Goal: Task Accomplishment & Management: Use online tool/utility

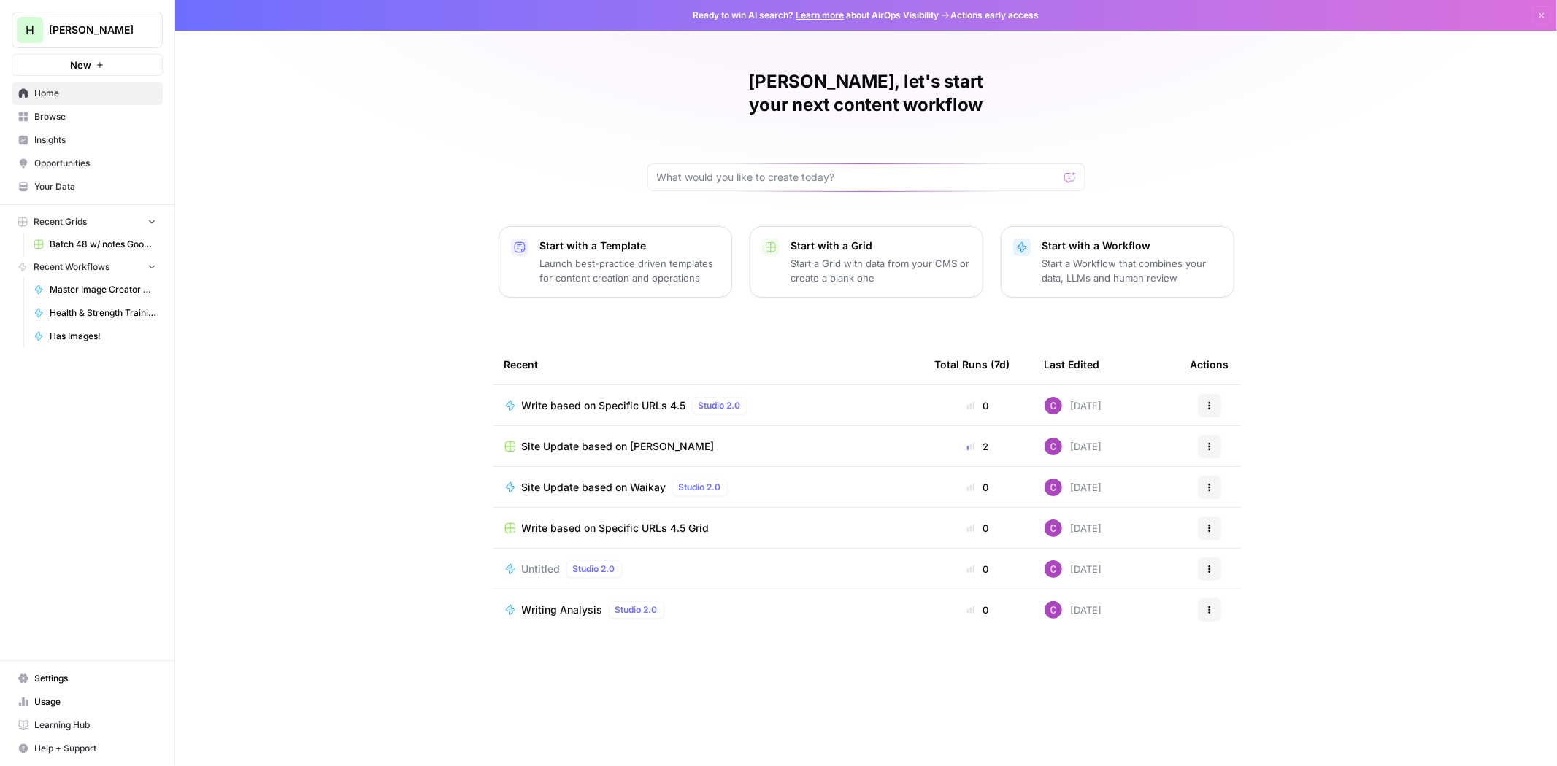
click at [47, 668] on link "Settings" at bounding box center [87, 678] width 151 height 23
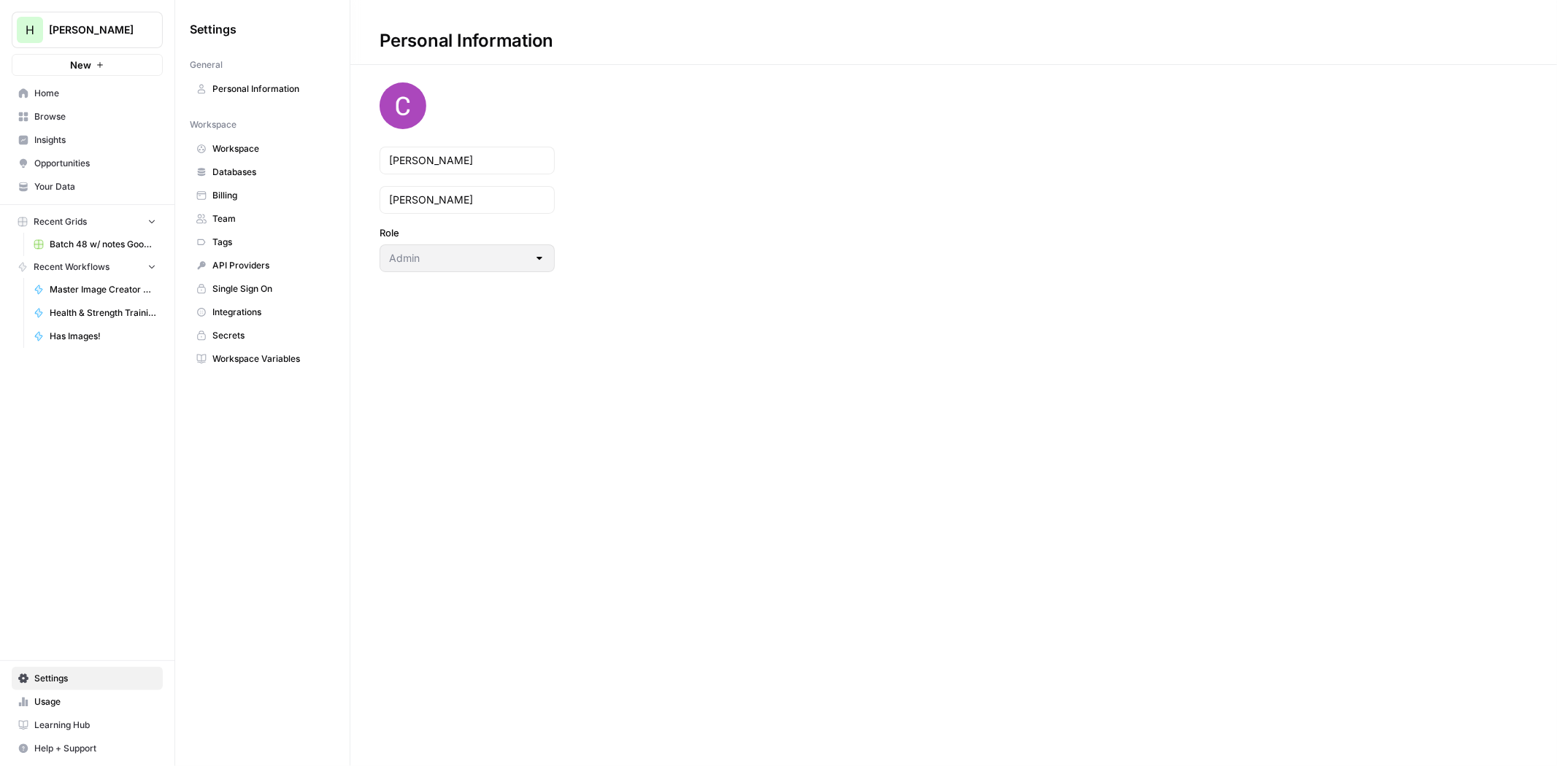
click at [216, 198] on span "Billing" at bounding box center [270, 195] width 116 height 13
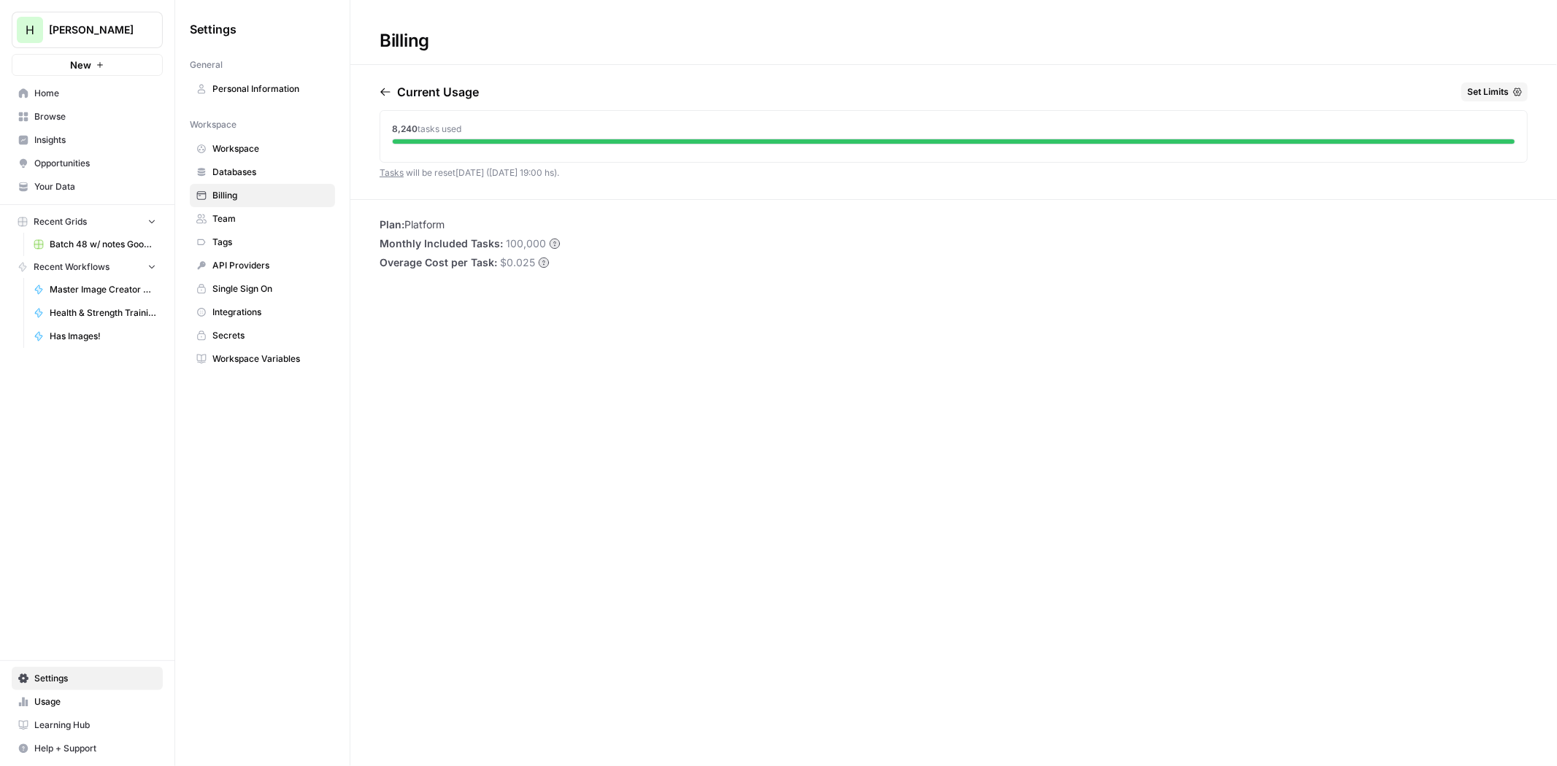
click at [89, 69] on span "New" at bounding box center [80, 65] width 21 height 15
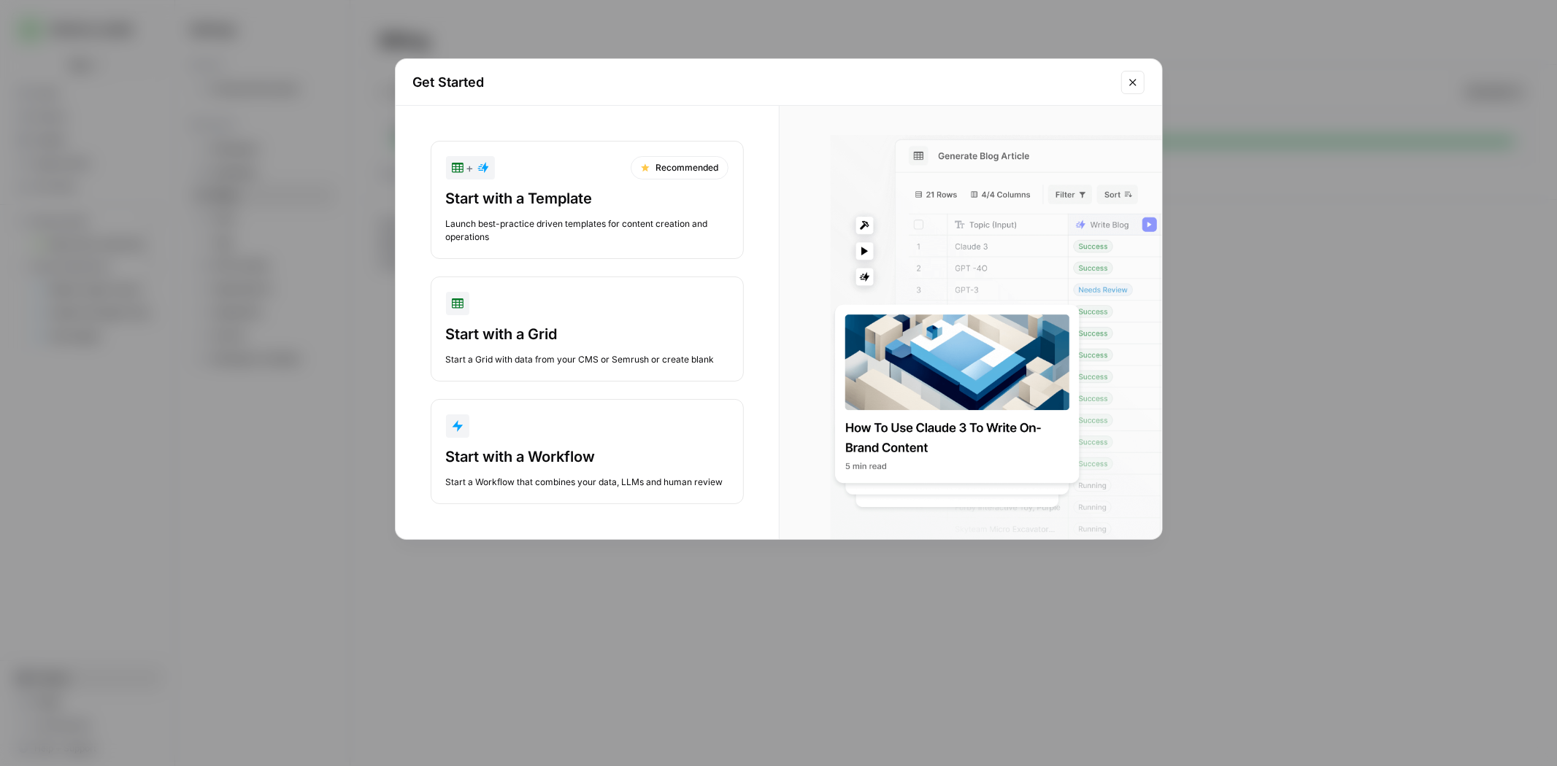
click at [1137, 82] on icon "Close modal" at bounding box center [1133, 83] width 12 height 12
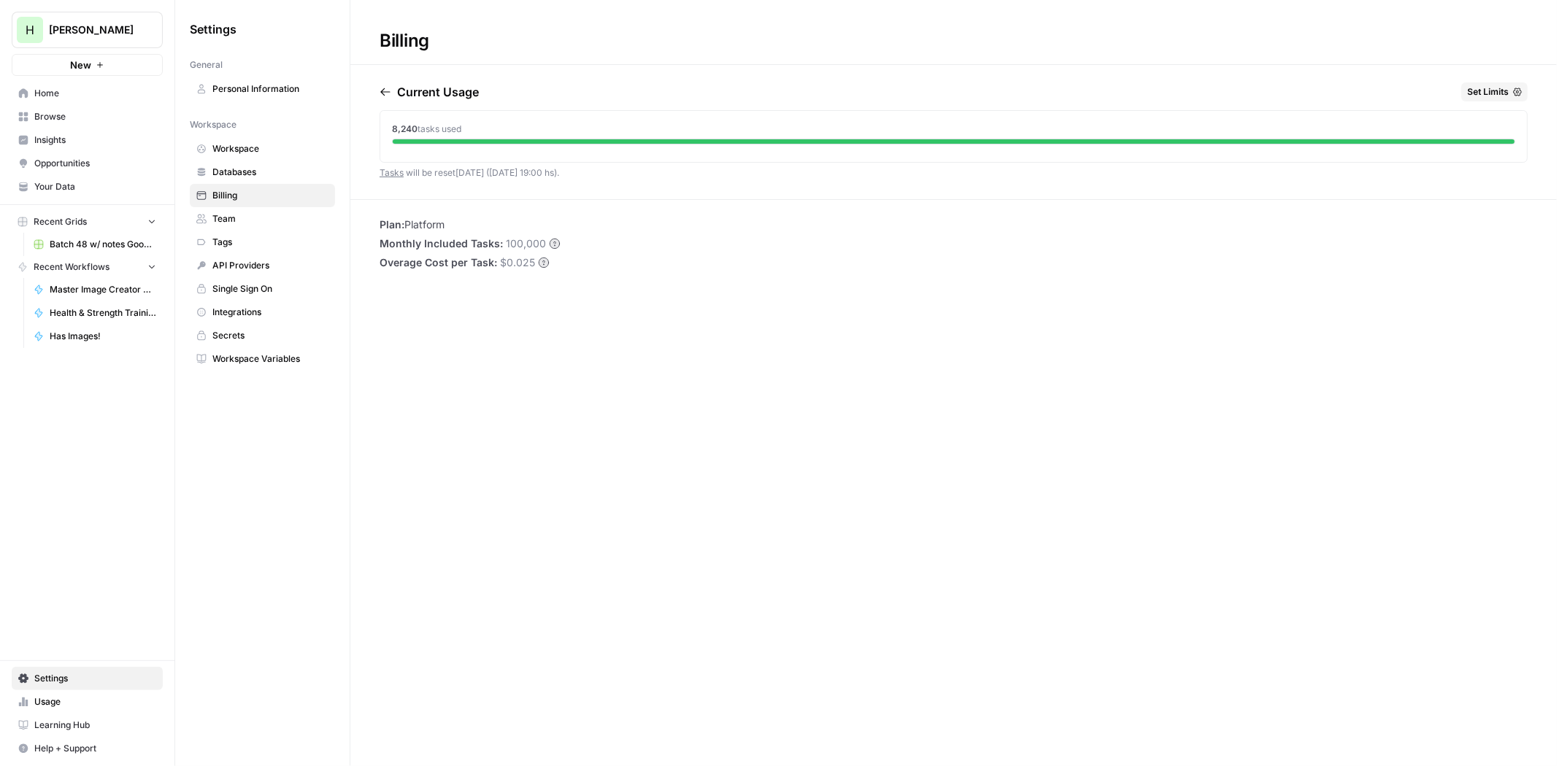
click at [49, 93] on span "Home" at bounding box center [95, 93] width 122 height 13
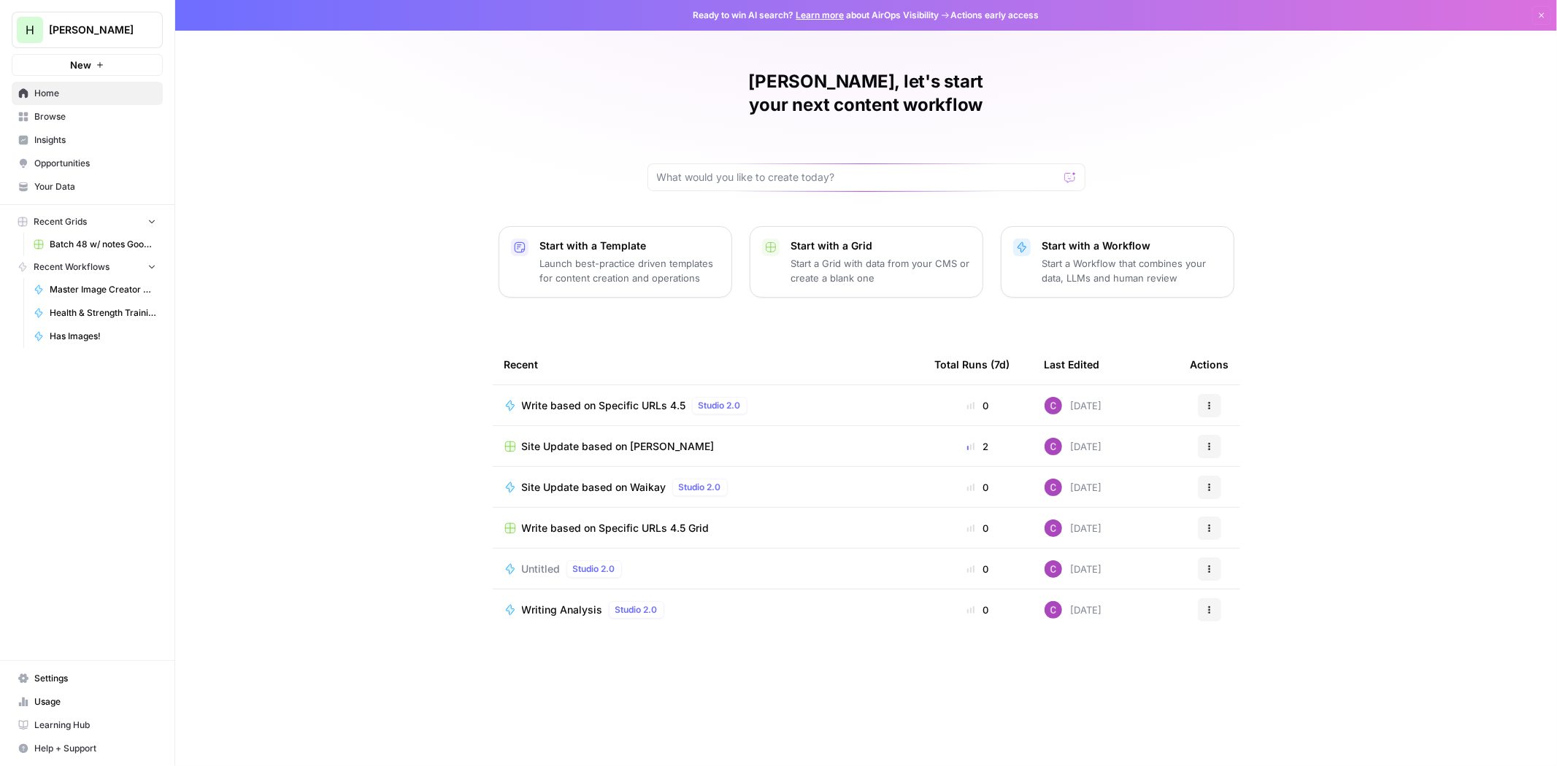
click at [41, 118] on span "Browse" at bounding box center [95, 116] width 122 height 13
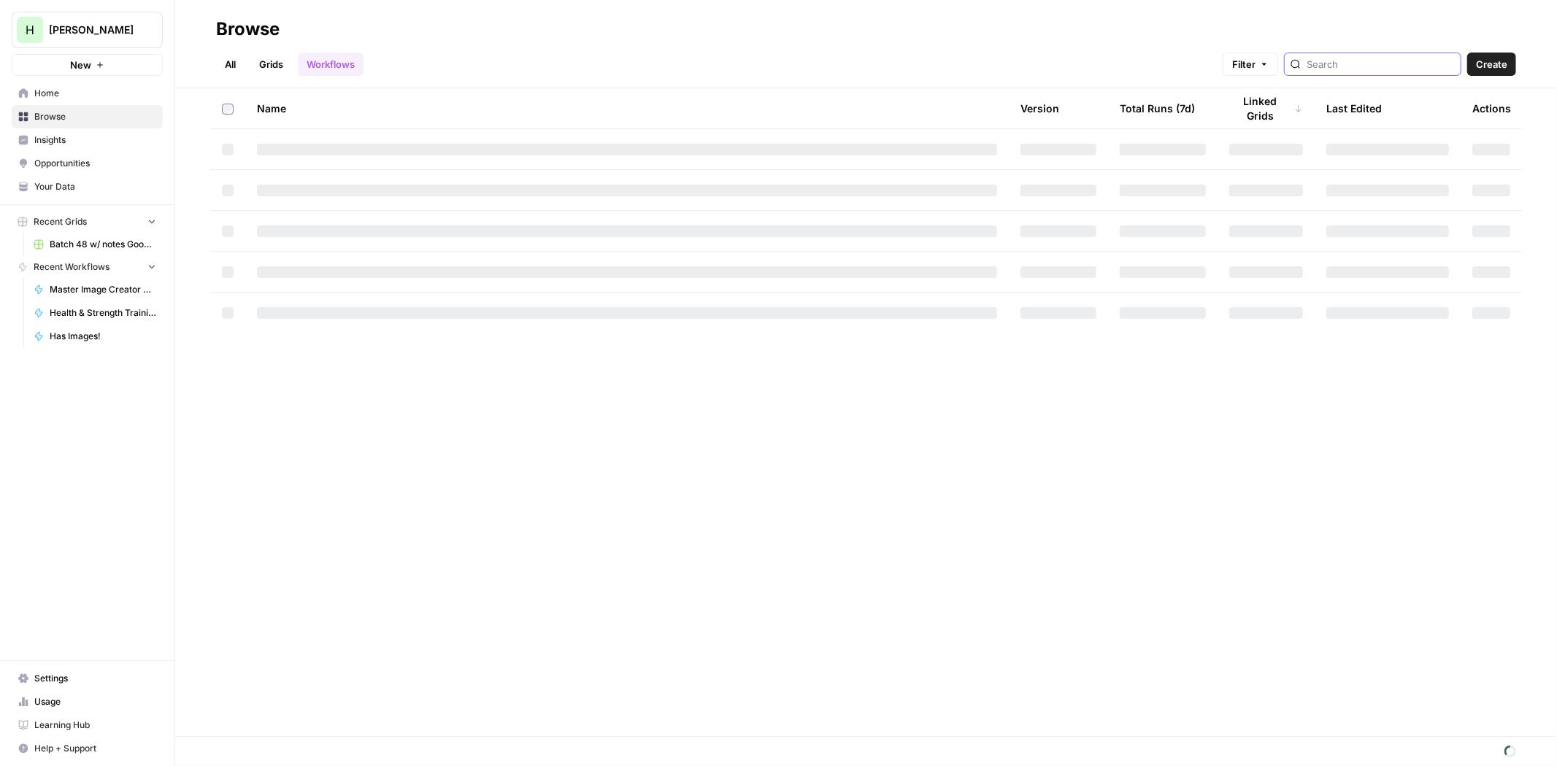
click at [1365, 61] on input "search" at bounding box center [1381, 64] width 148 height 15
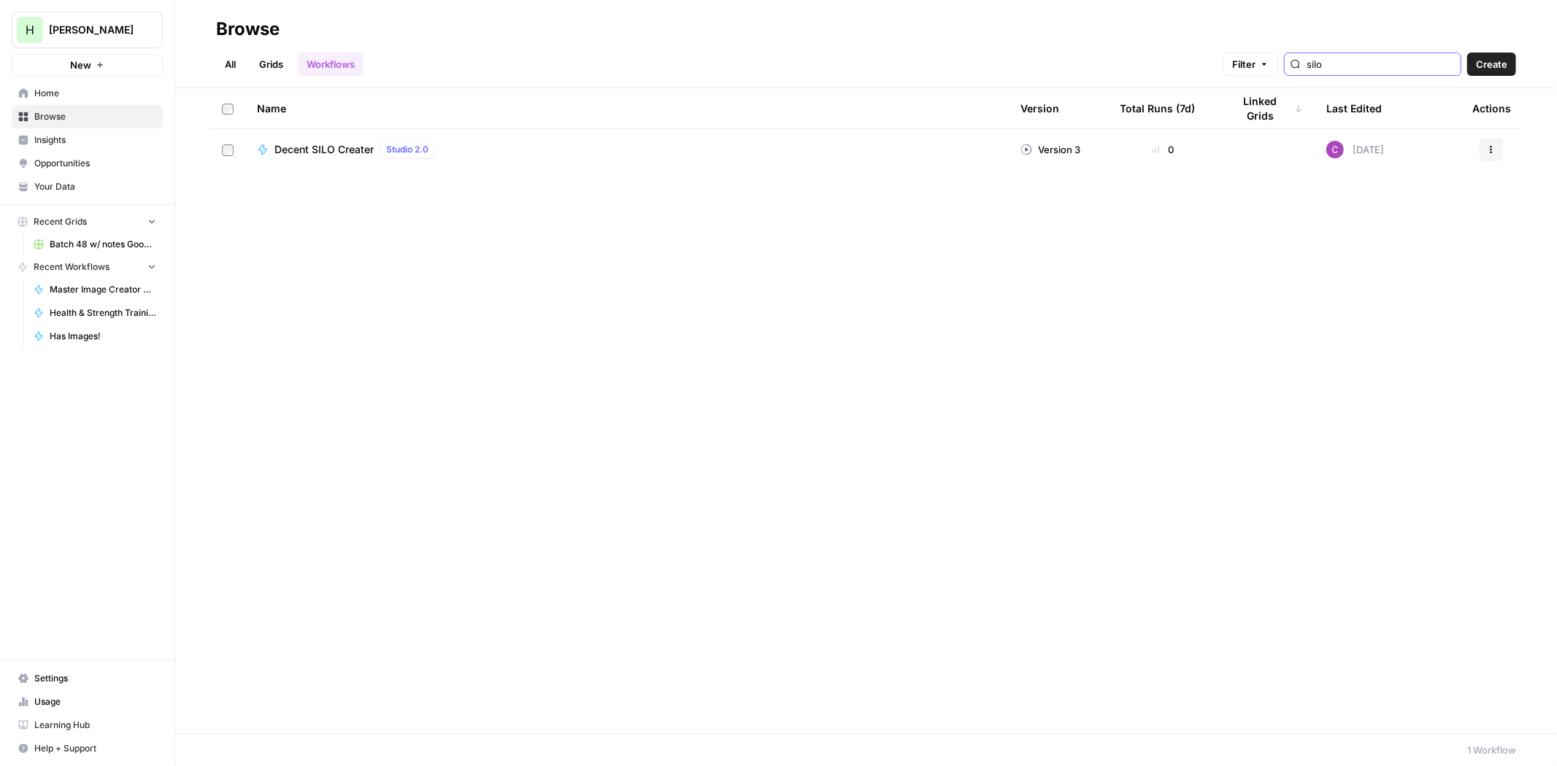
type input "silo"
click at [359, 152] on span "Decent SILO Creater" at bounding box center [323, 149] width 99 height 15
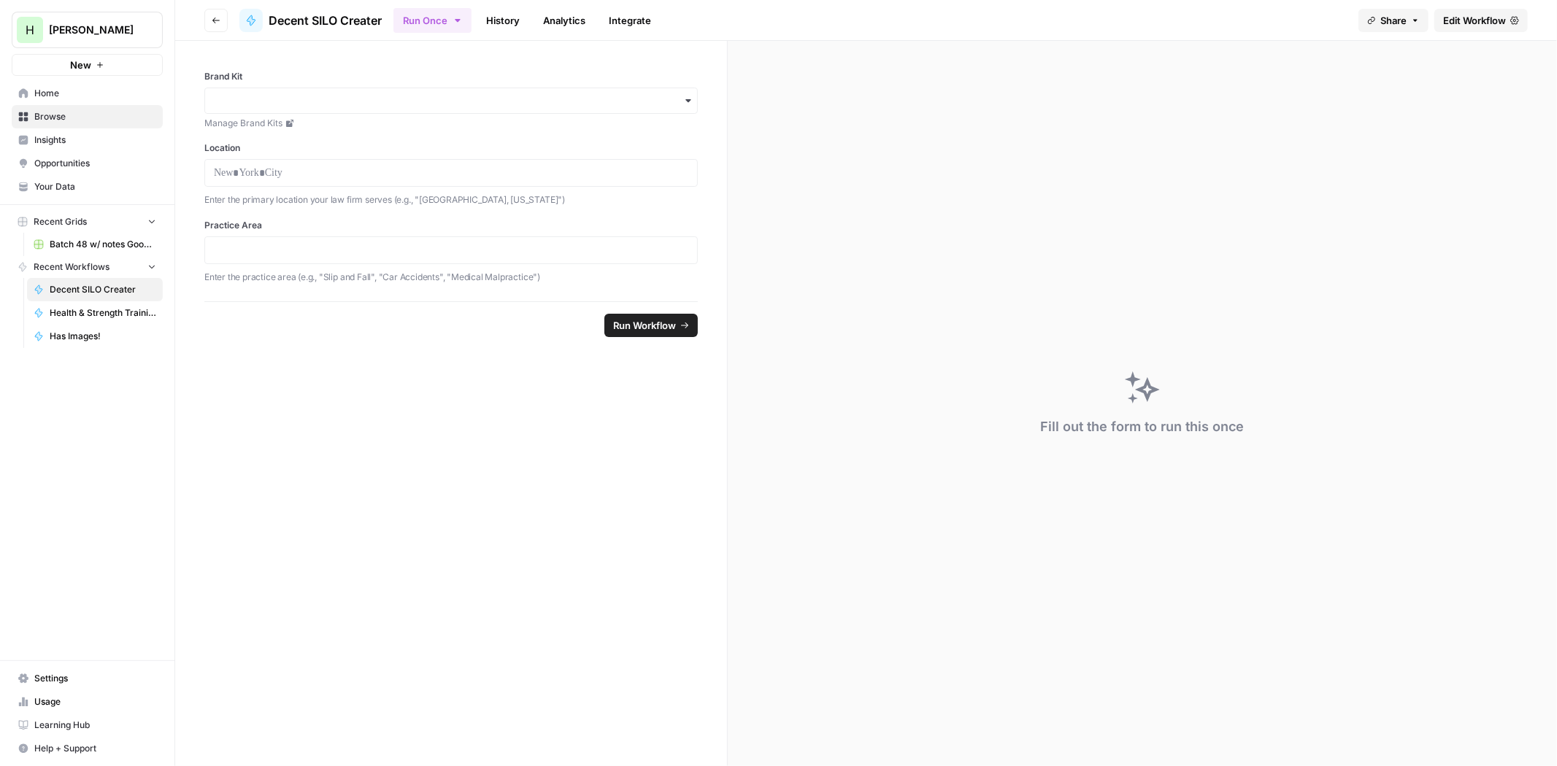
click at [1462, 25] on span "Edit Workflow" at bounding box center [1474, 20] width 63 height 15
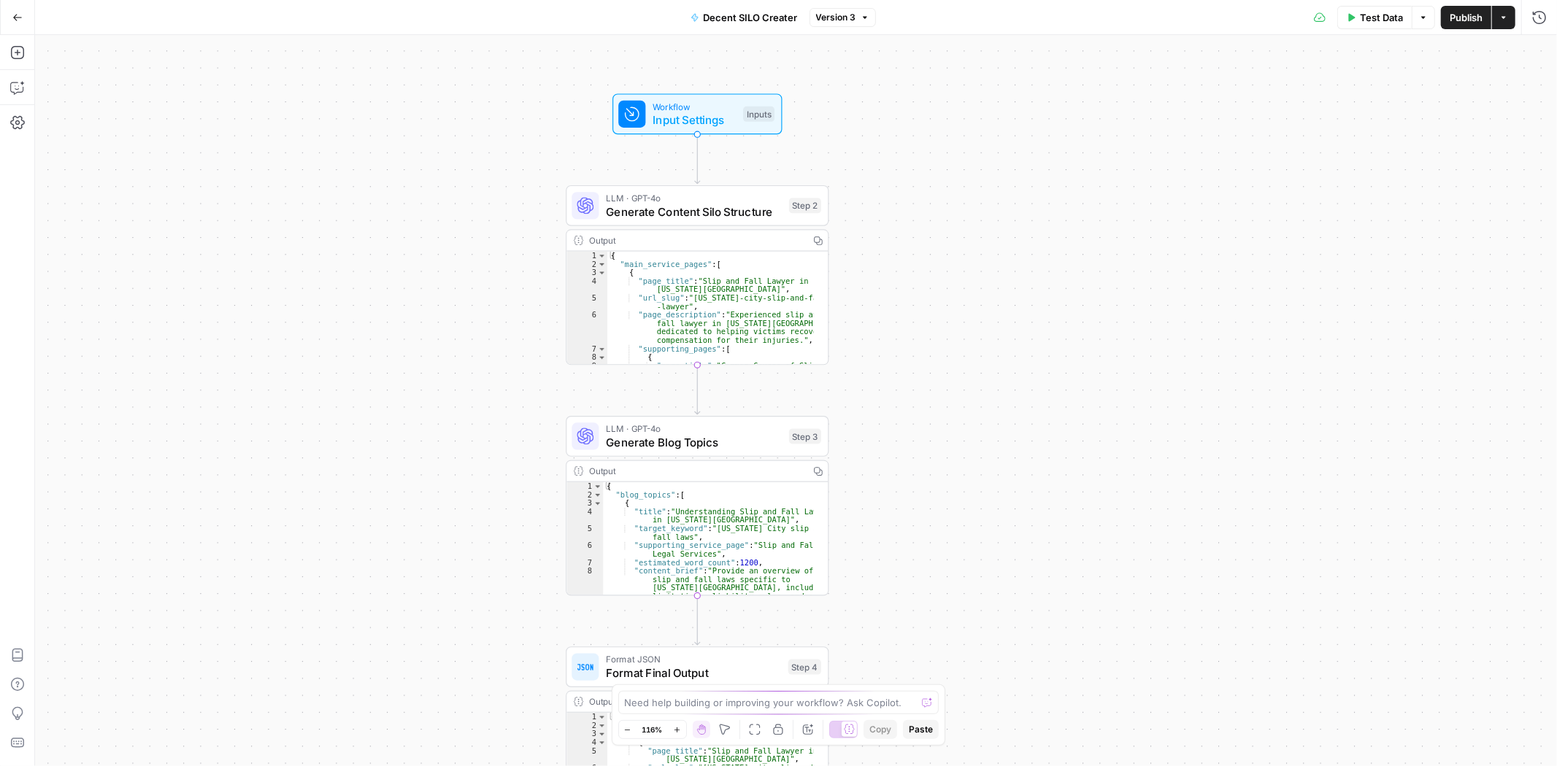
drag, startPoint x: 682, startPoint y: 239, endPoint x: 497, endPoint y: 403, distance: 246.7
click at [497, 403] on div "Workflow Input Settings Inputs LLM · GPT-4o Generate Content Silo Structure Ste…" at bounding box center [796, 400] width 1522 height 731
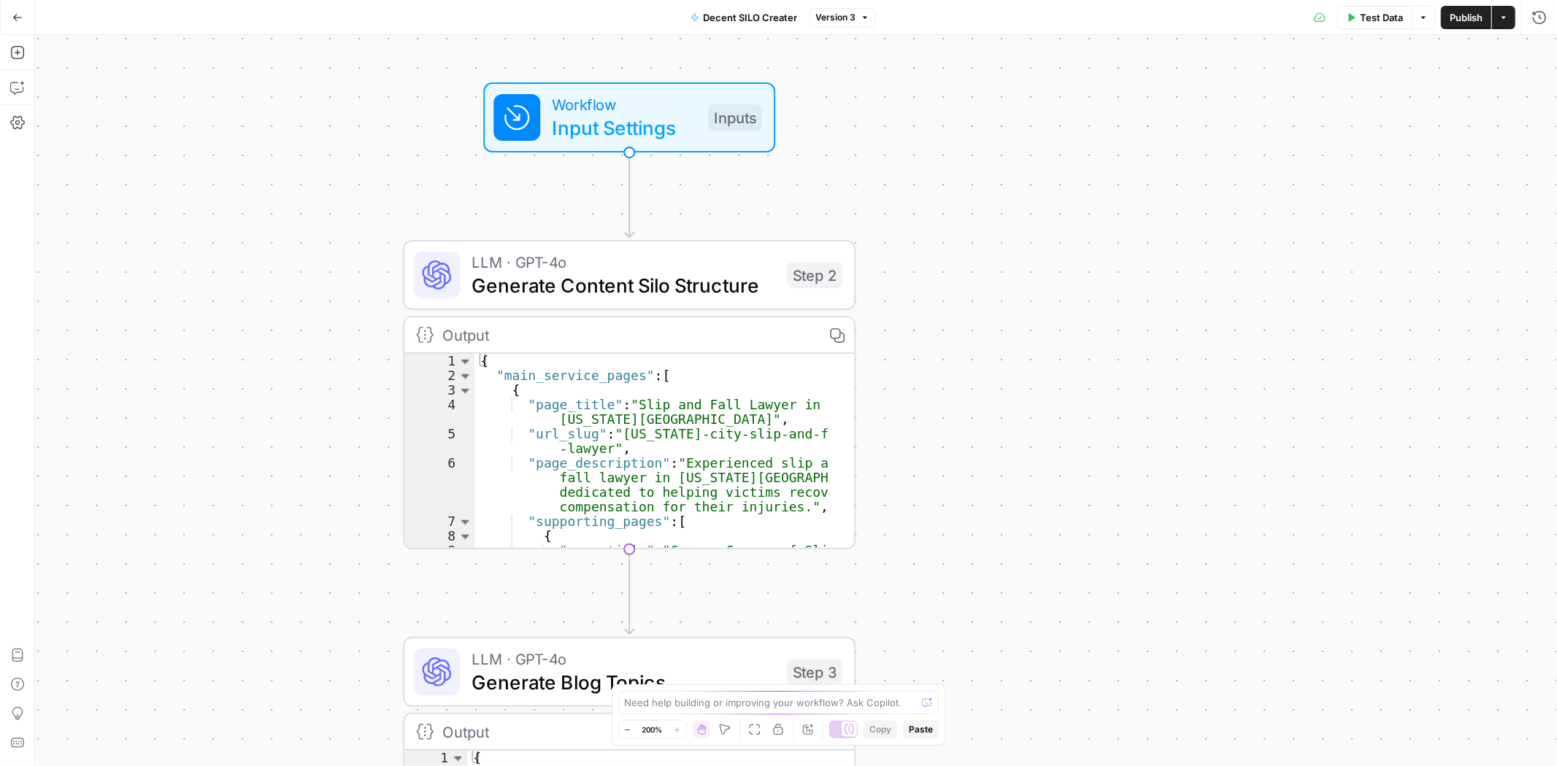
drag, startPoint x: 485, startPoint y: 203, endPoint x: 334, endPoint y: 320, distance: 190.4
click at [334, 320] on div "Workflow Input Settings Inputs LLM · GPT-4o Generate Content Silo Structure Ste…" at bounding box center [796, 400] width 1522 height 731
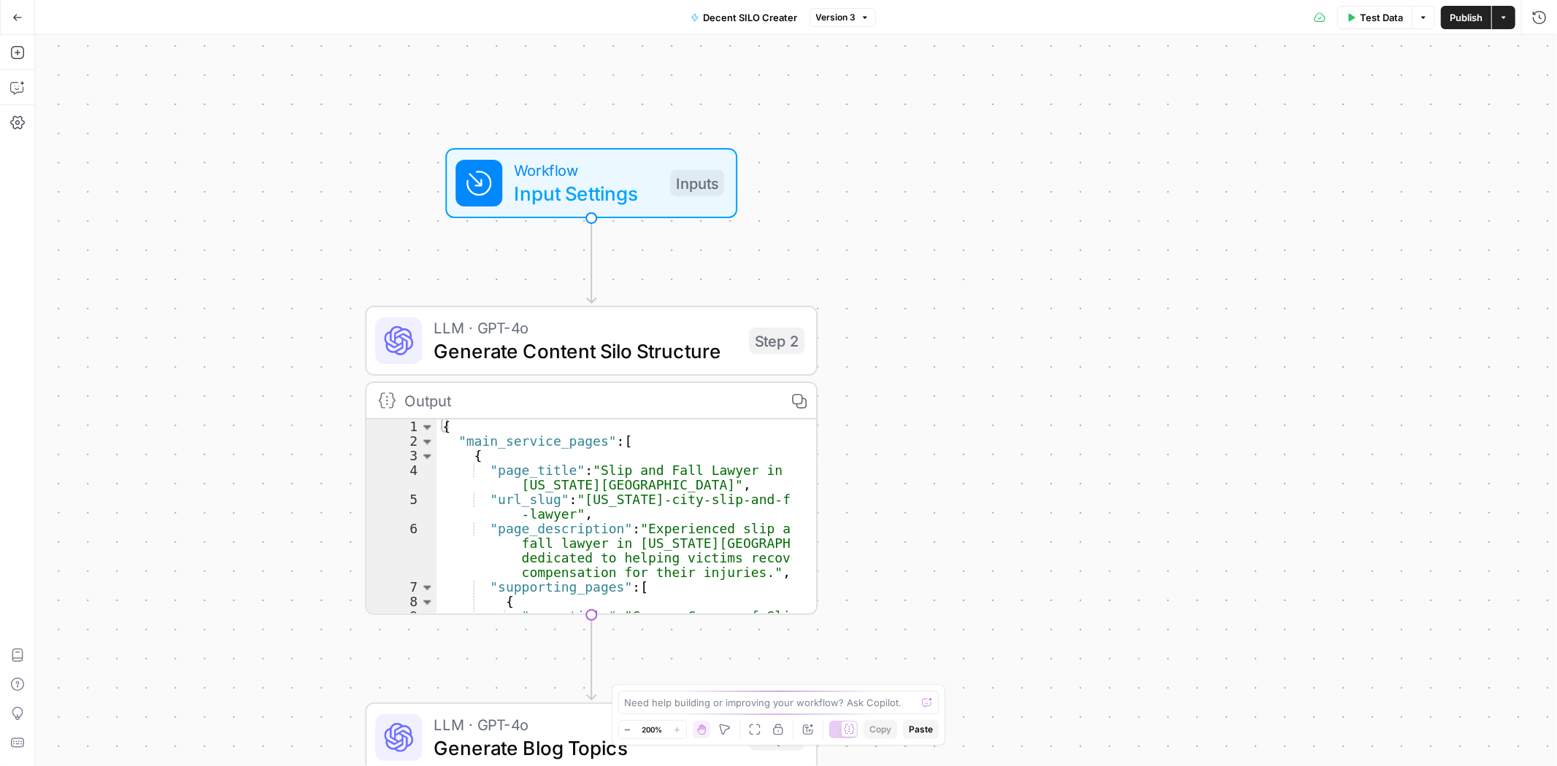
drag, startPoint x: 361, startPoint y: 177, endPoint x: 323, endPoint y: 242, distance: 75.9
click at [323, 242] on div "Workflow Input Settings Inputs LLM · GPT-4o Generate Content Silo Structure Ste…" at bounding box center [796, 400] width 1522 height 731
click at [560, 188] on span "Input Settings" at bounding box center [586, 193] width 145 height 29
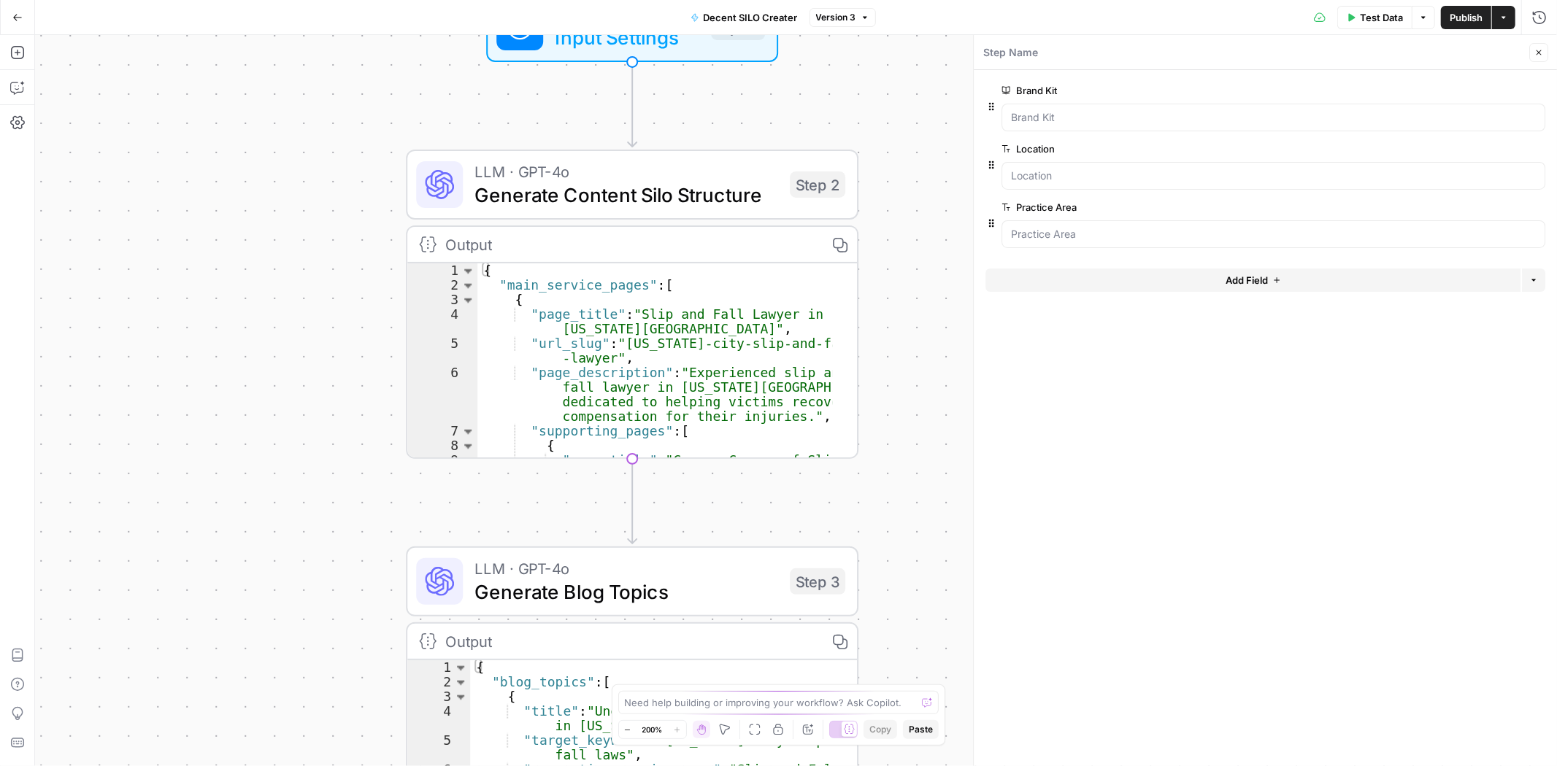
drag, startPoint x: 228, startPoint y: 344, endPoint x: 231, endPoint y: 316, distance: 27.8
click at [231, 316] on div "Workflow Input Settings Inputs LLM · GPT-4o Generate Content Silo Structure Ste…" at bounding box center [796, 400] width 1522 height 731
click at [553, 191] on span "Generate Content Silo Structure" at bounding box center [626, 194] width 304 height 29
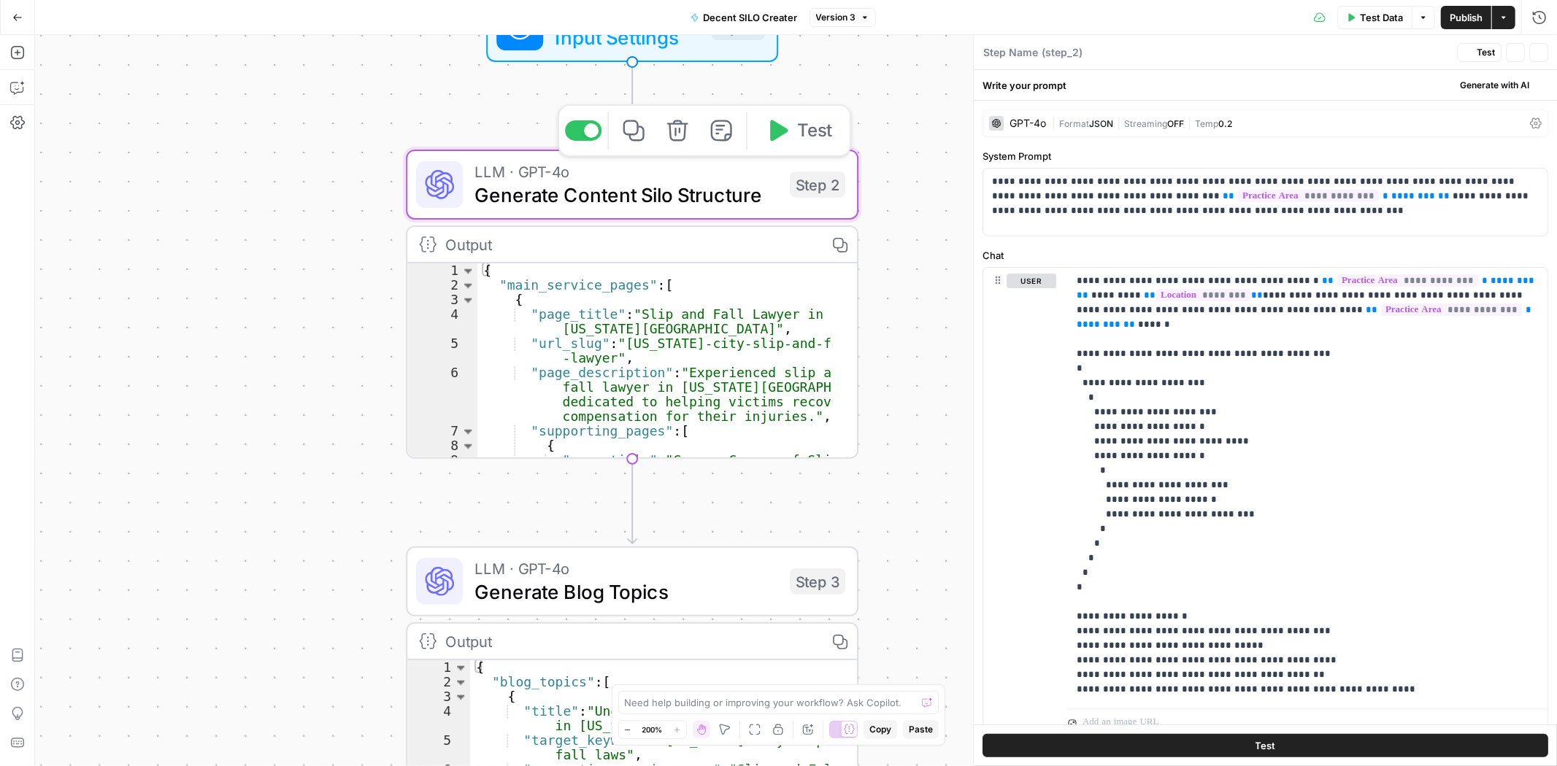
type textarea "Generate Content Silo Structure"
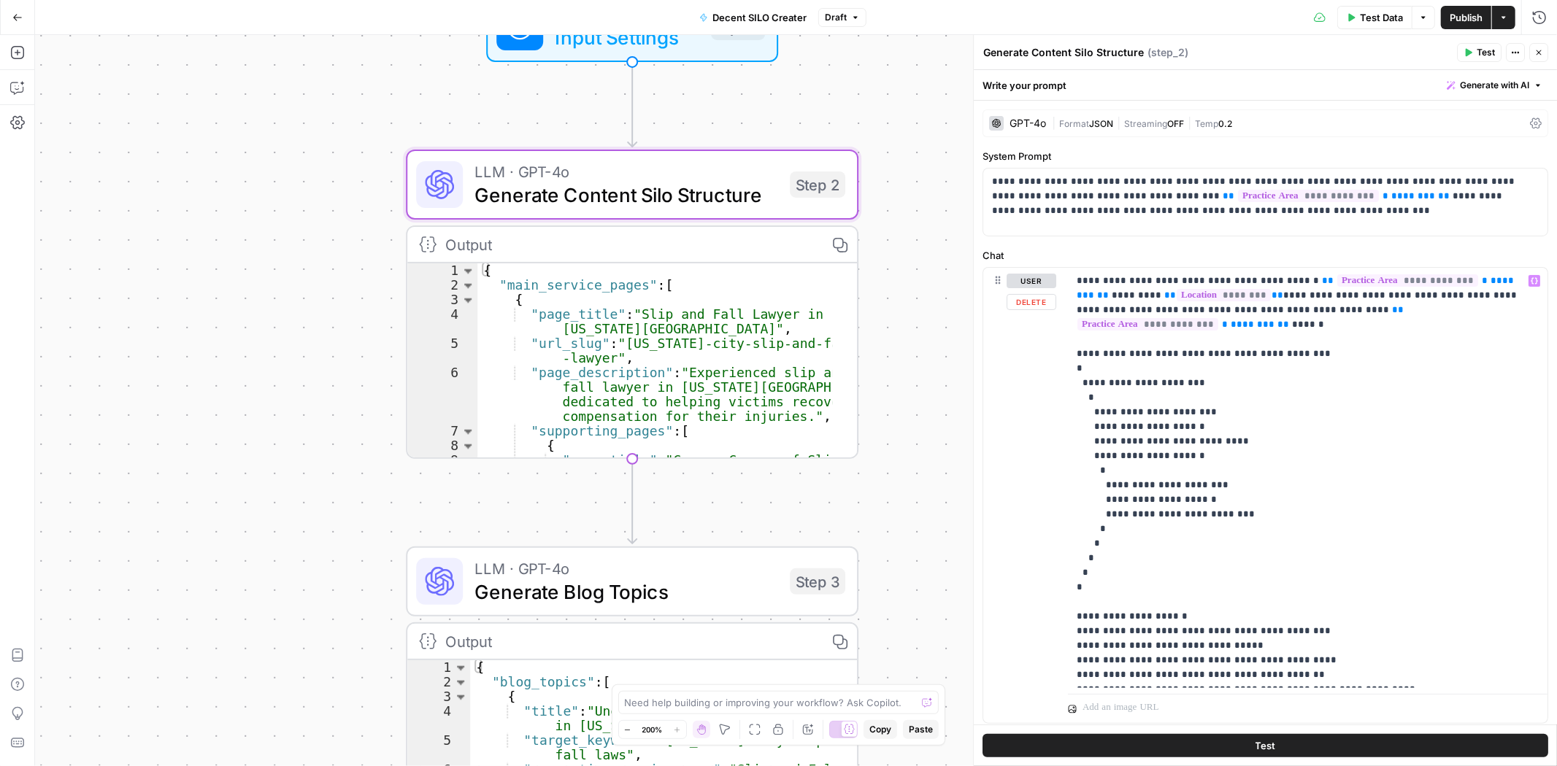
scroll to position [42, 0]
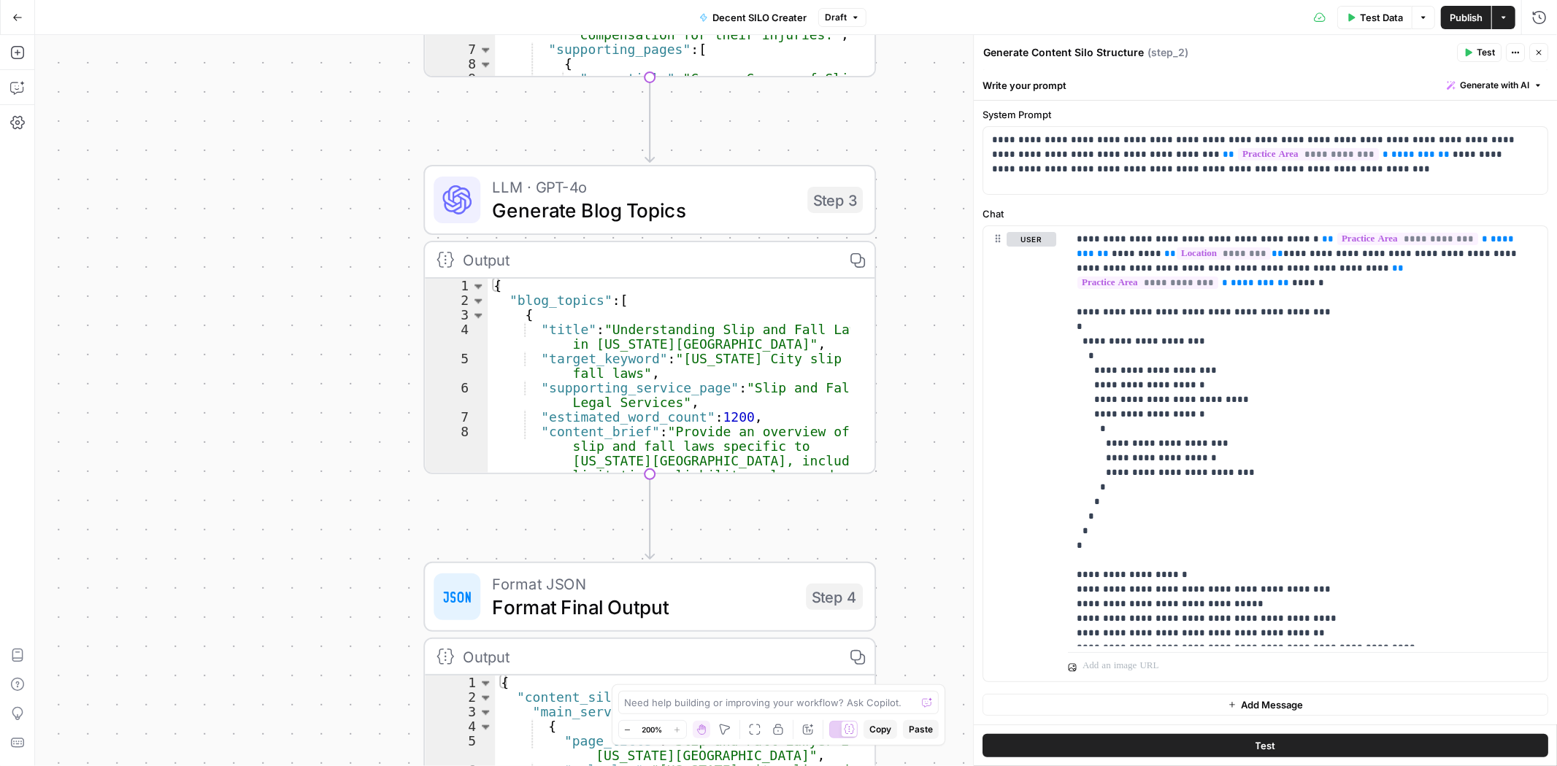
drag, startPoint x: 285, startPoint y: 563, endPoint x: 302, endPoint y: 181, distance: 382.2
click at [302, 181] on div "Workflow Input Settings Inputs LLM · GPT-4o Generate Content Silo Structure Ste…" at bounding box center [796, 400] width 1522 height 731
click at [698, 215] on span "Generate Blog Topics" at bounding box center [644, 210] width 304 height 29
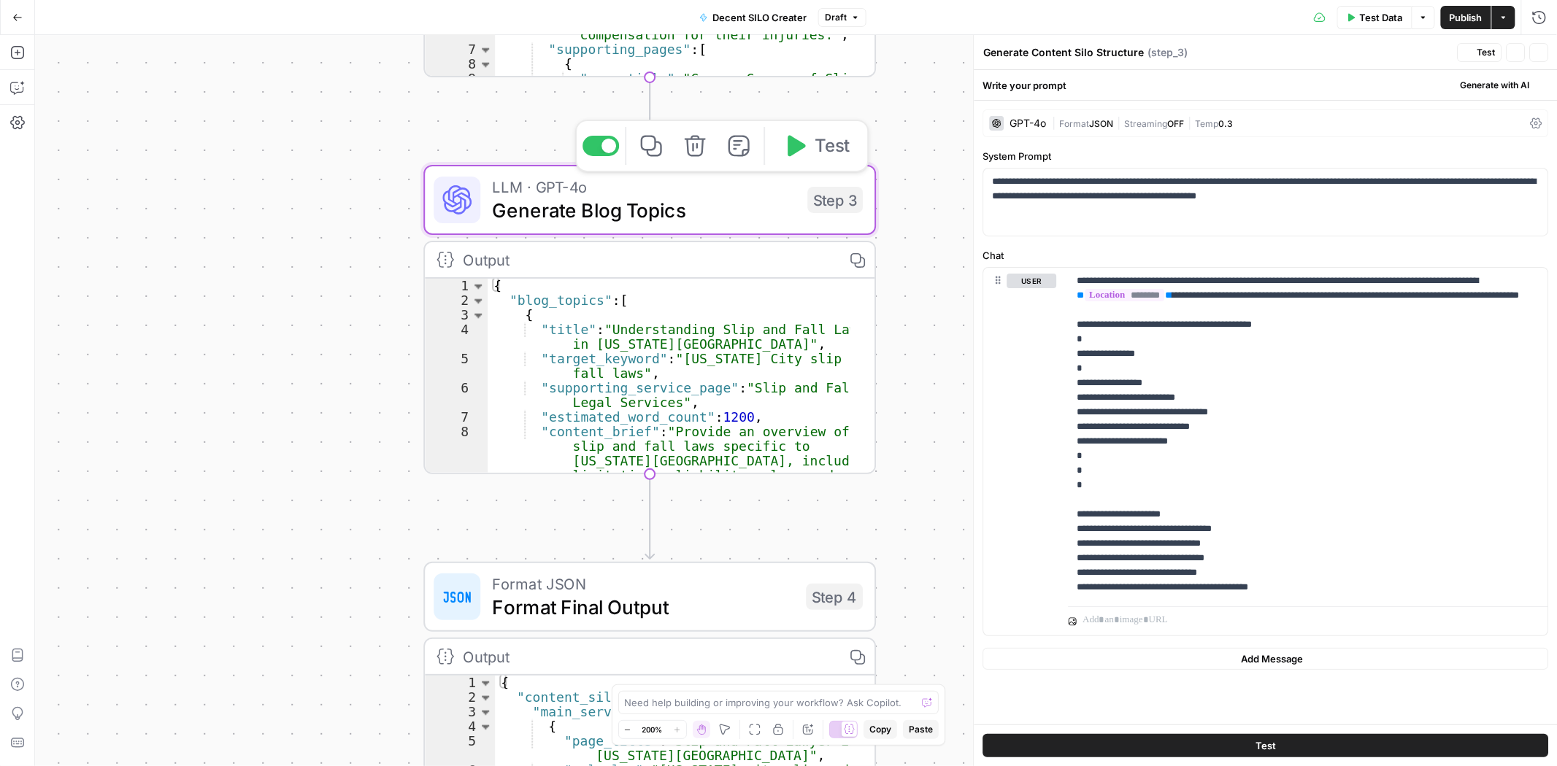
type textarea "Generate Blog Topics"
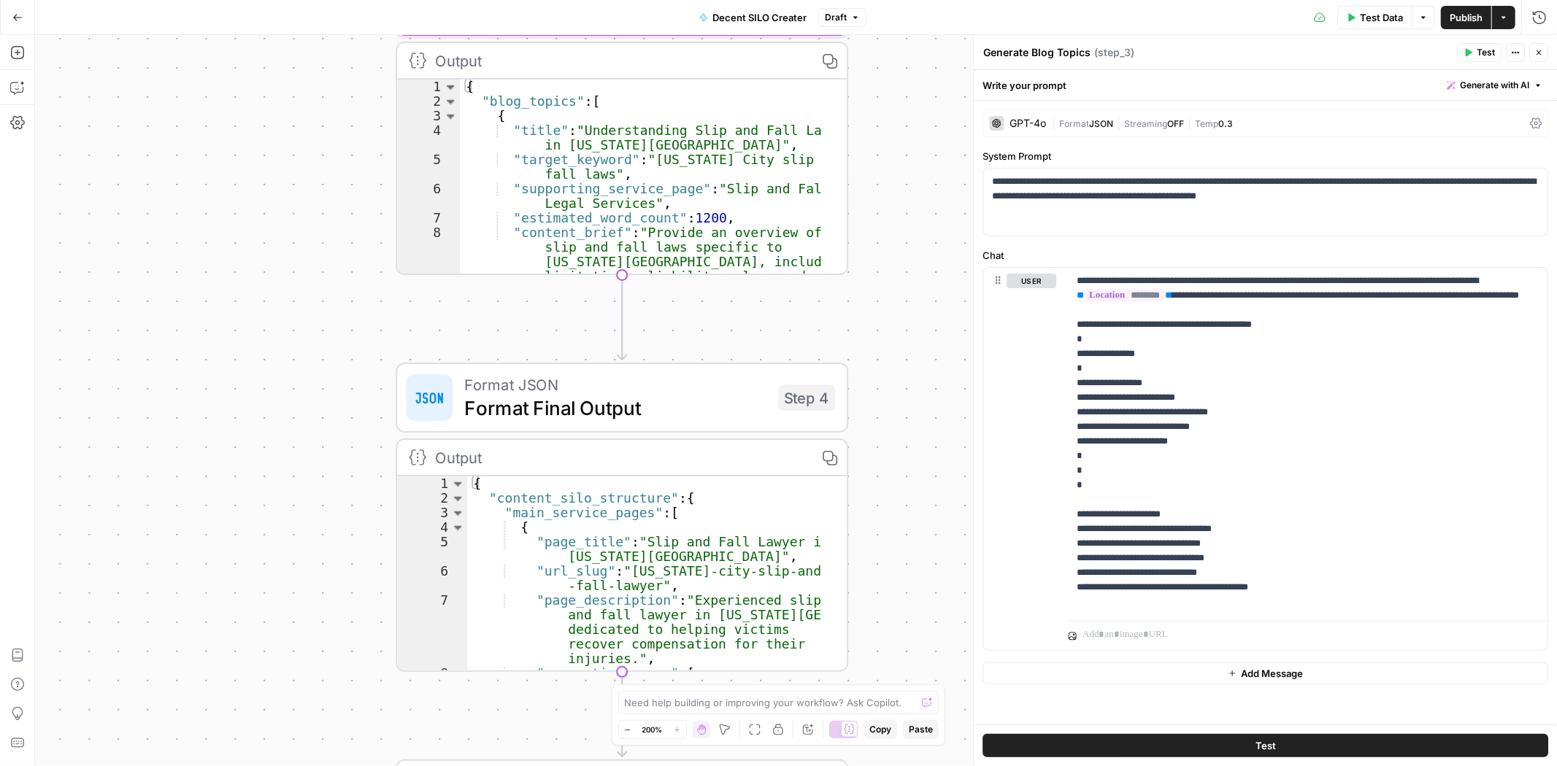
drag, startPoint x: 323, startPoint y: 471, endPoint x: 314, endPoint y: 75, distance: 395.7
click at [314, 75] on div "Workflow Input Settings Inputs LLM · GPT-4o Generate Content Silo Structure Ste…" at bounding box center [796, 400] width 1522 height 731
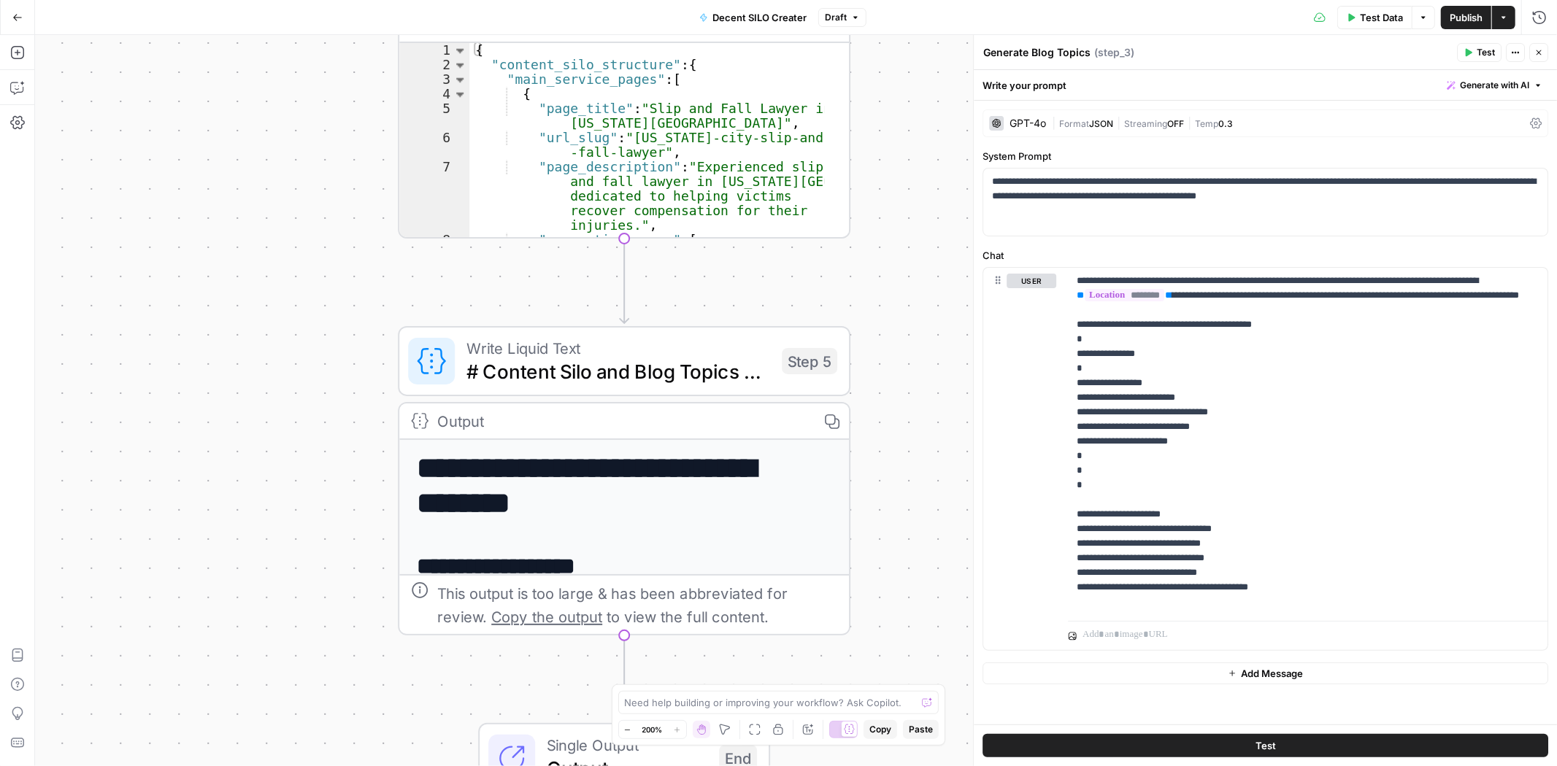
drag, startPoint x: 257, startPoint y: 249, endPoint x: 264, endPoint y: 73, distance: 176.1
click at [264, 73] on div "Workflow Input Settings Inputs LLM · GPT-4o Generate Content Silo Structure Ste…" at bounding box center [796, 400] width 1522 height 731
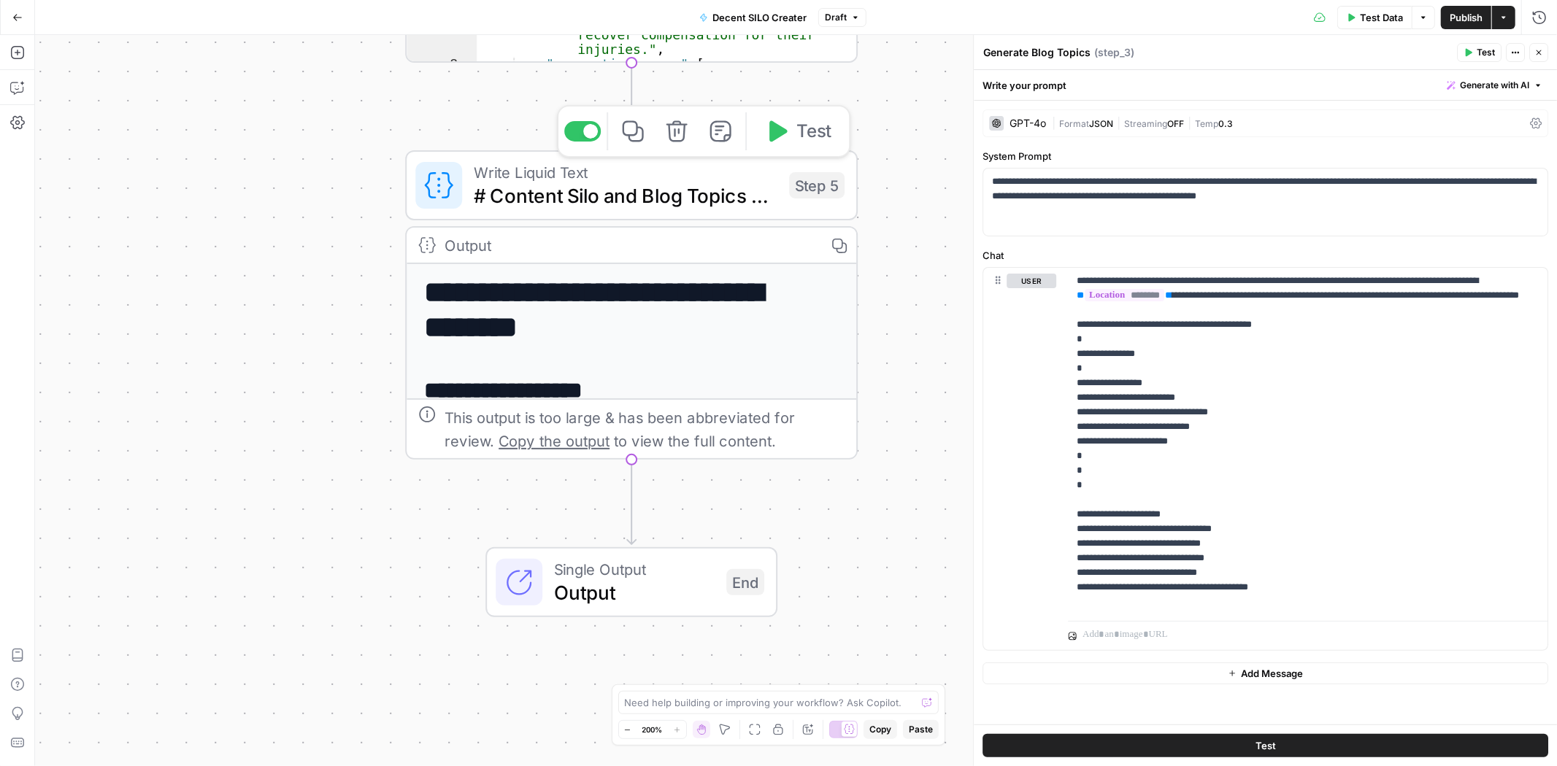
click at [615, 191] on span "# Content Silo and Blog Topics Structure ## Main Service Pages {% for page in s…" at bounding box center [626, 195] width 304 height 29
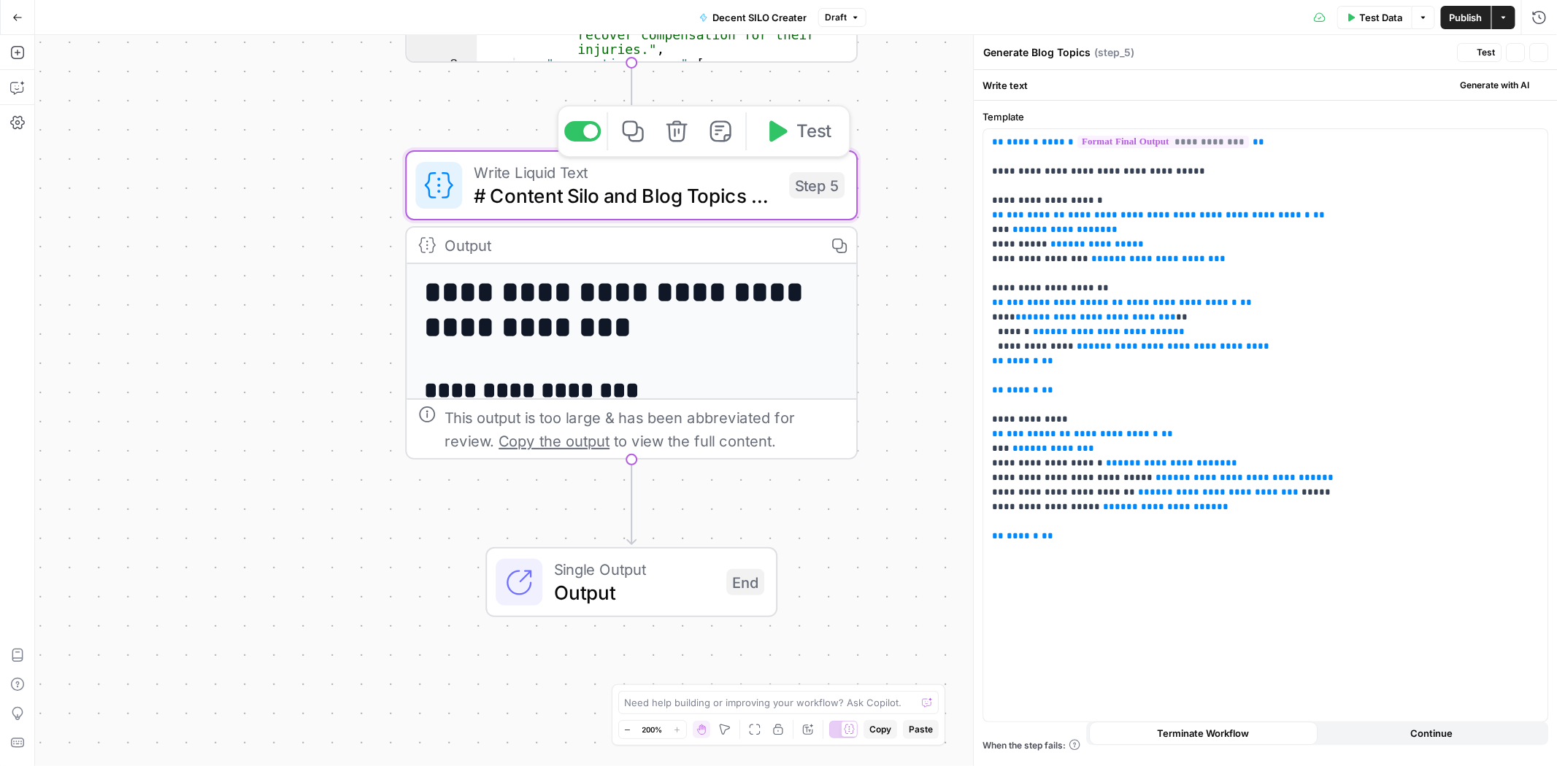
type textarea "# Content Silo and Blog Topics Structure ## Main Service Pages {% for page in s…"
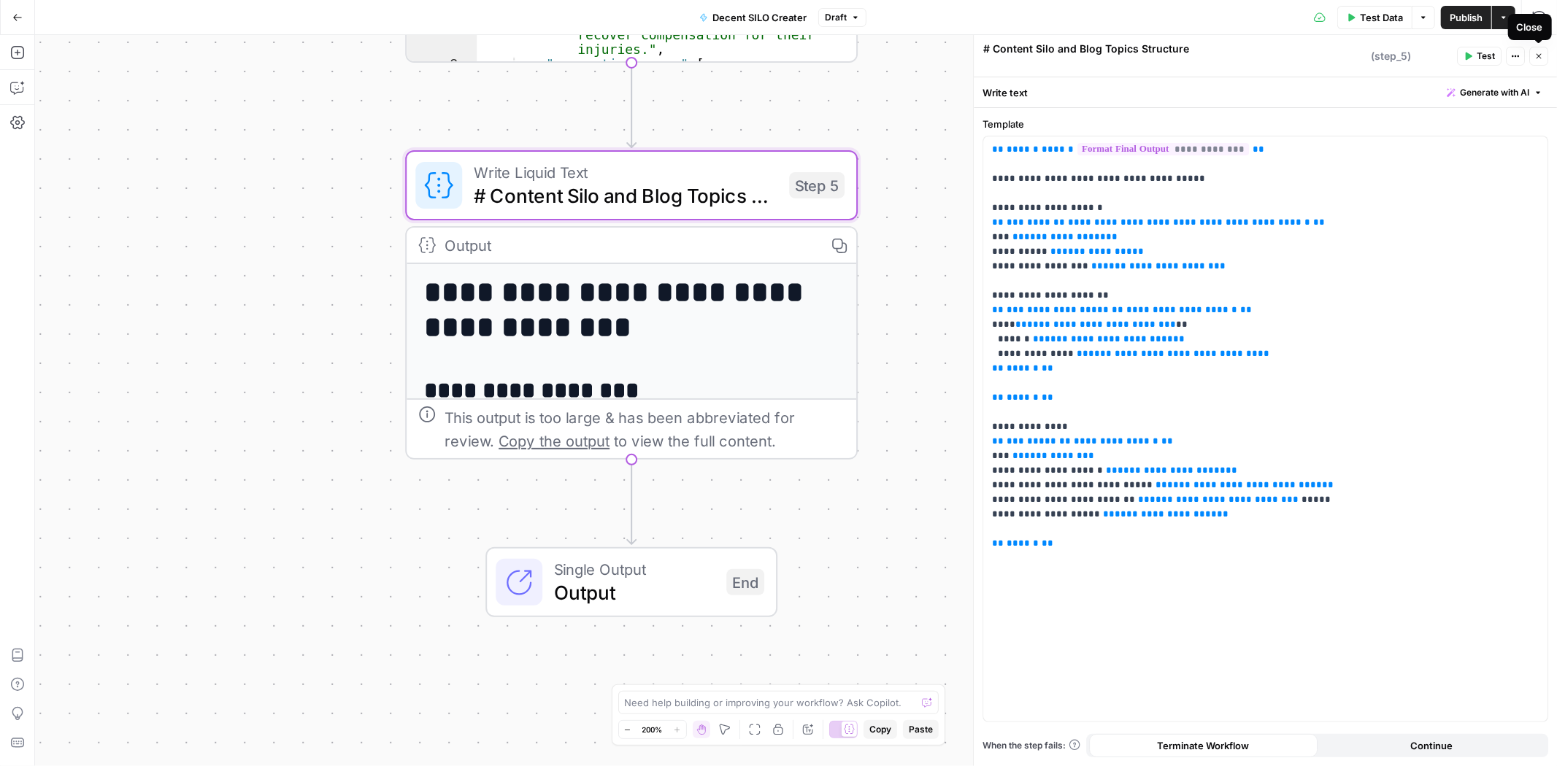
click at [1535, 52] on icon "button" at bounding box center [1538, 56] width 9 height 9
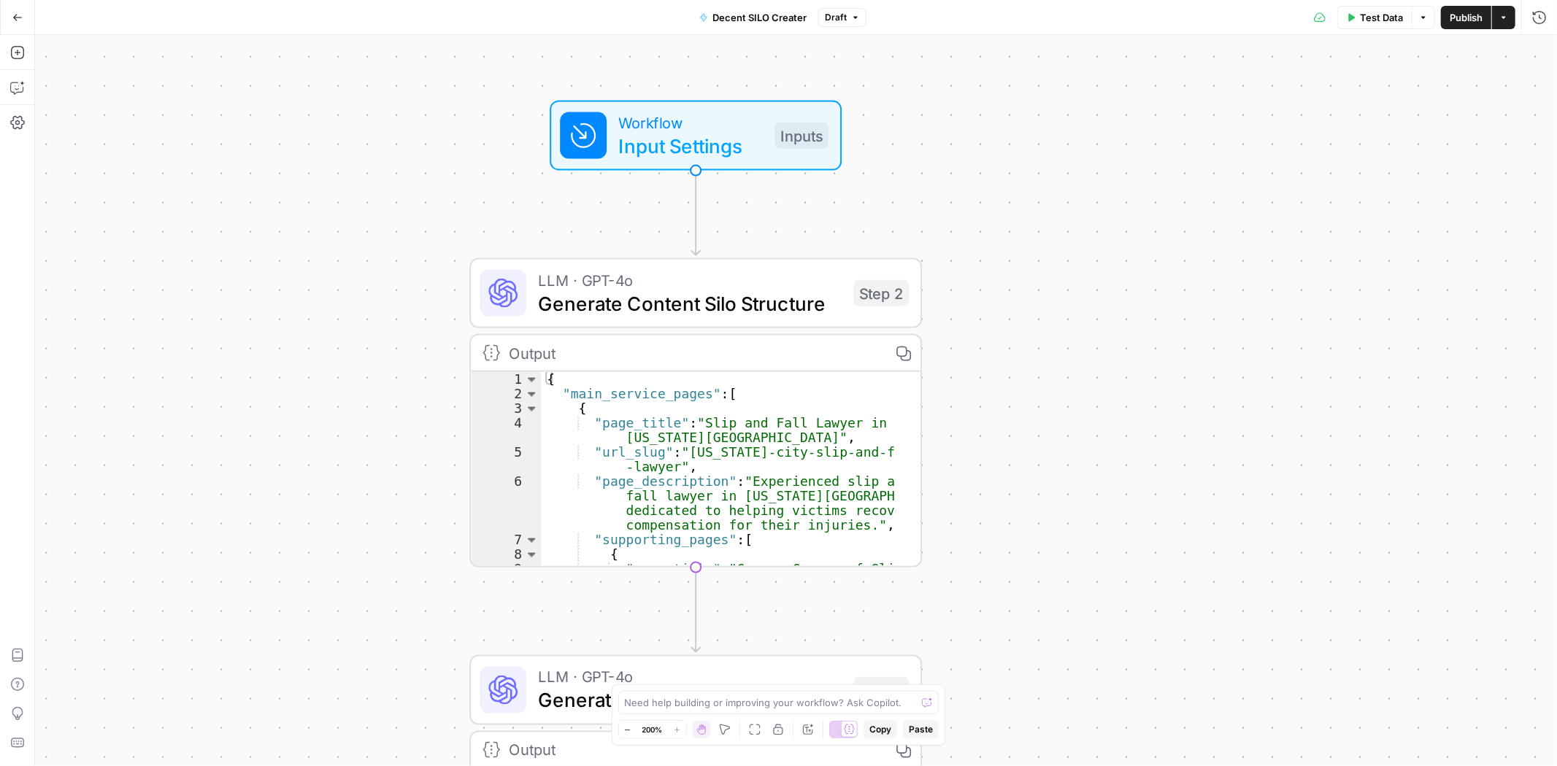
drag, startPoint x: 362, startPoint y: 358, endPoint x: 429, endPoint y: 469, distance: 129.1
click at [429, 469] on div "Workflow Input Settings Inputs LLM · GPT-4o Generate Content Silo Structure Ste…" at bounding box center [796, 400] width 1522 height 731
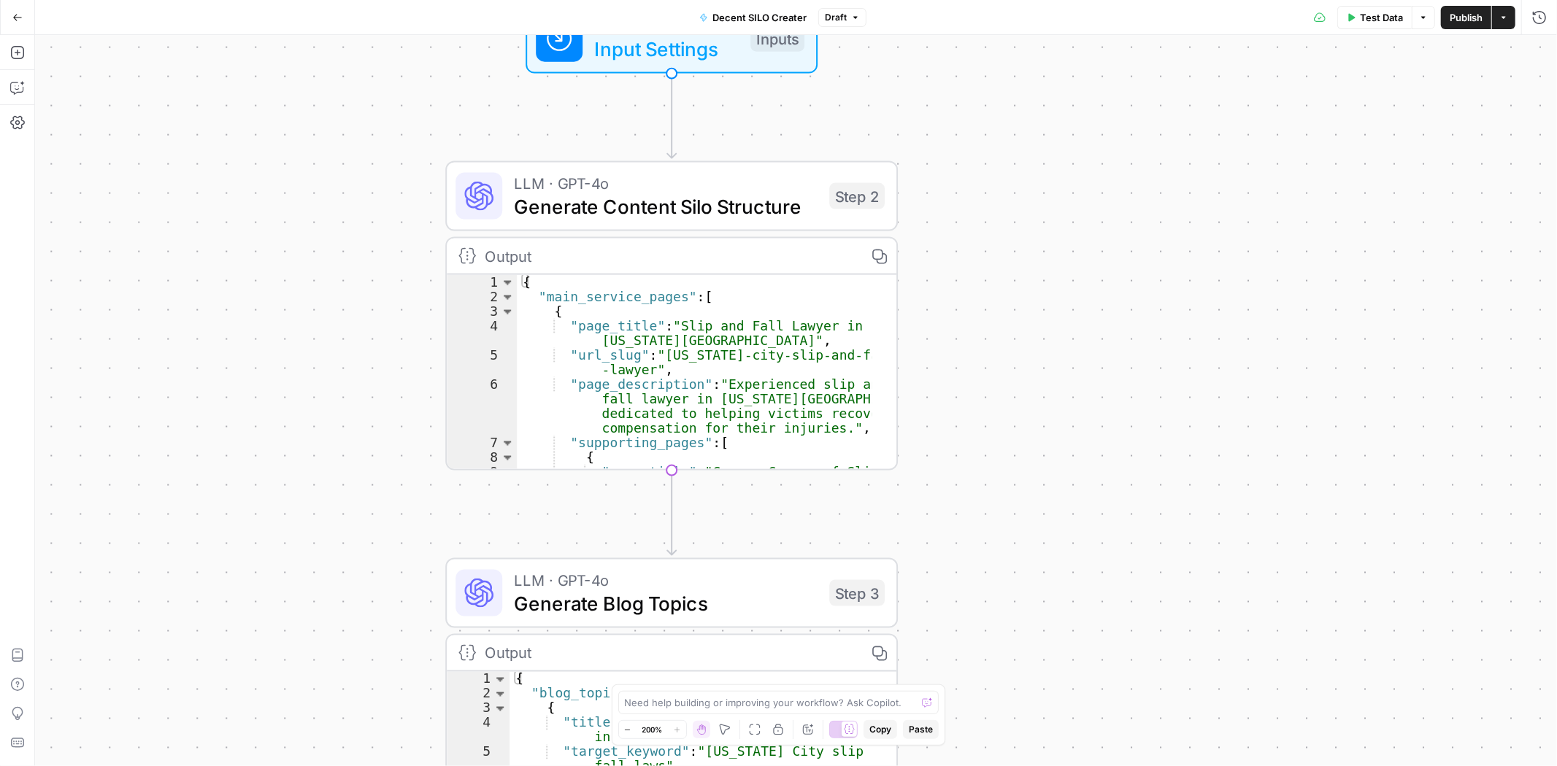
drag, startPoint x: 359, startPoint y: 377, endPoint x: 332, endPoint y: 252, distance: 127.7
click at [332, 252] on div "Workflow Input Settings Inputs LLM · GPT-4o Generate Content Silo Structure Ste…" at bounding box center [796, 400] width 1522 height 731
click at [650, 198] on span "Generate Content Silo Structure" at bounding box center [666, 206] width 304 height 29
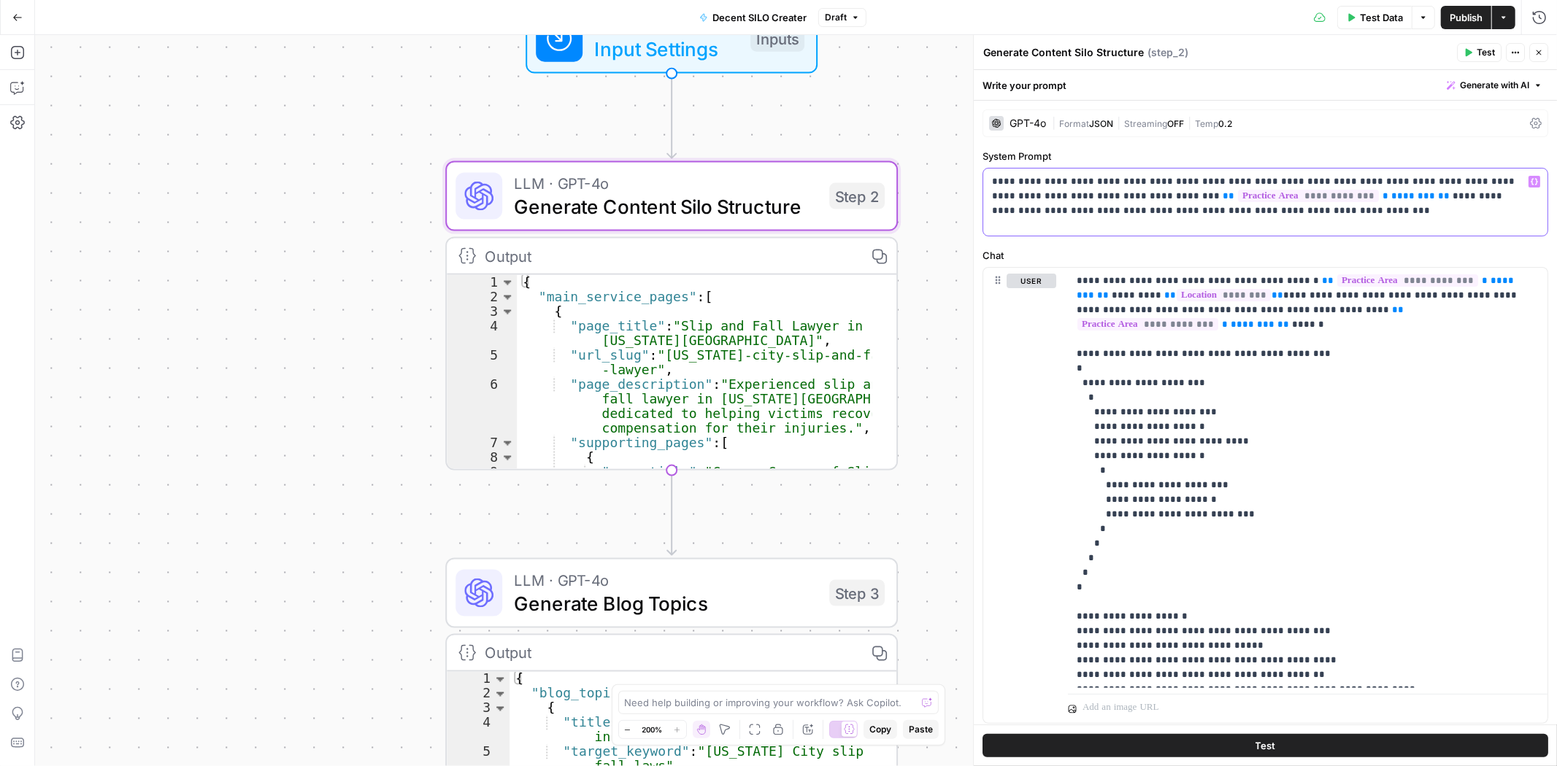
click at [1288, 212] on p "**********" at bounding box center [1259, 196] width 534 height 44
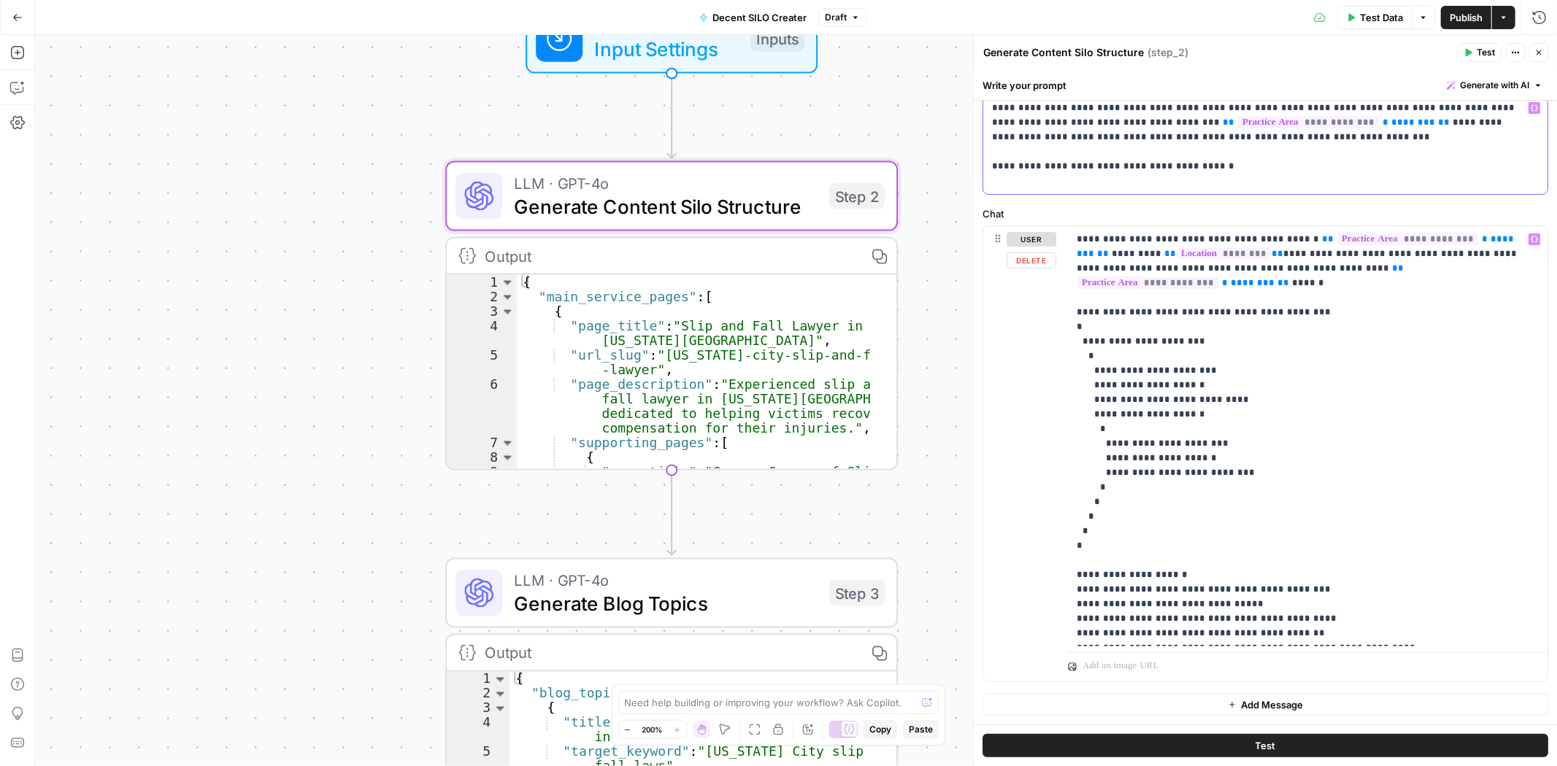
scroll to position [0, 0]
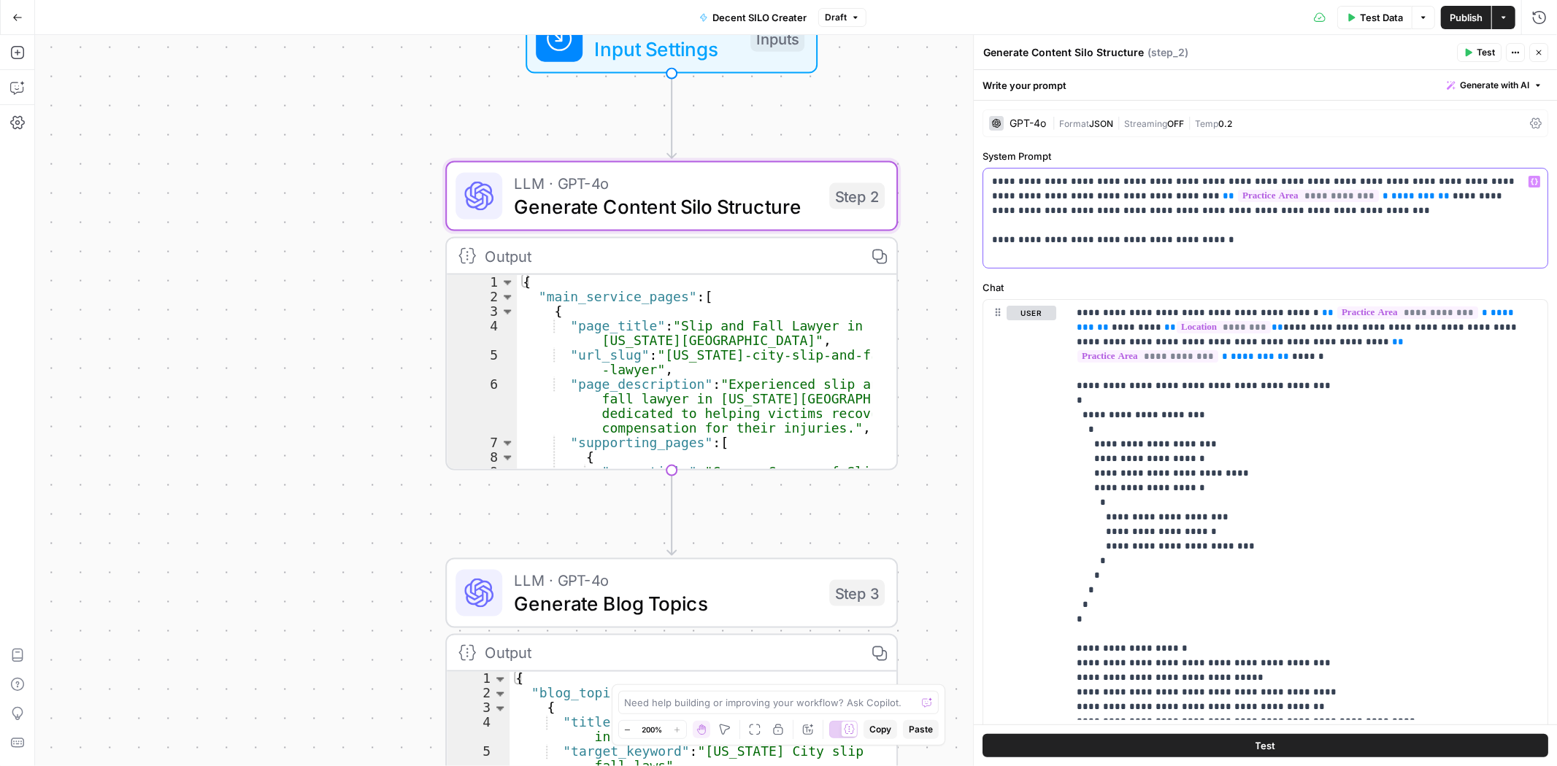
click at [1200, 231] on p "**********" at bounding box center [1259, 218] width 534 height 88
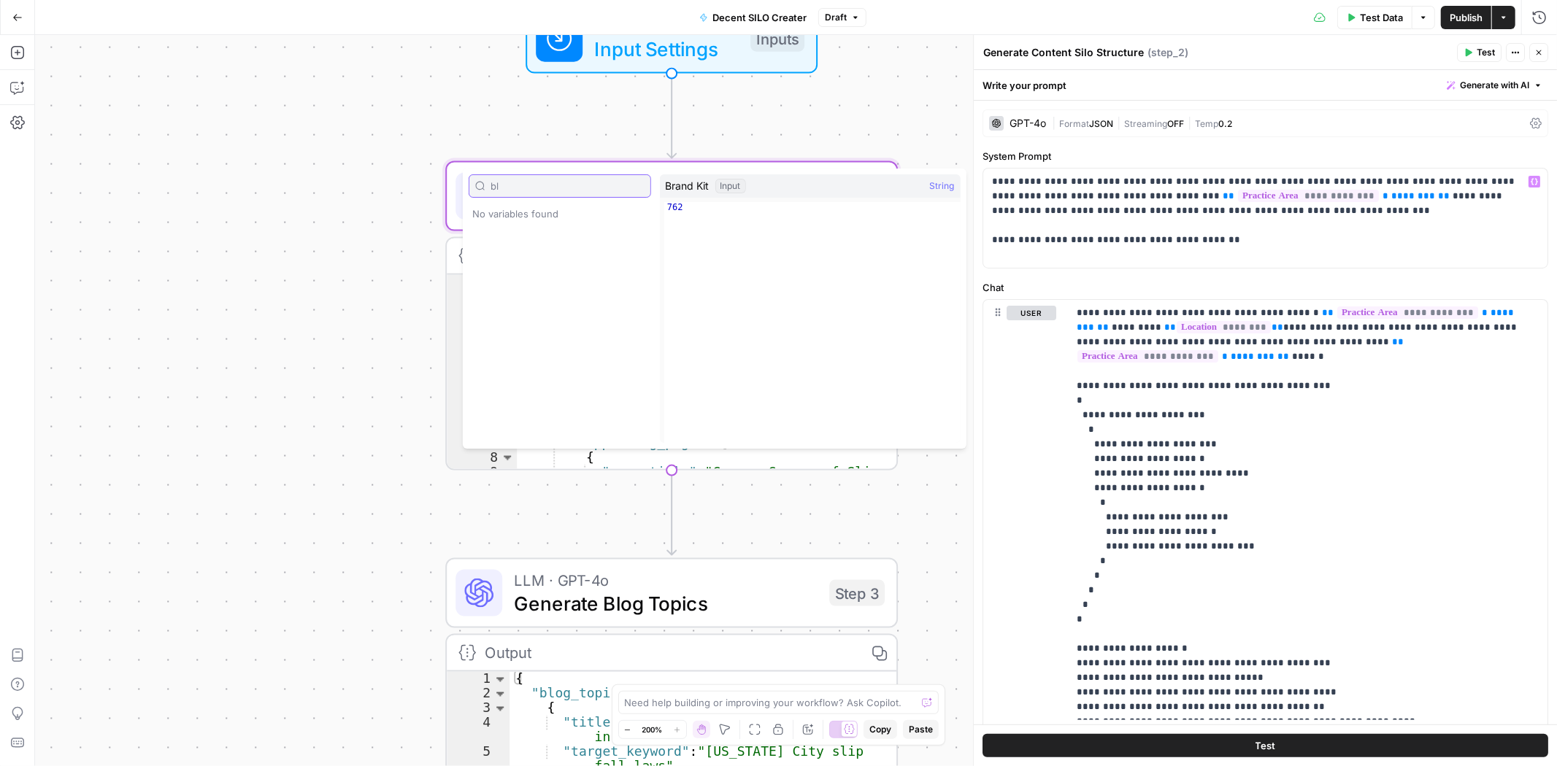
type input "bl"
click at [1193, 237] on p "**********" at bounding box center [1259, 218] width 534 height 88
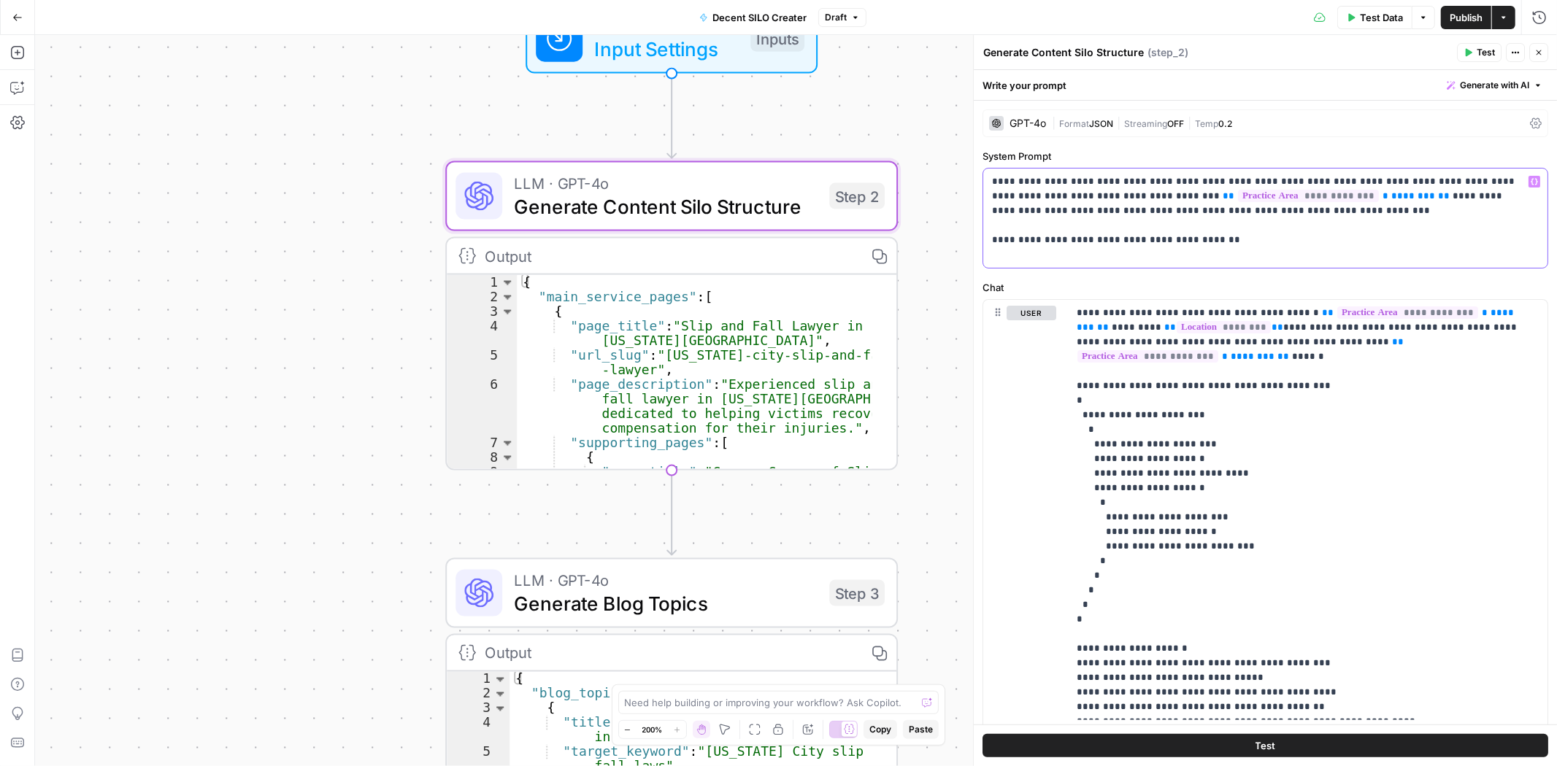
click at [1201, 234] on p "**********" at bounding box center [1259, 218] width 534 height 88
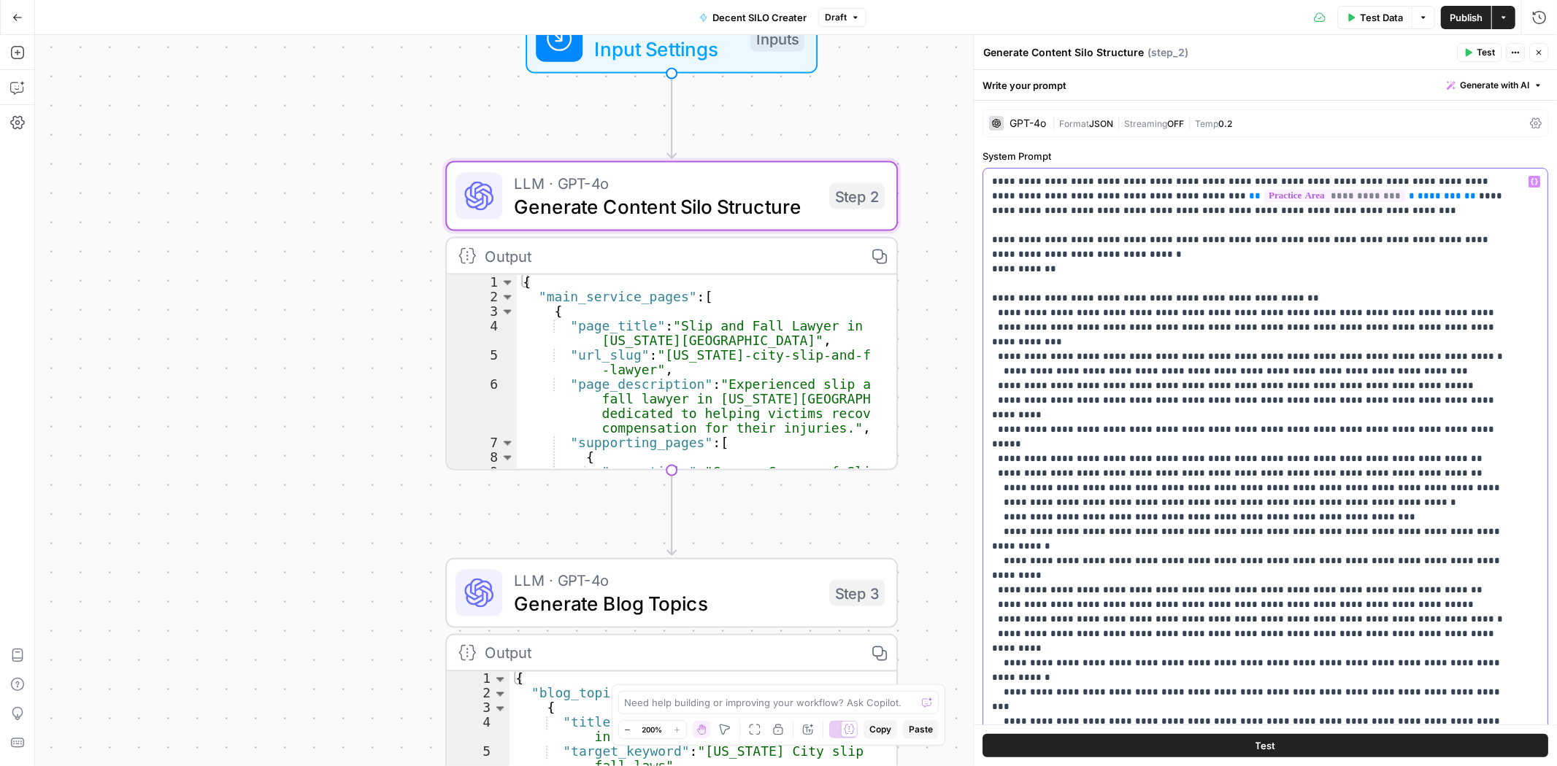
drag, startPoint x: 1169, startPoint y: 356, endPoint x: 983, endPoint y: 243, distance: 218.4
click at [983, 243] on div "**********" at bounding box center [1259, 466] width 552 height 594
copy p "**********"
click at [1543, 55] on button "Close" at bounding box center [1538, 52] width 19 height 19
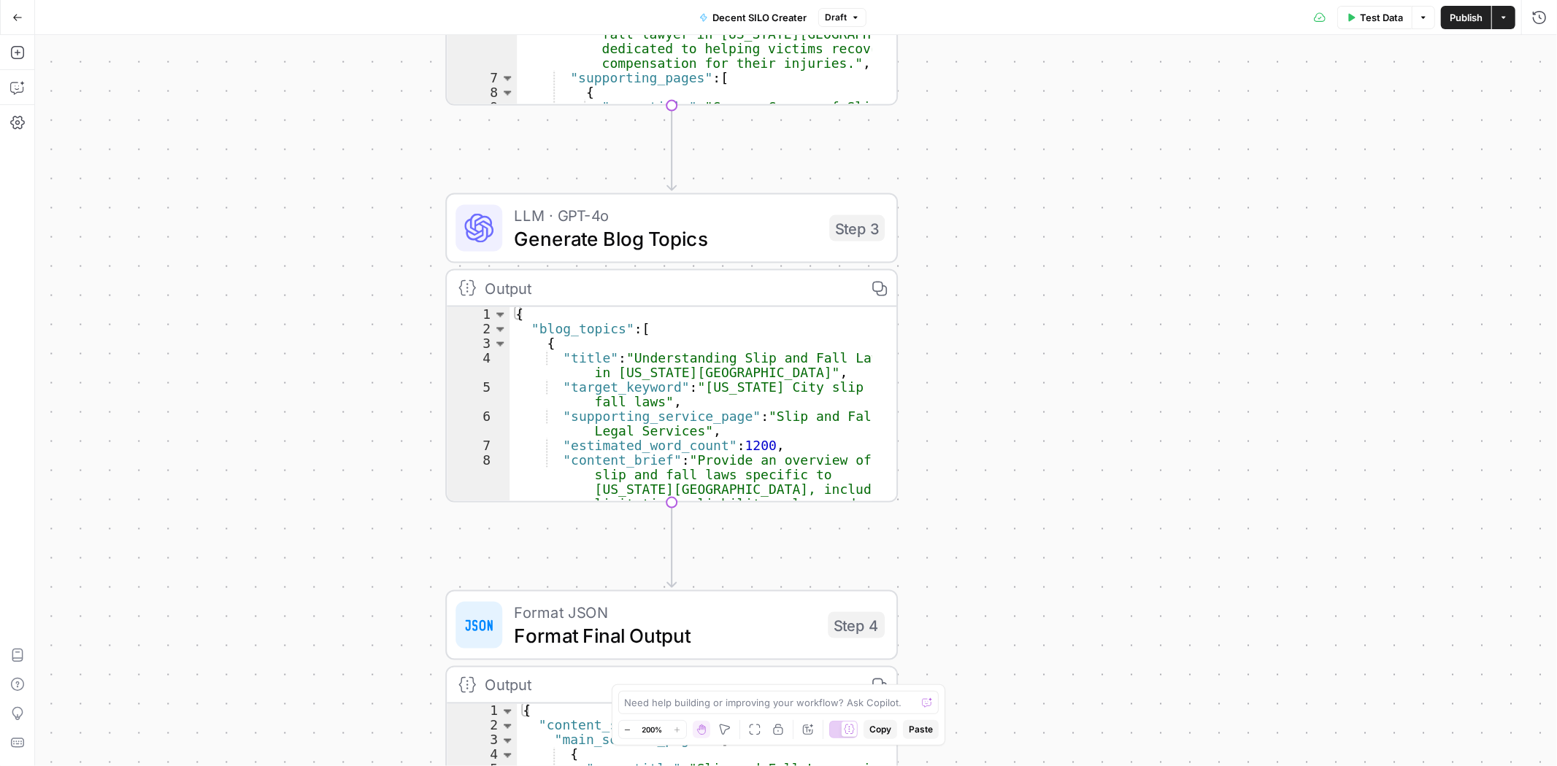
click at [602, 234] on span "Generate Blog Topics" at bounding box center [666, 238] width 304 height 29
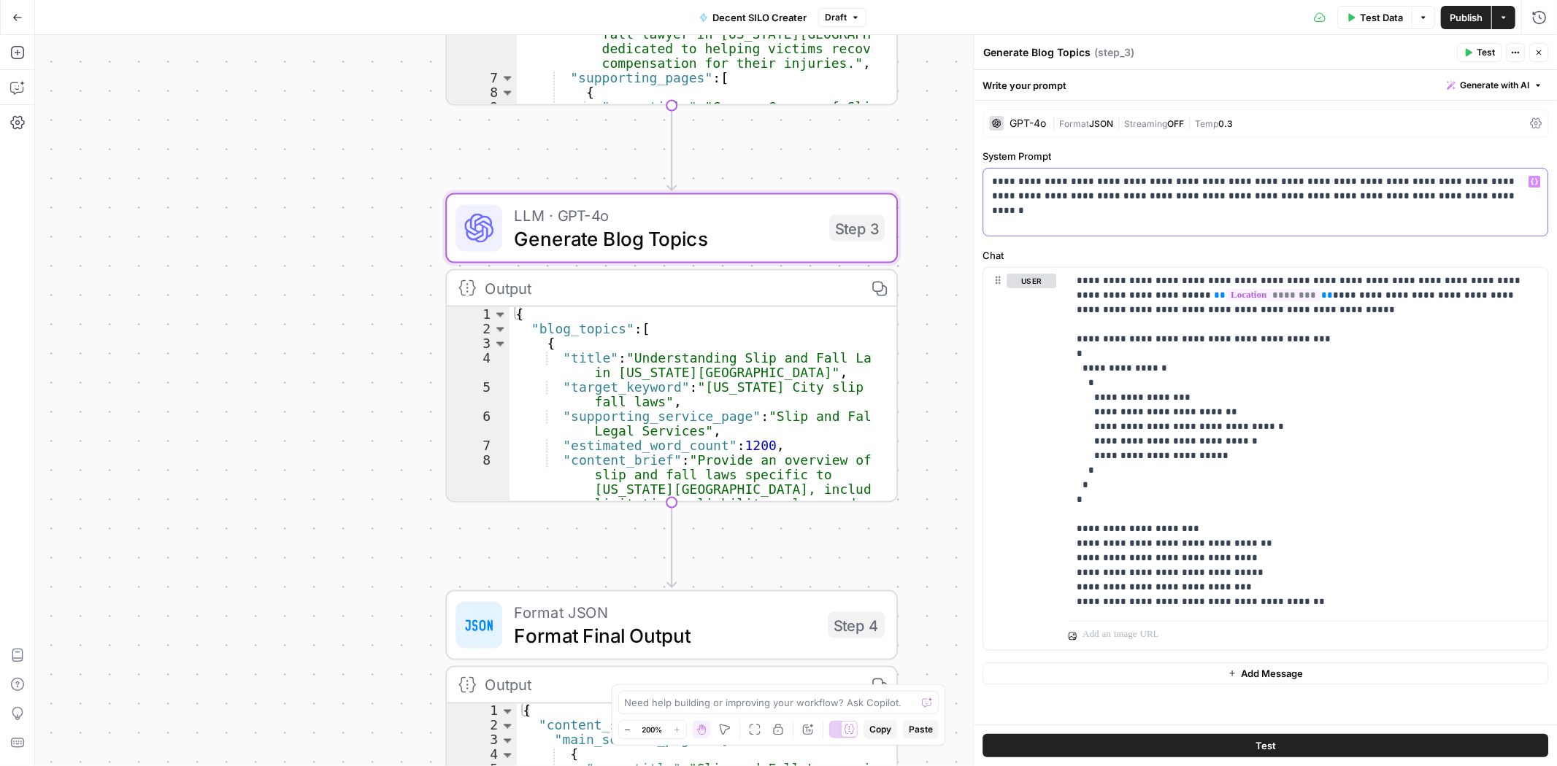
click at [1396, 204] on div "**********" at bounding box center [1265, 202] width 564 height 67
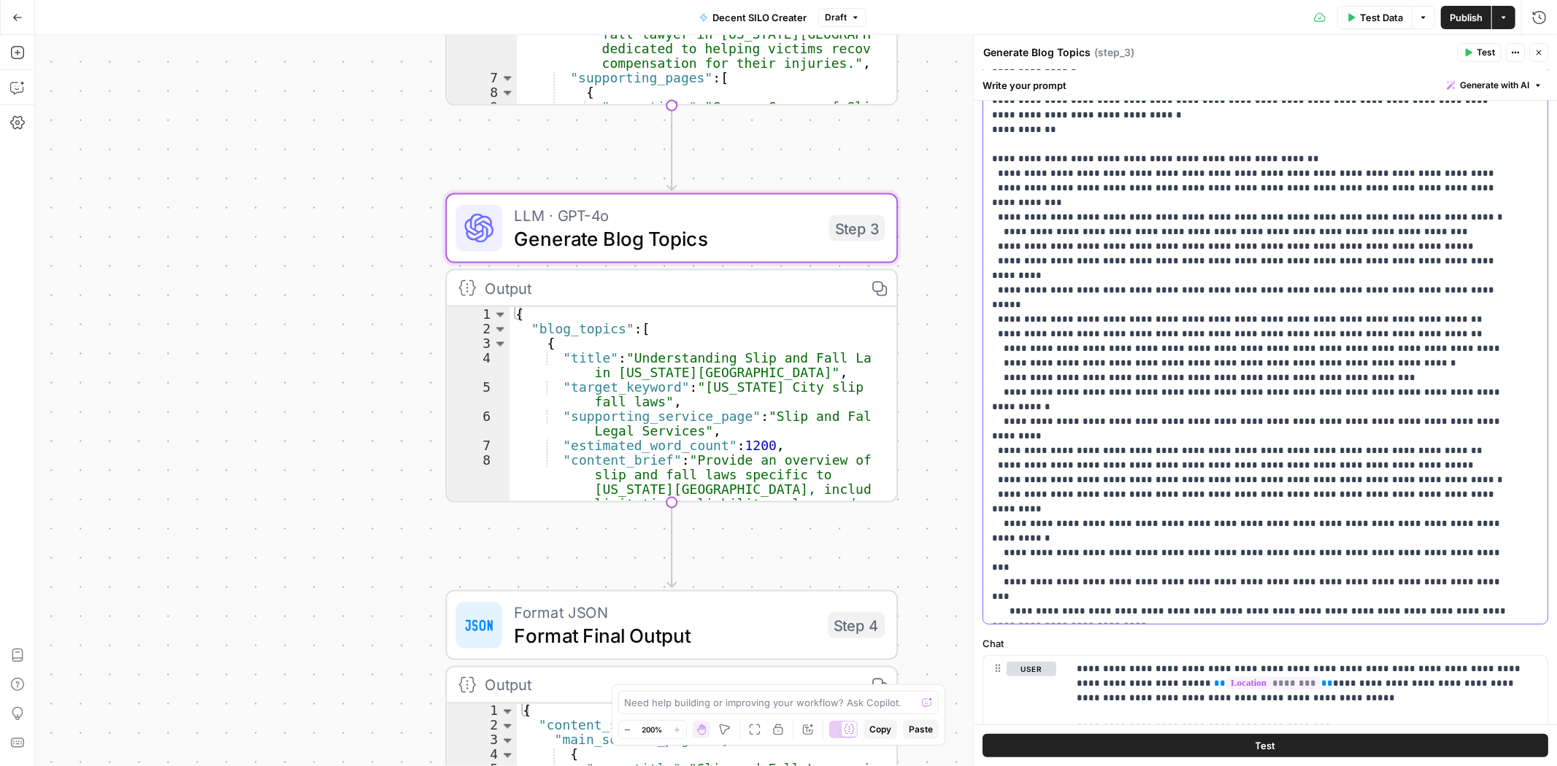
scroll to position [496, 0]
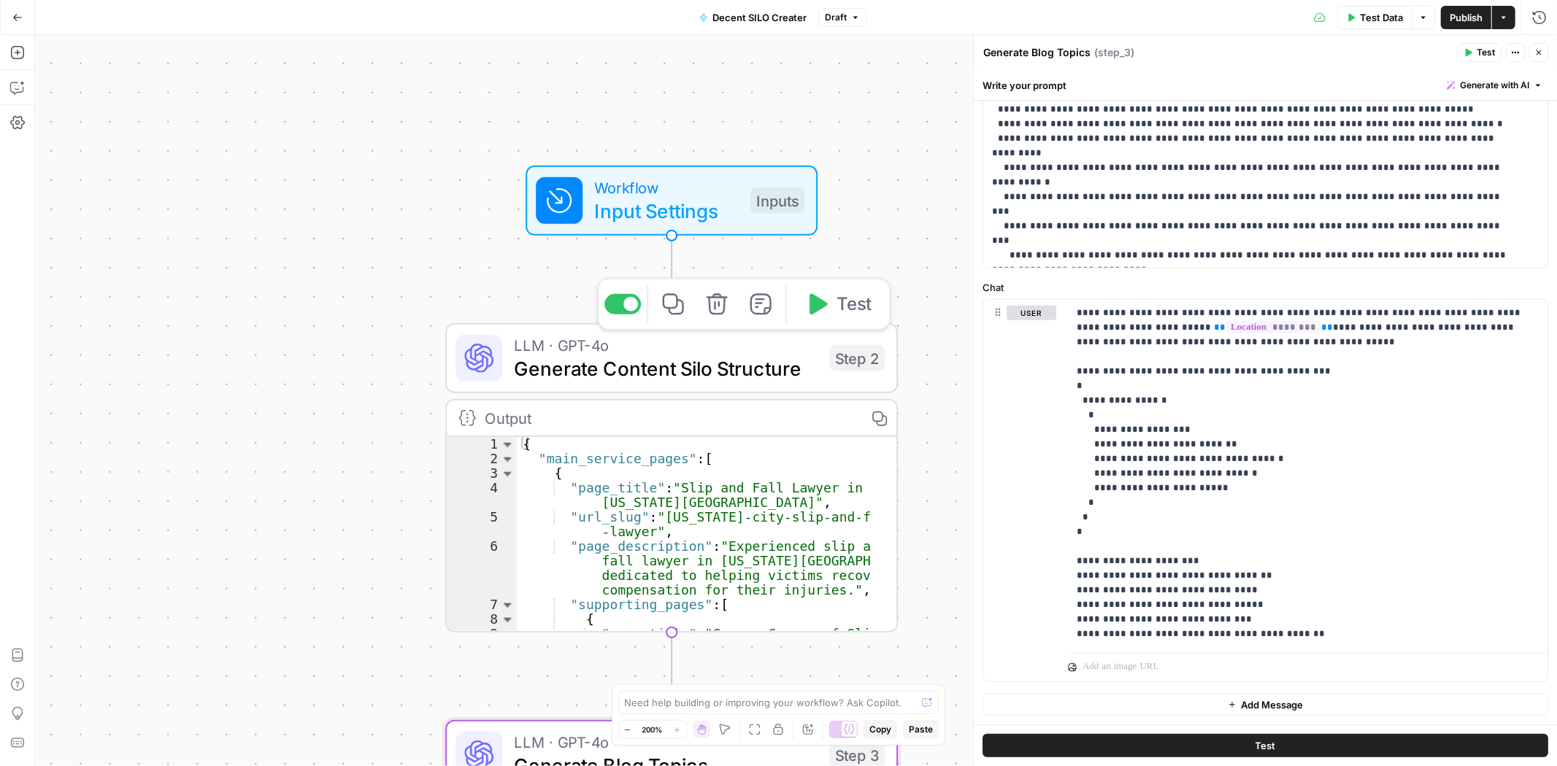
click at [580, 370] on span "Generate Content Silo Structure" at bounding box center [666, 368] width 304 height 29
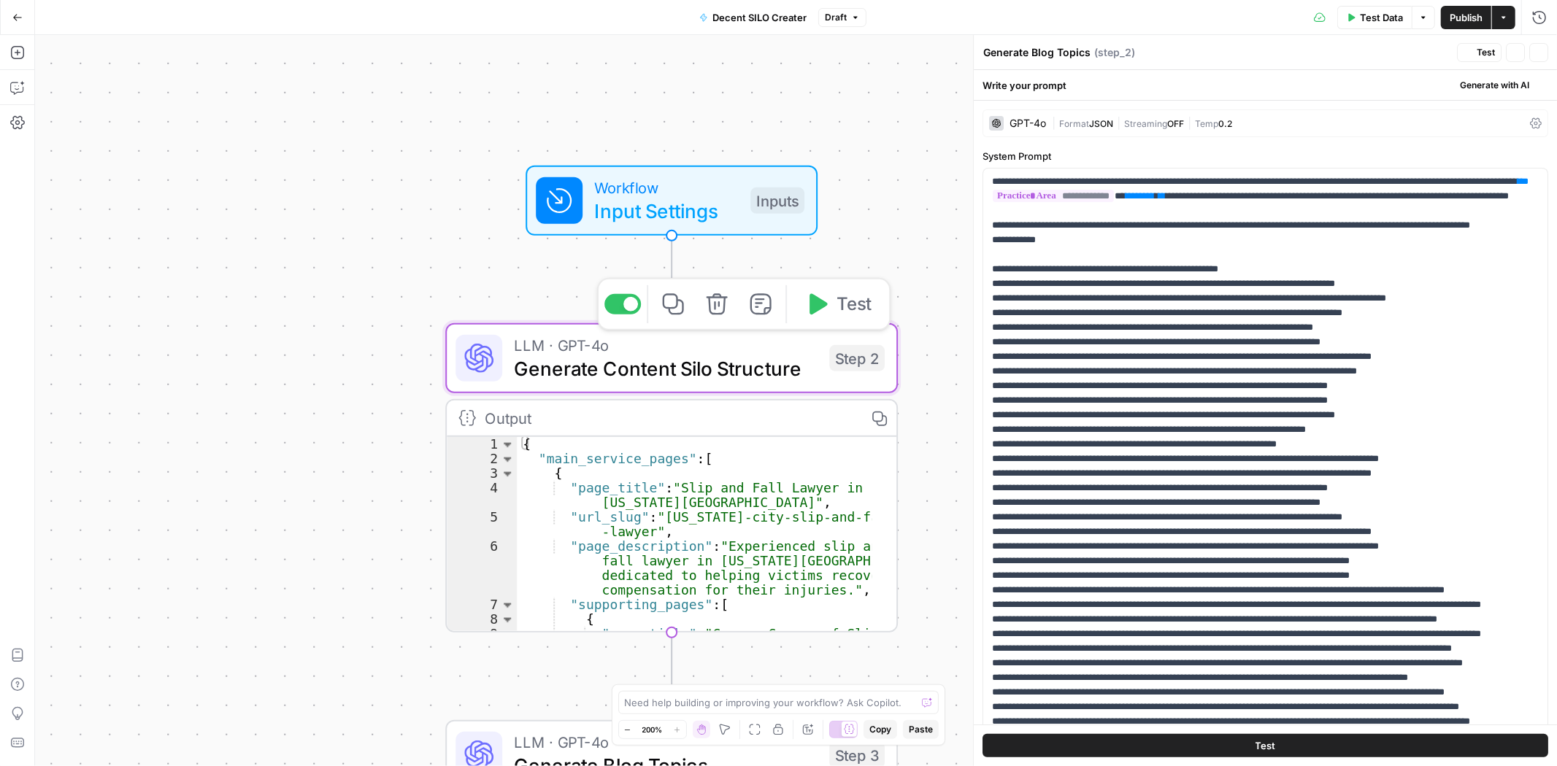
type textarea "Generate Content Silo Structure"
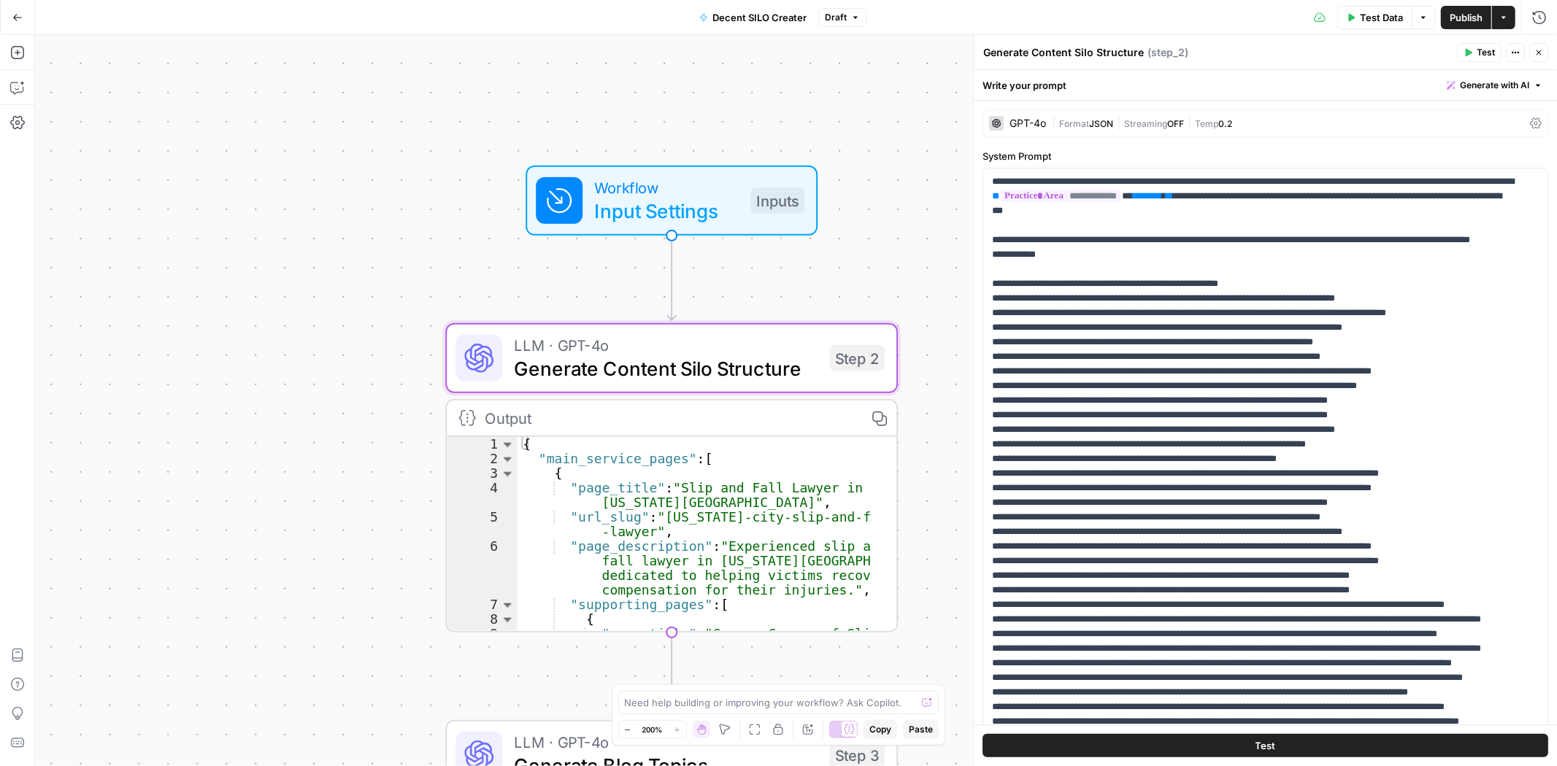
click at [1012, 113] on div "GPT-4o | Format JSON | Streaming OFF | Temp 0.2" at bounding box center [1266, 123] width 566 height 28
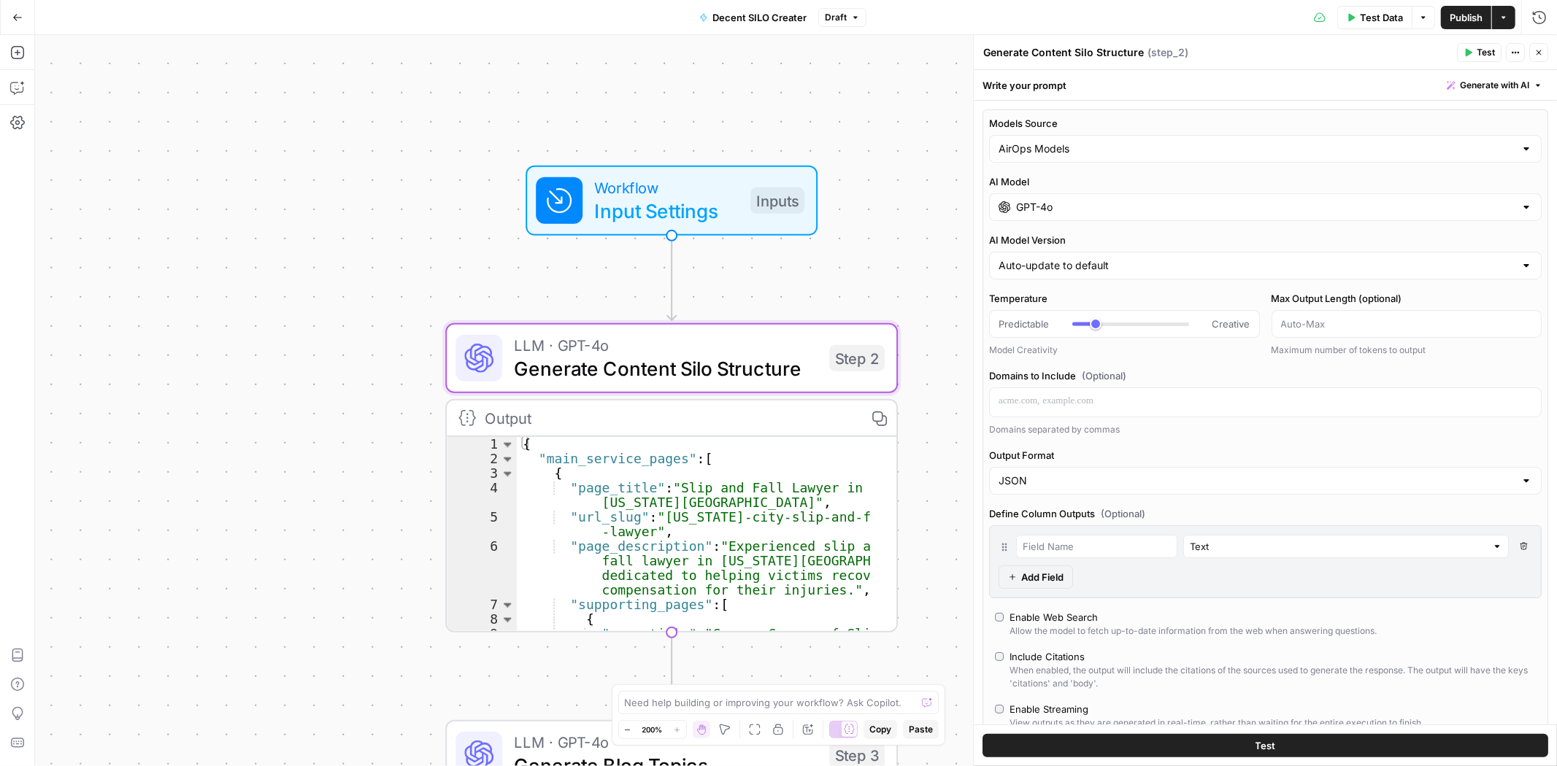
click at [1176, 204] on input "GPT-4o" at bounding box center [1265, 207] width 499 height 15
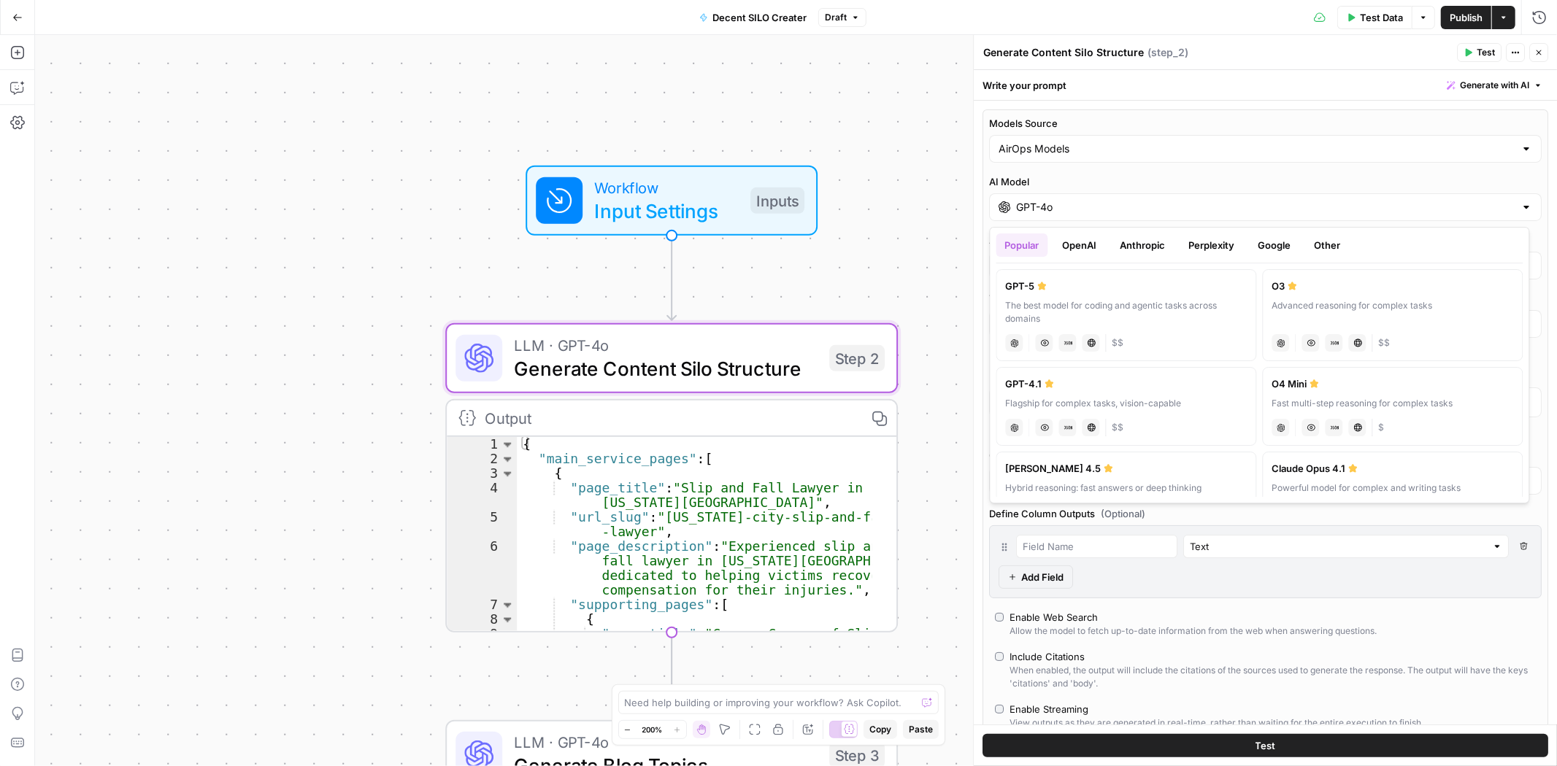
click at [1122, 241] on button "Anthropic" at bounding box center [1143, 245] width 63 height 23
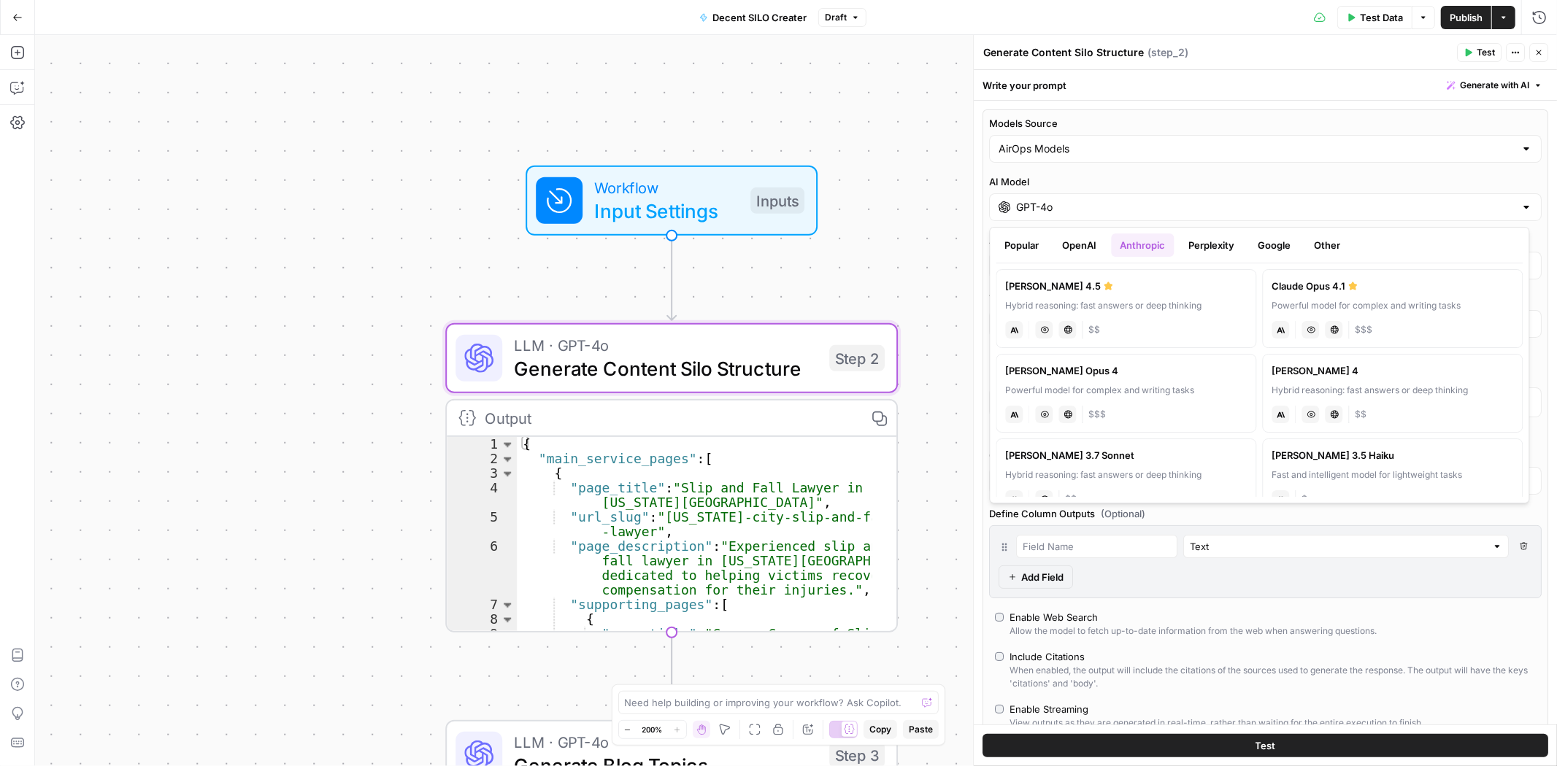
click at [1135, 307] on div "Hybrid reasoning: fast answers or deep thinking" at bounding box center [1127, 305] width 242 height 13
type input "[PERSON_NAME] 4.5"
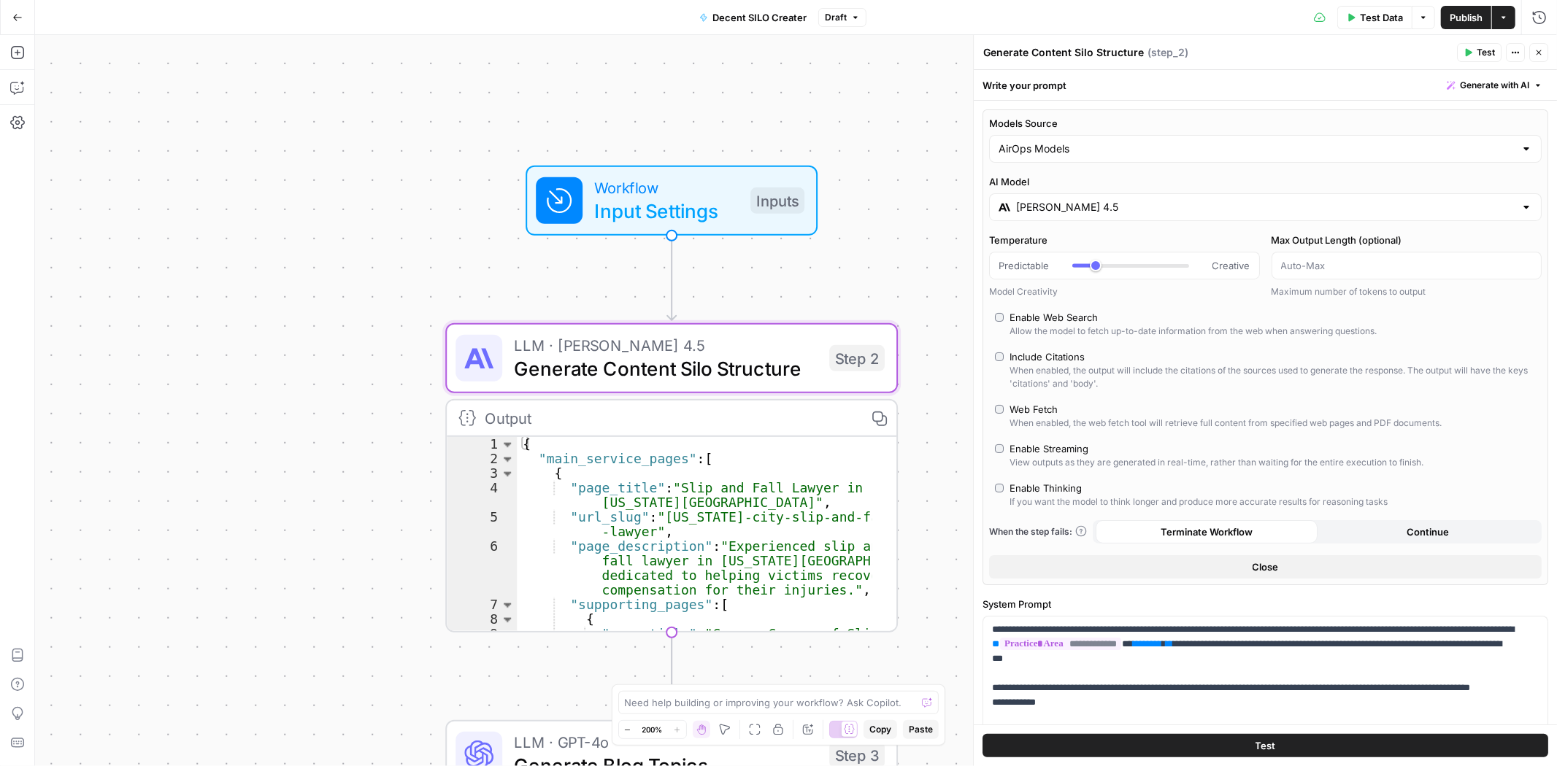
click at [997, 493] on label "Enable Thinking If you want the model to think longer and produce more accurate…" at bounding box center [1265, 495] width 541 height 28
type input "*"
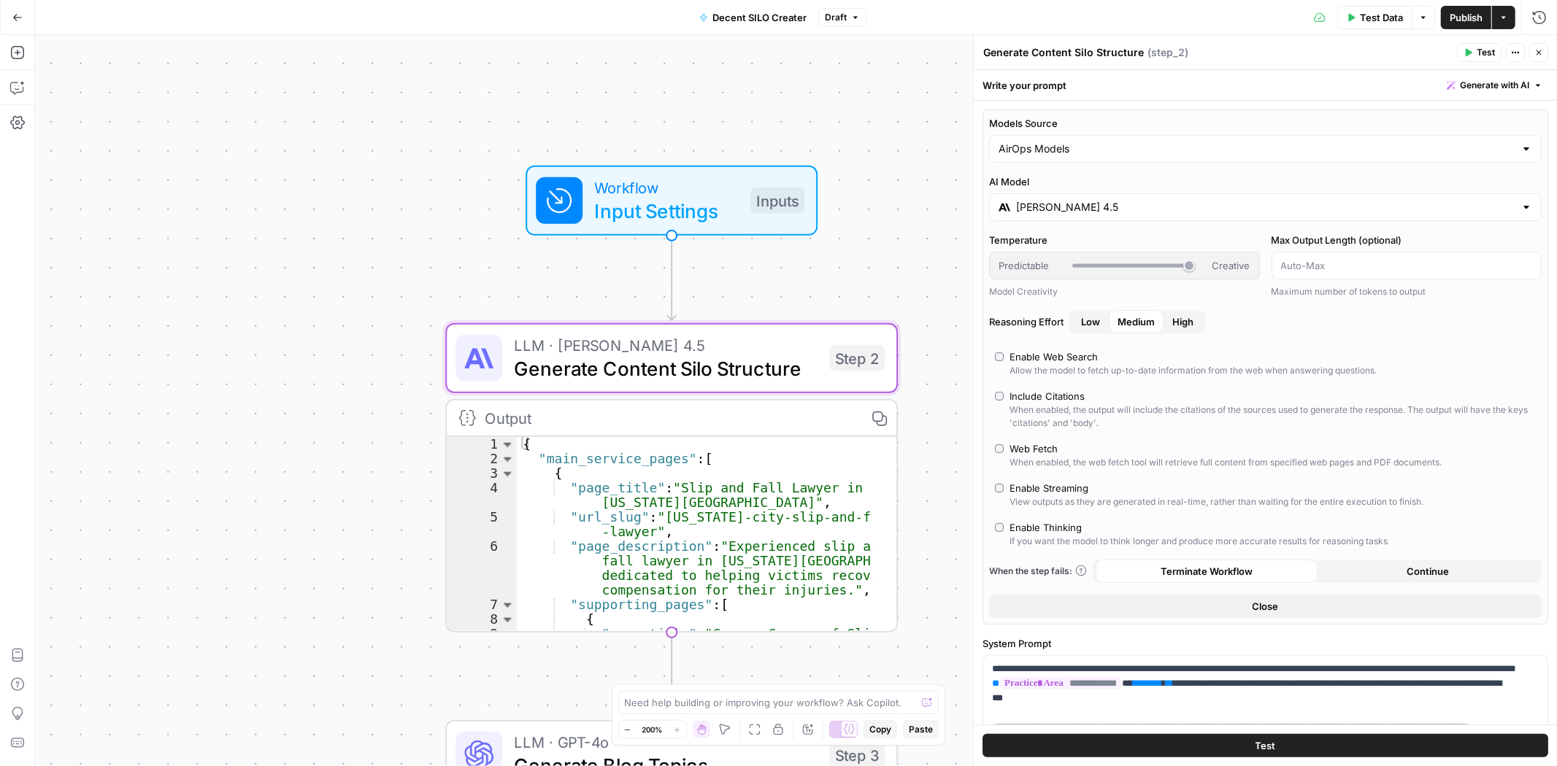
click at [1270, 609] on span "Close" at bounding box center [1266, 606] width 26 height 15
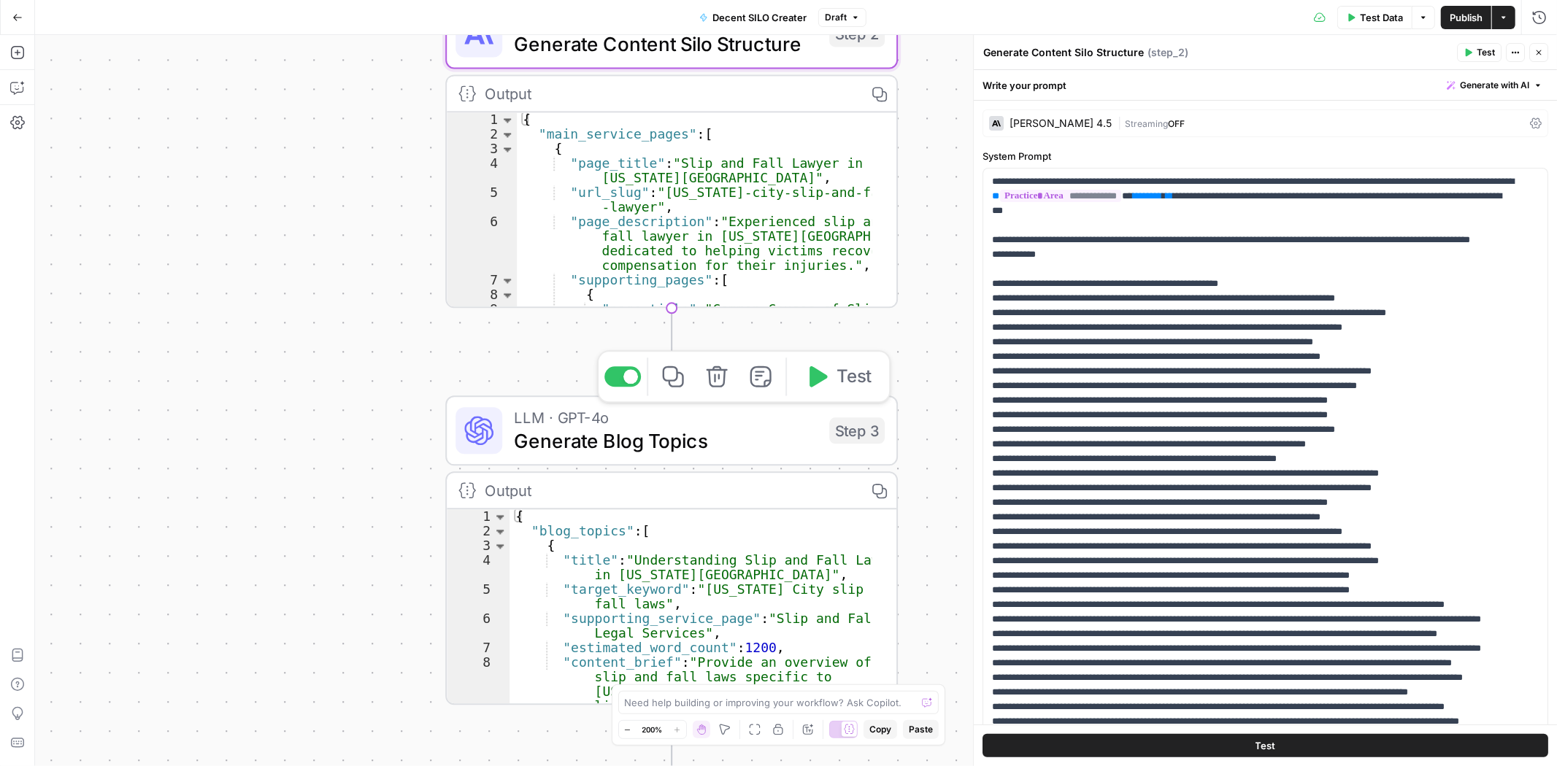
click at [607, 439] on span "Generate Blog Topics" at bounding box center [666, 440] width 304 height 29
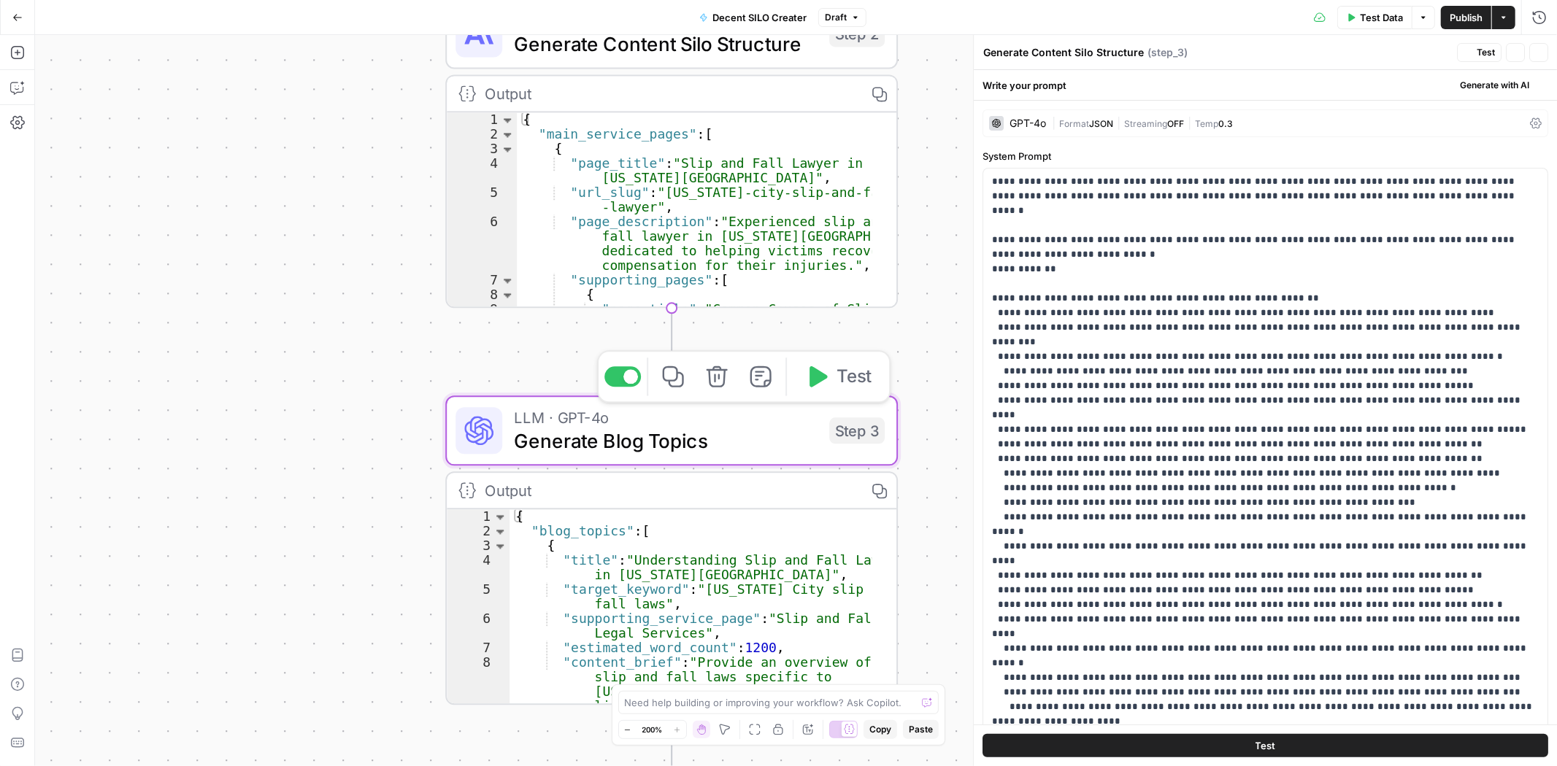
type textarea "Generate Blog Topics"
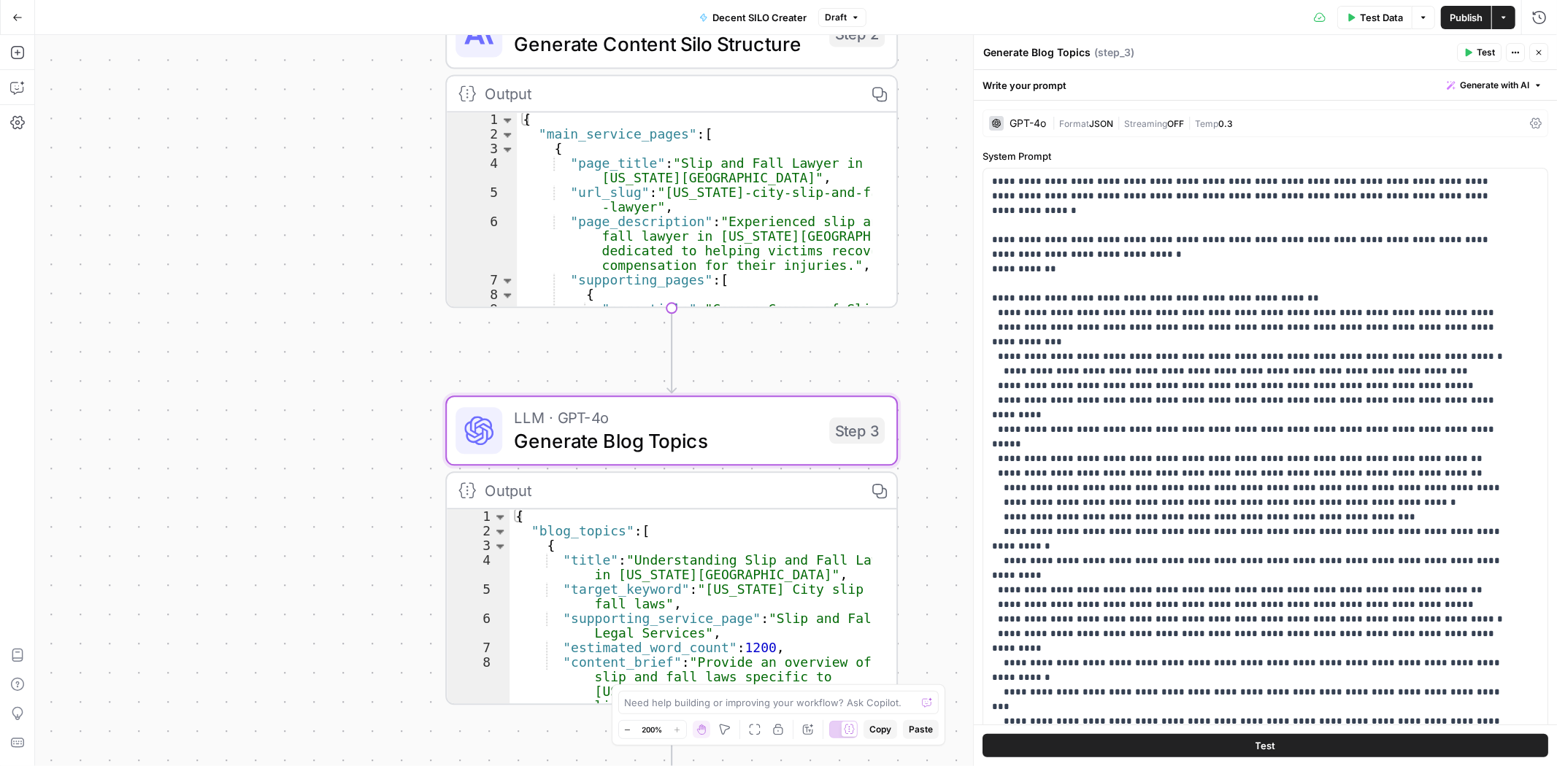
click at [1029, 122] on div "GPT-4o" at bounding box center [1028, 123] width 36 height 10
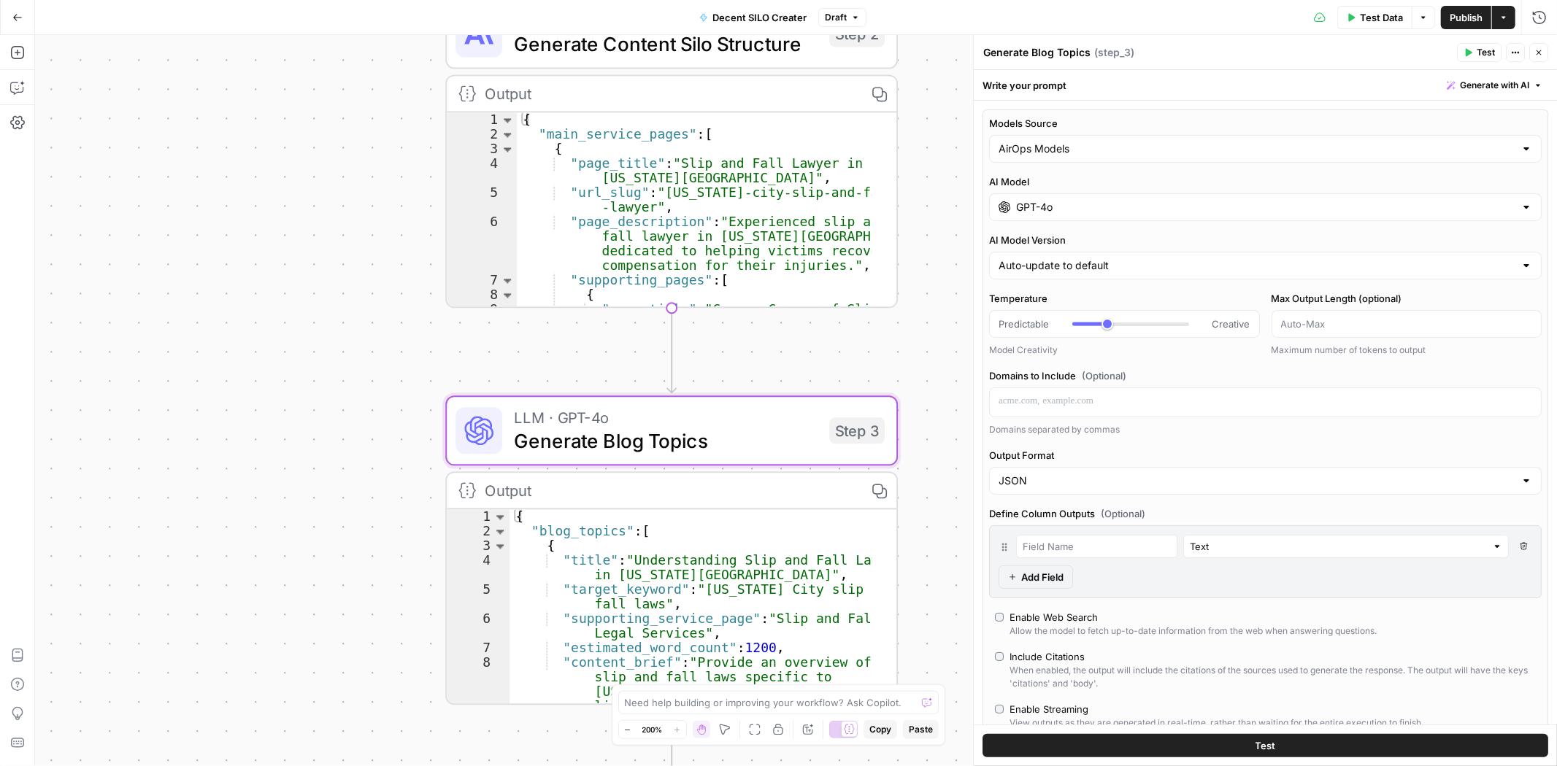
click at [1098, 196] on div "GPT-4o" at bounding box center [1265, 207] width 553 height 28
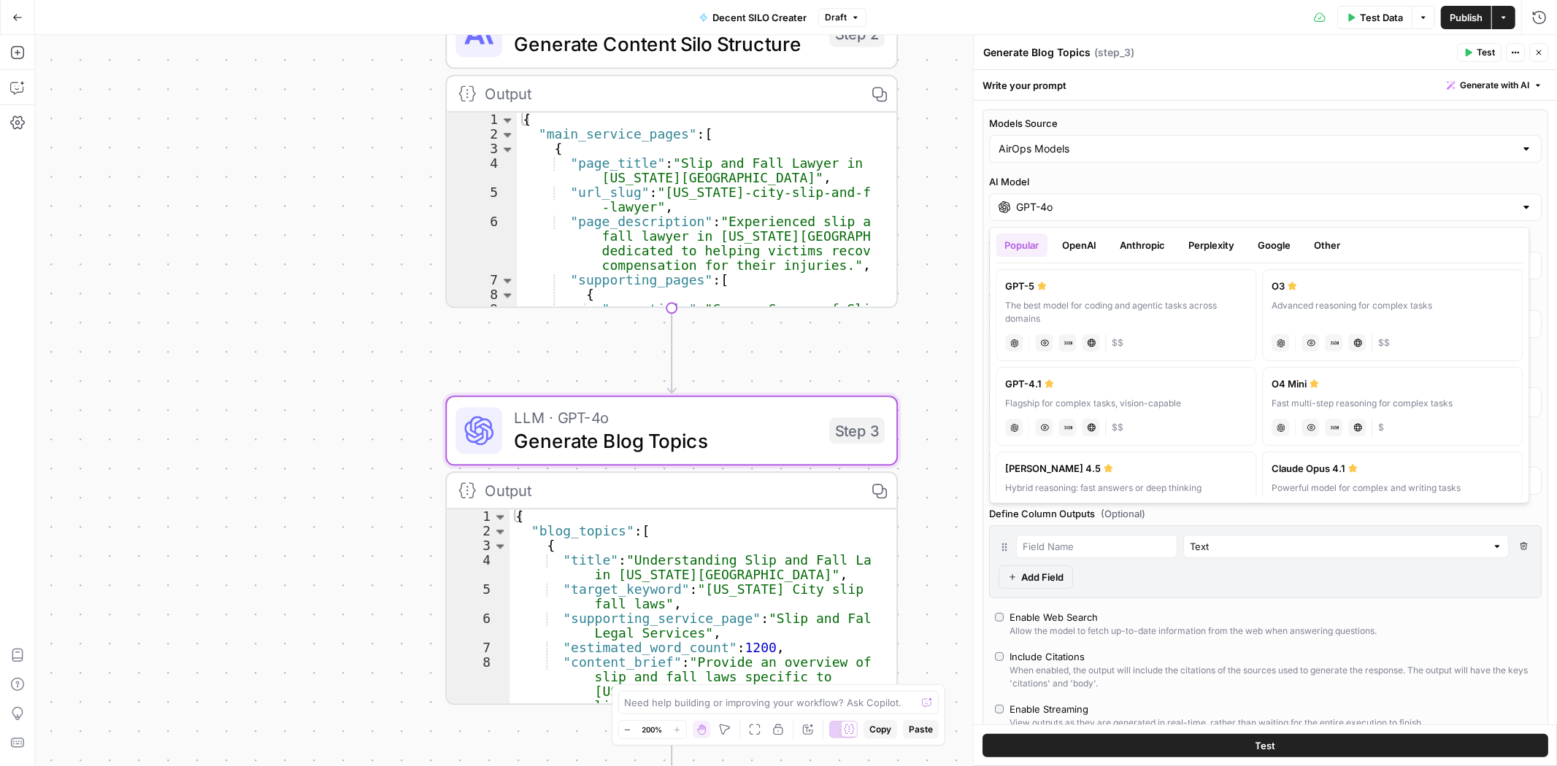
click at [1156, 247] on button "Anthropic" at bounding box center [1143, 245] width 63 height 23
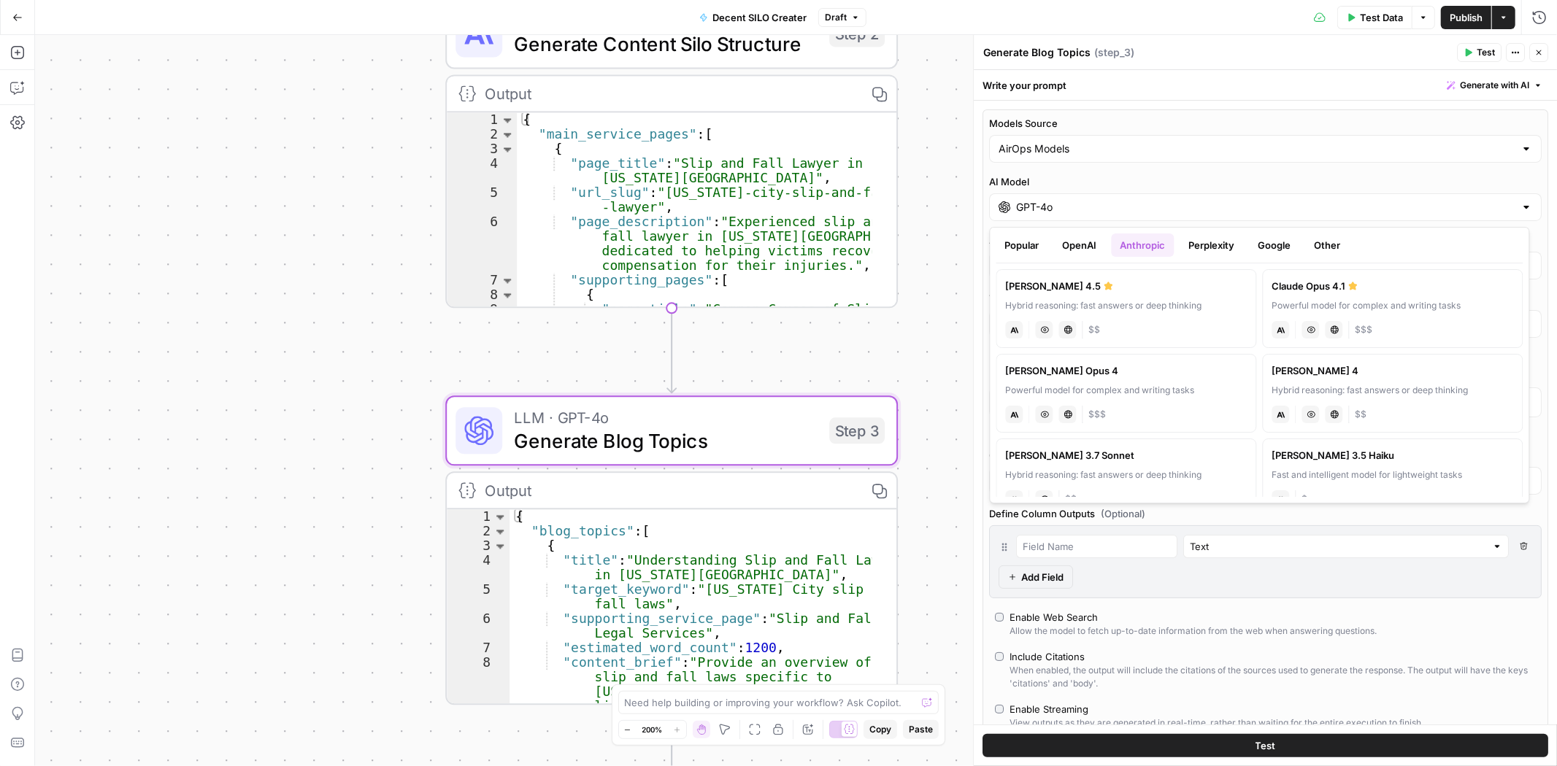
click at [1082, 296] on label "Claude Sonnet 4.5 Hybrid reasoning: fast answers or deep thinking anthropic Vis…" at bounding box center [1126, 308] width 261 height 79
type input "[PERSON_NAME] 4.5"
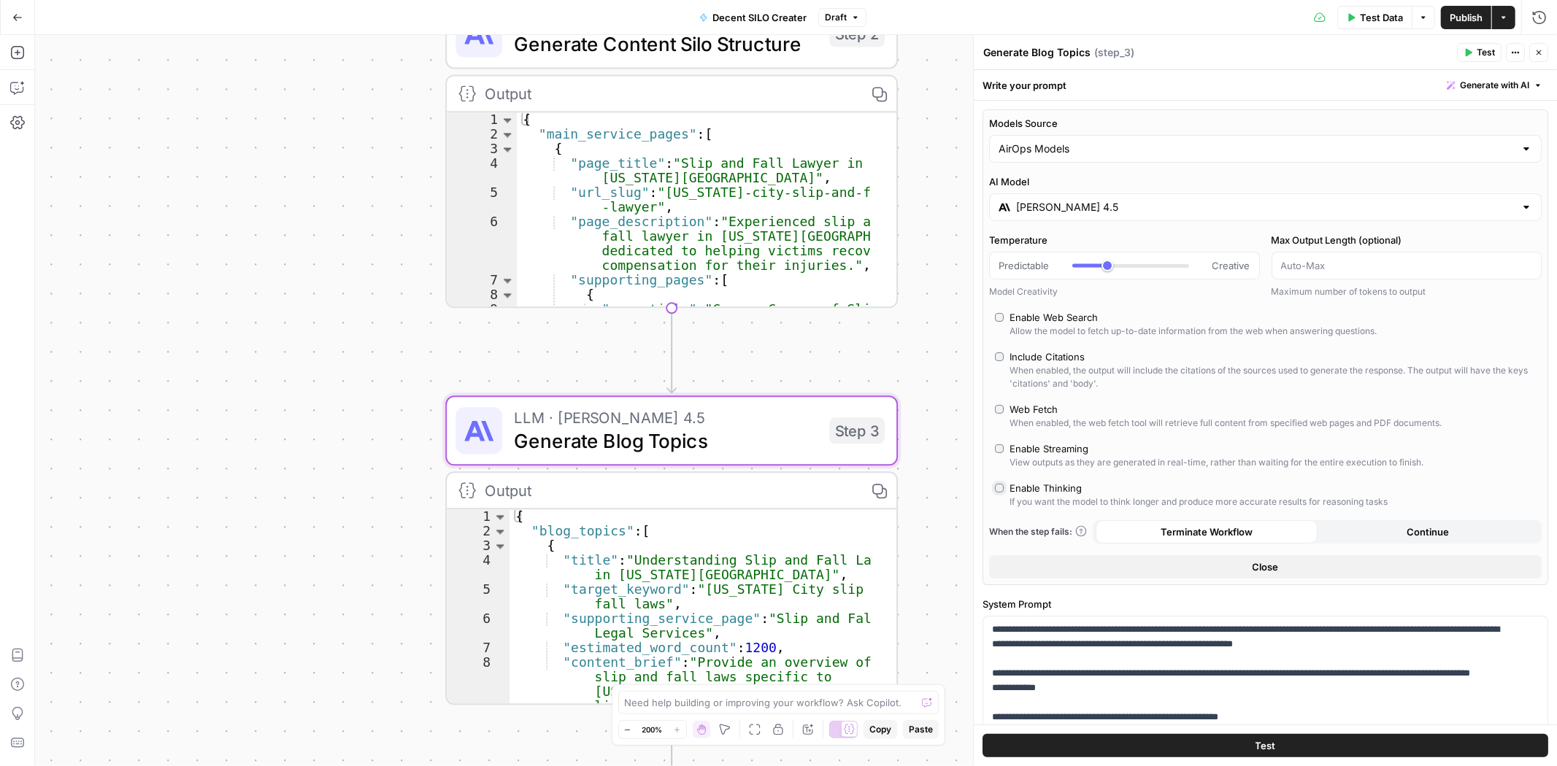
type input "*"
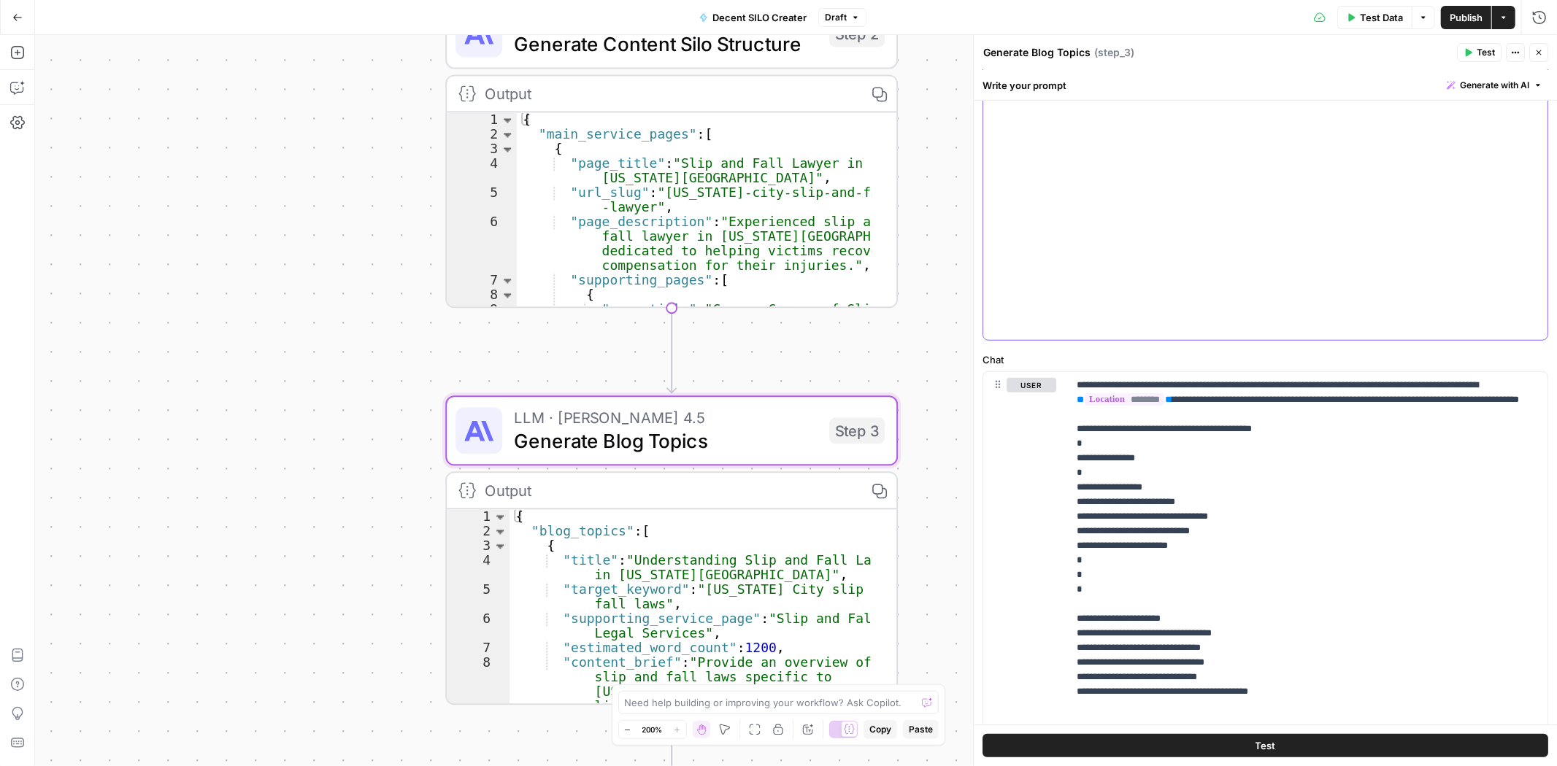
scroll to position [983, 0]
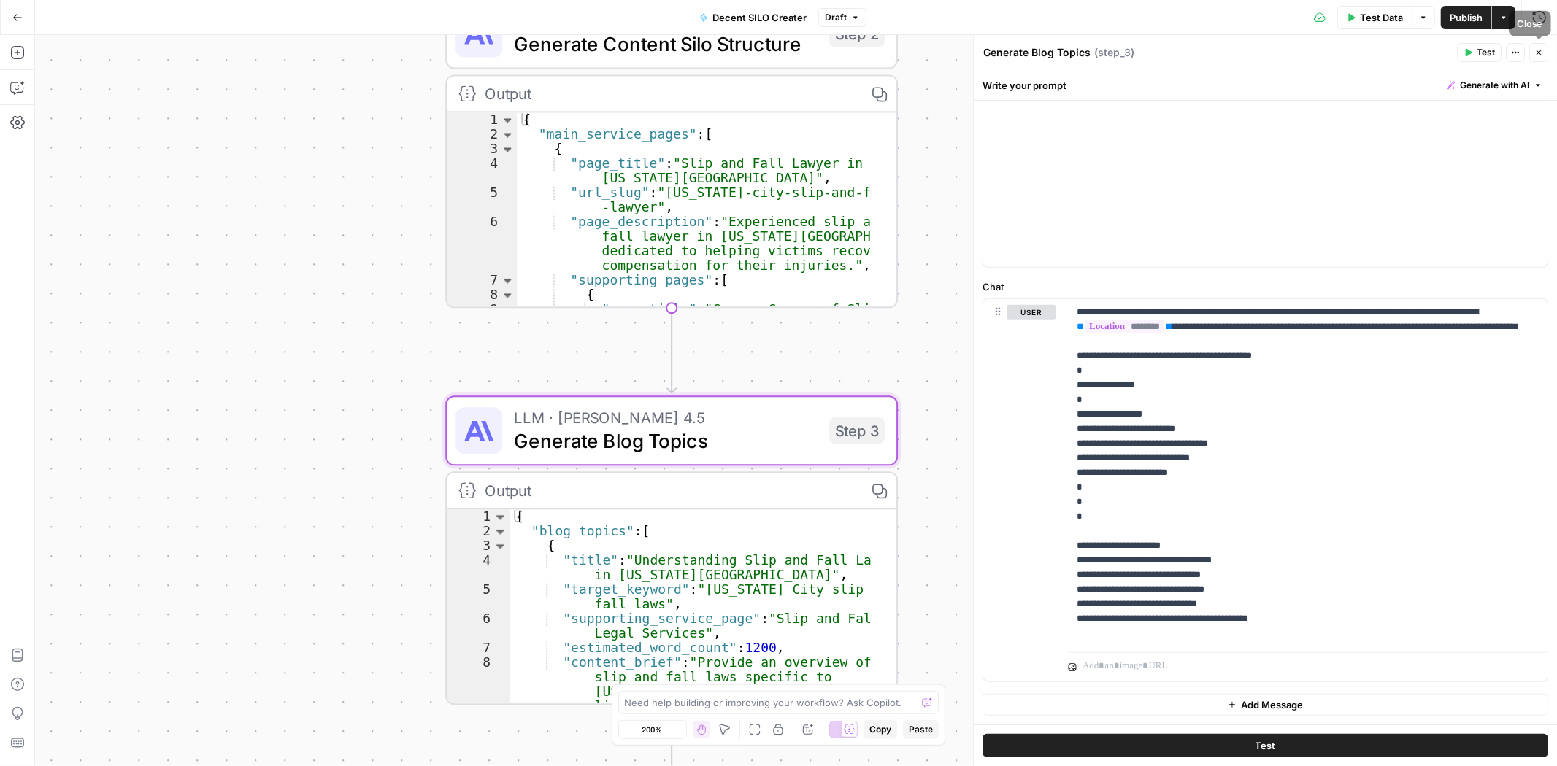
click at [1540, 53] on icon "button" at bounding box center [1538, 52] width 9 height 9
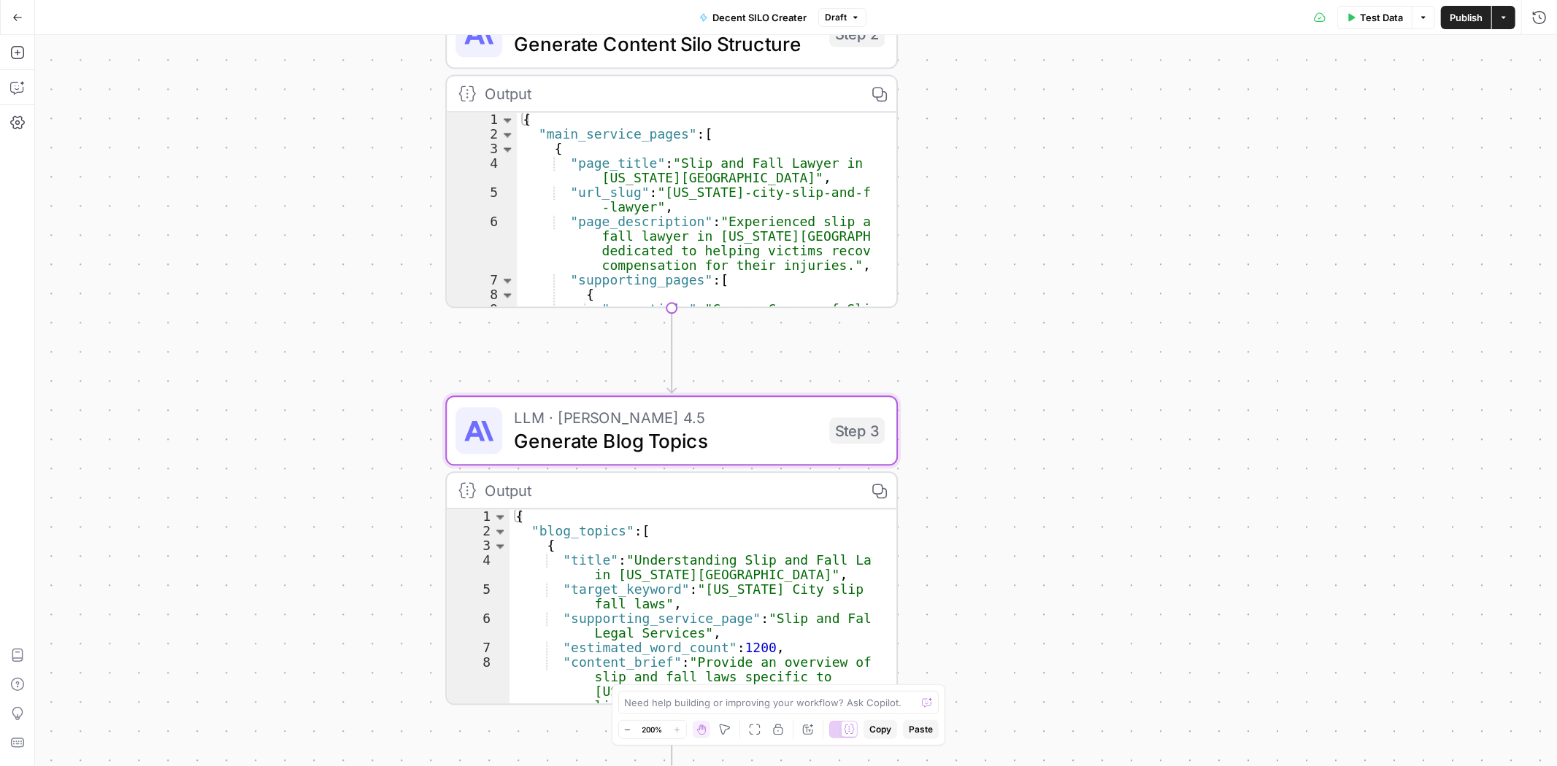
click at [1457, 19] on span "Publish" at bounding box center [1466, 17] width 33 height 15
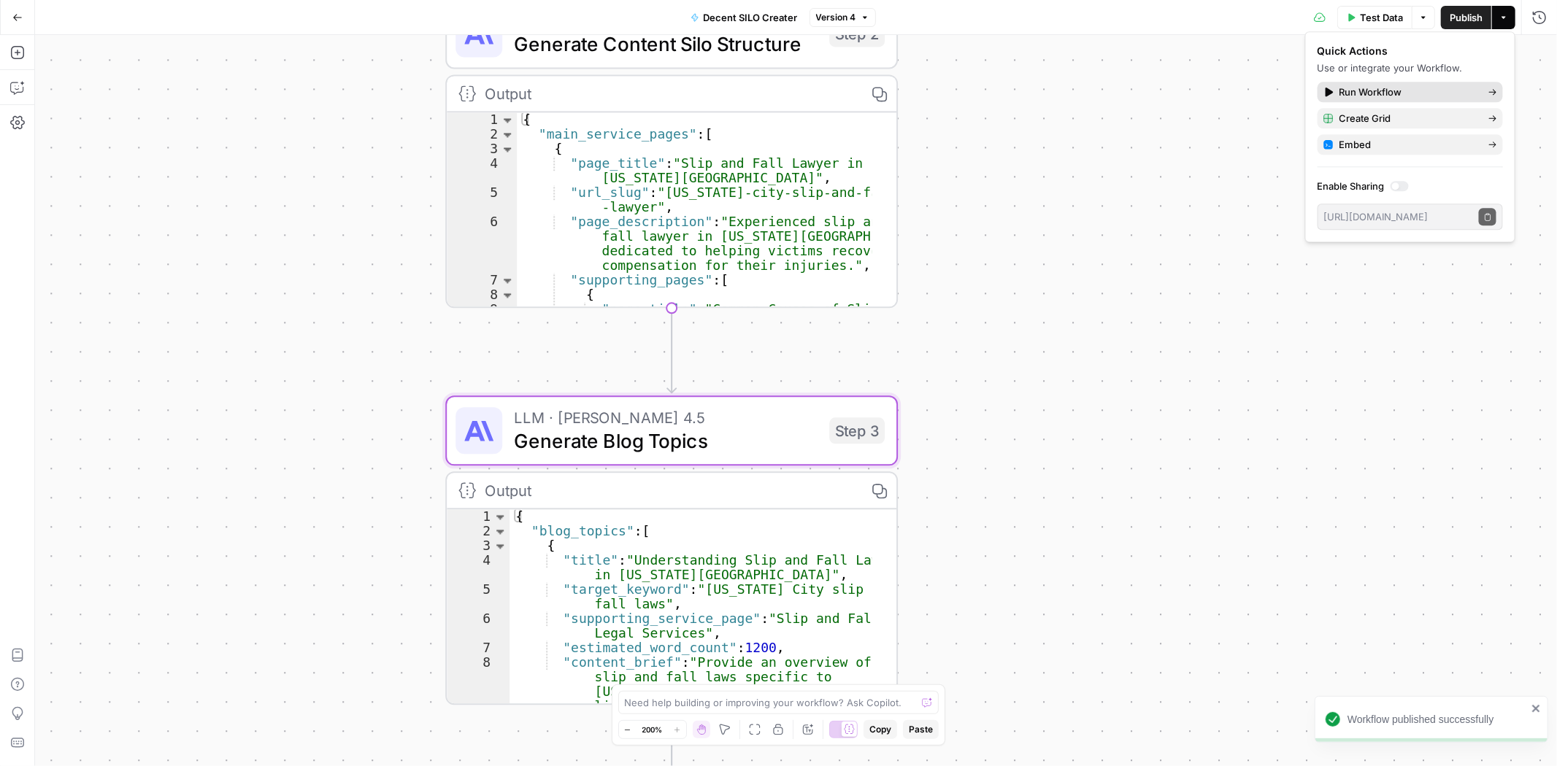
click at [1346, 89] on span "Run Workflow" at bounding box center [1407, 92] width 137 height 15
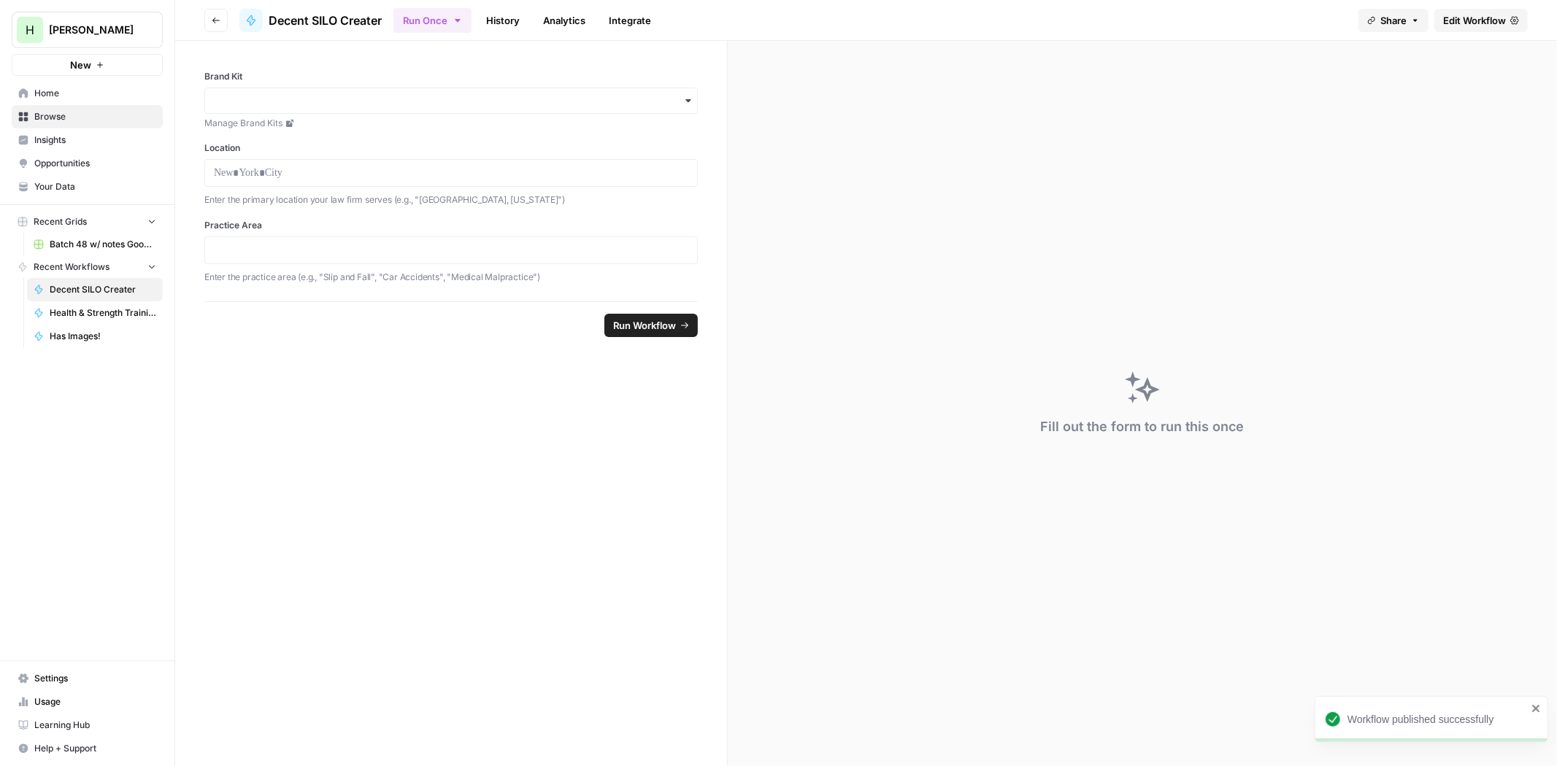
click at [353, 122] on link "Manage Brand Kits" at bounding box center [450, 123] width 493 height 13
click at [685, 96] on icon "button" at bounding box center [688, 101] width 12 height 12
click at [242, 139] on div "Hasbrook Law" at bounding box center [451, 140] width 492 height 28
click at [317, 164] on div at bounding box center [450, 173] width 493 height 28
click at [274, 175] on p at bounding box center [451, 173] width 474 height 15
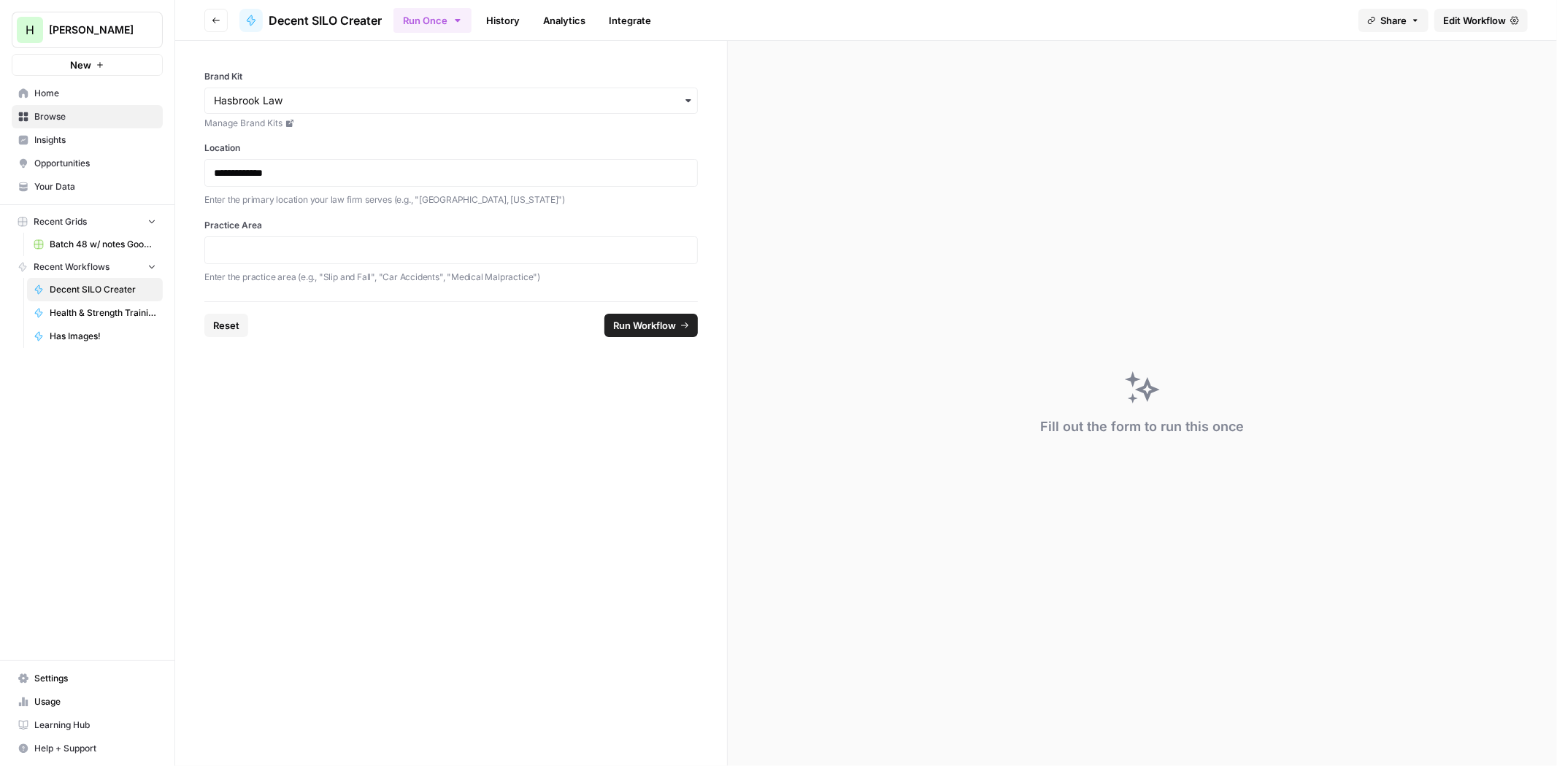
click at [272, 223] on label "Practice Area" at bounding box center [450, 225] width 493 height 13
click at [251, 280] on p "Enter the practice area (e.g., "Slip and Fall", "Car Accidents", "Medical Malpr…" at bounding box center [450, 277] width 493 height 15
click at [242, 280] on p "Enter the practice area (e.g., "Slip and Fall", "Car Accidents", "Medical Malpr…" at bounding box center [450, 277] width 493 height 15
click at [231, 287] on div "**********" at bounding box center [451, 171] width 552 height 261
click at [232, 272] on p "Enter the practice area (e.g., "Slip and Fall", "Car Accidents", "Medical Malpr…" at bounding box center [450, 277] width 493 height 15
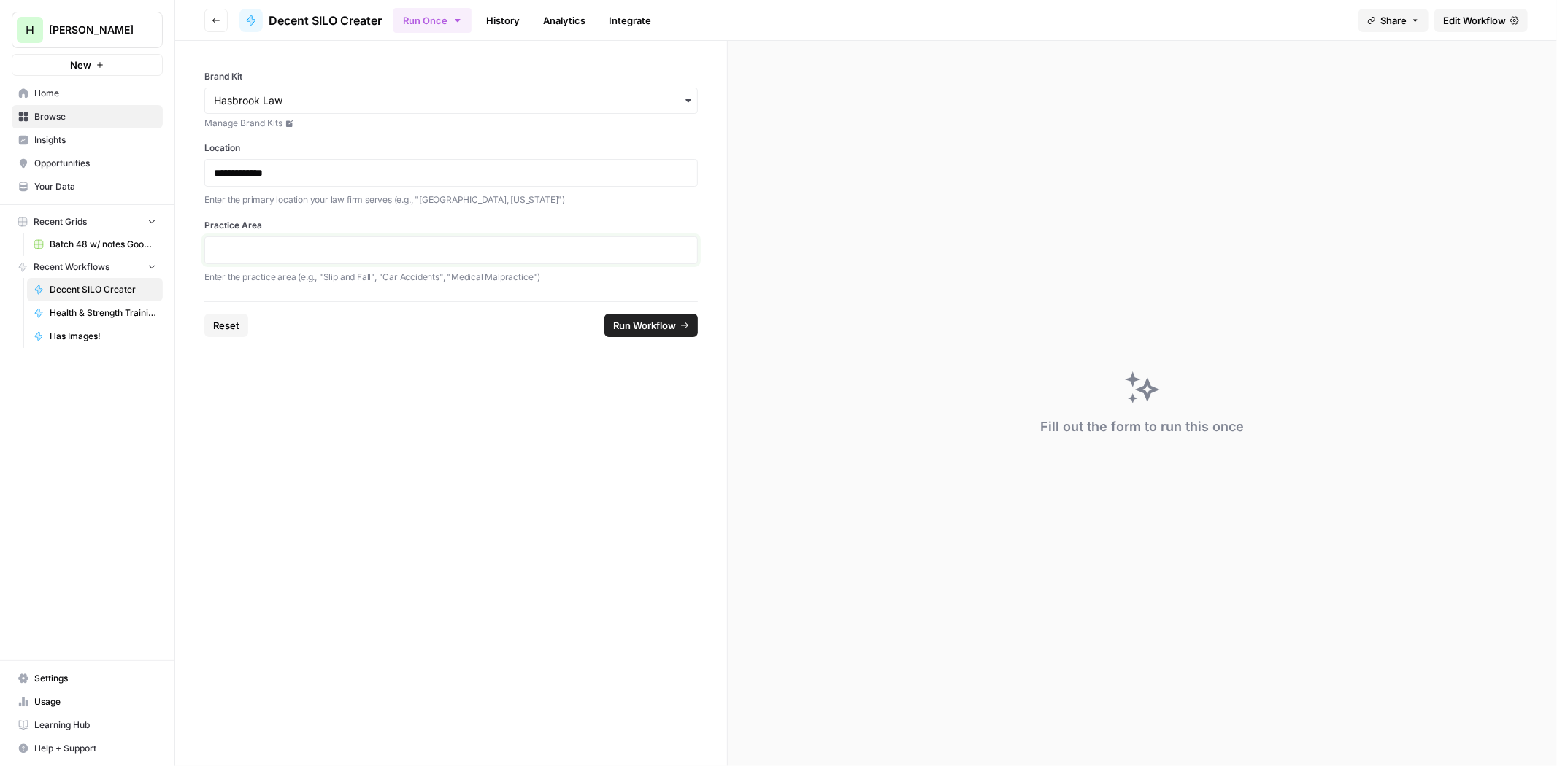
click at [244, 253] on p at bounding box center [451, 250] width 474 height 15
click at [637, 337] on button "Run Workflow" at bounding box center [650, 325] width 93 height 23
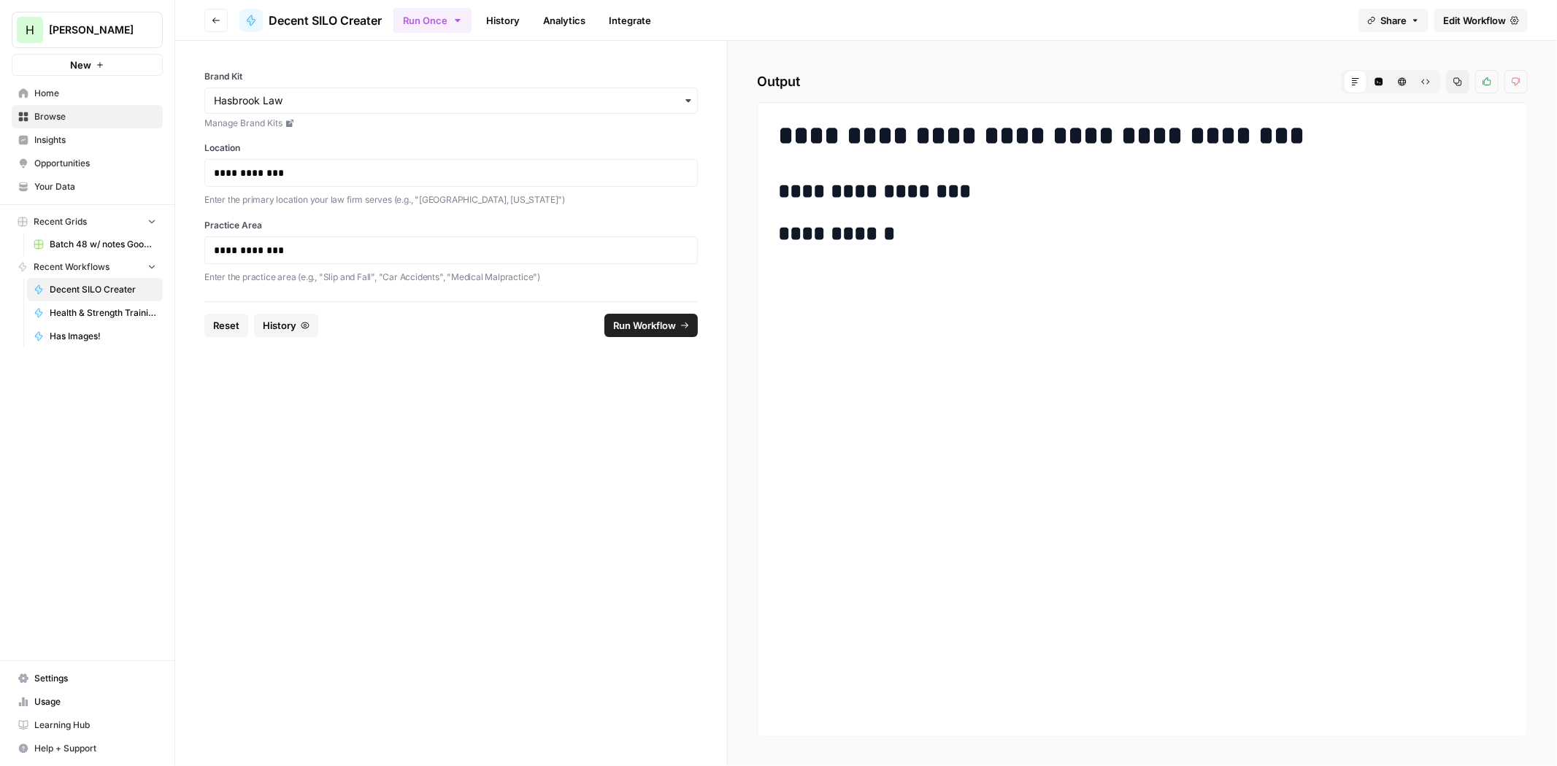
click at [647, 331] on span "Run Workflow" at bounding box center [644, 325] width 63 height 15
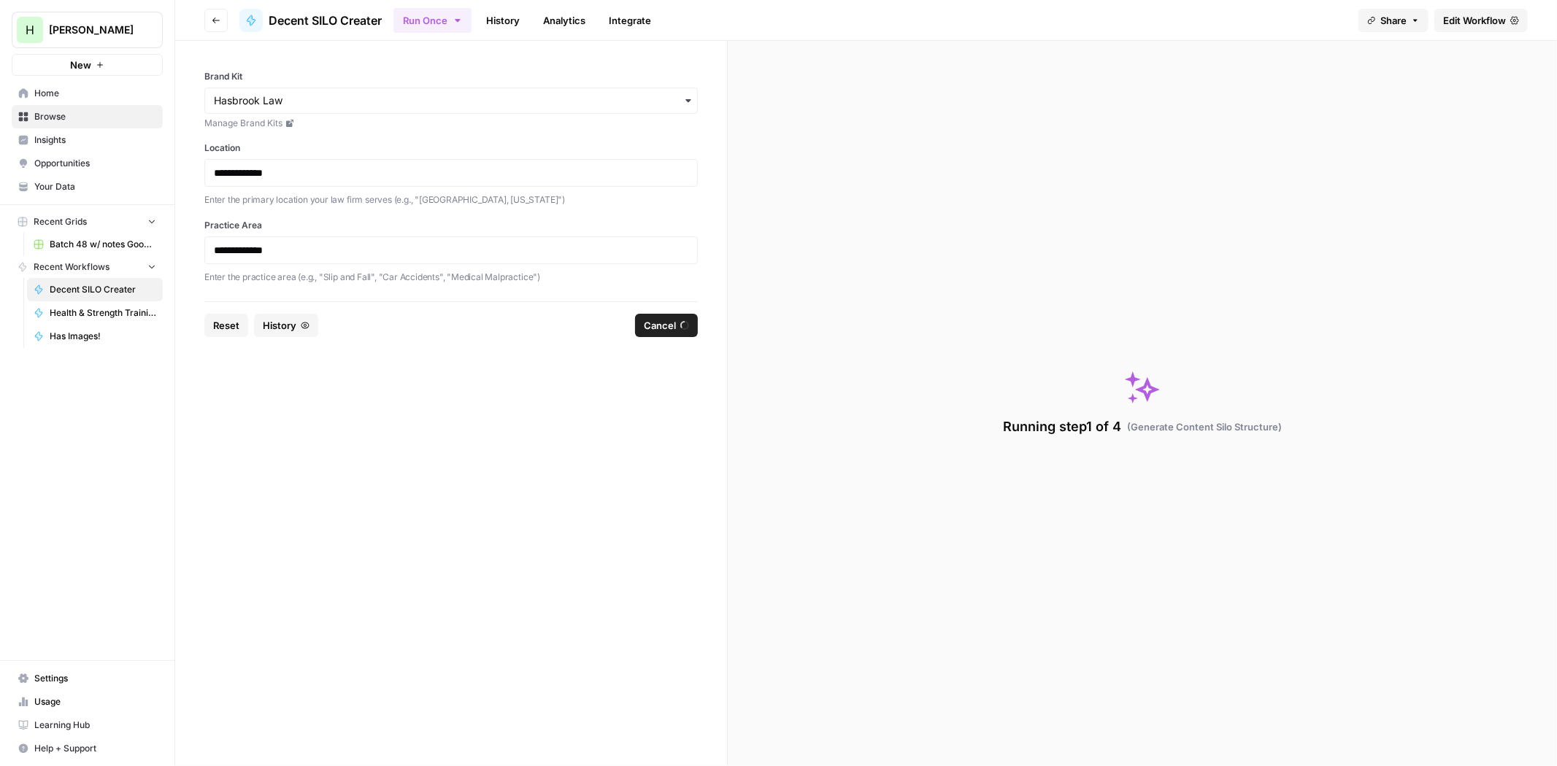
click at [659, 317] on button "Cancel" at bounding box center [666, 325] width 63 height 23
click at [1461, 18] on span "Edit Workflow" at bounding box center [1474, 20] width 63 height 15
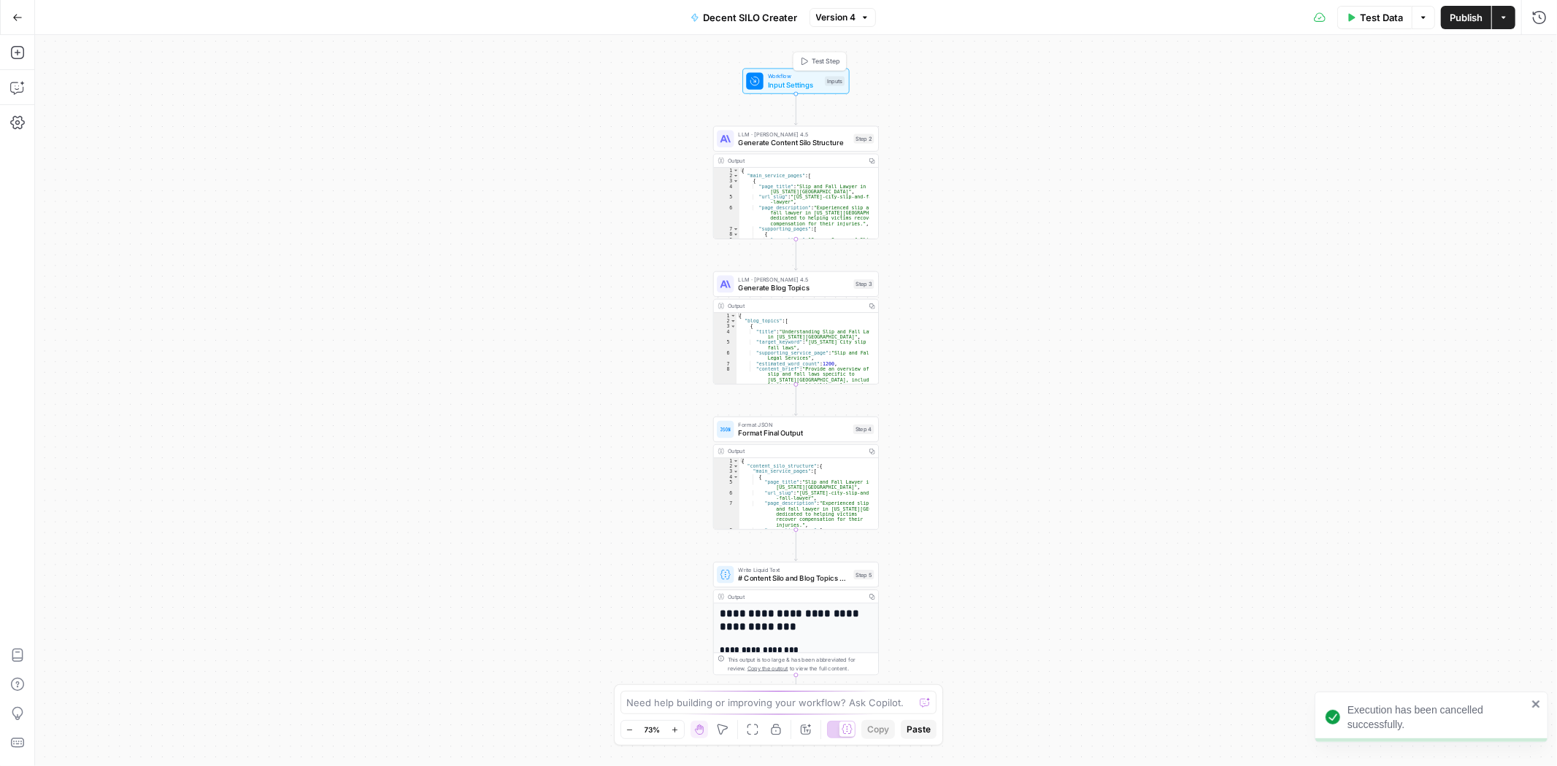
click at [805, 90] on span "Input Settings" at bounding box center [794, 85] width 53 height 11
click at [823, 57] on span "Test Step" at bounding box center [826, 60] width 28 height 9
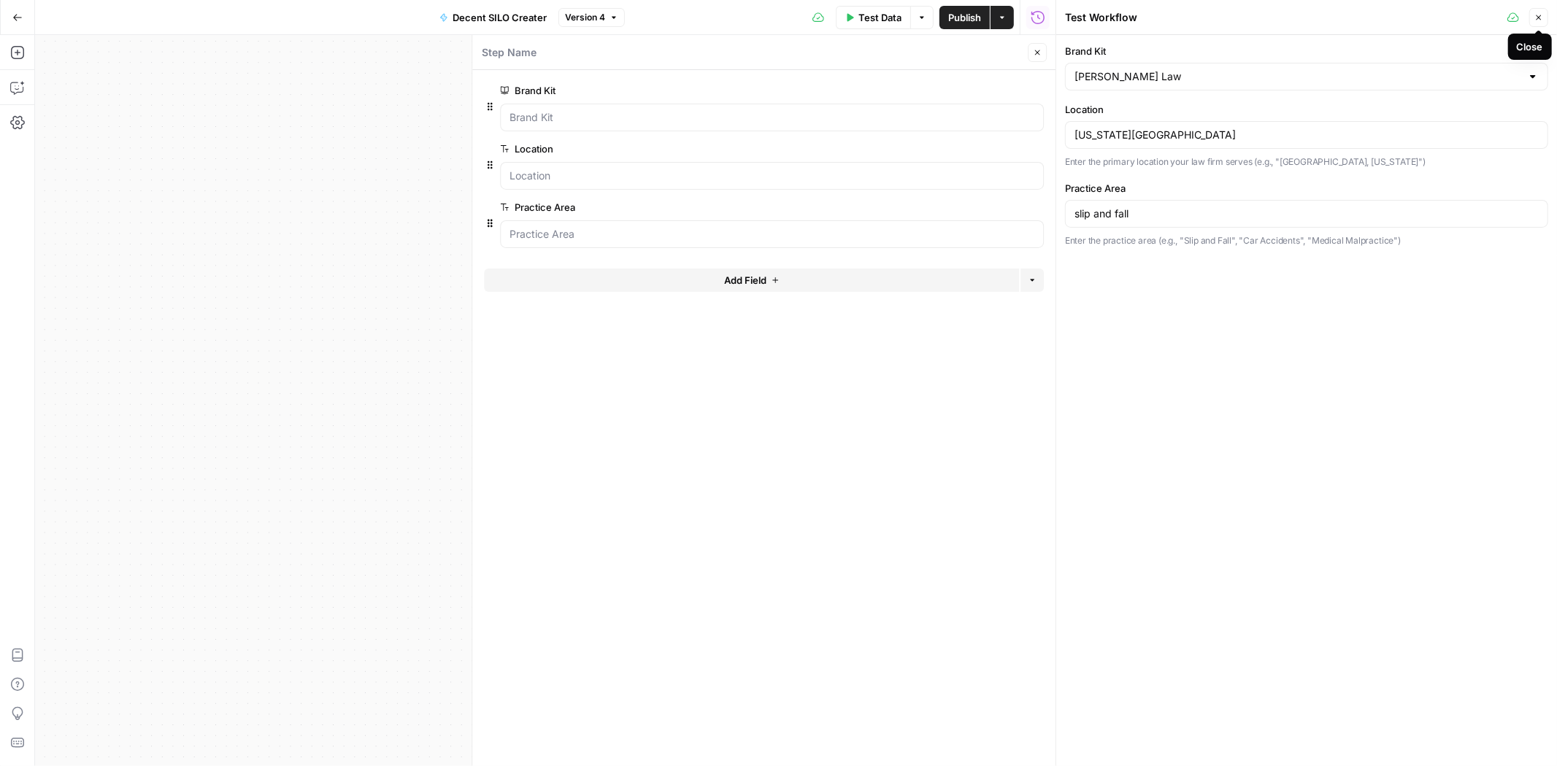
click at [1537, 18] on icon "button" at bounding box center [1538, 17] width 9 height 9
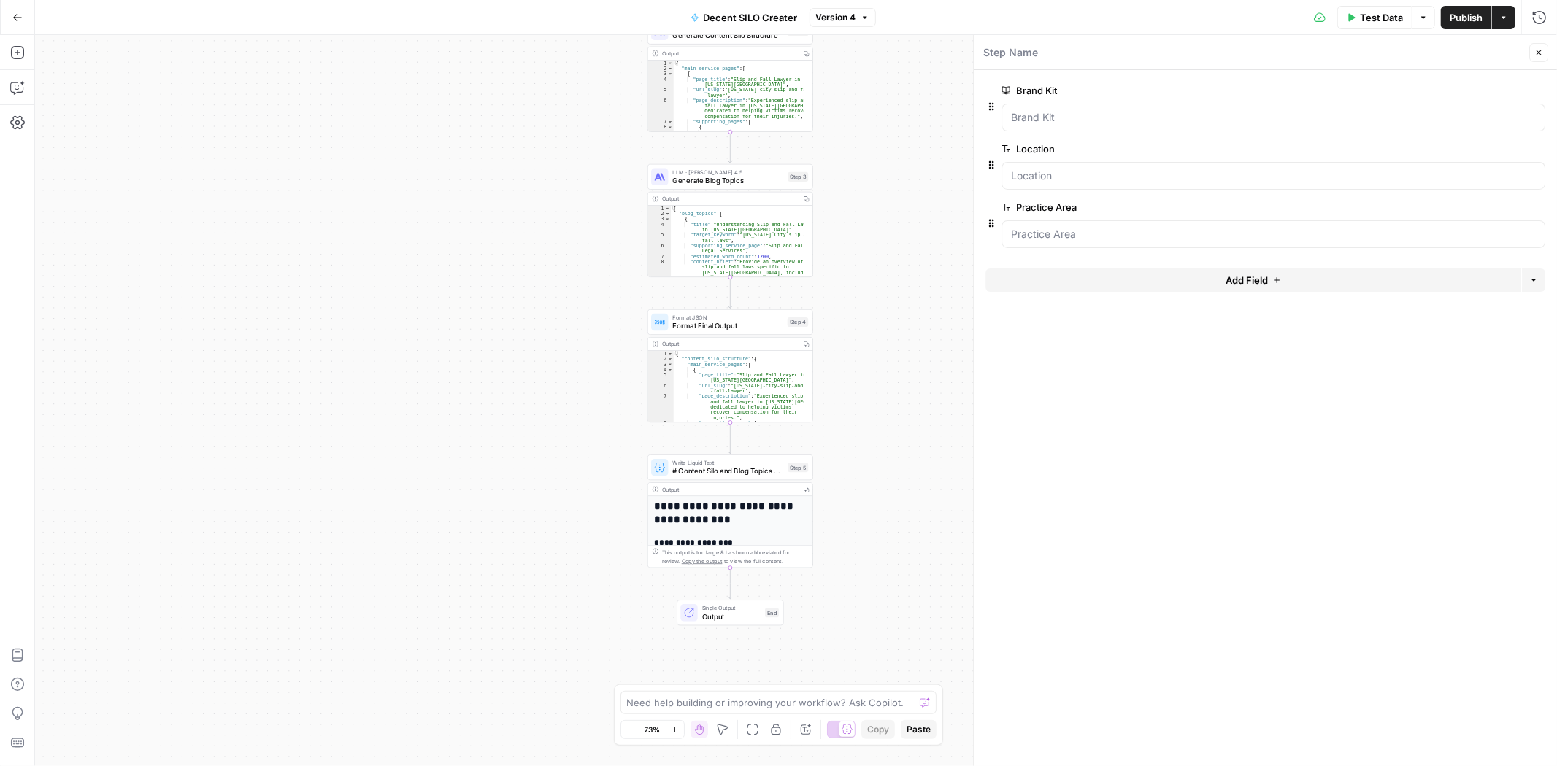
drag, startPoint x: 575, startPoint y: 316, endPoint x: 502, endPoint y: 203, distance: 134.6
click at [502, 203] on div "Workflow Input Settings Inputs LLM · Claude Sonnet 4.5 Generate Content Silo St…" at bounding box center [796, 400] width 1522 height 731
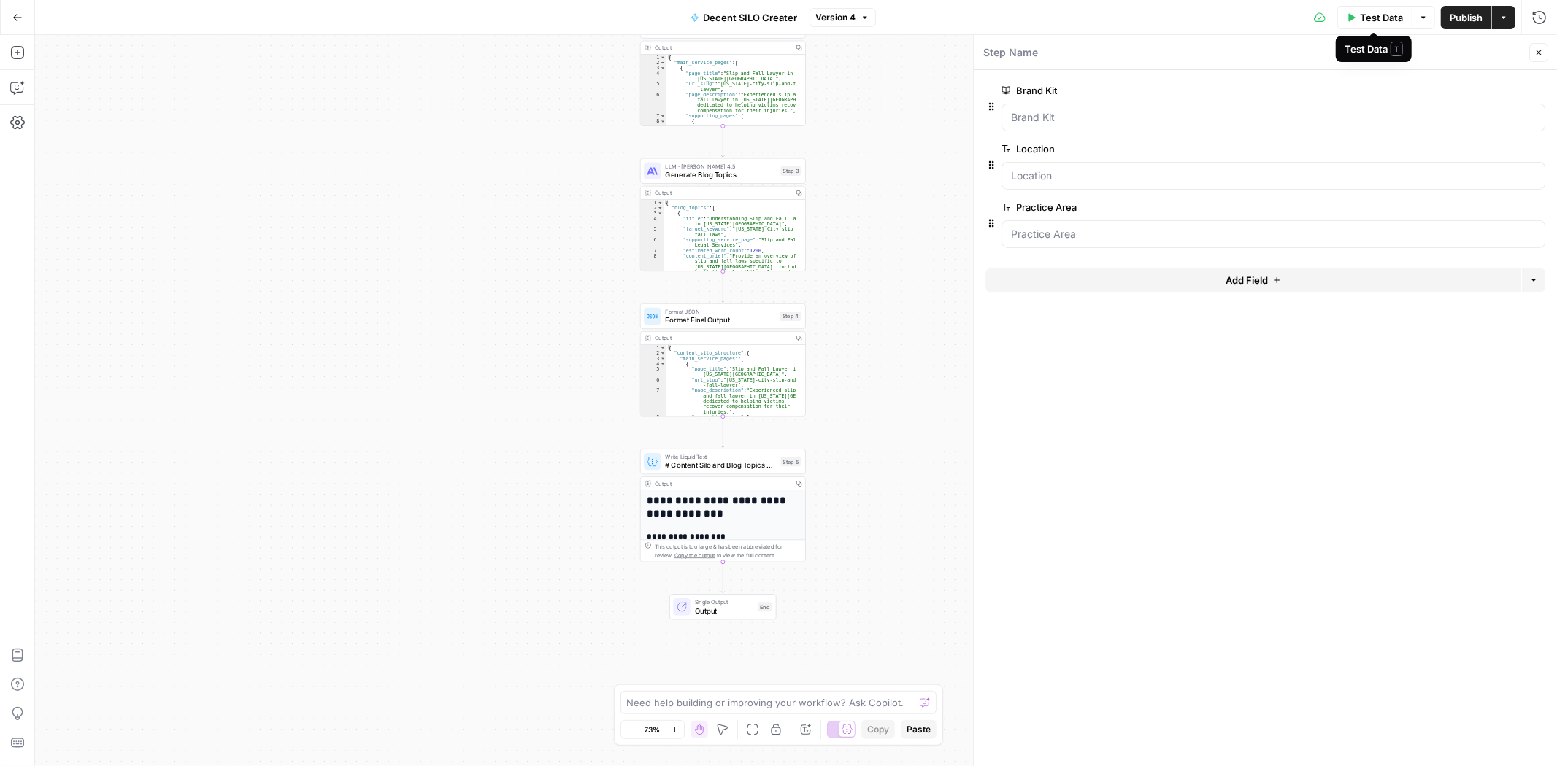
click at [1381, 11] on span "Test Data" at bounding box center [1381, 17] width 43 height 15
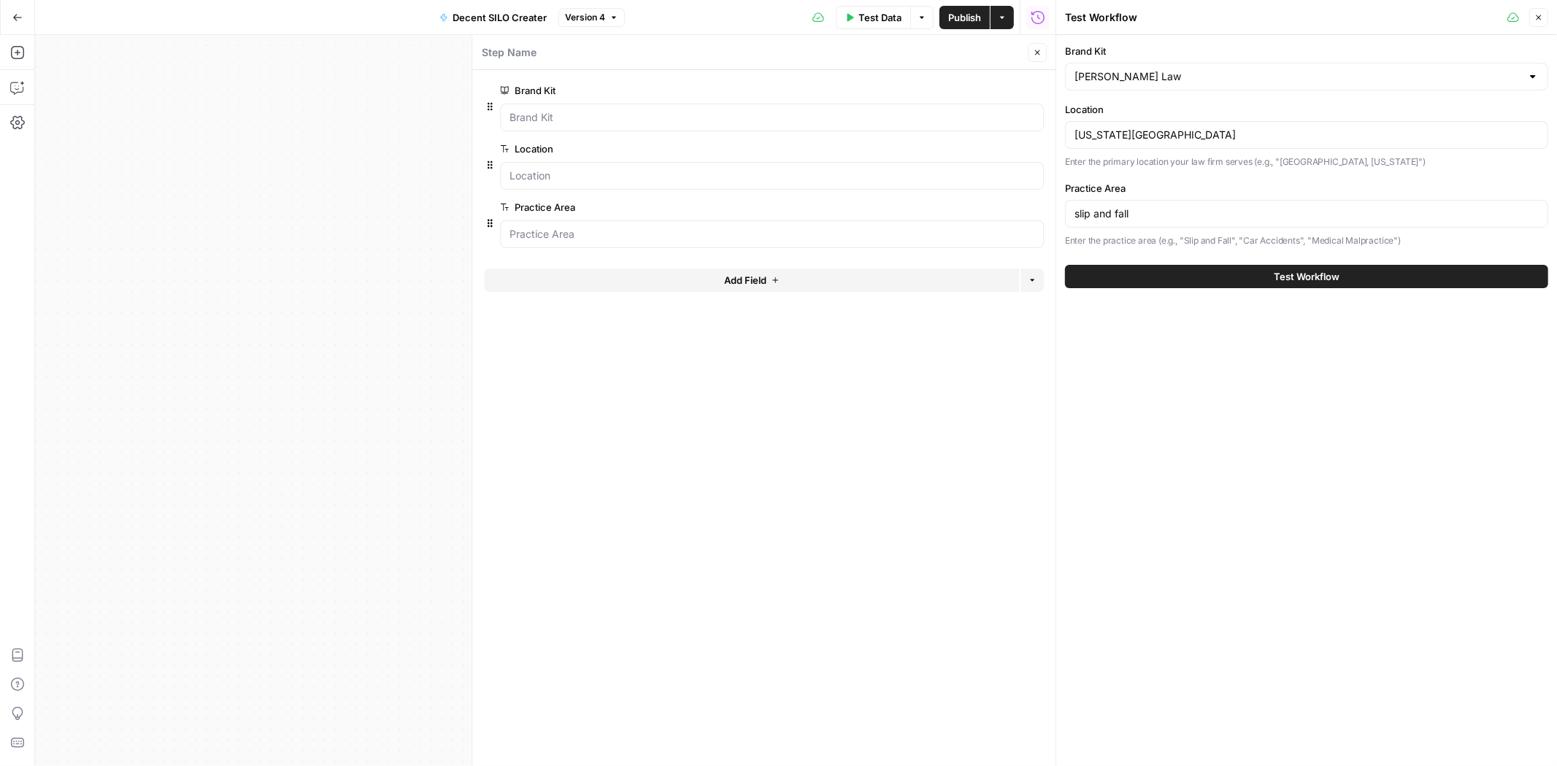
click at [1238, 278] on button "Test Workflow" at bounding box center [1306, 276] width 483 height 23
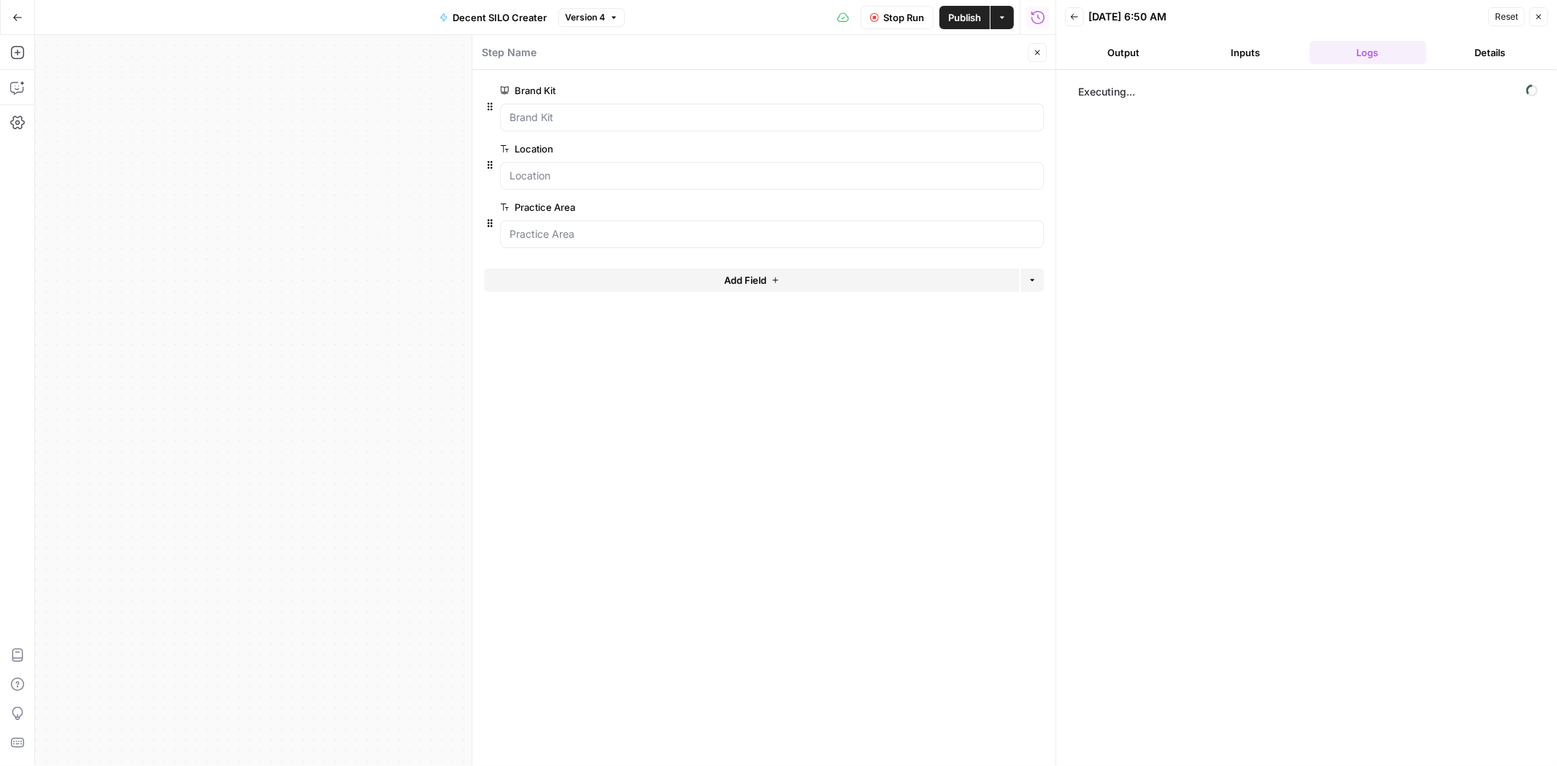
click at [907, 25] on button "Stop Run" at bounding box center [897, 17] width 73 height 23
click at [17, 92] on icon "button" at bounding box center [16, 88] width 12 height 12
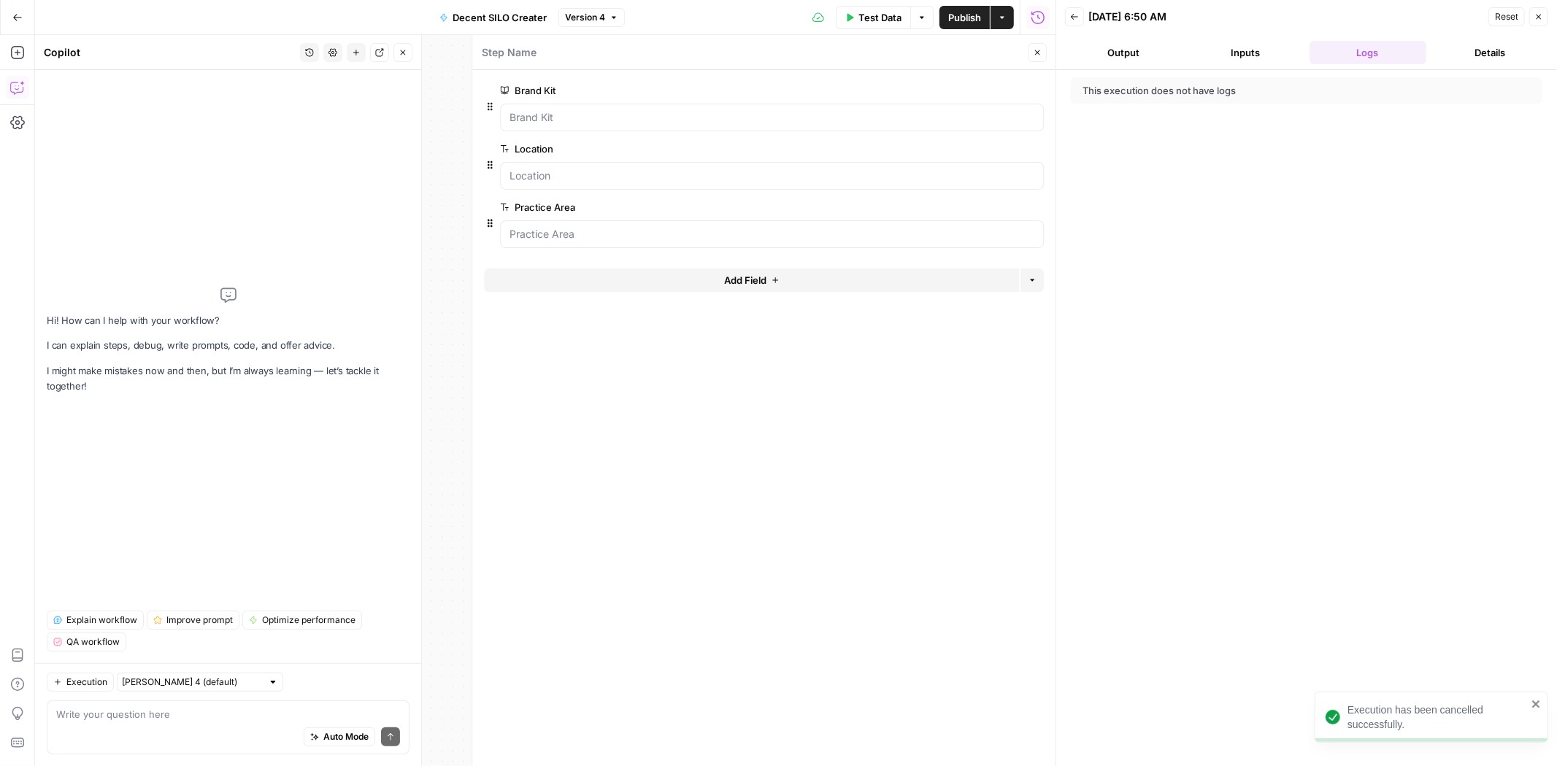
click at [169, 709] on textarea at bounding box center [228, 714] width 344 height 15
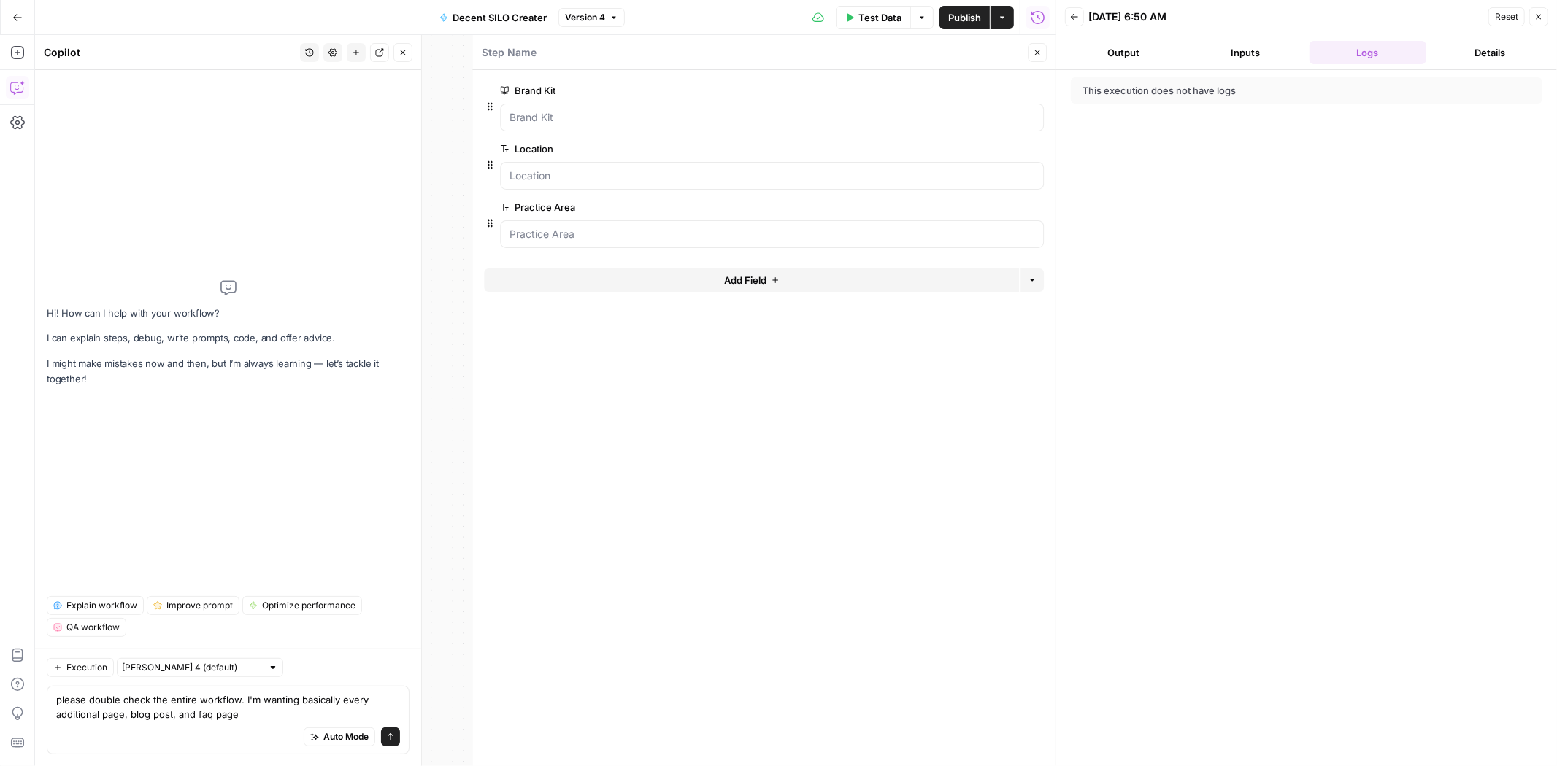
click at [100, 710] on textarea "please double check the entire workflow. I'm wanting basically every additional…" at bounding box center [228, 707] width 344 height 29
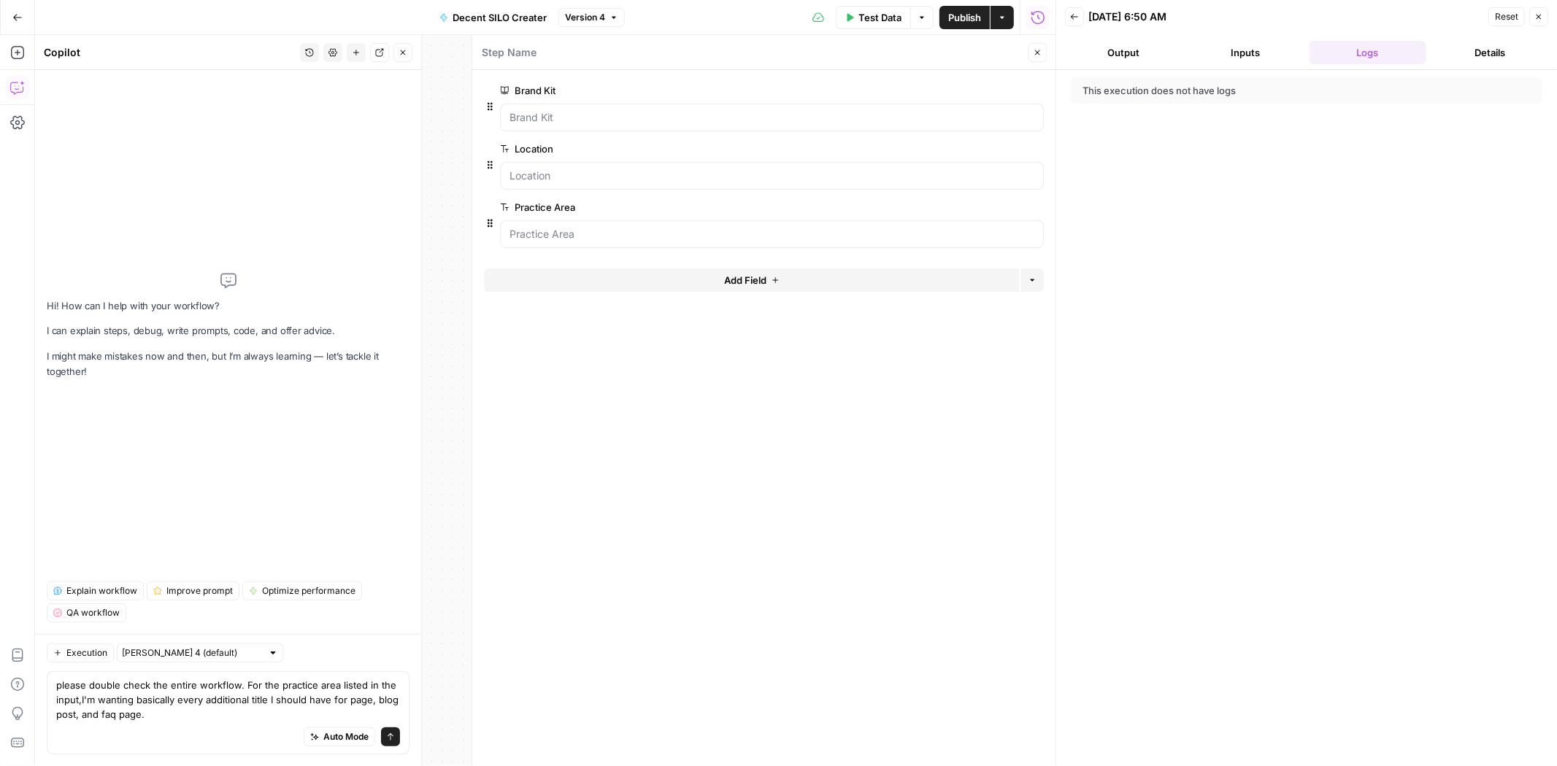
type textarea "please double check the entire workflow. For the practice area listed in the in…"
click at [175, 720] on textarea "please double check the entire workflow. For the practice area listed in the in…" at bounding box center [228, 700] width 344 height 44
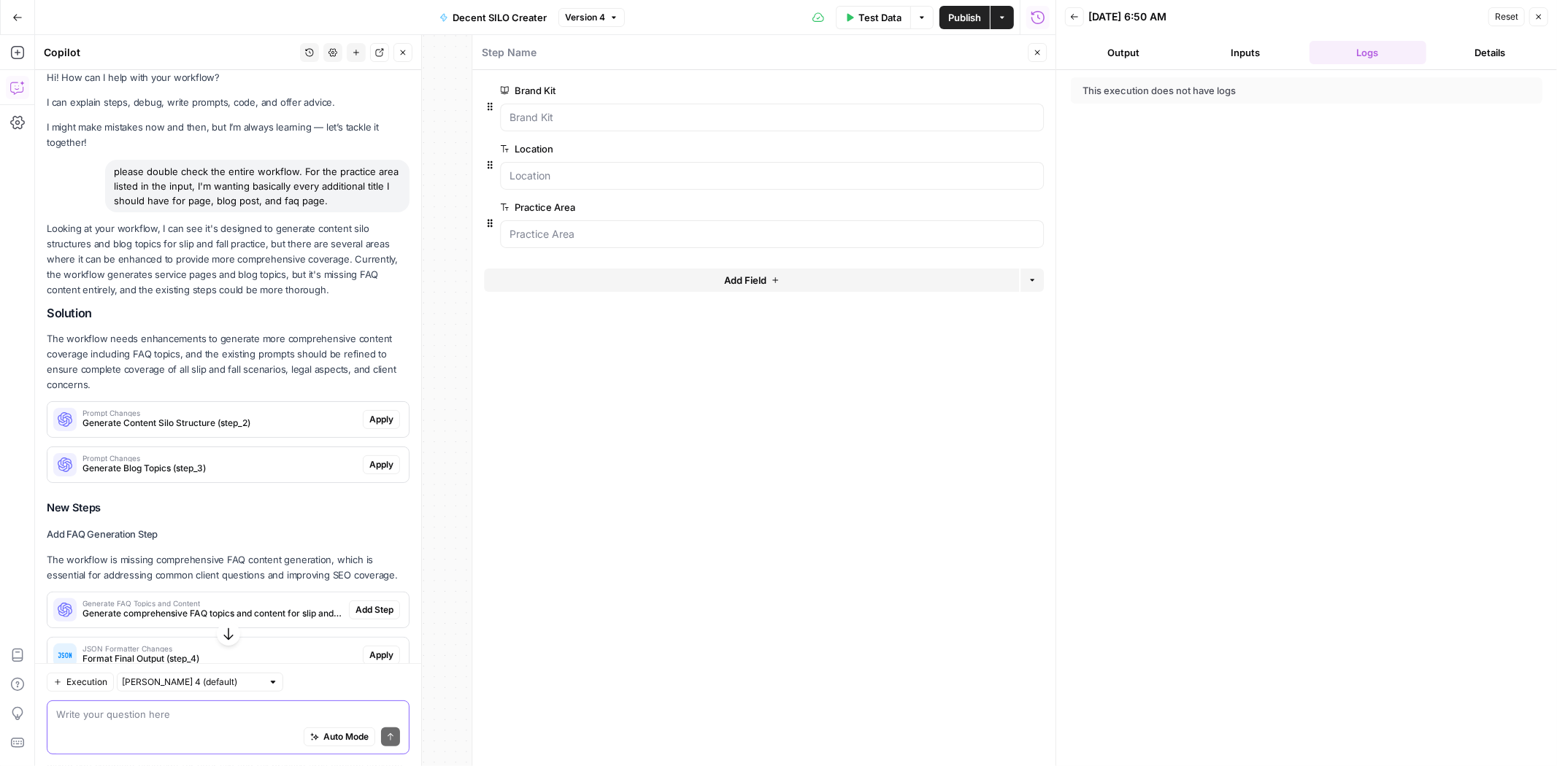
scroll to position [93, 0]
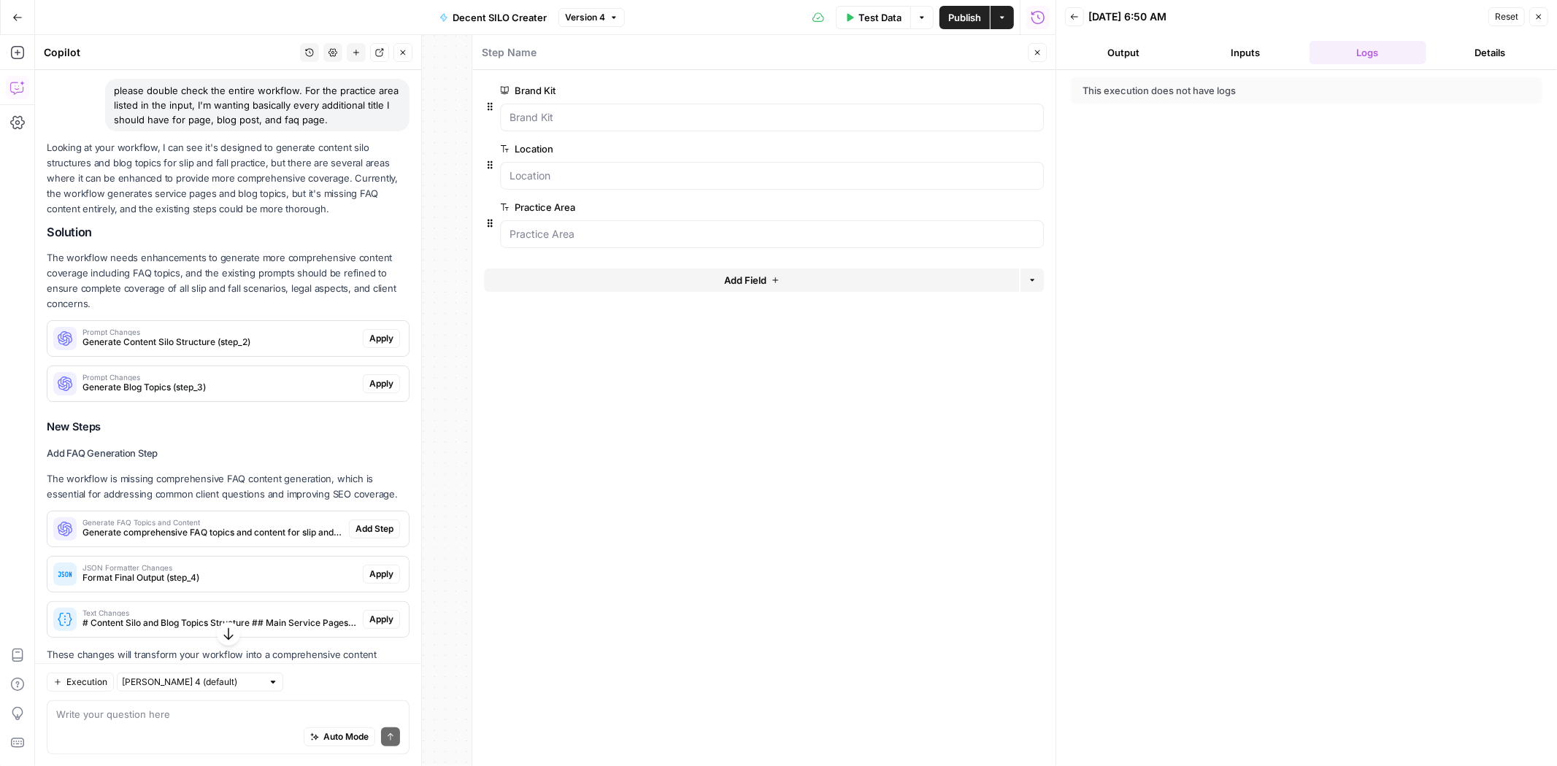
click at [369, 336] on span "Apply" at bounding box center [381, 338] width 24 height 13
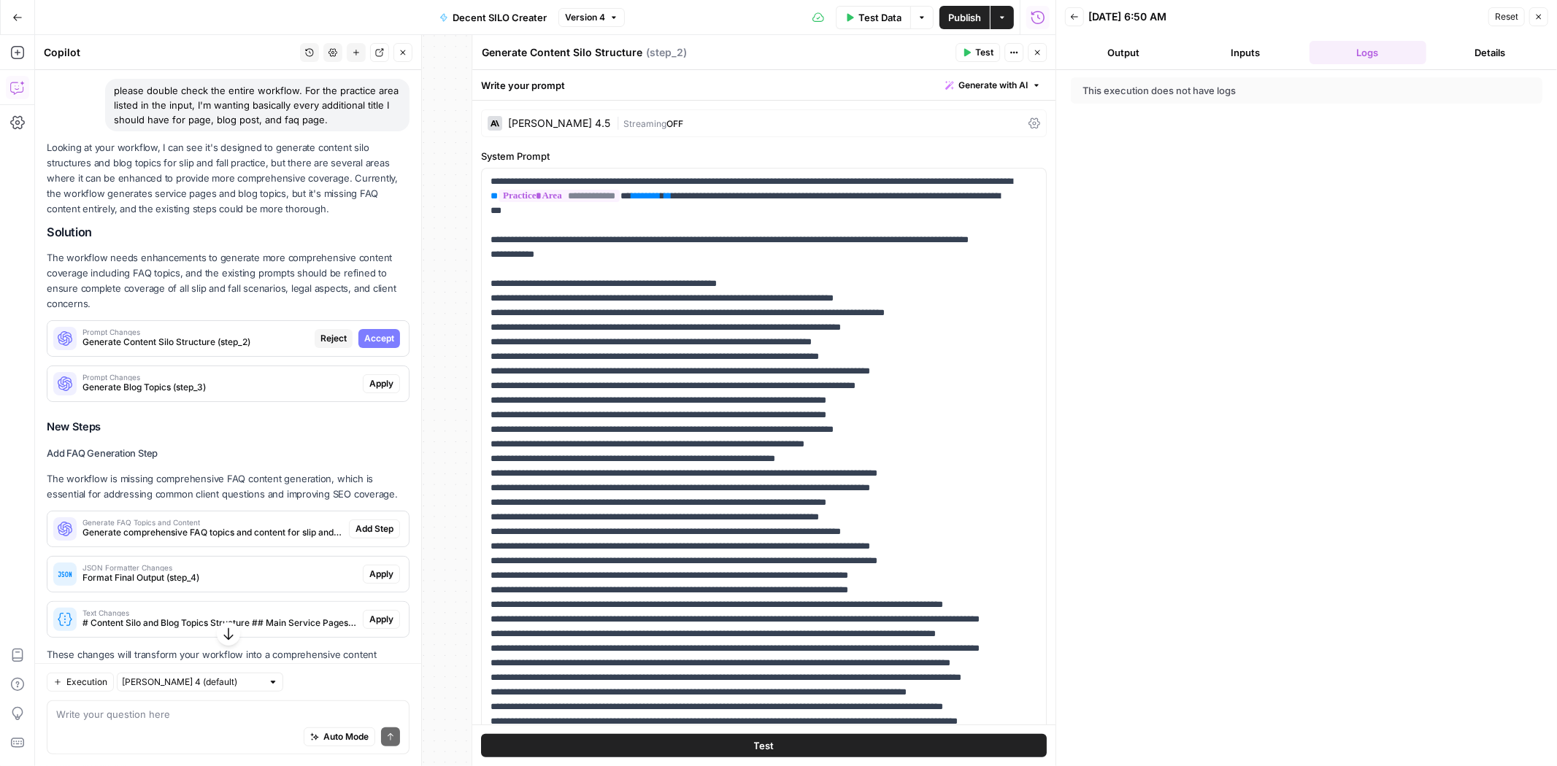
click at [371, 336] on span "Accept" at bounding box center [379, 338] width 30 height 13
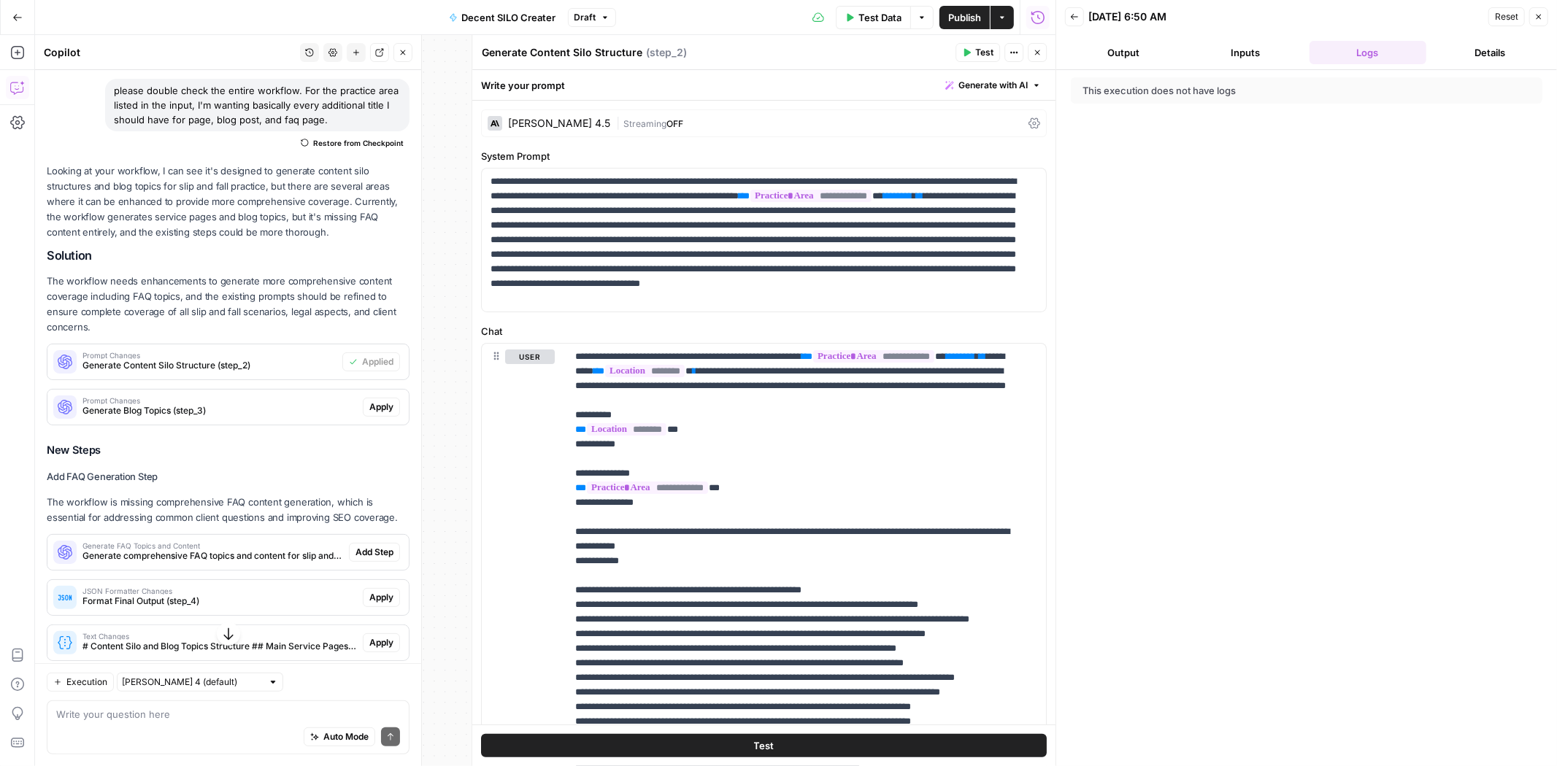
click at [369, 407] on span "Apply" at bounding box center [381, 407] width 24 height 13
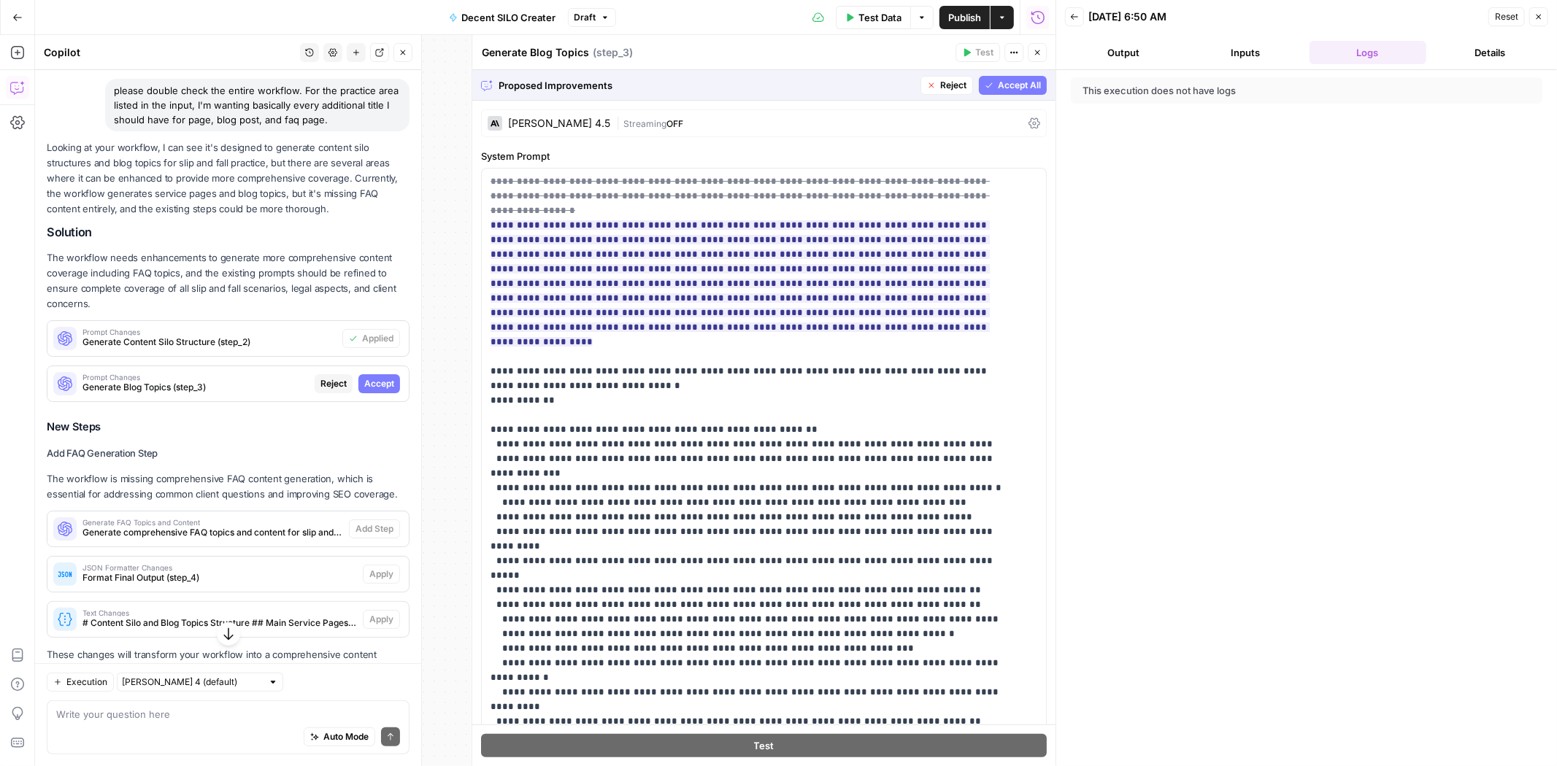
click at [365, 373] on div "Prompt Changes Generate Blog Topics (step_3) Reject Accept" at bounding box center [227, 383] width 361 height 23
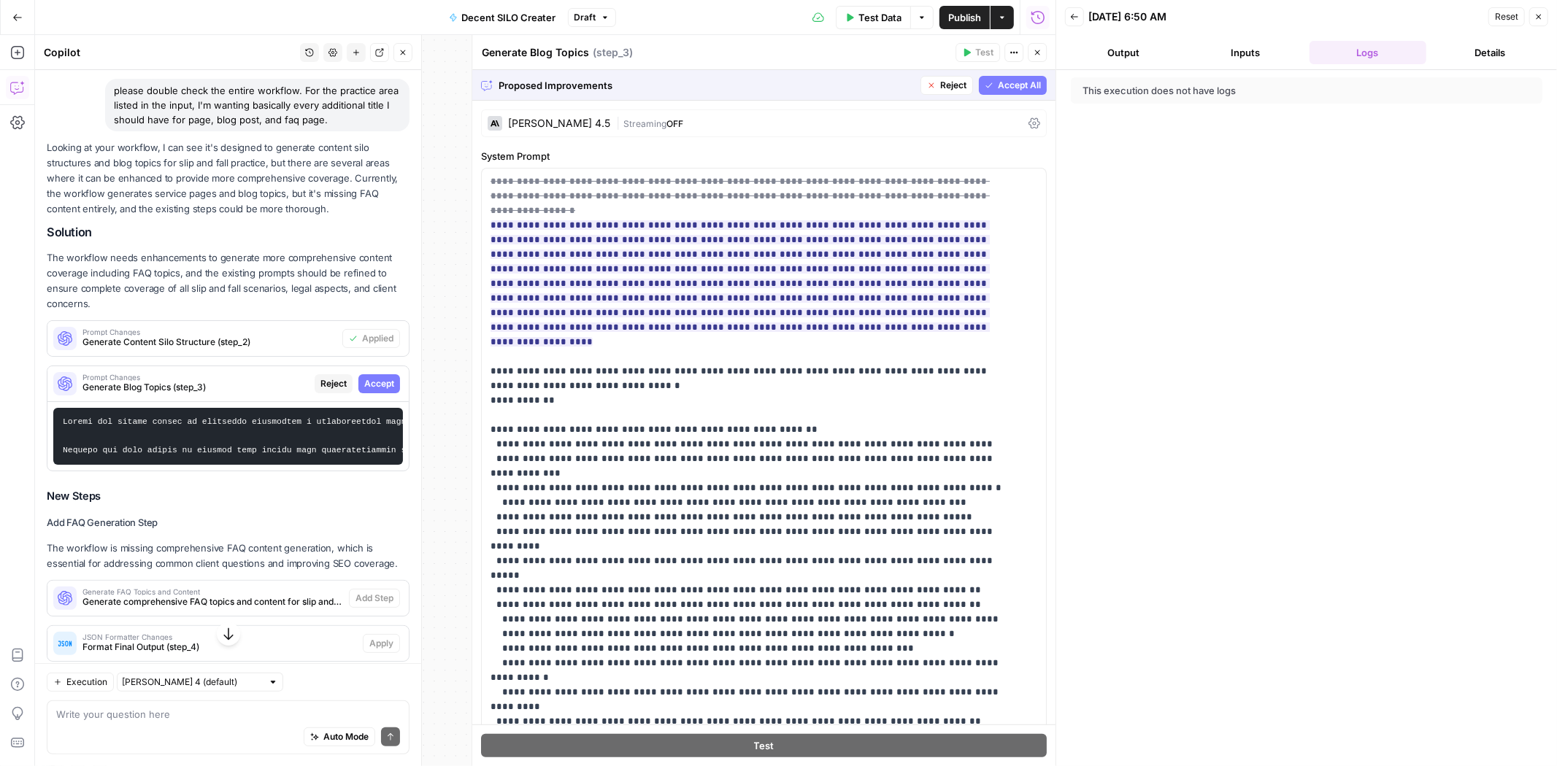
click at [364, 377] on span "Accept" at bounding box center [379, 383] width 30 height 13
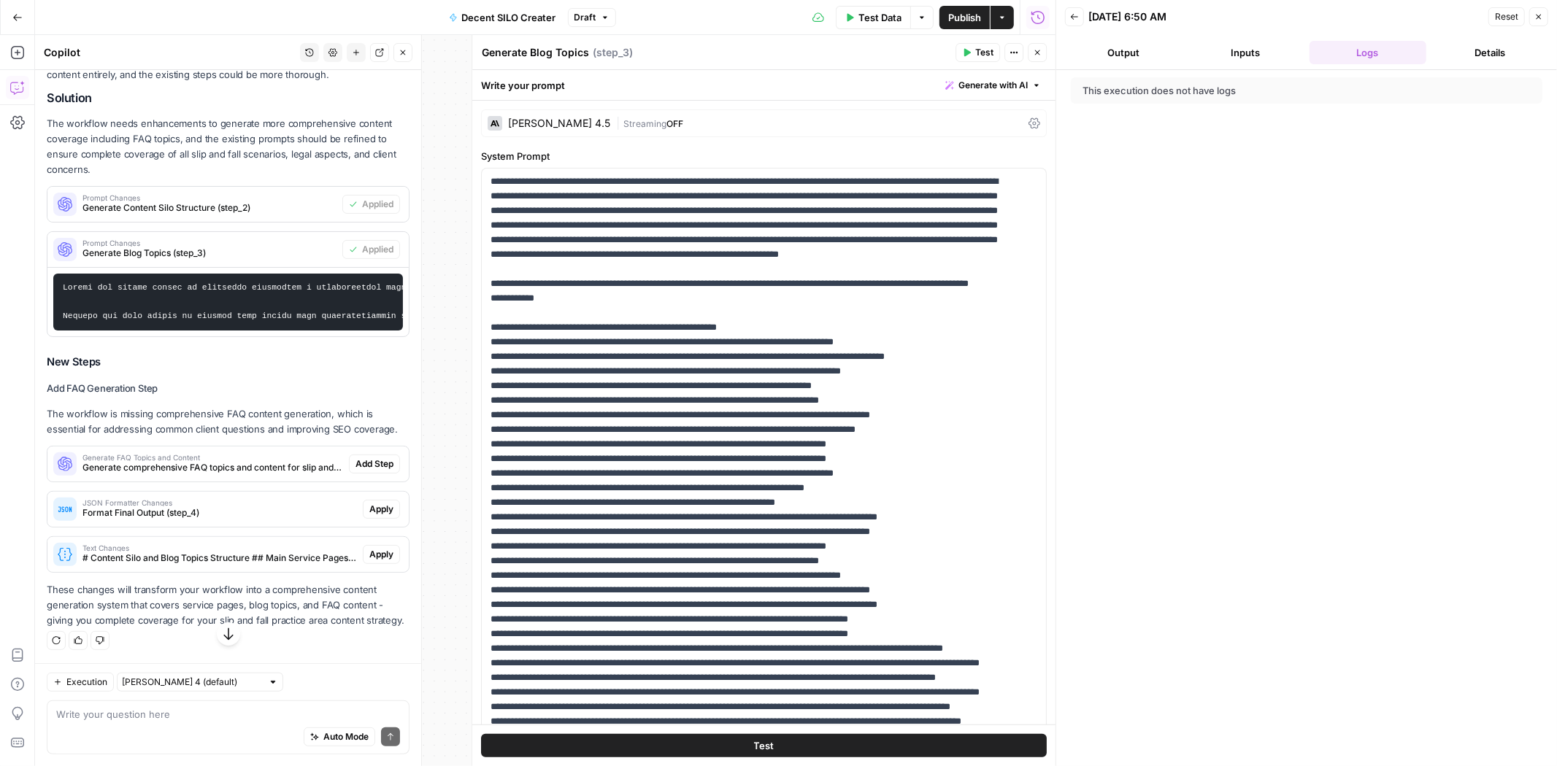
scroll to position [279, 0]
click at [361, 458] on span "Add Step" at bounding box center [374, 464] width 38 height 13
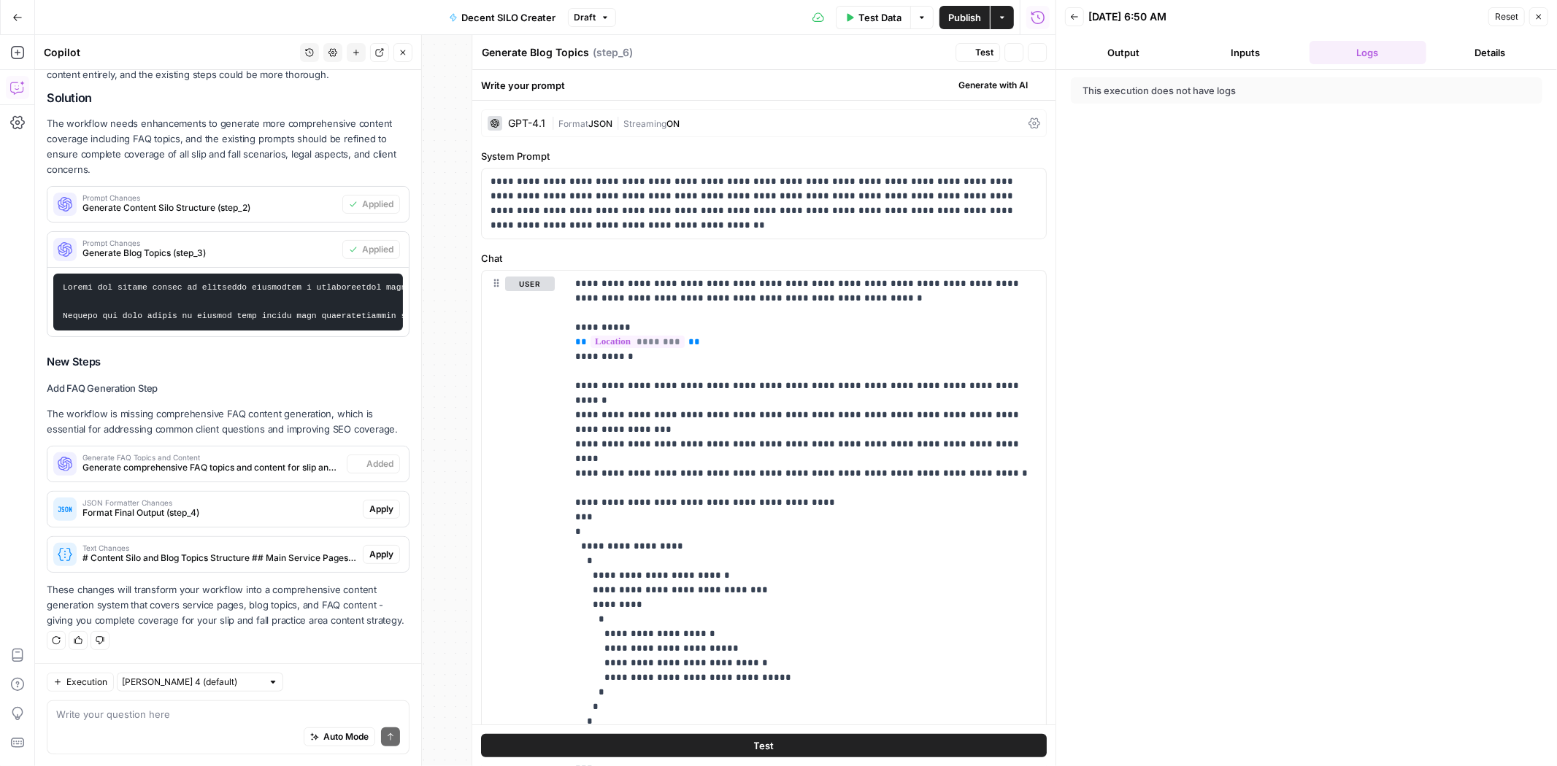
type textarea "Generate FAQ Topics and Content"
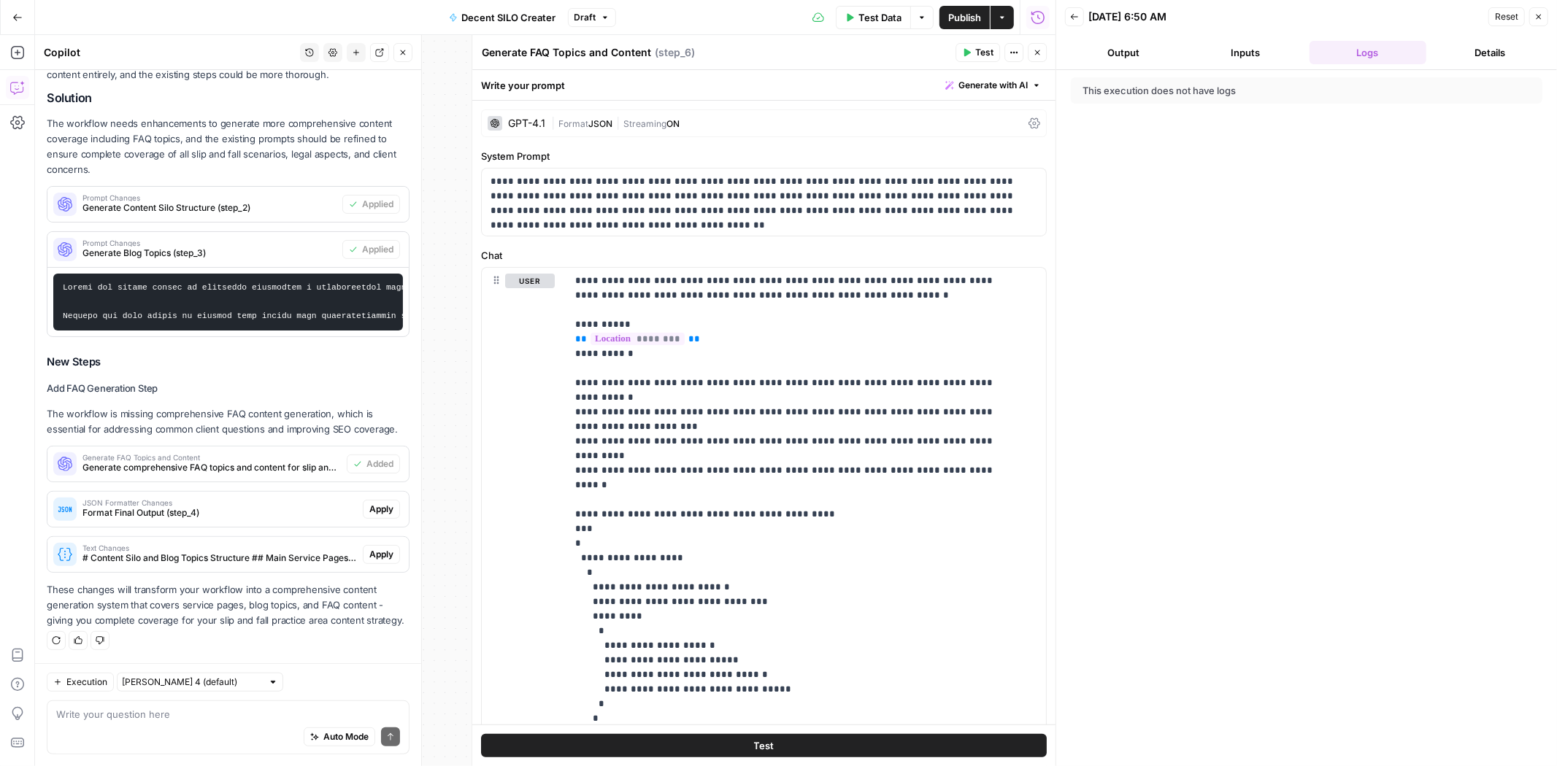
click at [382, 500] on button "Apply" at bounding box center [381, 509] width 37 height 19
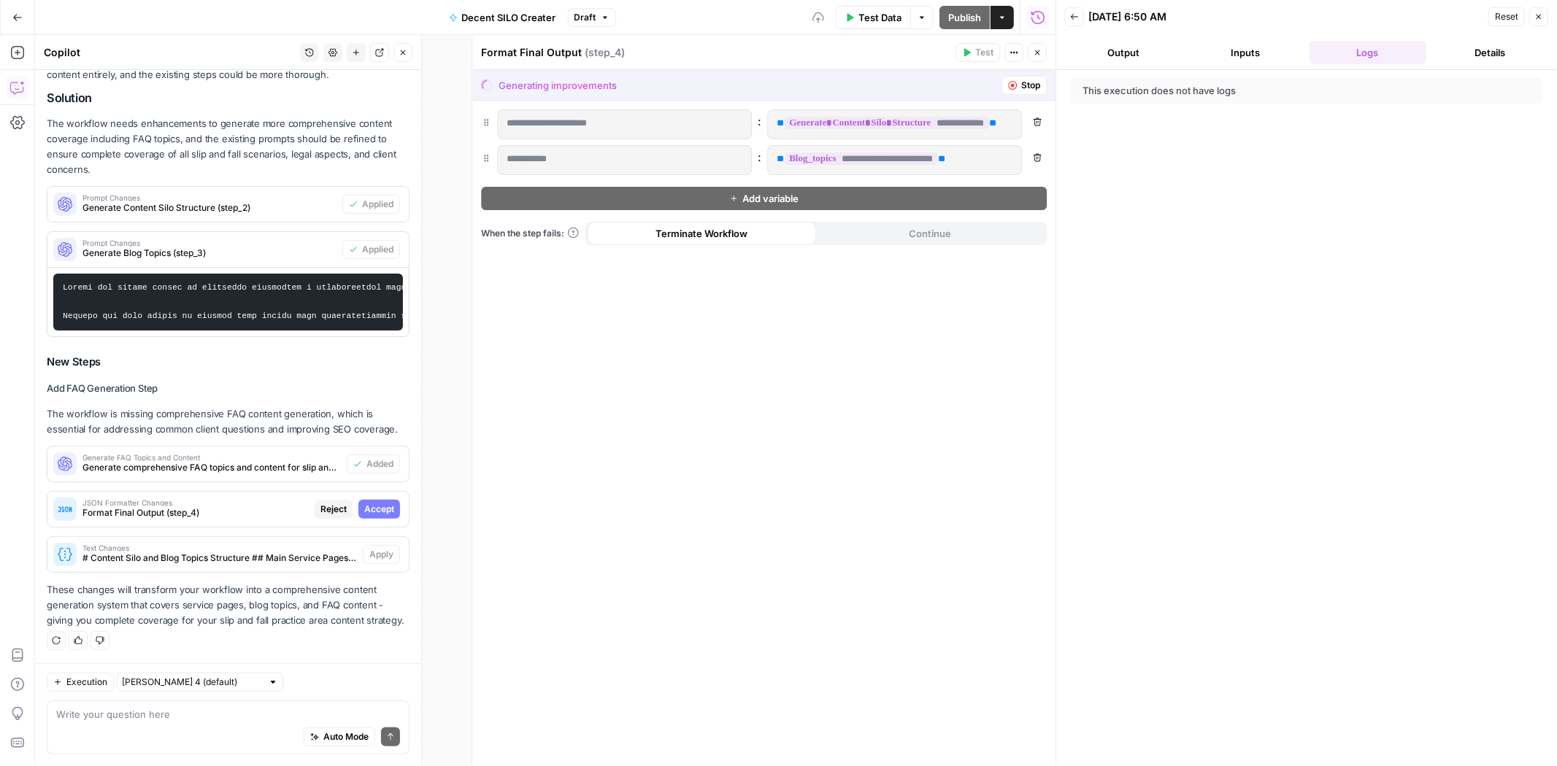
scroll to position [255, 0]
click at [381, 503] on span "Accept" at bounding box center [379, 509] width 30 height 13
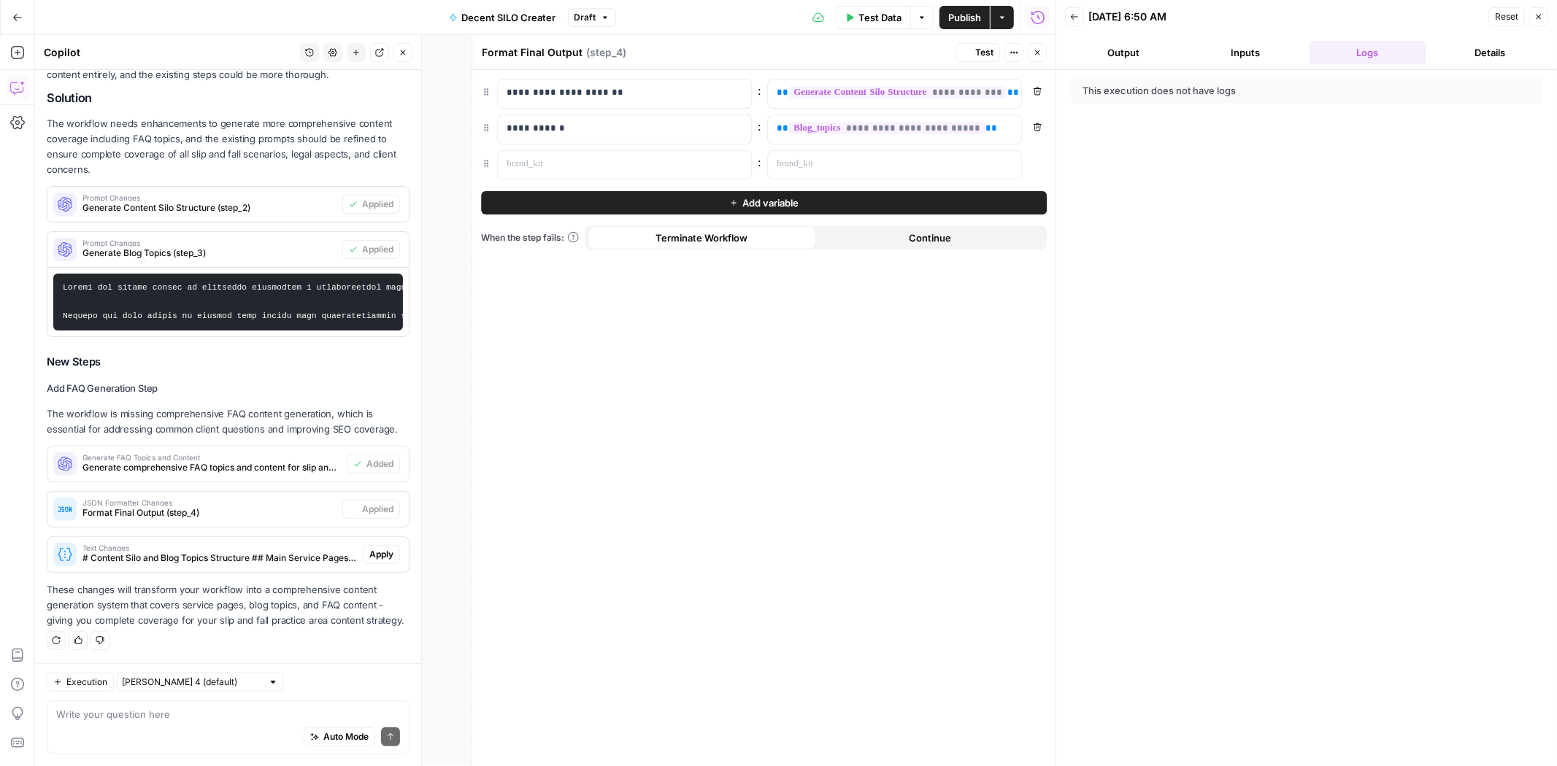
scroll to position [279, 0]
click at [369, 548] on span "Apply" at bounding box center [381, 554] width 24 height 13
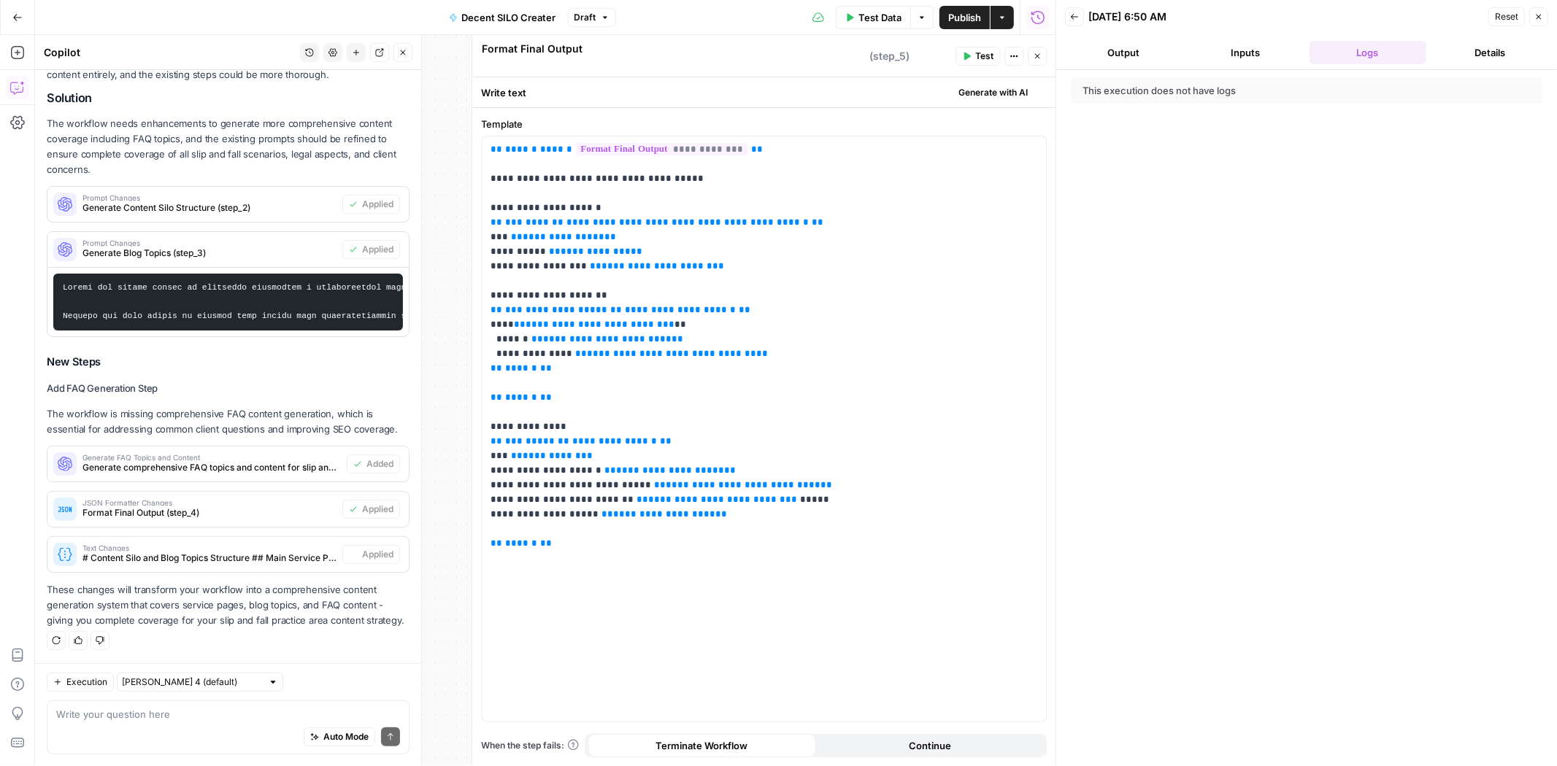
type textarea "# Content Silo and Blog Topics Structure ## Main Service Pages {% for page in s…"
click at [1039, 58] on icon "button" at bounding box center [1037, 56] width 9 height 9
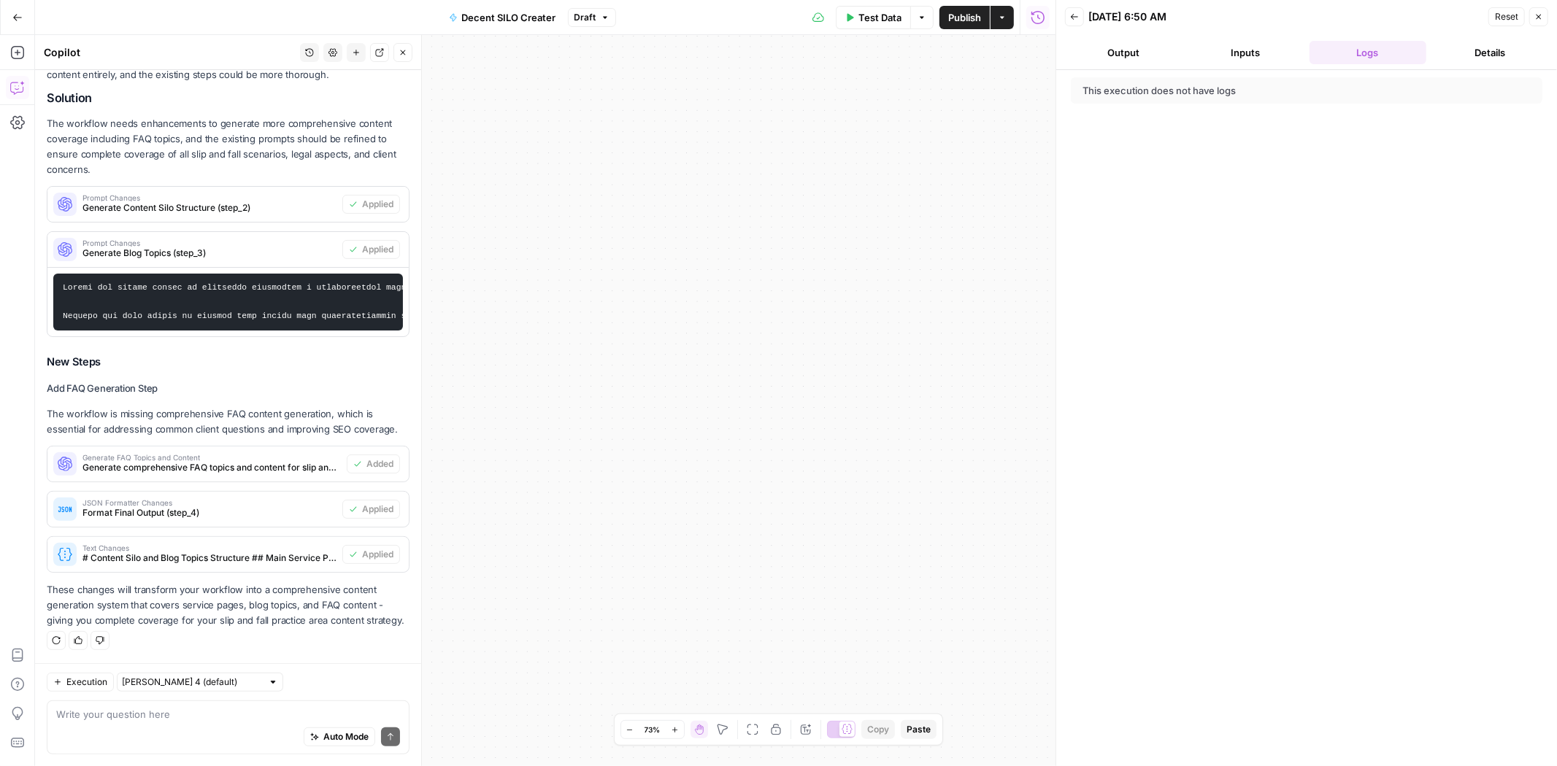
click at [1538, 16] on icon "button" at bounding box center [1538, 16] width 9 height 9
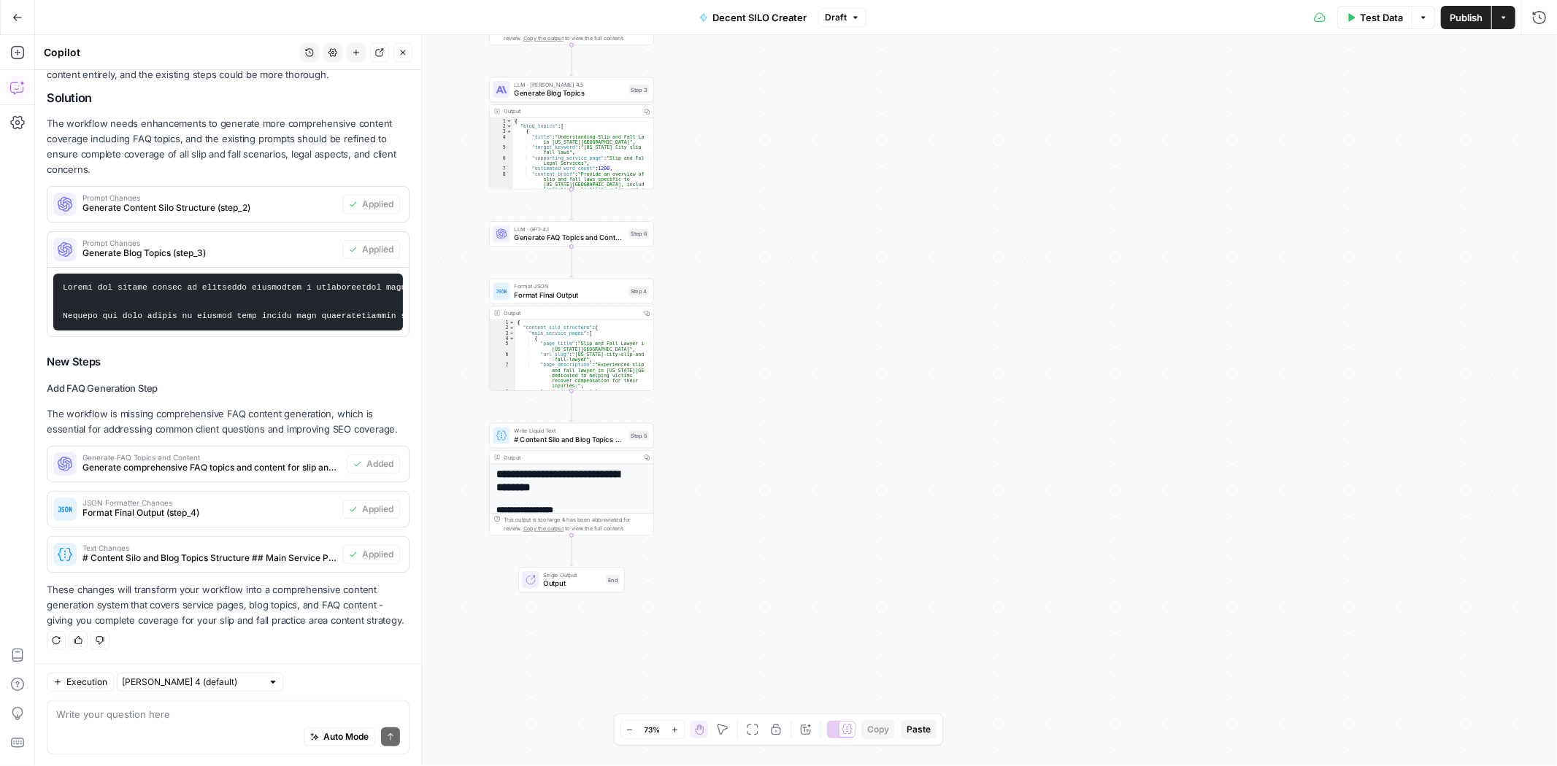
drag, startPoint x: 864, startPoint y: 243, endPoint x: 1391, endPoint y: 278, distance: 527.5
click at [1391, 278] on div "Workflow Input Settings Inputs LLM · Claude Sonnet 4.5 Generate Content Silo St…" at bounding box center [796, 400] width 1522 height 731
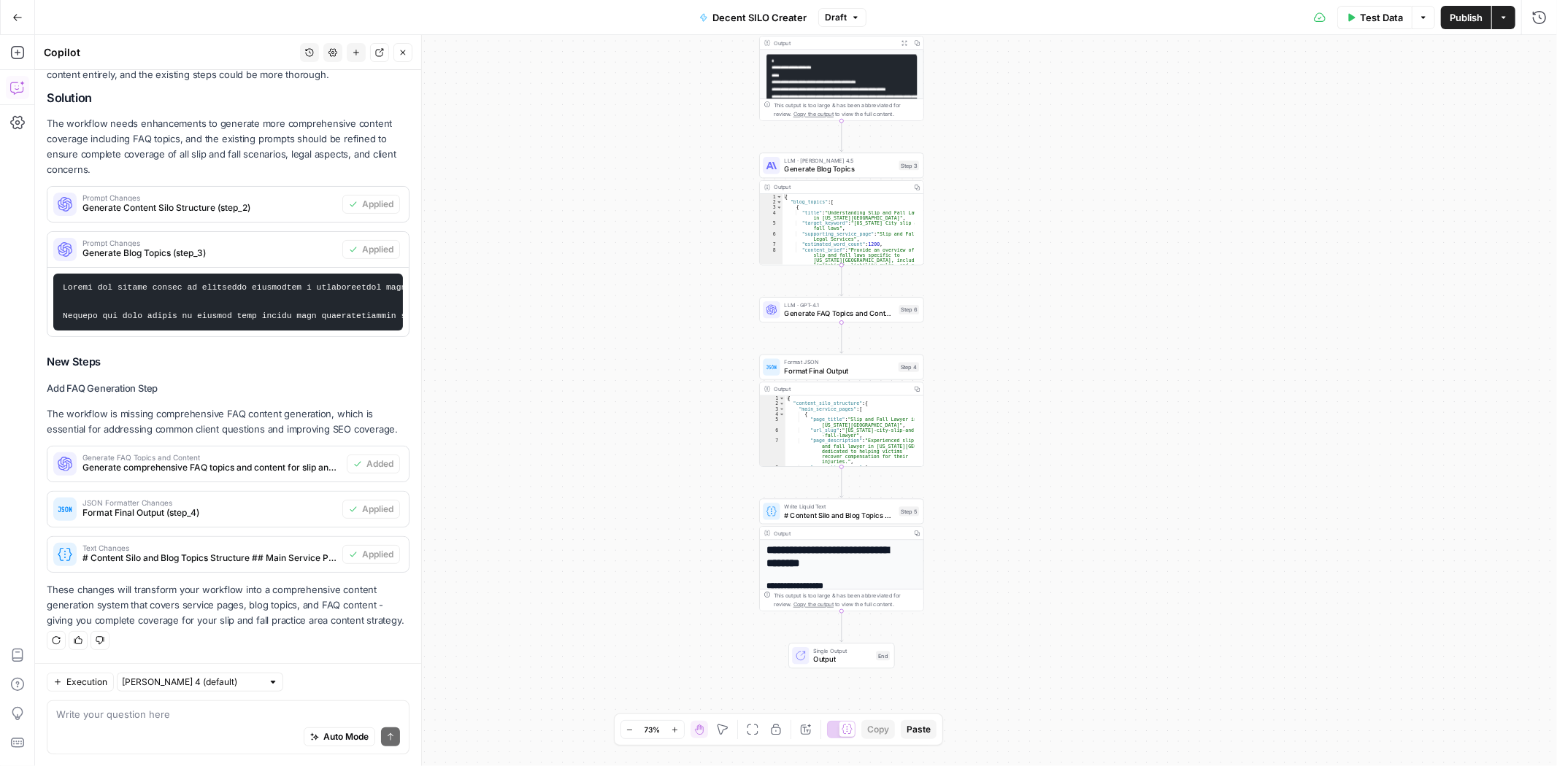
drag, startPoint x: 943, startPoint y: 207, endPoint x: 1197, endPoint y: 370, distance: 301.7
click at [1197, 370] on div "Workflow Input Settings Inputs LLM · Claude Sonnet 4.5 Generate Content Silo St…" at bounding box center [796, 400] width 1522 height 731
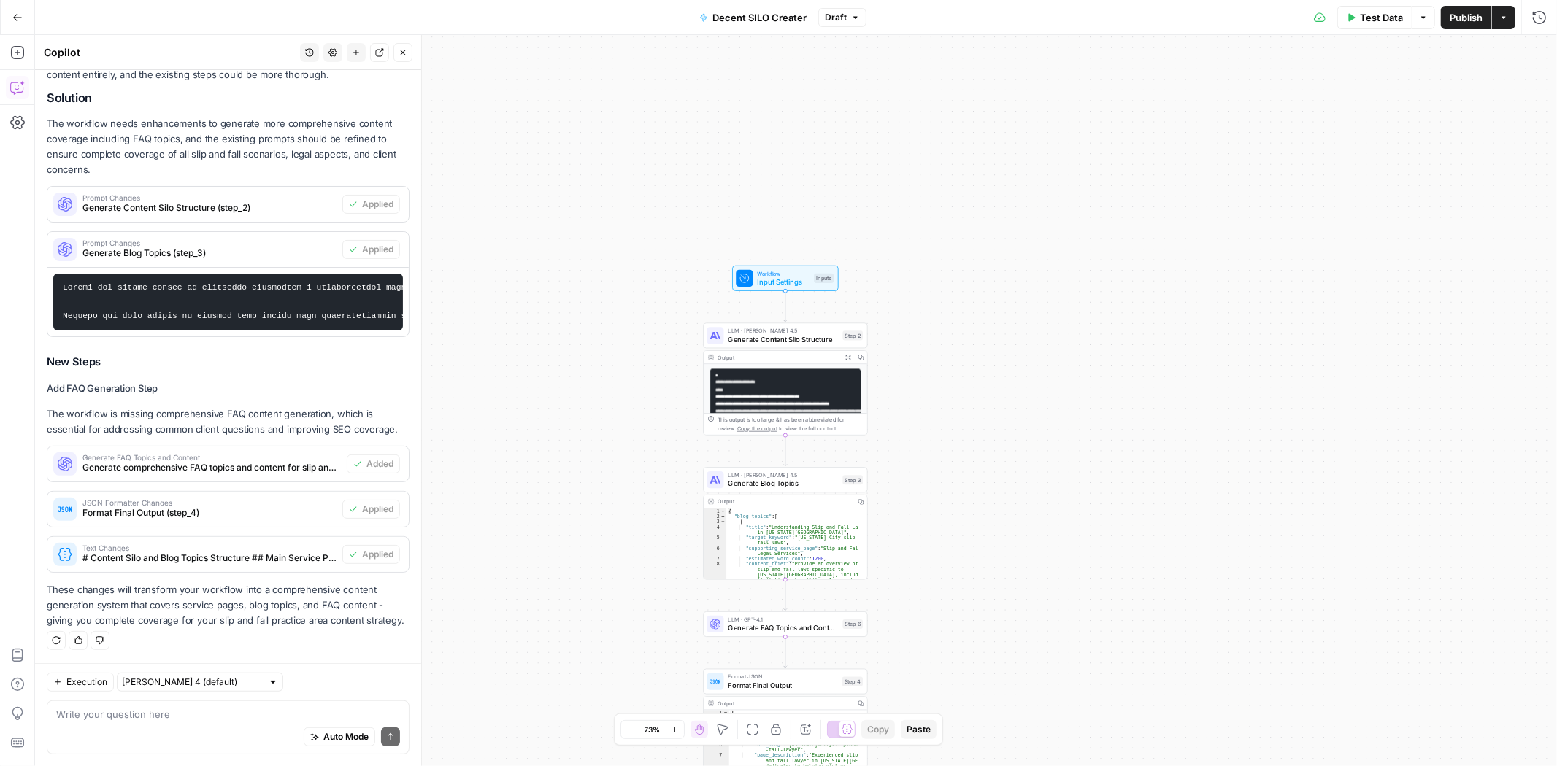
drag, startPoint x: 1071, startPoint y: 418, endPoint x: 1066, endPoint y: 450, distance: 31.7
click at [1067, 450] on div "Workflow Input Settings Inputs LLM · Claude Sonnet 4.5 Generate Content Silo St…" at bounding box center [796, 400] width 1522 height 731
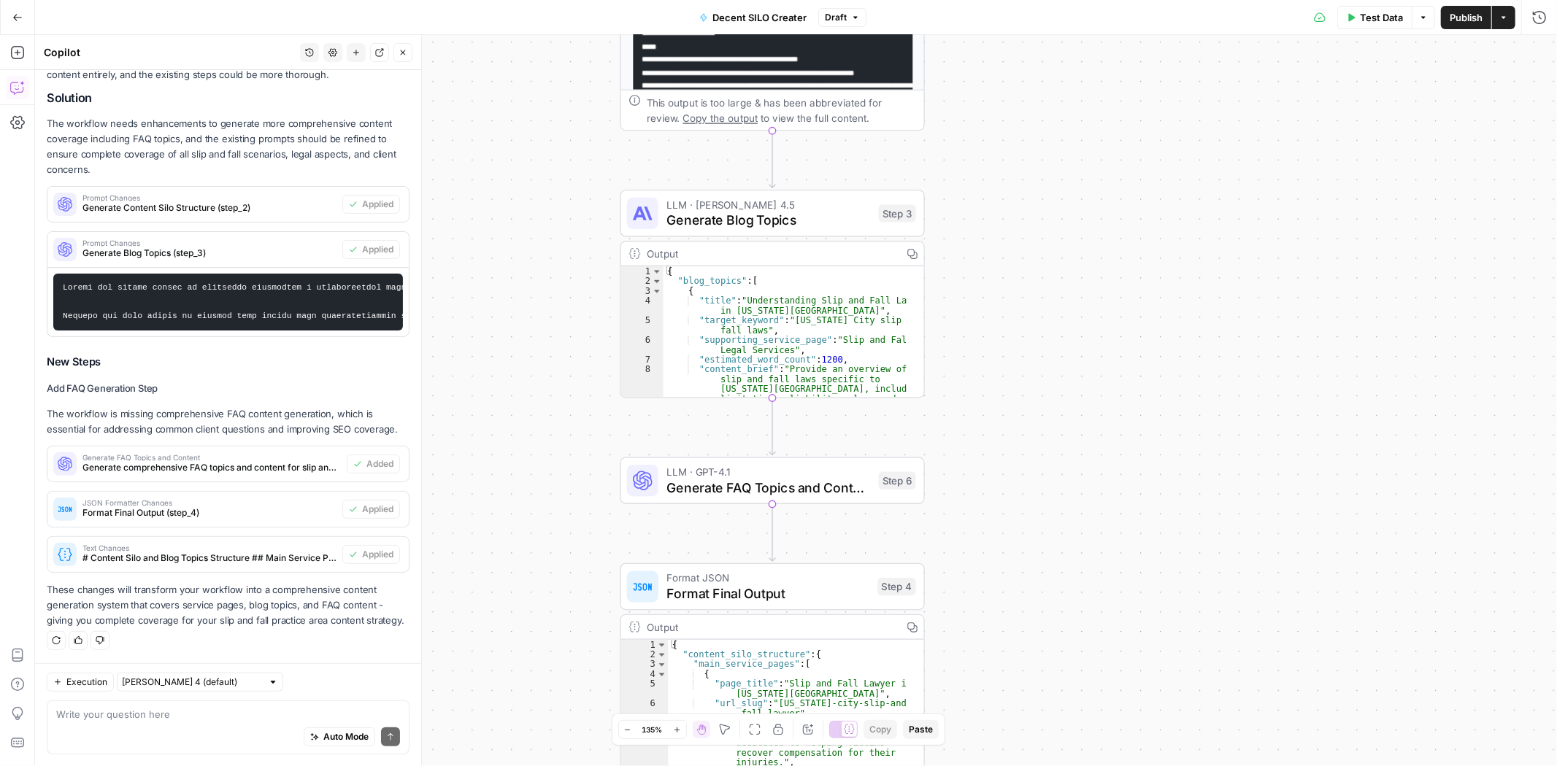
drag, startPoint x: 924, startPoint y: 380, endPoint x: 1066, endPoint y: 223, distance: 211.4
click at [1066, 223] on div "Workflow Input Settings Inputs LLM · Claude Sonnet 4.5 Generate Content Silo St…" at bounding box center [796, 400] width 1522 height 731
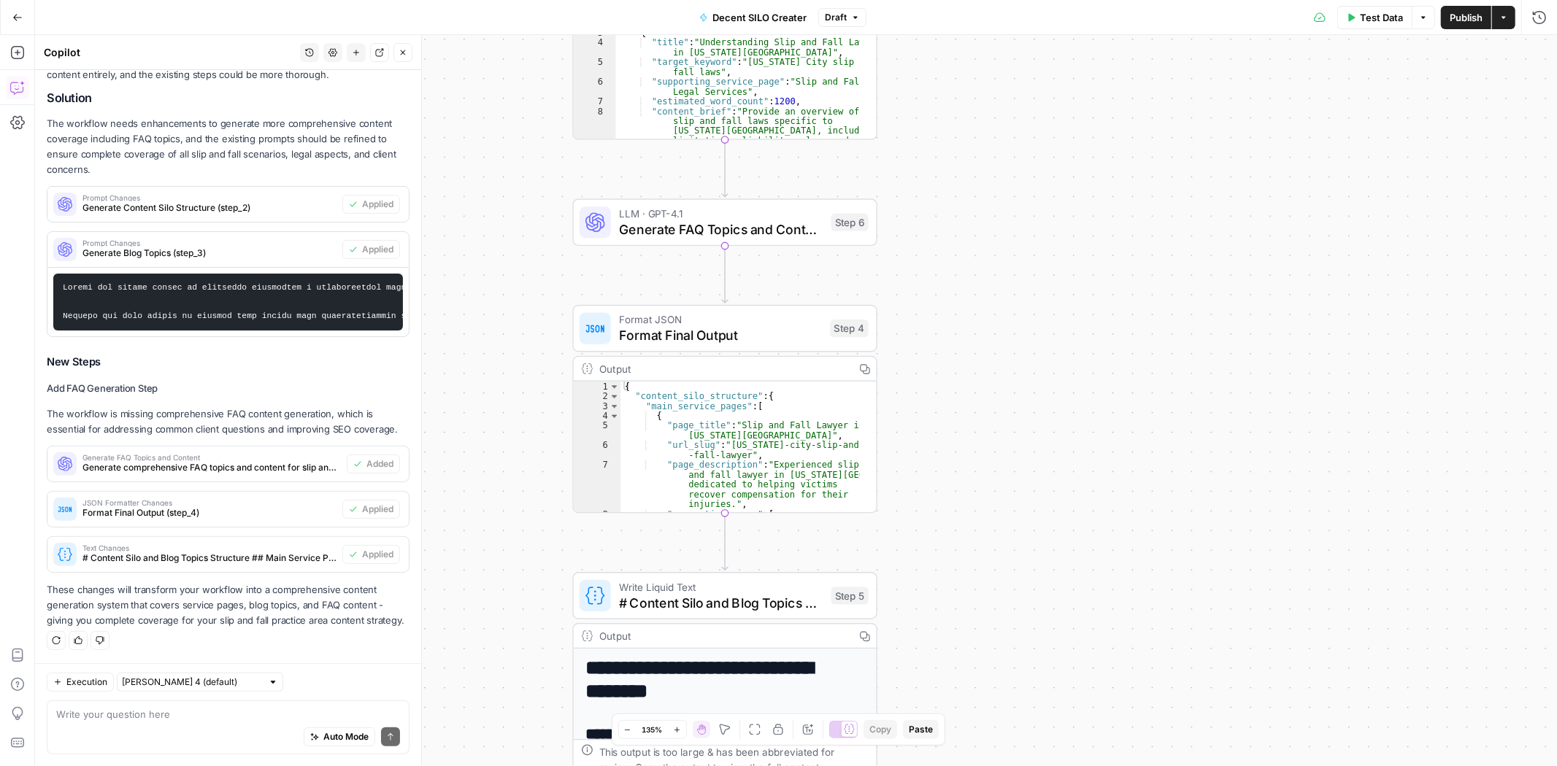
drag, startPoint x: 1012, startPoint y: 477, endPoint x: 962, endPoint y: 223, distance: 259.0
click at [962, 223] on div "Workflow Input Settings Inputs LLM · Claude Sonnet 4.5 Generate Content Silo St…" at bounding box center [796, 400] width 1522 height 731
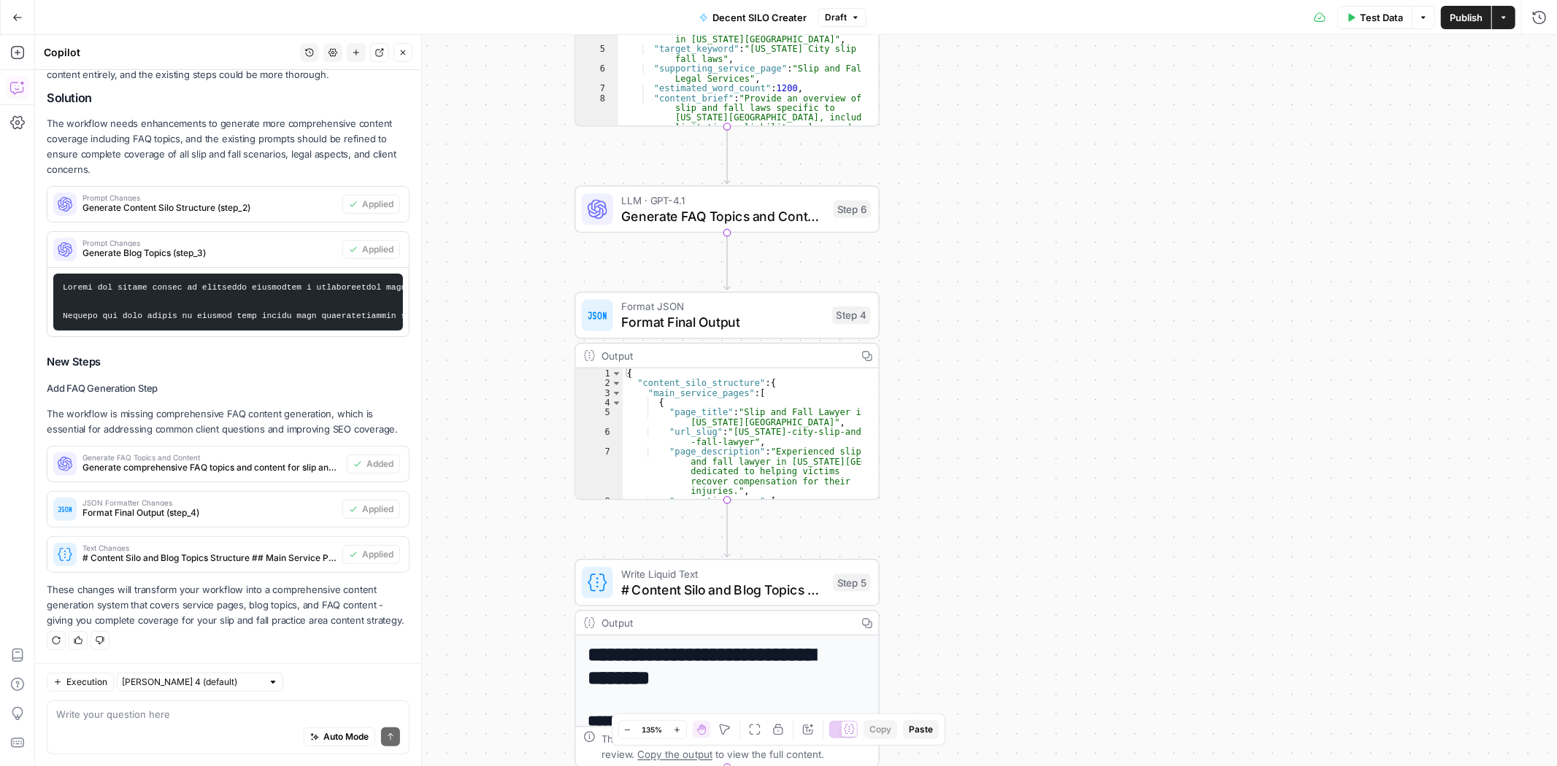
drag, startPoint x: 969, startPoint y: 406, endPoint x: 971, endPoint y: 393, distance: 13.2
click at [971, 393] on div "Workflow Input Settings Inputs LLM · Claude Sonnet 4.5 Generate Content Silo St…" at bounding box center [796, 400] width 1522 height 731
click at [670, 214] on span "Generate FAQ Topics and Content" at bounding box center [723, 217] width 204 height 20
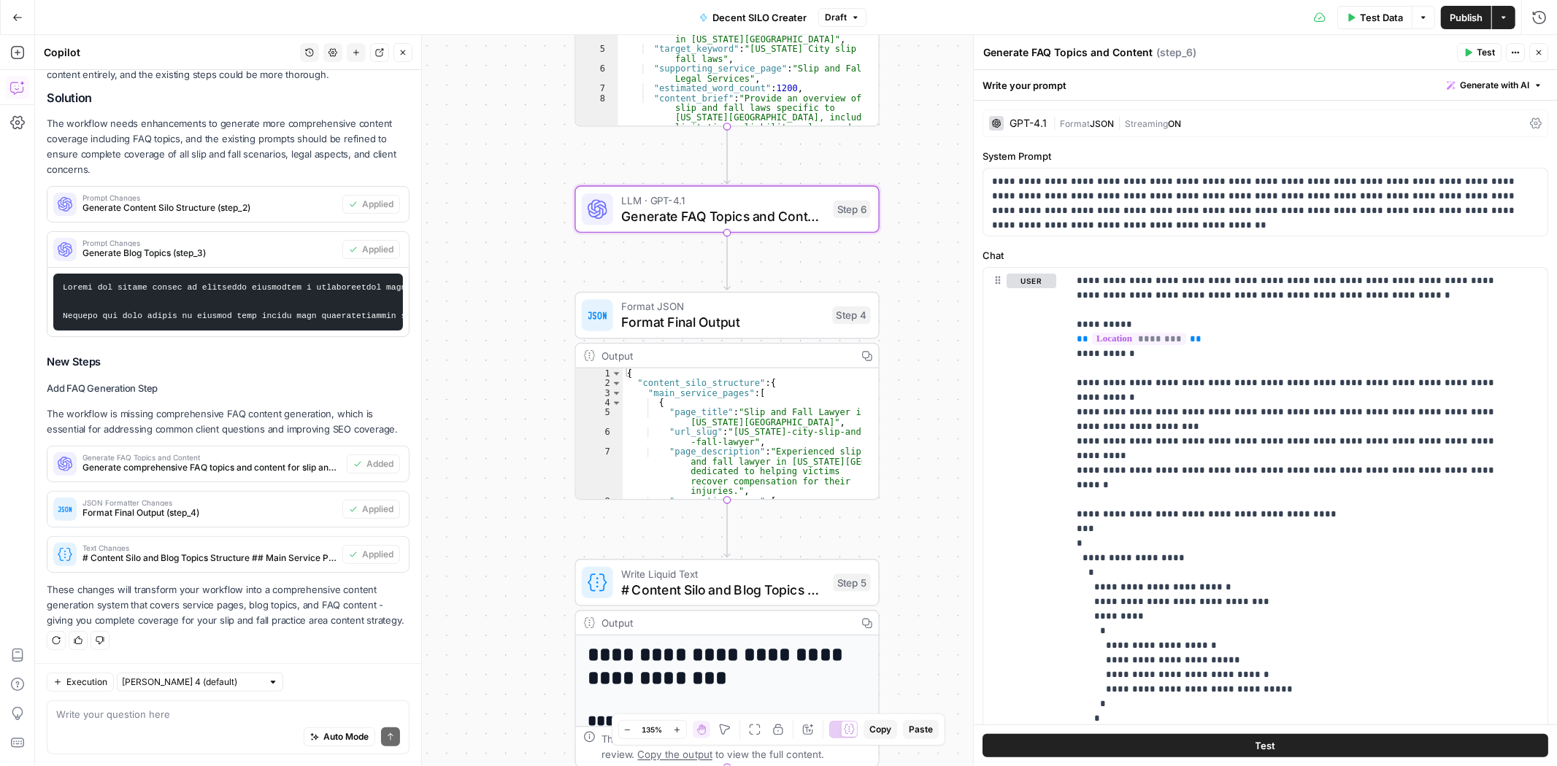
click at [1020, 124] on div "GPT-4.1" at bounding box center [1028, 123] width 37 height 10
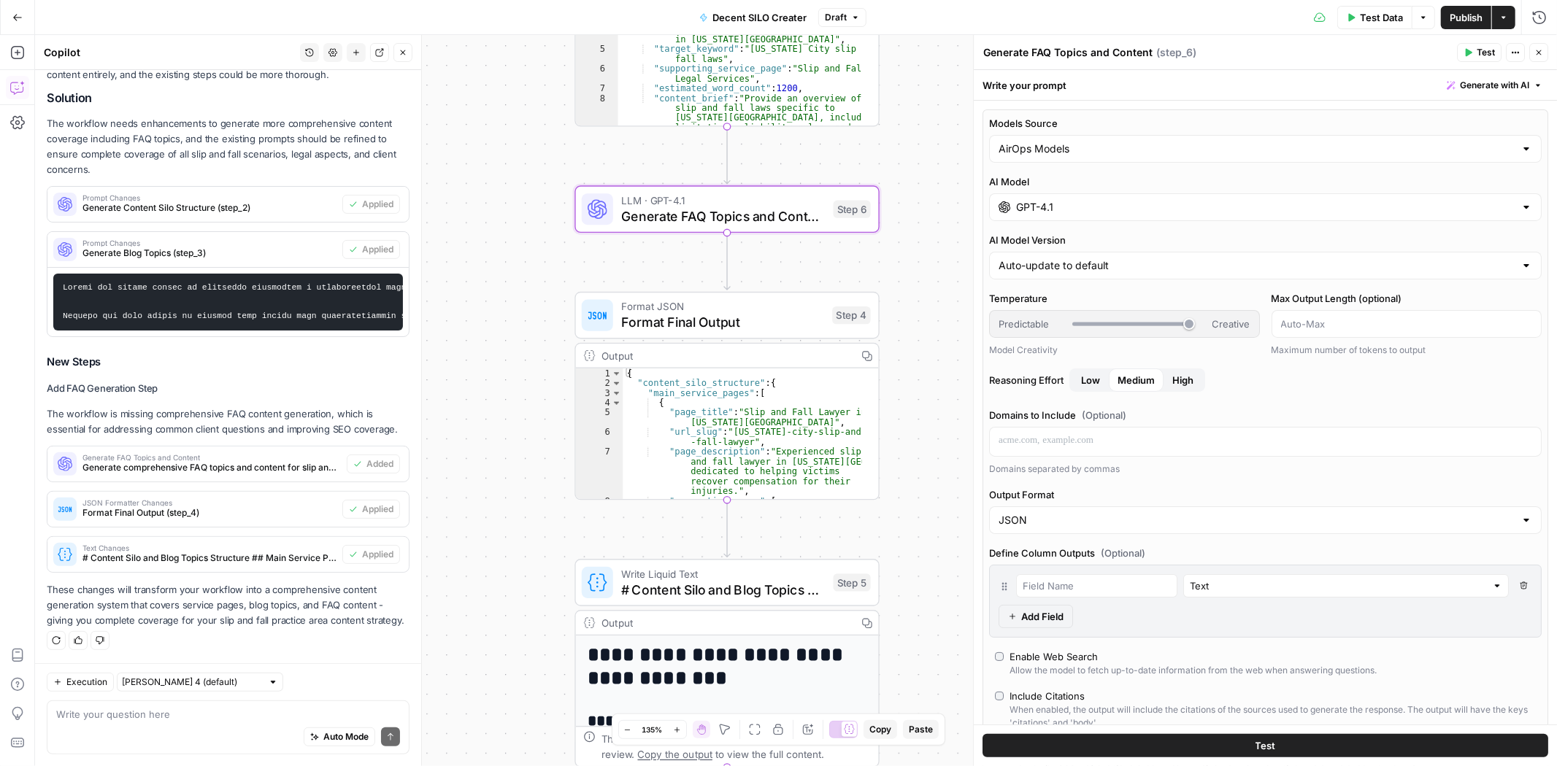
click at [1139, 208] on input "GPT-4.1" at bounding box center [1265, 207] width 499 height 15
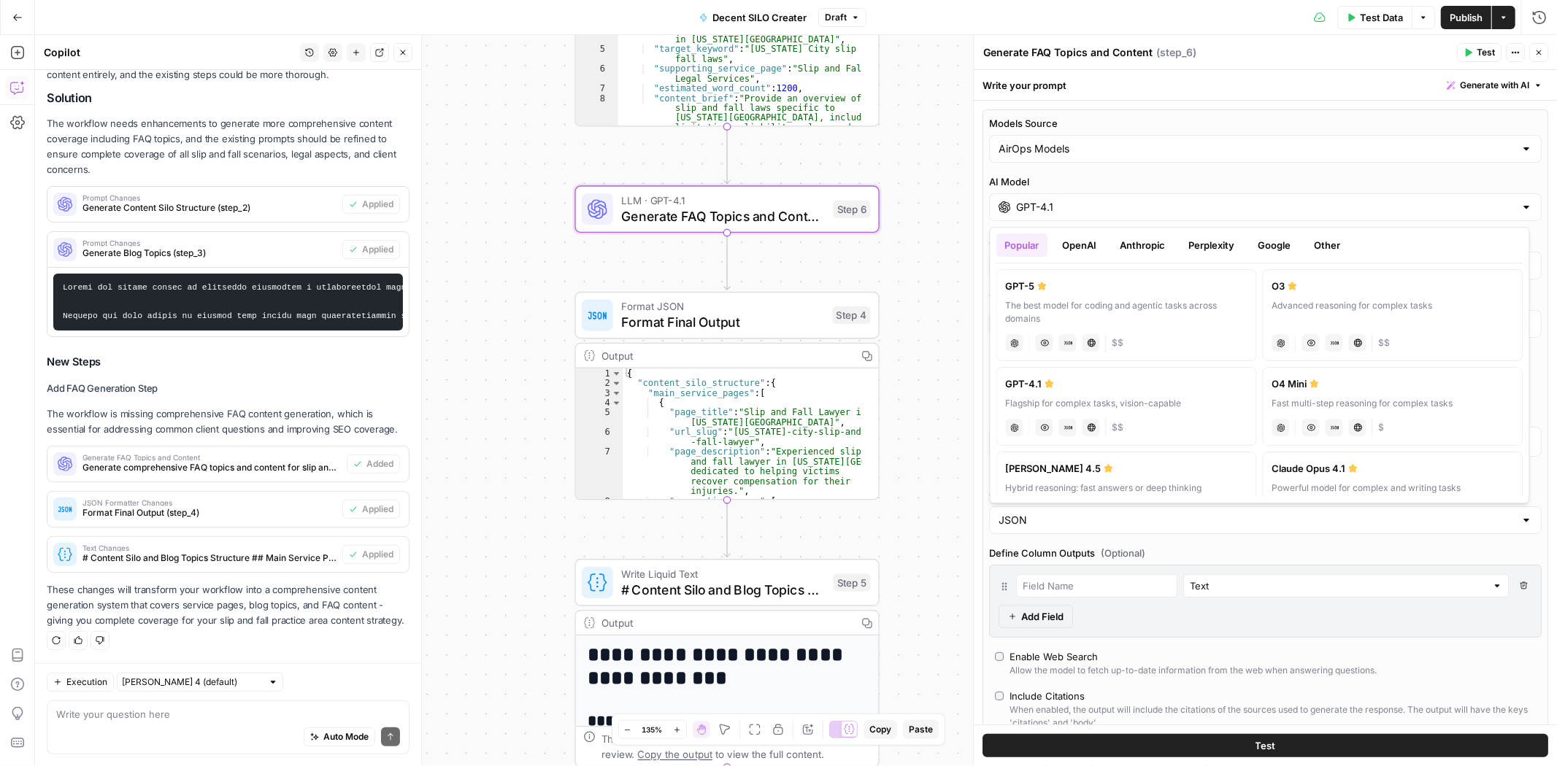
click at [1137, 241] on button "Anthropic" at bounding box center [1143, 245] width 63 height 23
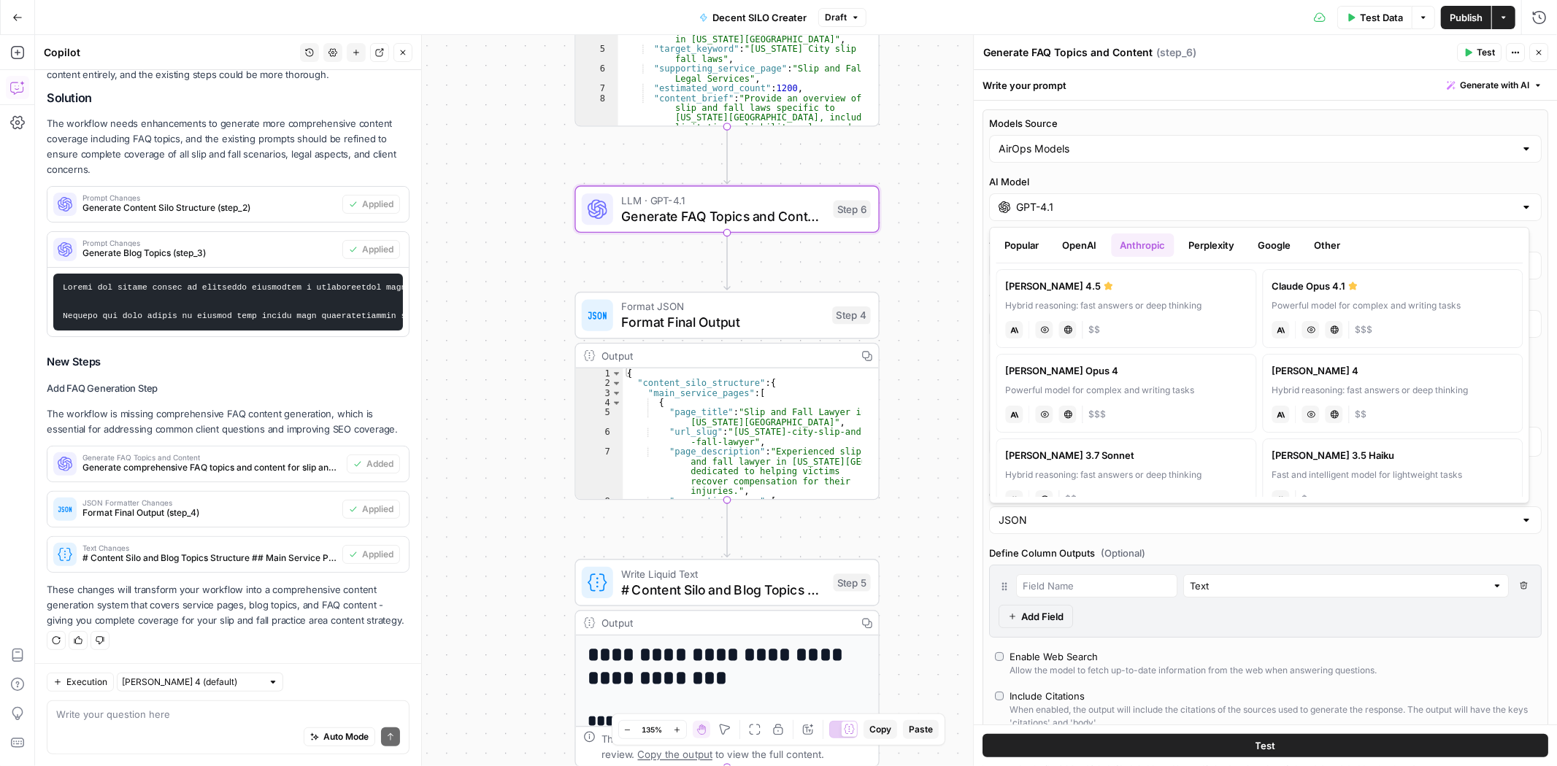
click at [1120, 293] on div "[PERSON_NAME] 4.5" at bounding box center [1127, 286] width 242 height 15
type input "[PERSON_NAME] 4.5"
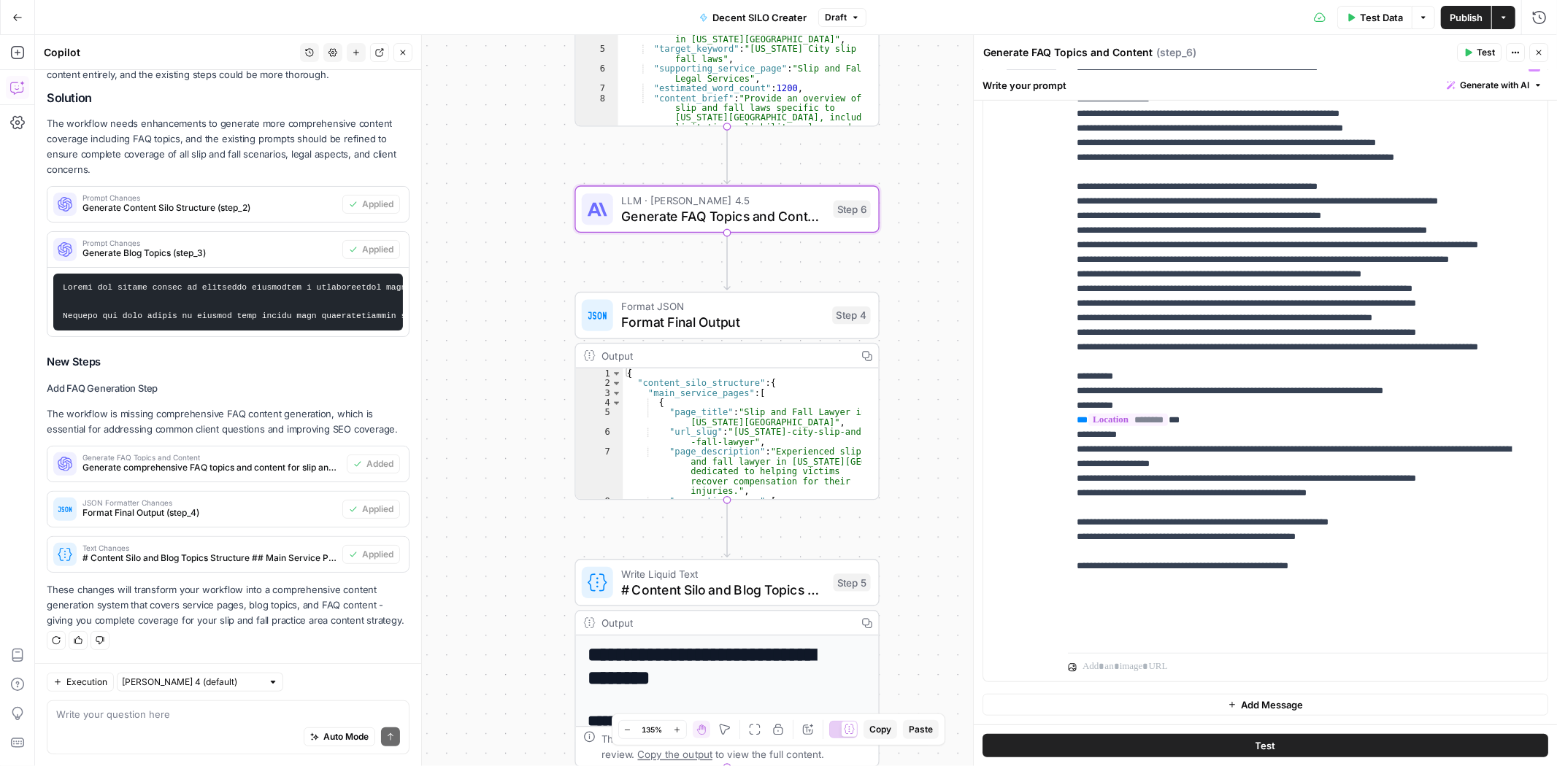
scroll to position [512, 0]
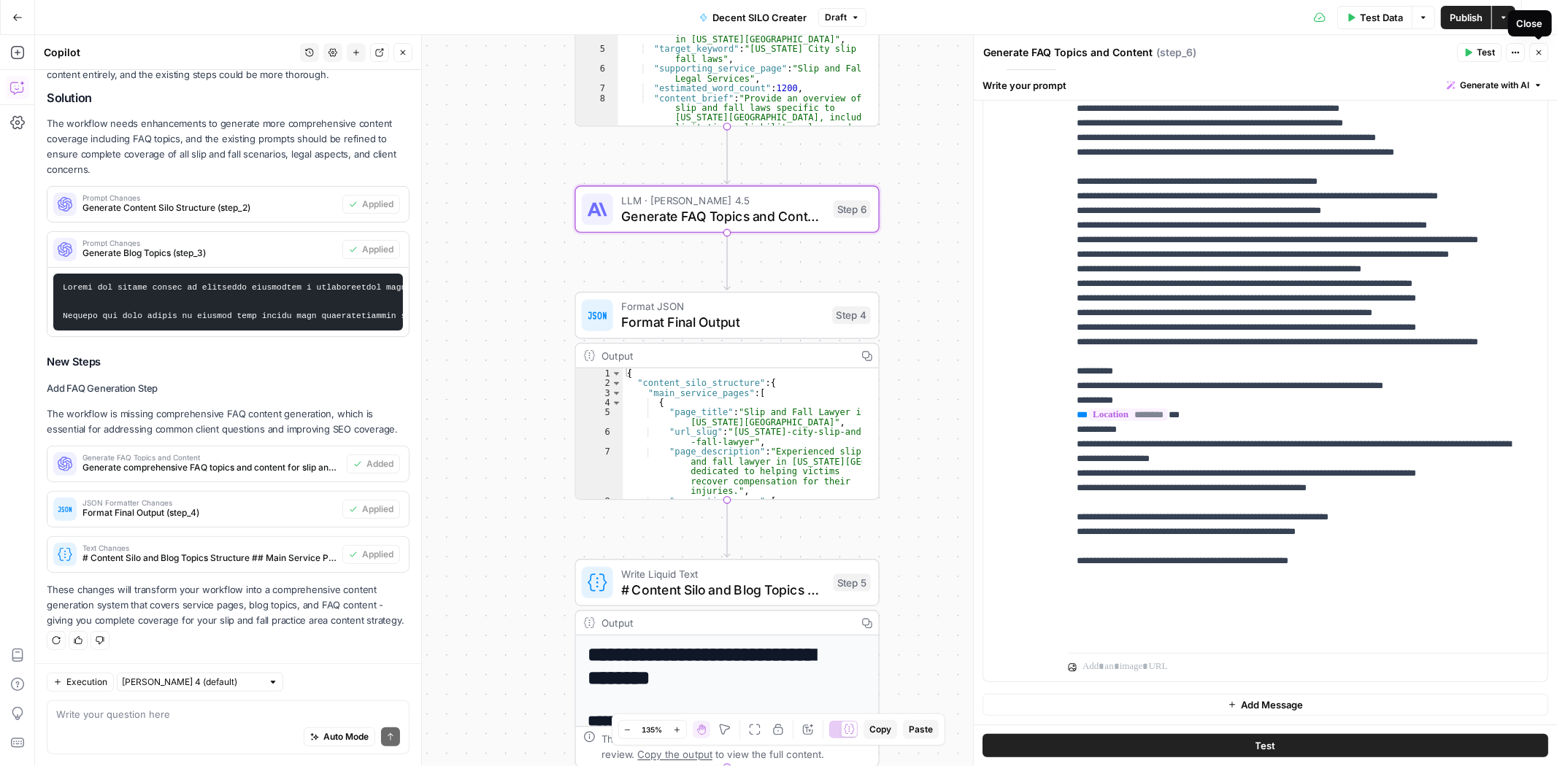
click at [1540, 53] on icon "button" at bounding box center [1538, 52] width 9 height 9
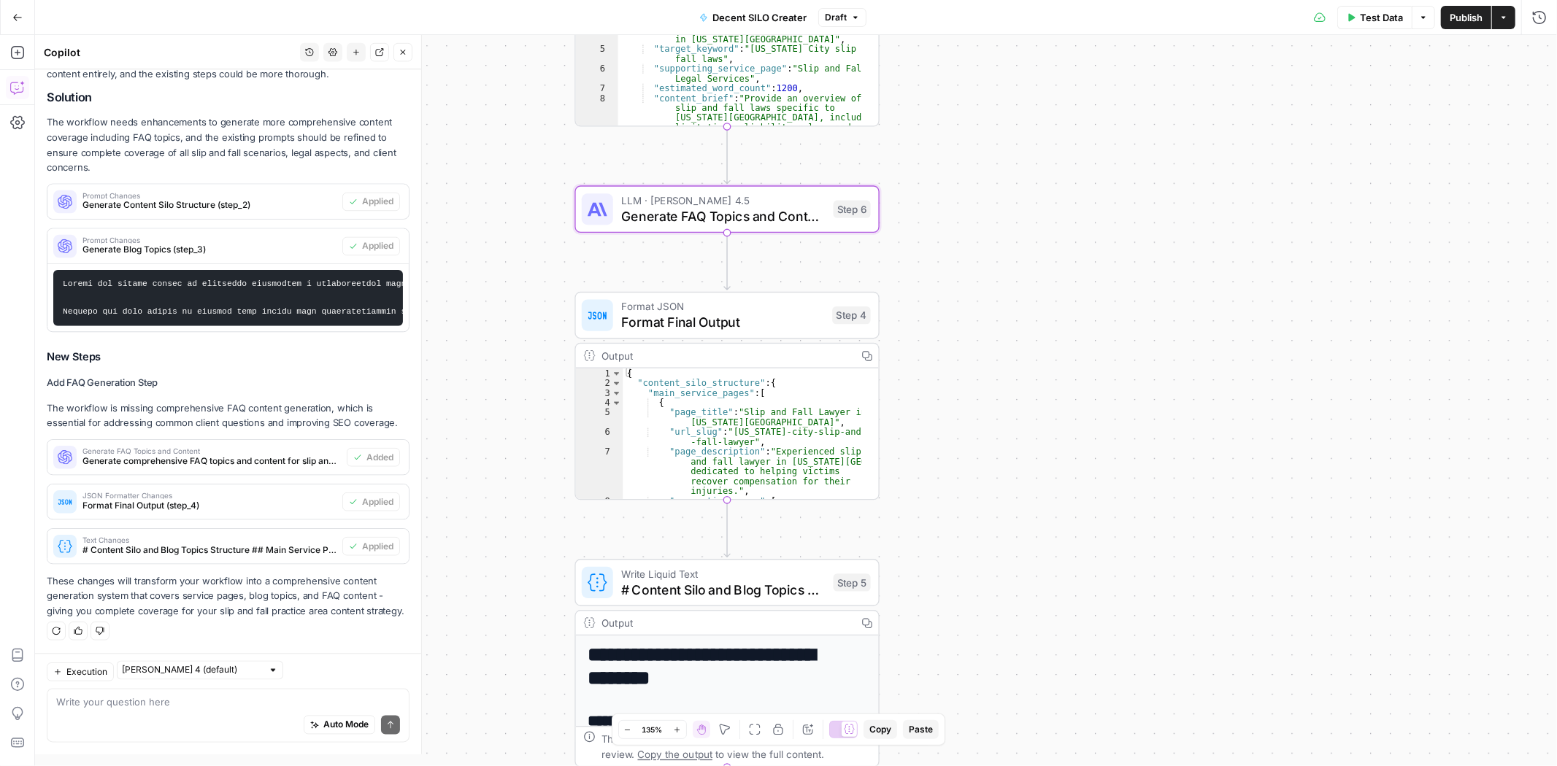
scroll to position [279, 0]
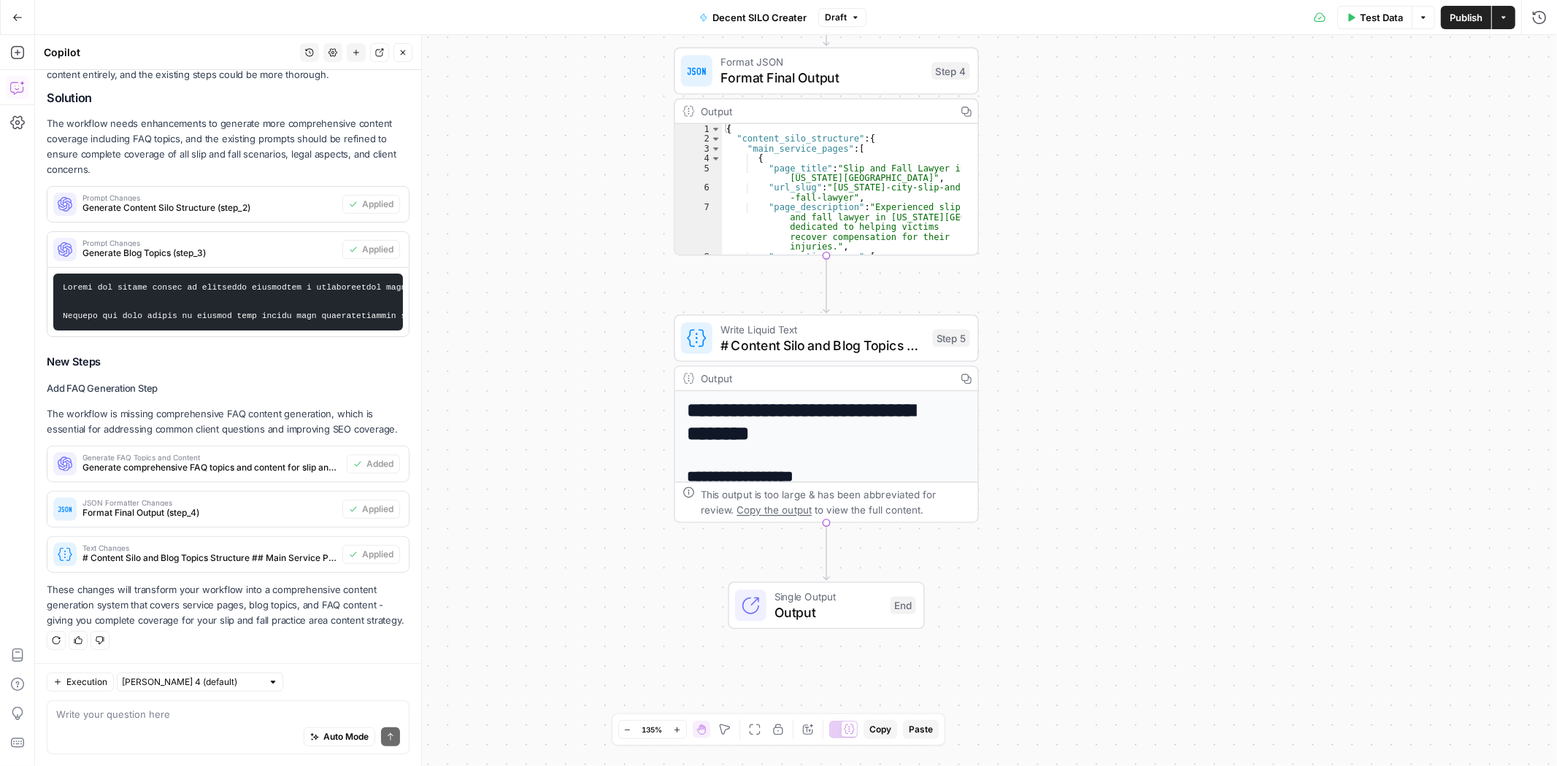
drag, startPoint x: 1047, startPoint y: 416, endPoint x: 1139, endPoint y: 198, distance: 236.6
click at [1139, 198] on div "Workflow Input Settings Inputs LLM · Claude Sonnet 4.5 Generate Content Silo St…" at bounding box center [796, 400] width 1522 height 731
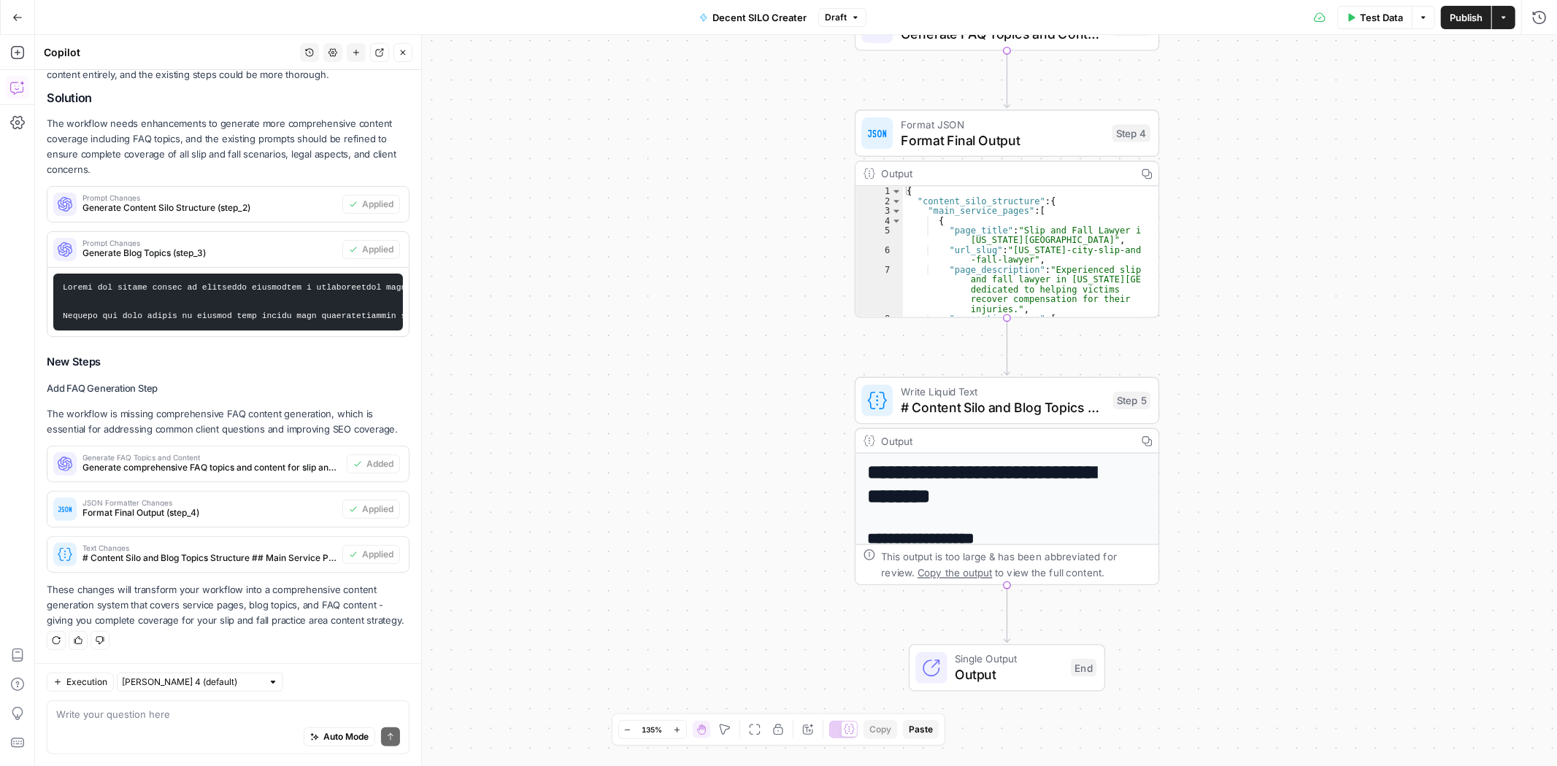
click at [118, 731] on div "Auto Mode Send" at bounding box center [228, 738] width 344 height 32
type textarea "Please double che"
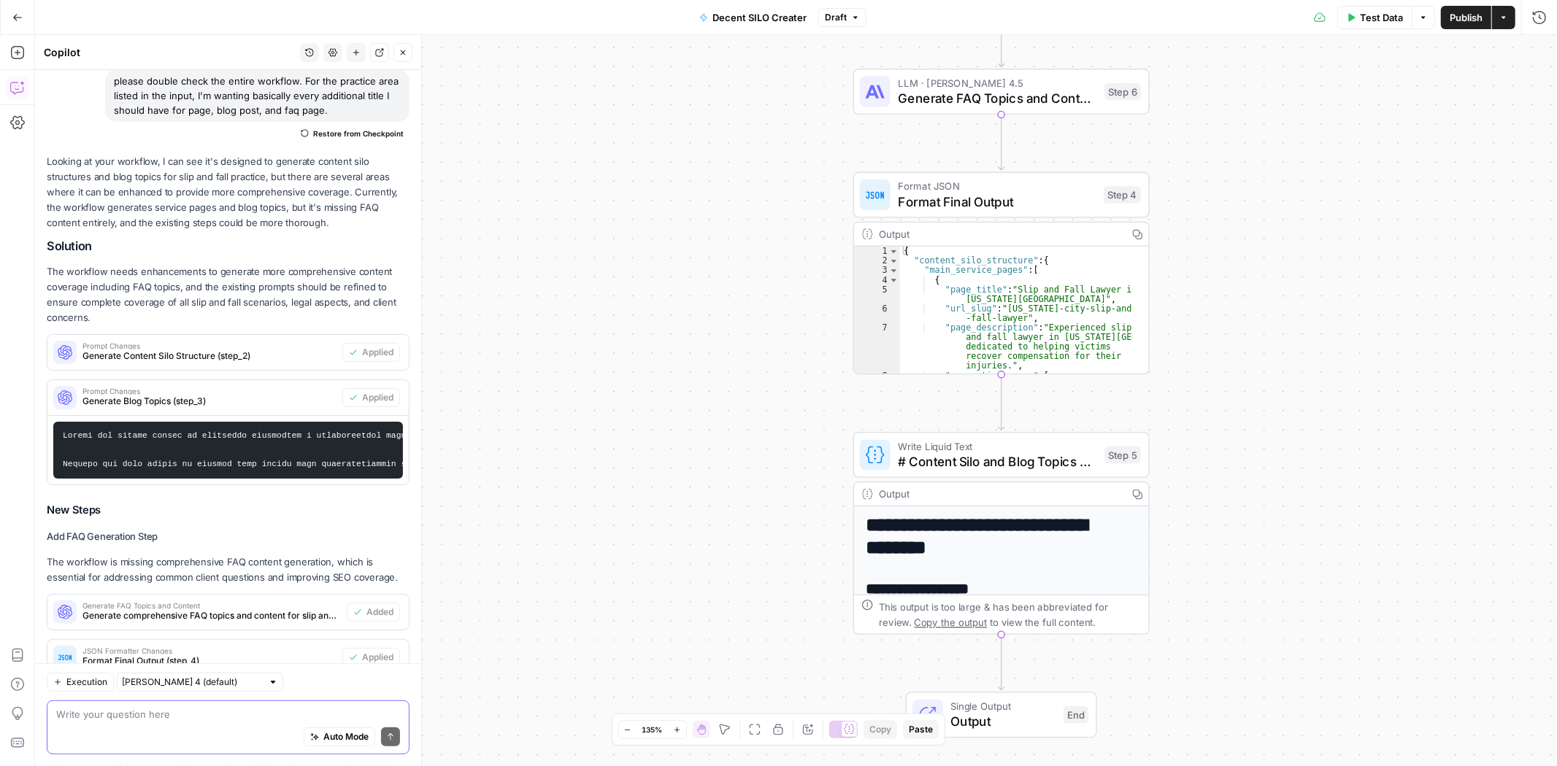
scroll to position [0, 0]
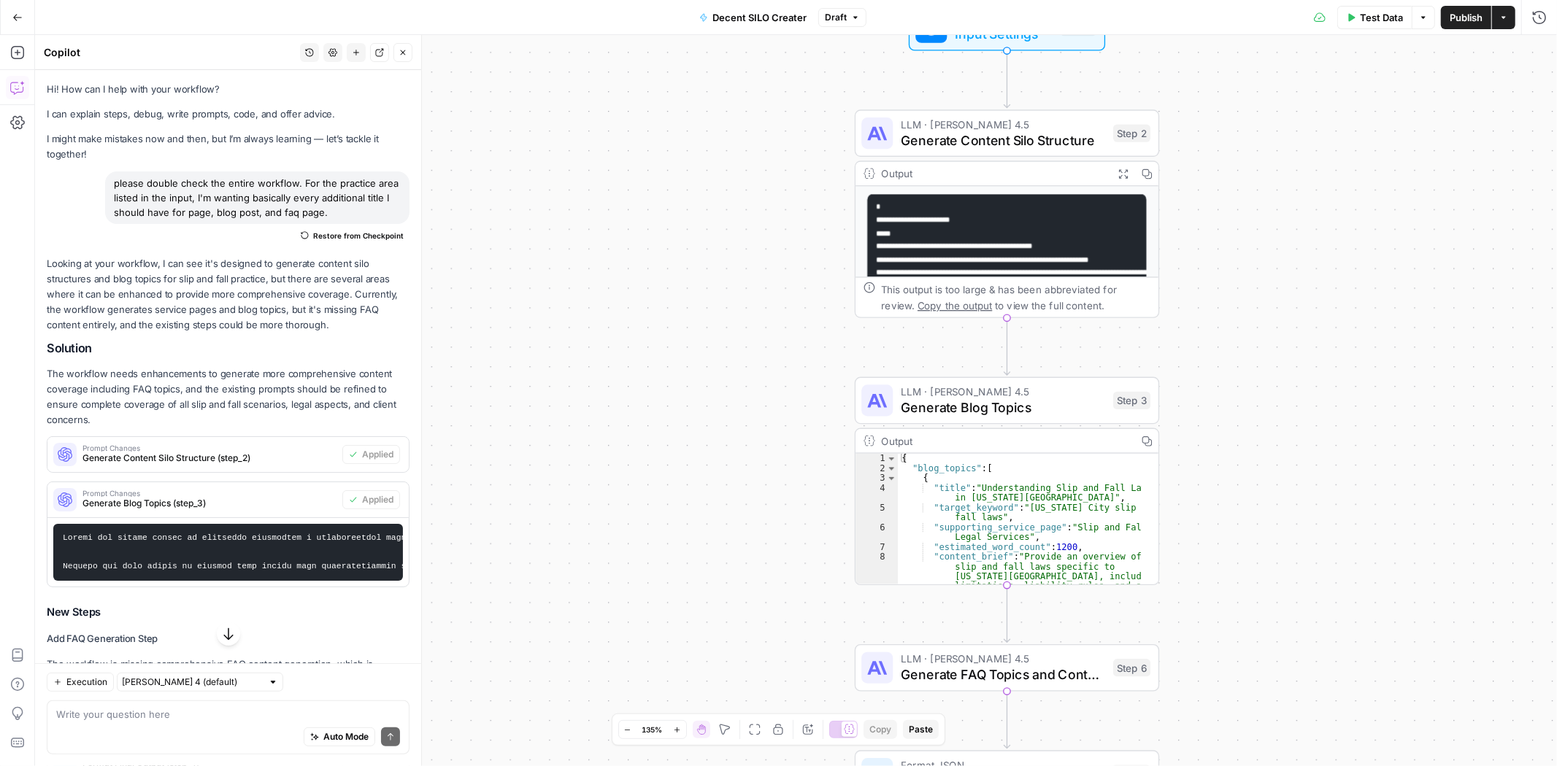
click at [223, 190] on div "please double check the entire workflow. For the practice area listed in the in…" at bounding box center [257, 198] width 304 height 53
copy div "please double check the entire workflow. For the practice area listed in the in…"
click at [352, 55] on icon "button" at bounding box center [356, 52] width 9 height 9
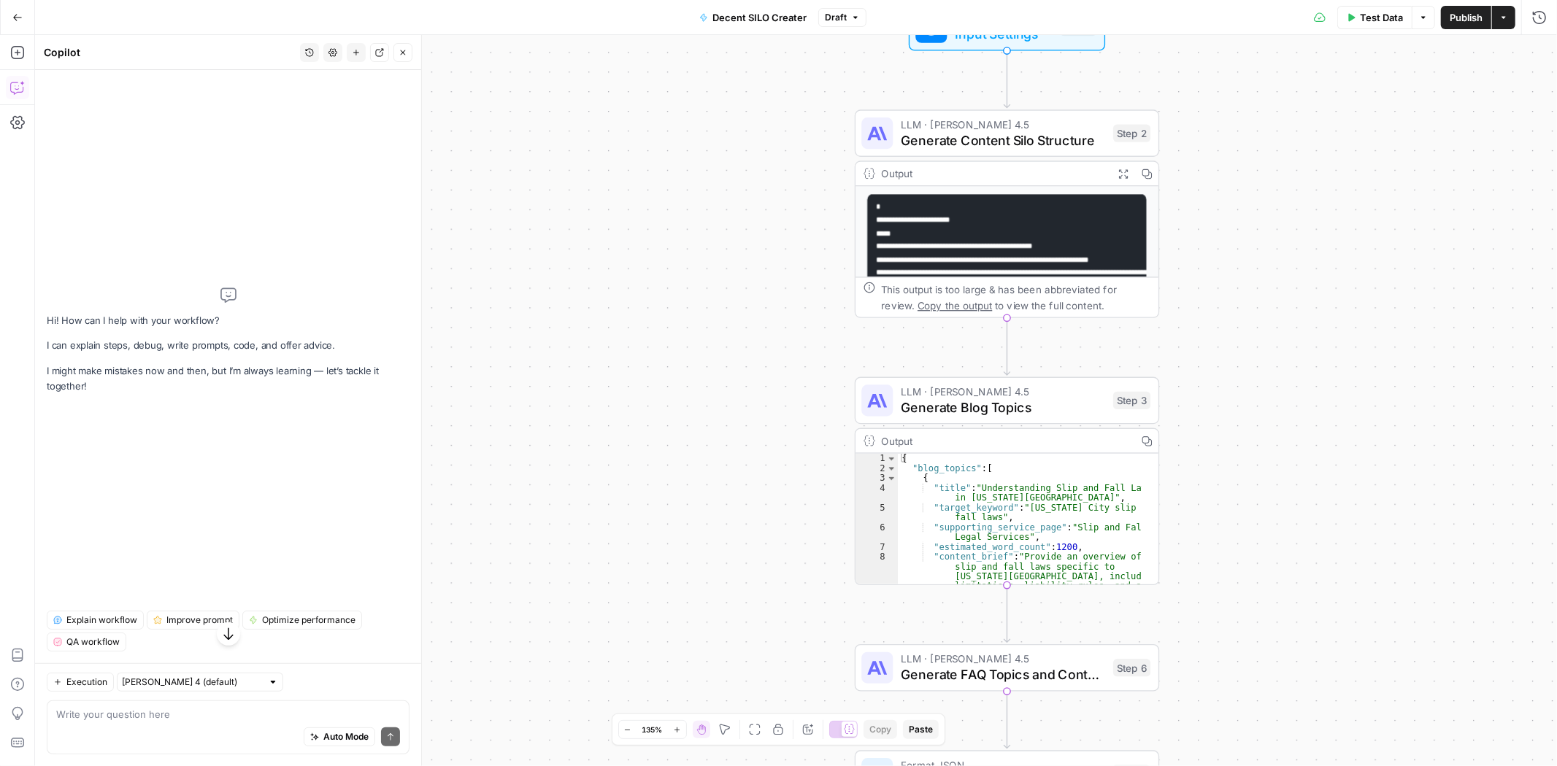
drag, startPoint x: 115, startPoint y: 726, endPoint x: 129, endPoint y: 720, distance: 15.5
click at [115, 726] on div "Auto Mode Send" at bounding box center [228, 738] width 344 height 32
paste textarea "please double check the entire workflow. For the practice area listed in the in…"
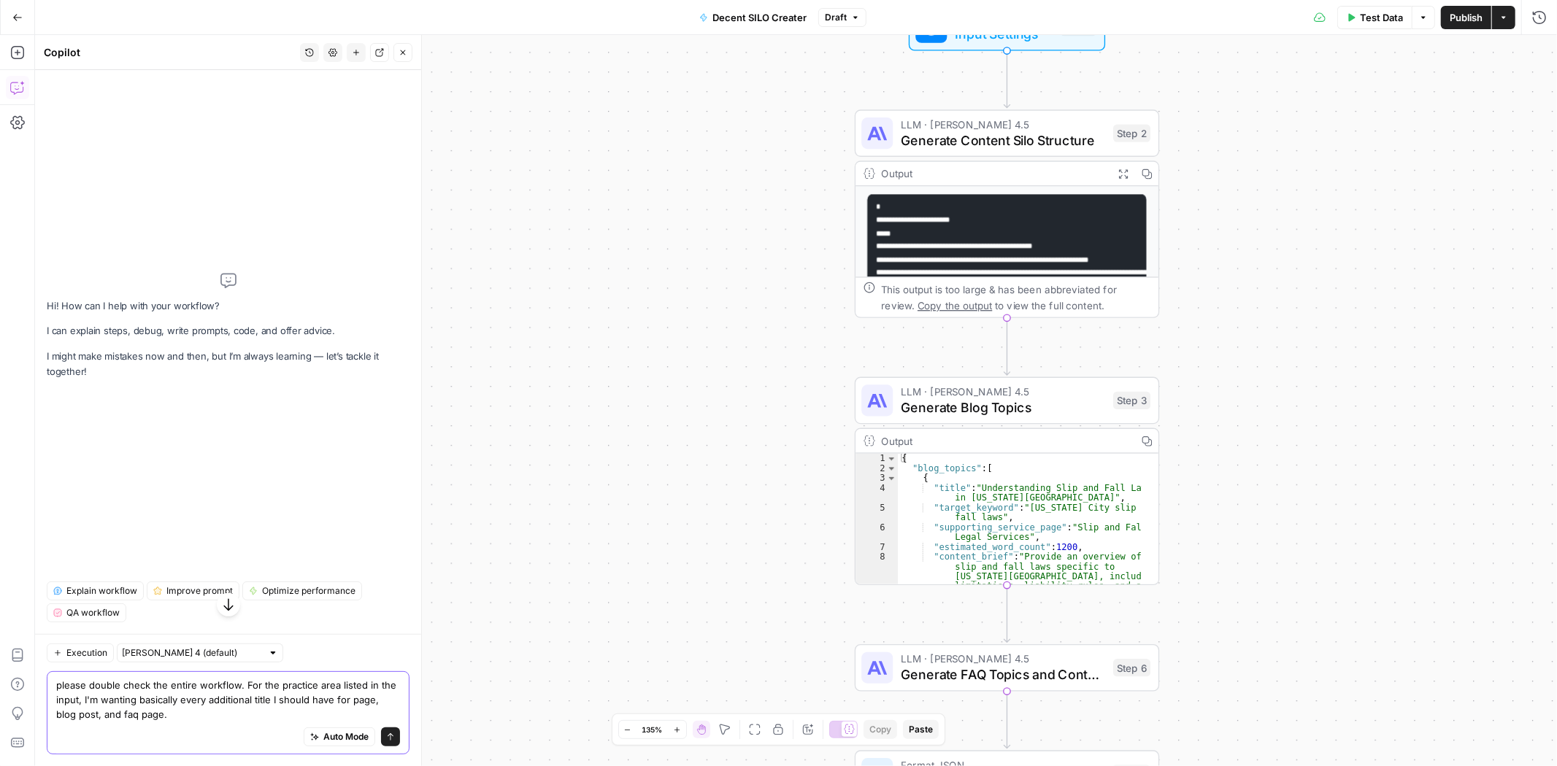
click at [371, 696] on textarea "please double check the entire workflow. For the practice area listed in the in…" at bounding box center [228, 700] width 344 height 44
type textarea "please double check the entire workflow. For the practice area listed in the in…"
click at [391, 739] on icon "submit" at bounding box center [391, 737] width 6 height 7
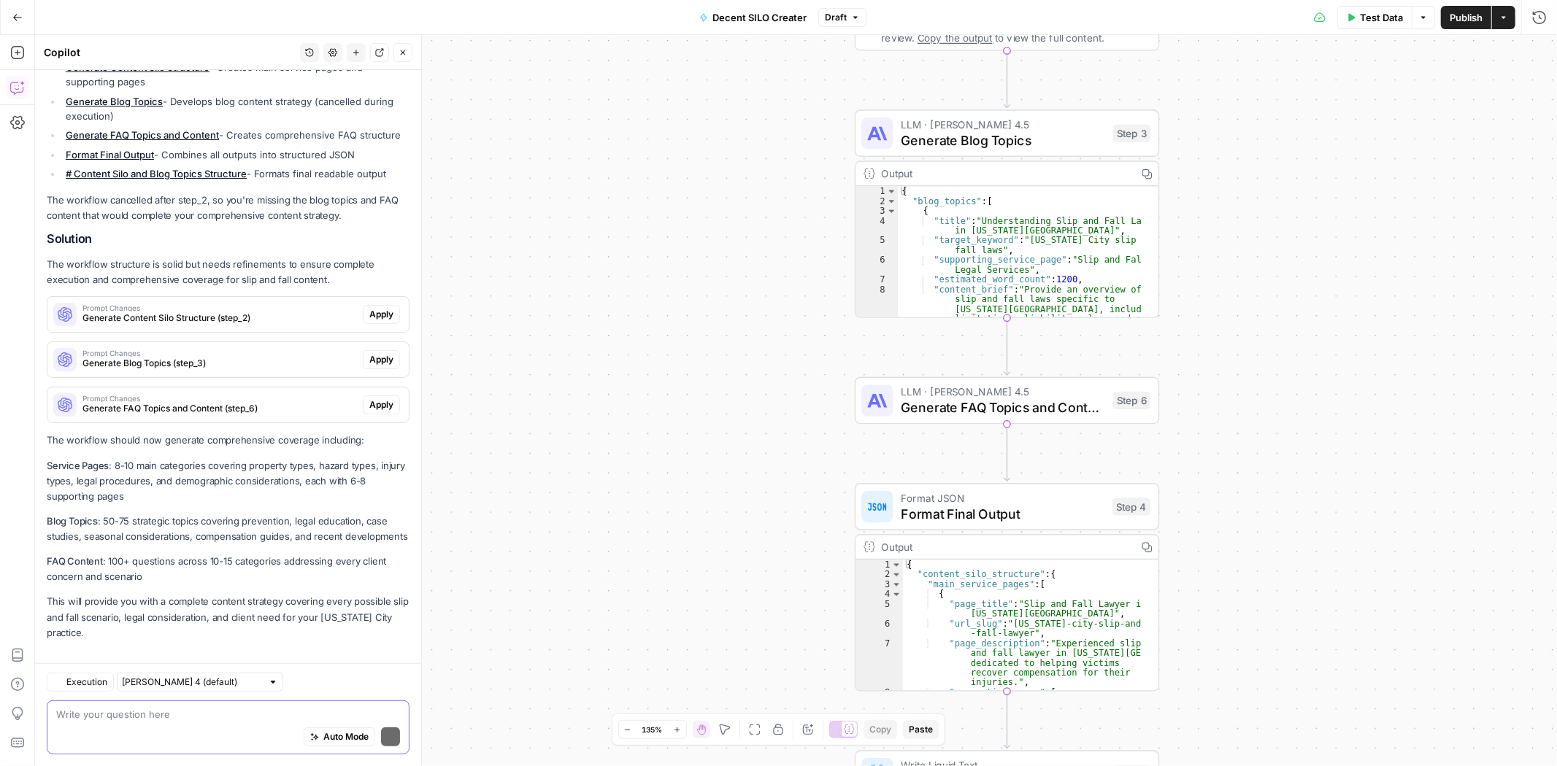
scroll to position [353, 0]
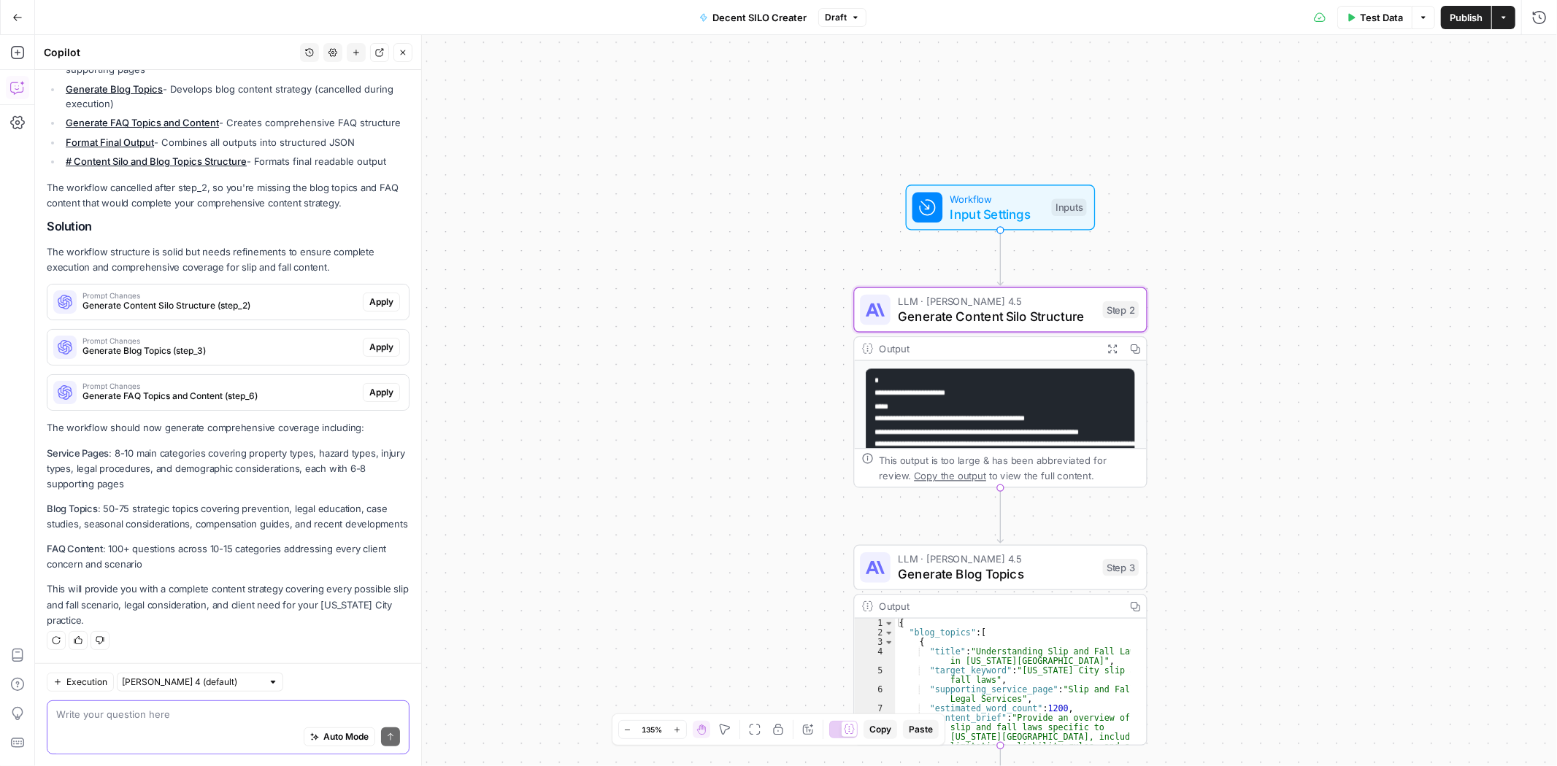
click at [373, 296] on span "Apply" at bounding box center [381, 302] width 24 height 13
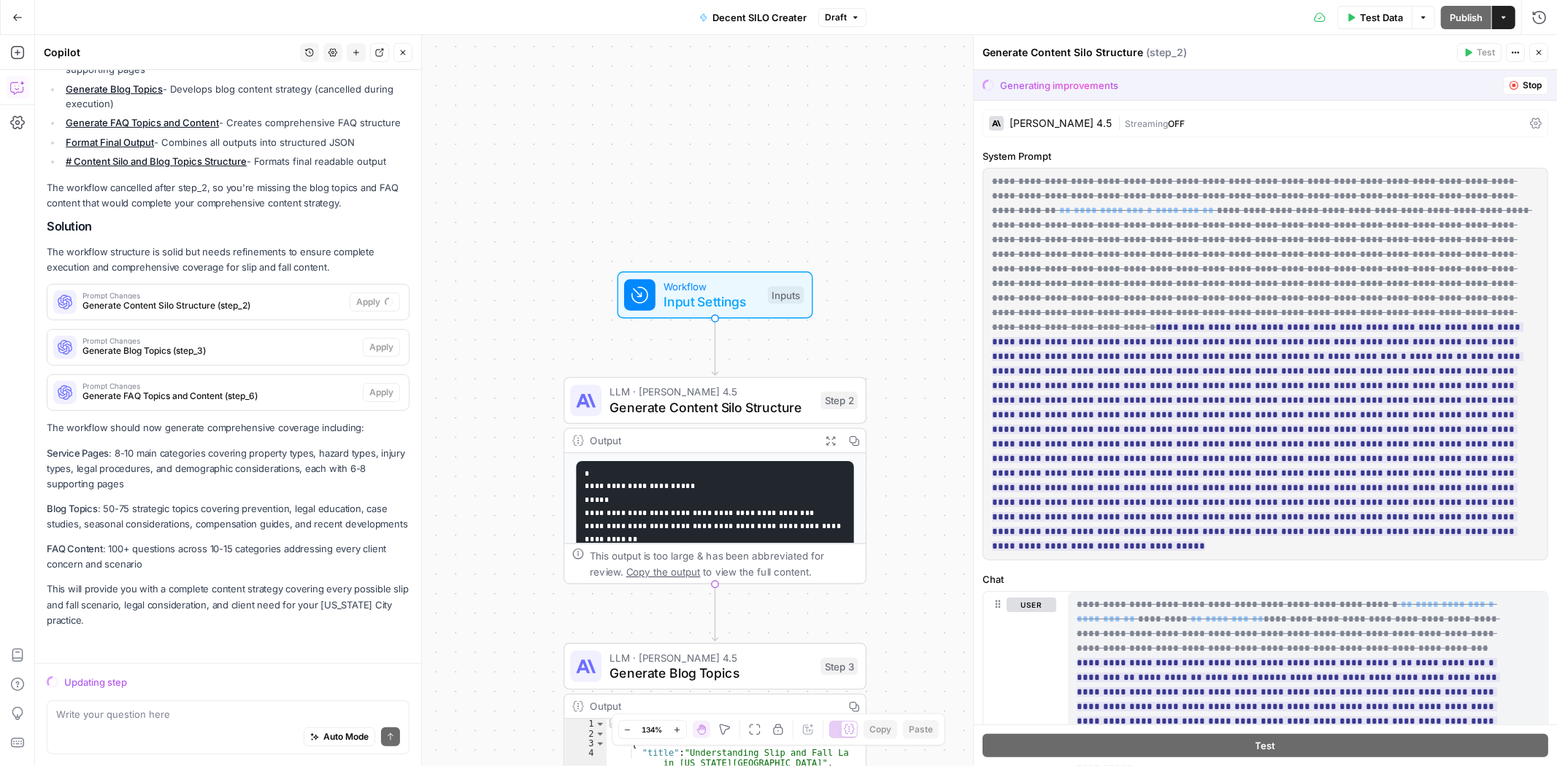
scroll to position [353, 0]
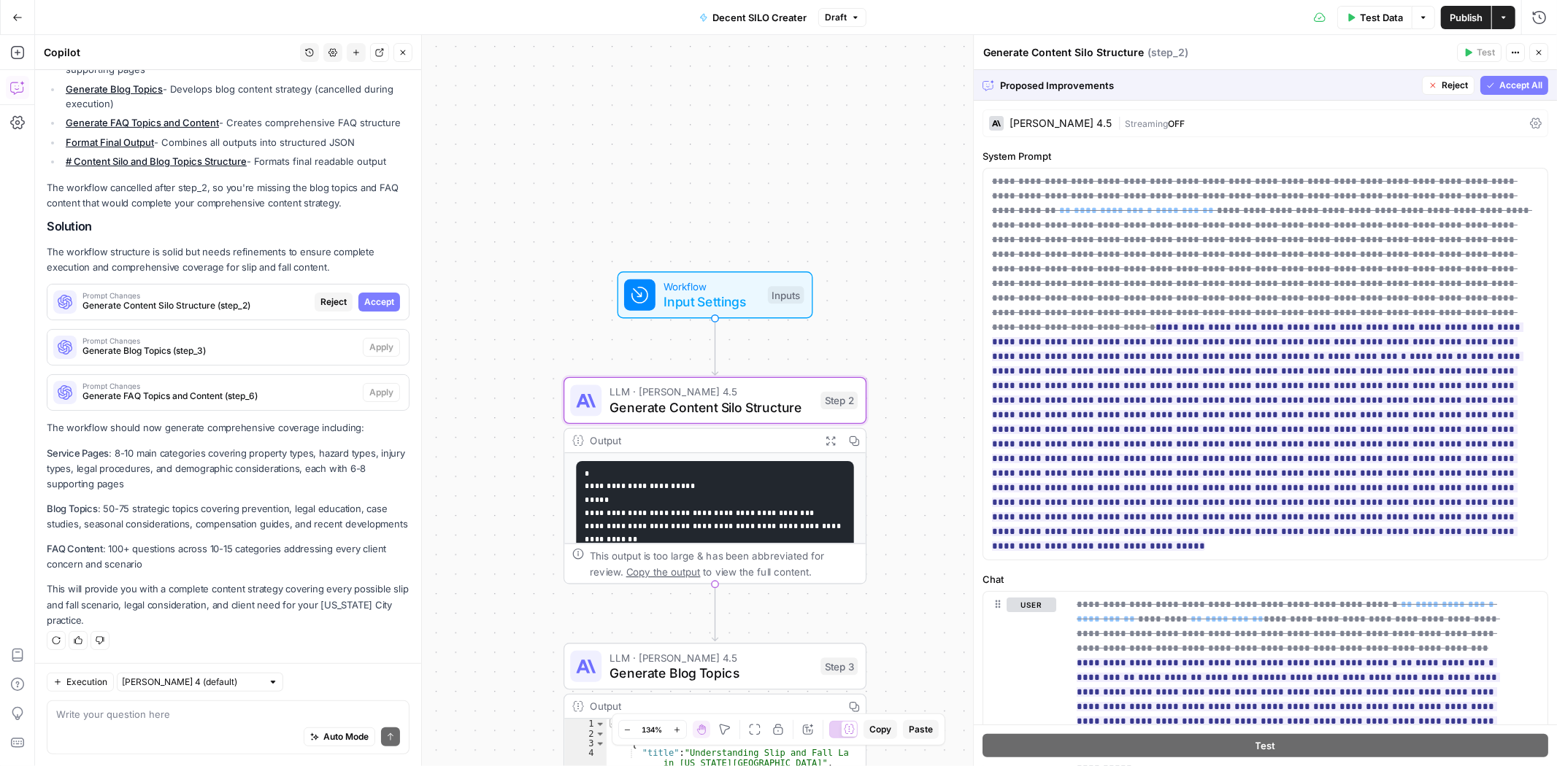
click at [378, 296] on span "Accept" at bounding box center [379, 302] width 30 height 13
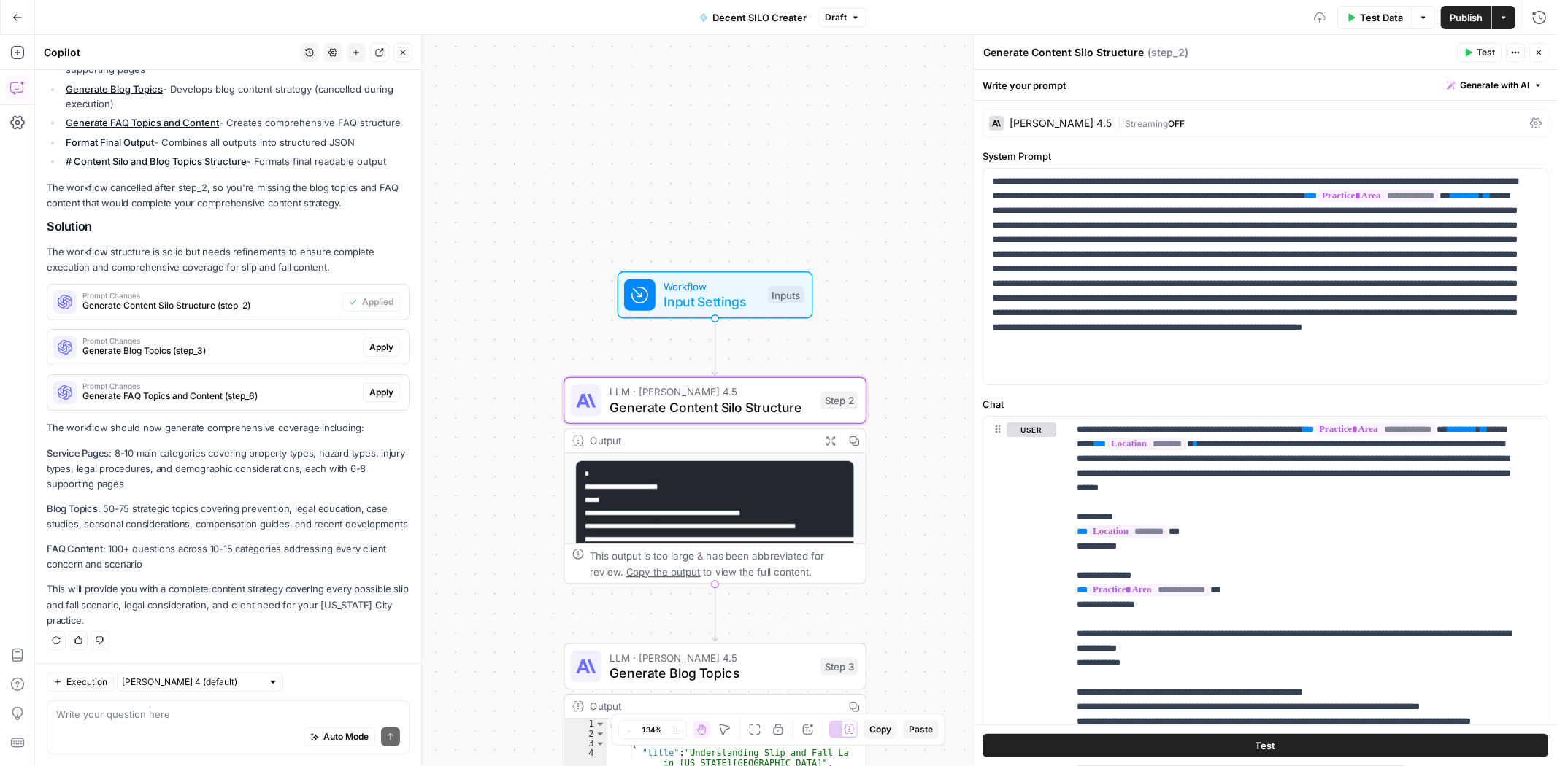
scroll to position [376, 0]
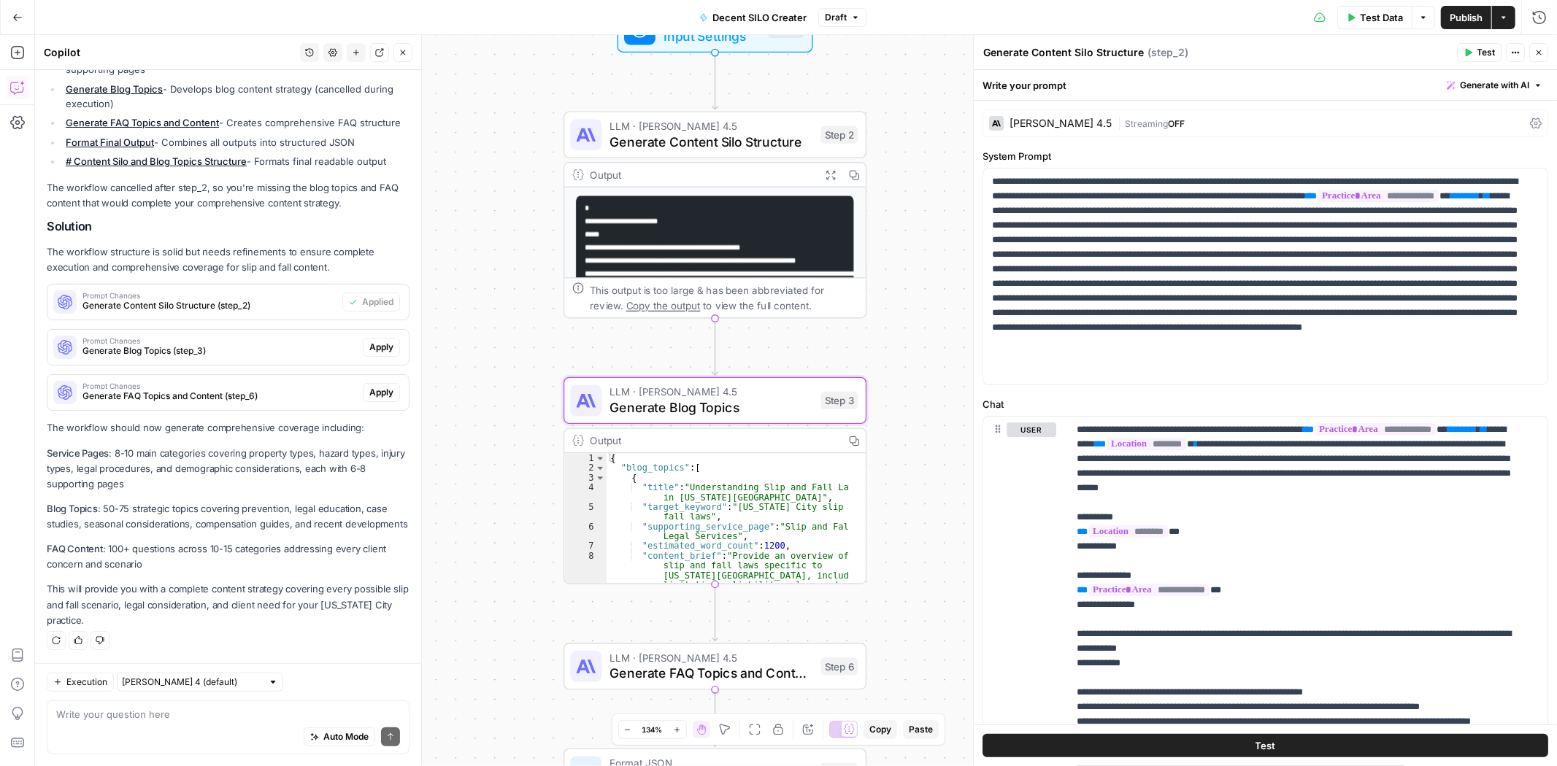
click at [369, 341] on span "Apply" at bounding box center [381, 347] width 24 height 13
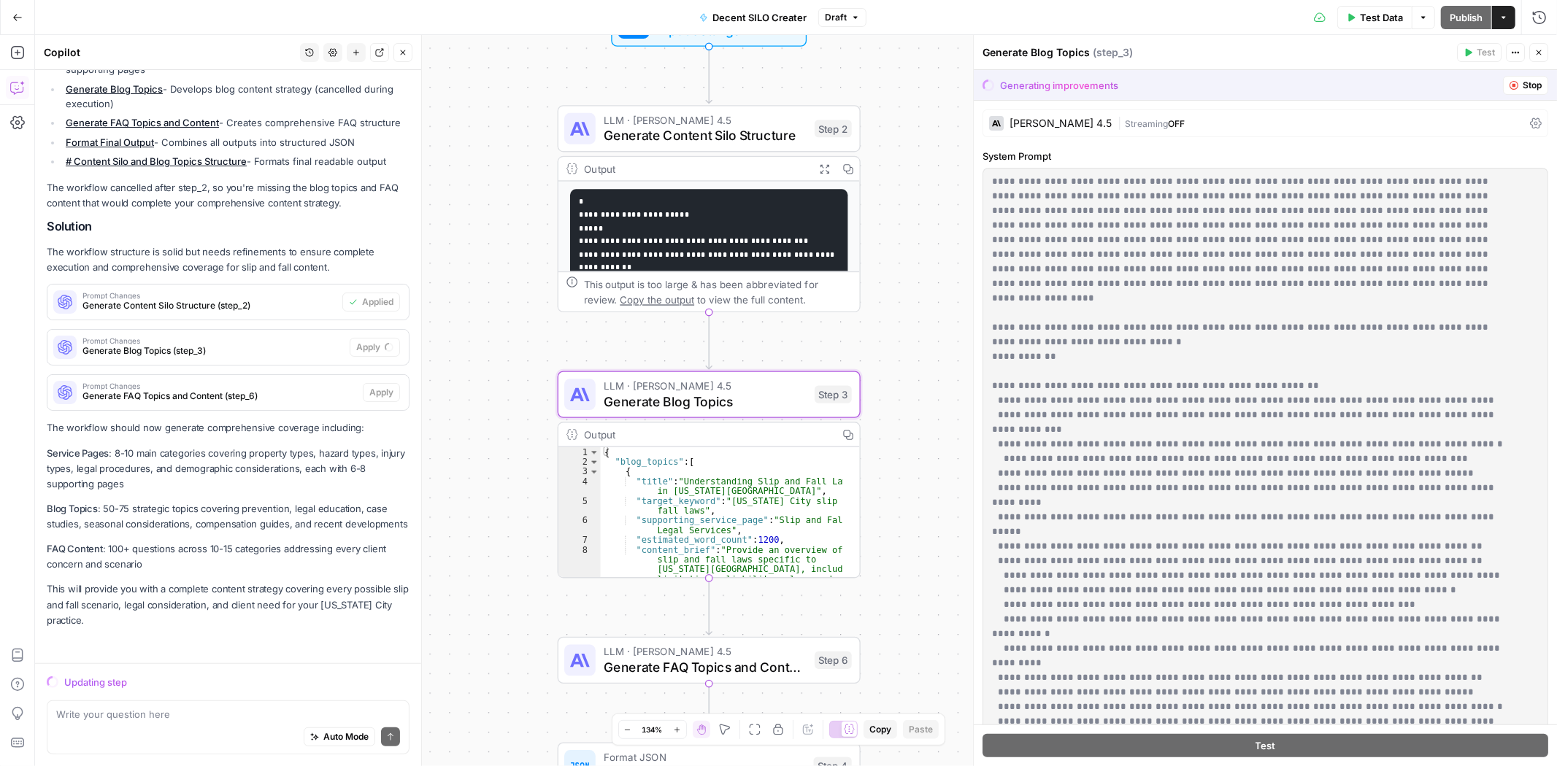
scroll to position [353, 0]
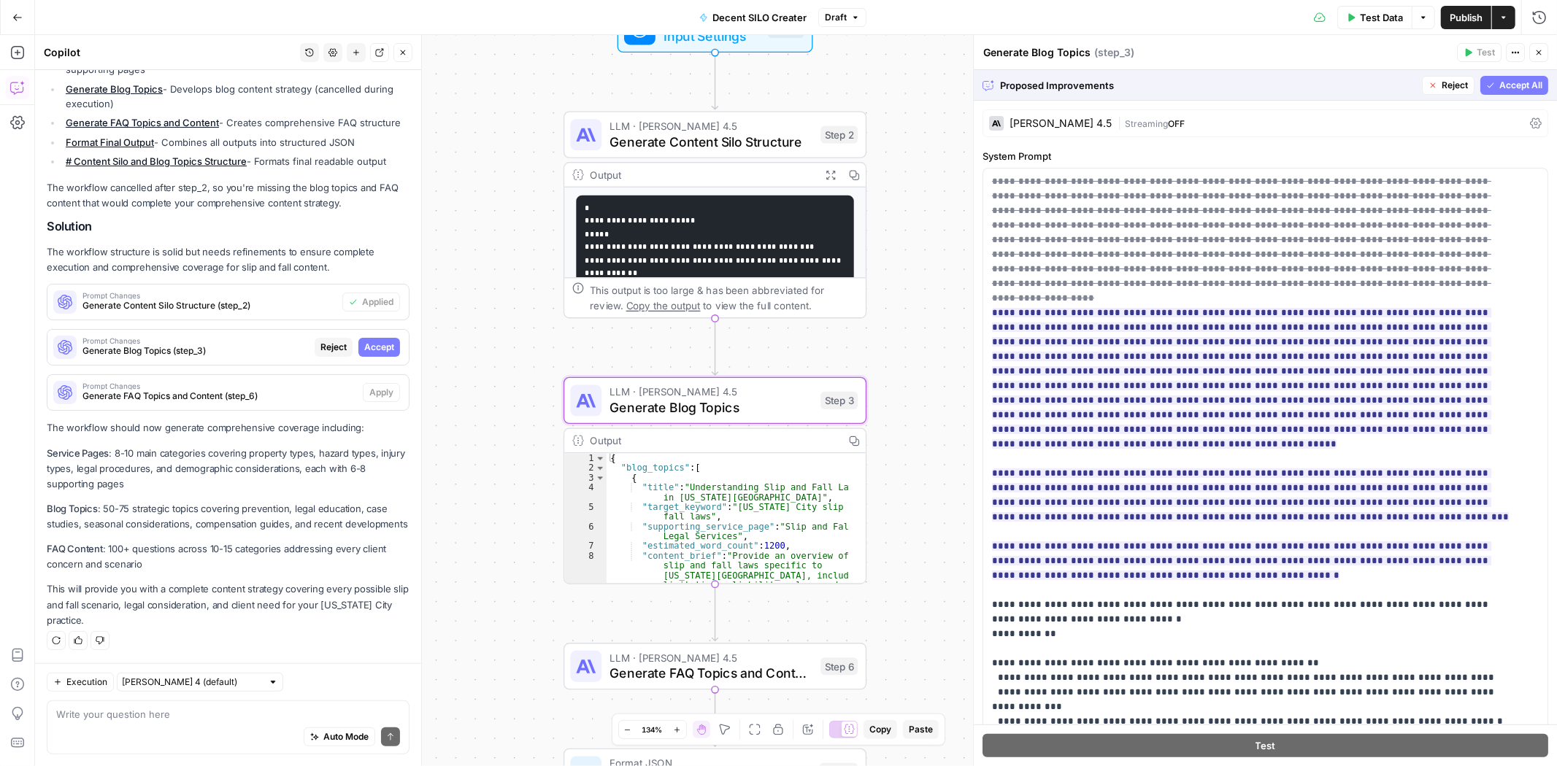
click at [362, 338] on button "Accept" at bounding box center [379, 347] width 42 height 19
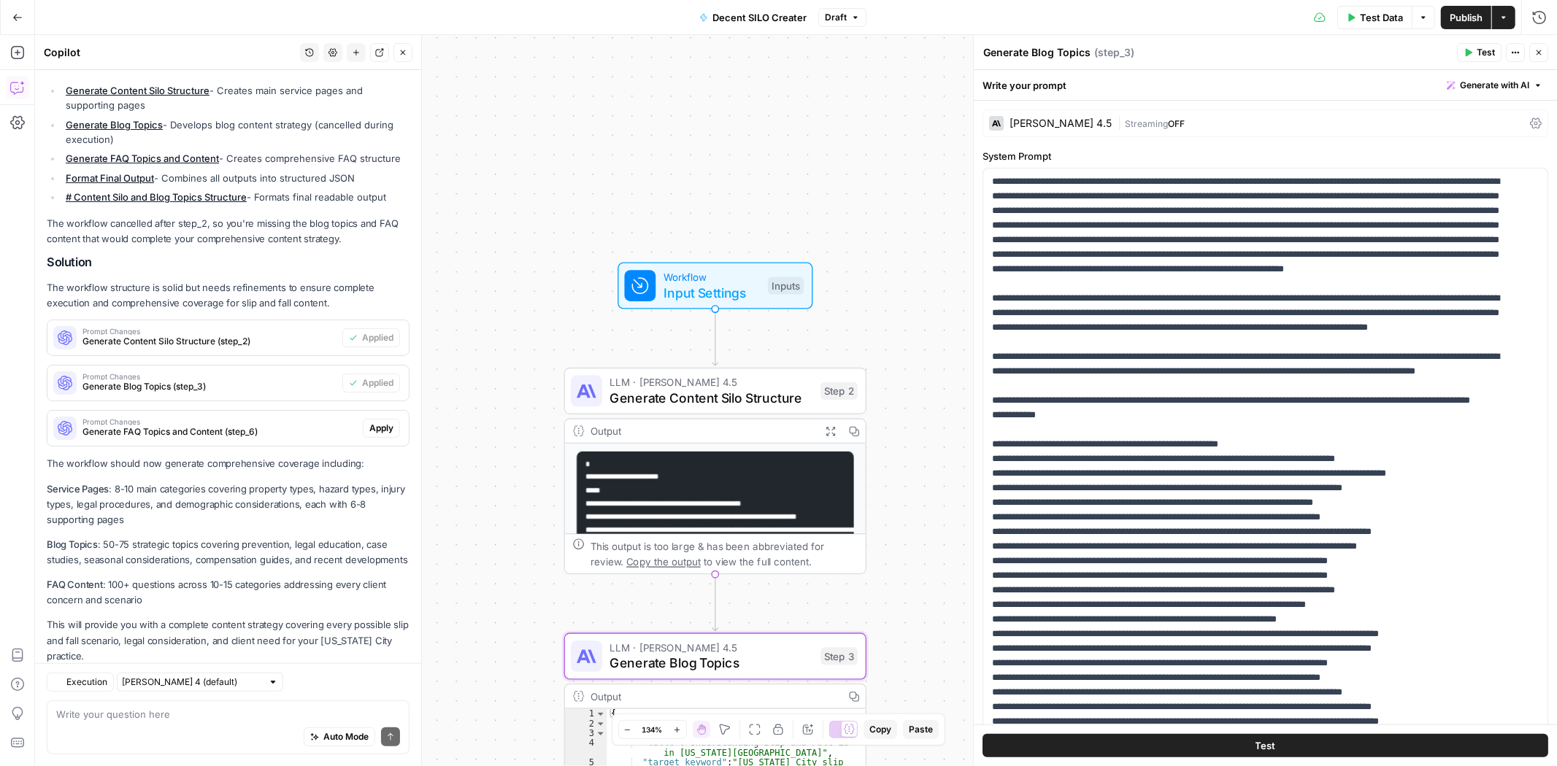
scroll to position [376, 0]
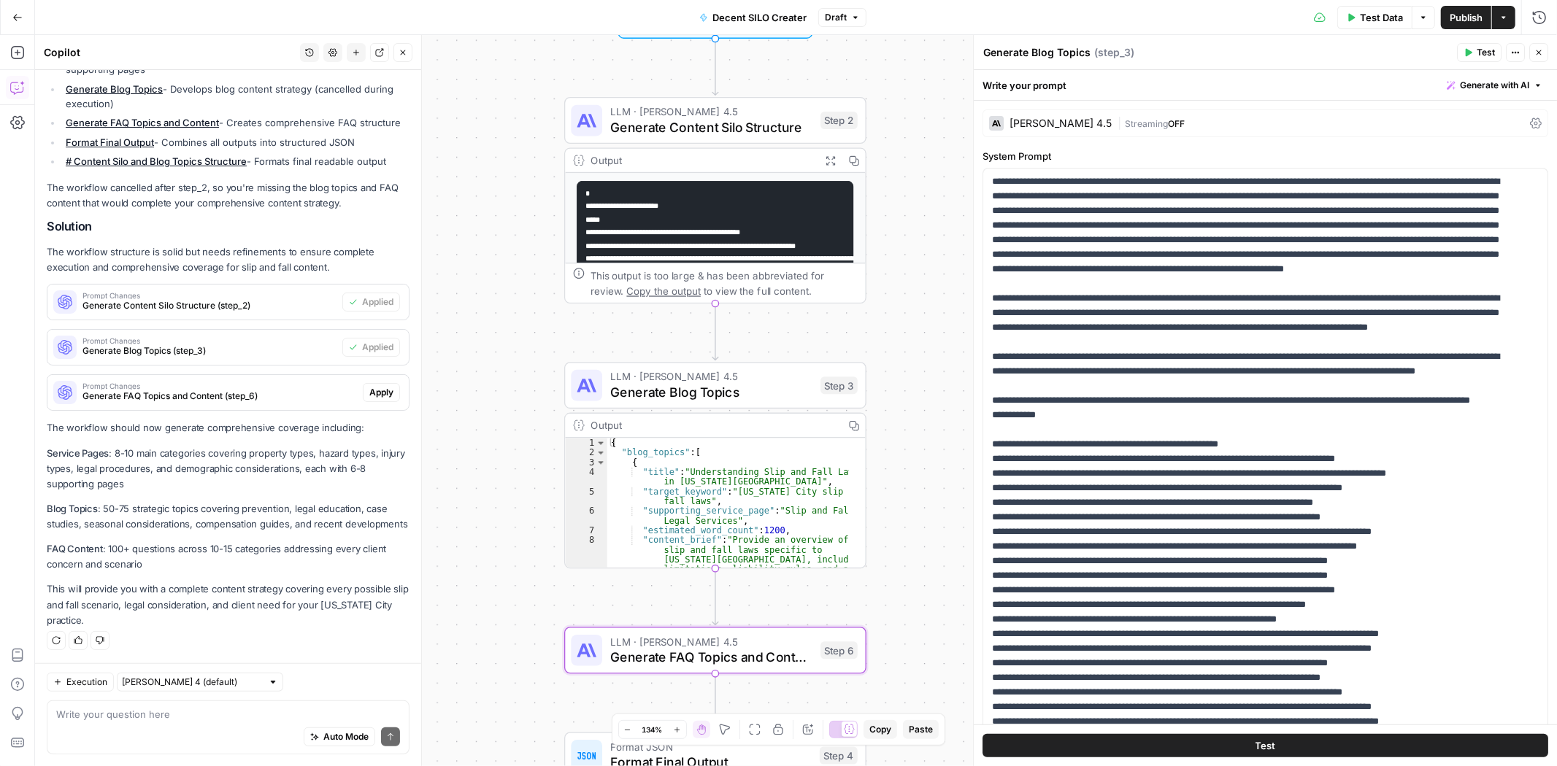
click at [369, 386] on span "Apply" at bounding box center [381, 392] width 24 height 13
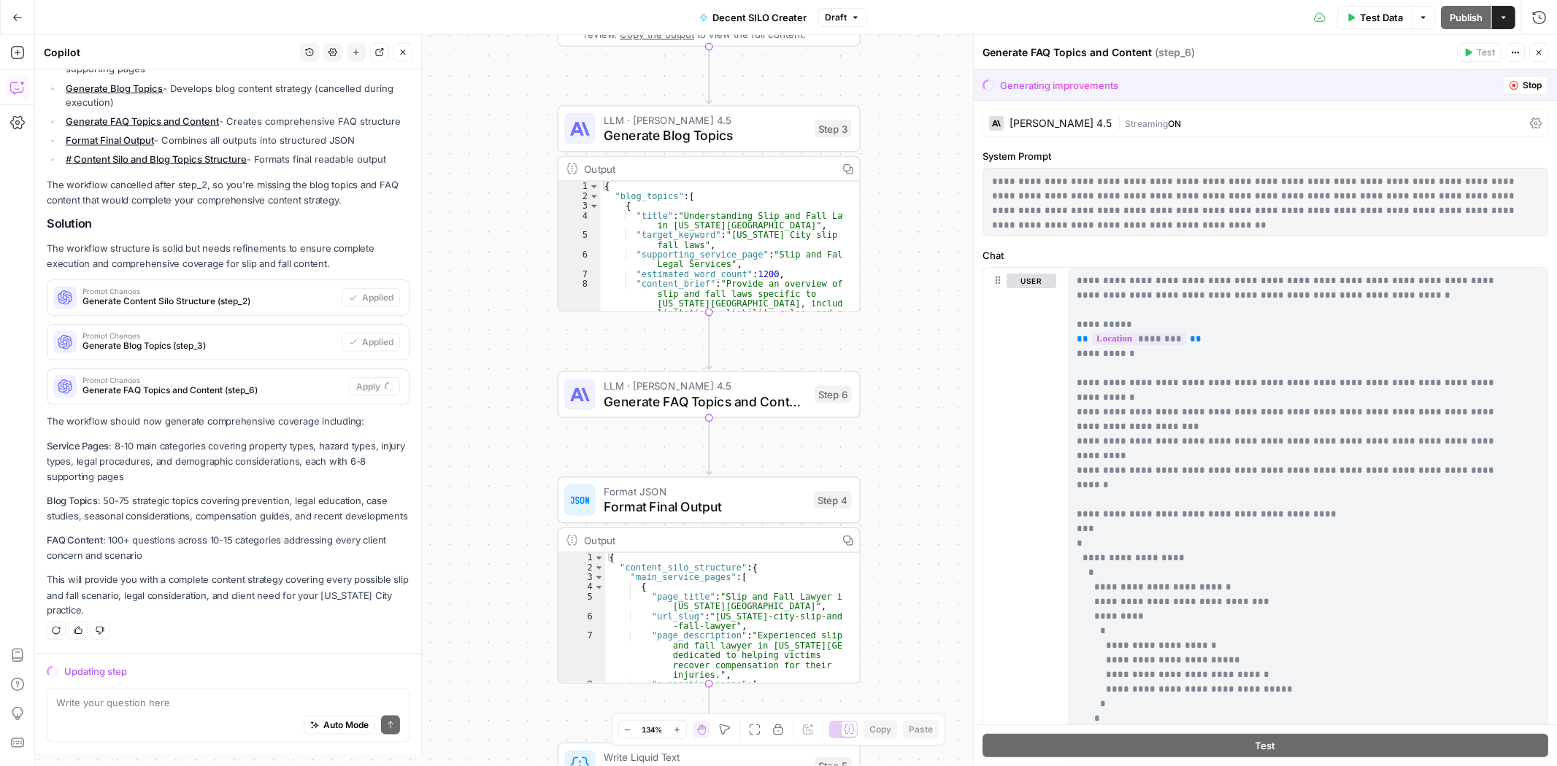
scroll to position [353, 0]
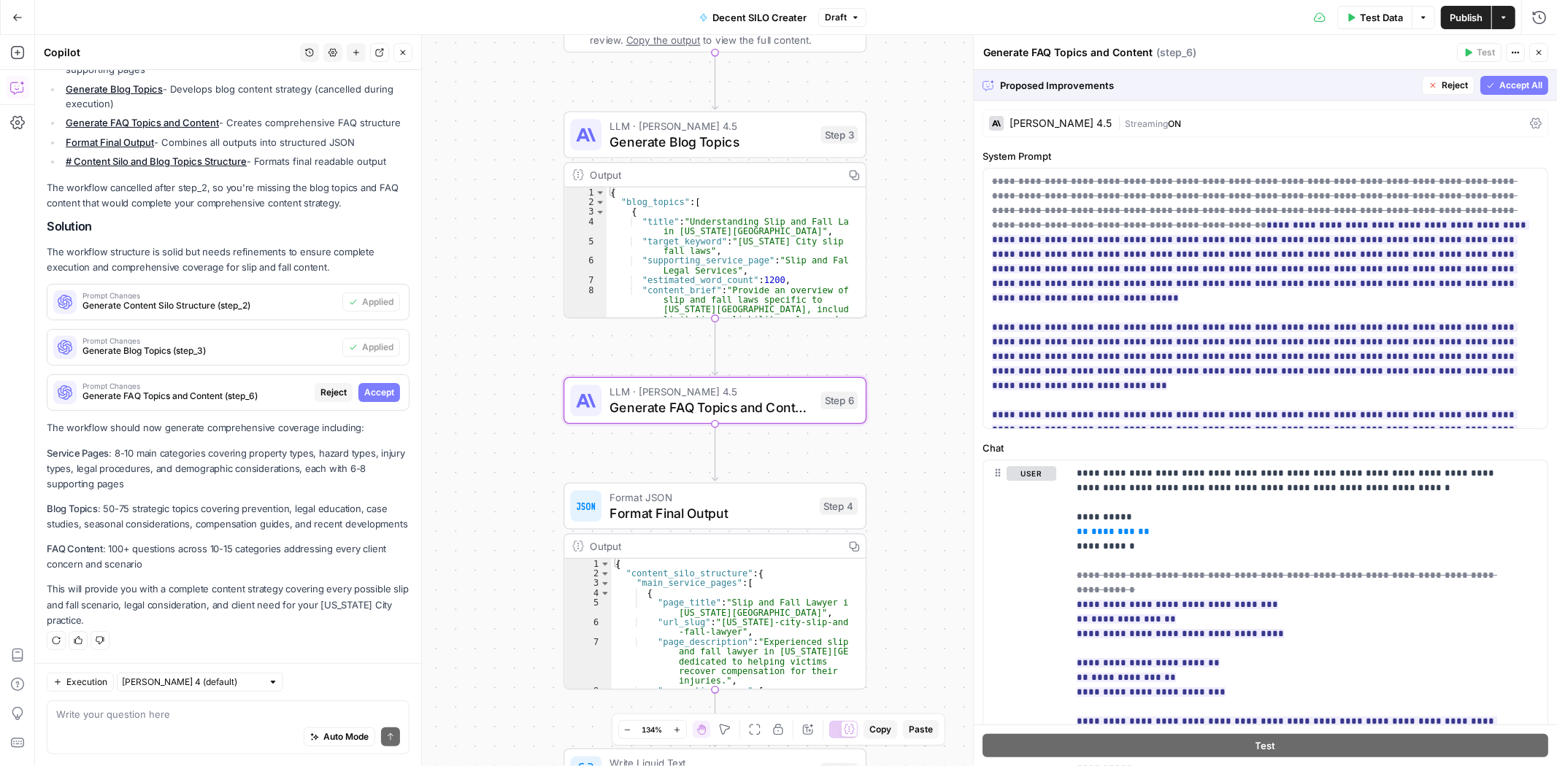
click at [364, 386] on span "Accept" at bounding box center [379, 392] width 30 height 13
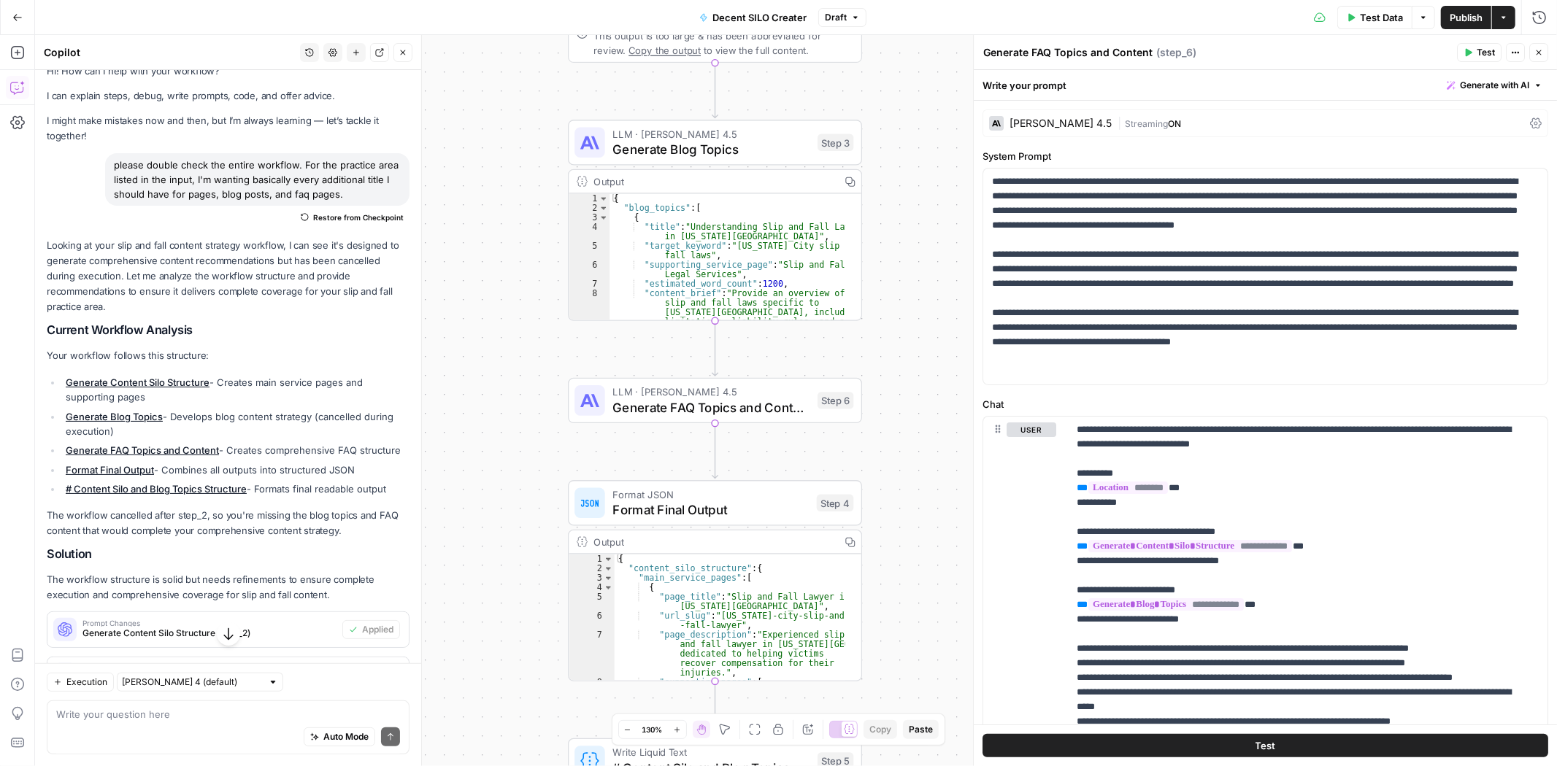
scroll to position [0, 0]
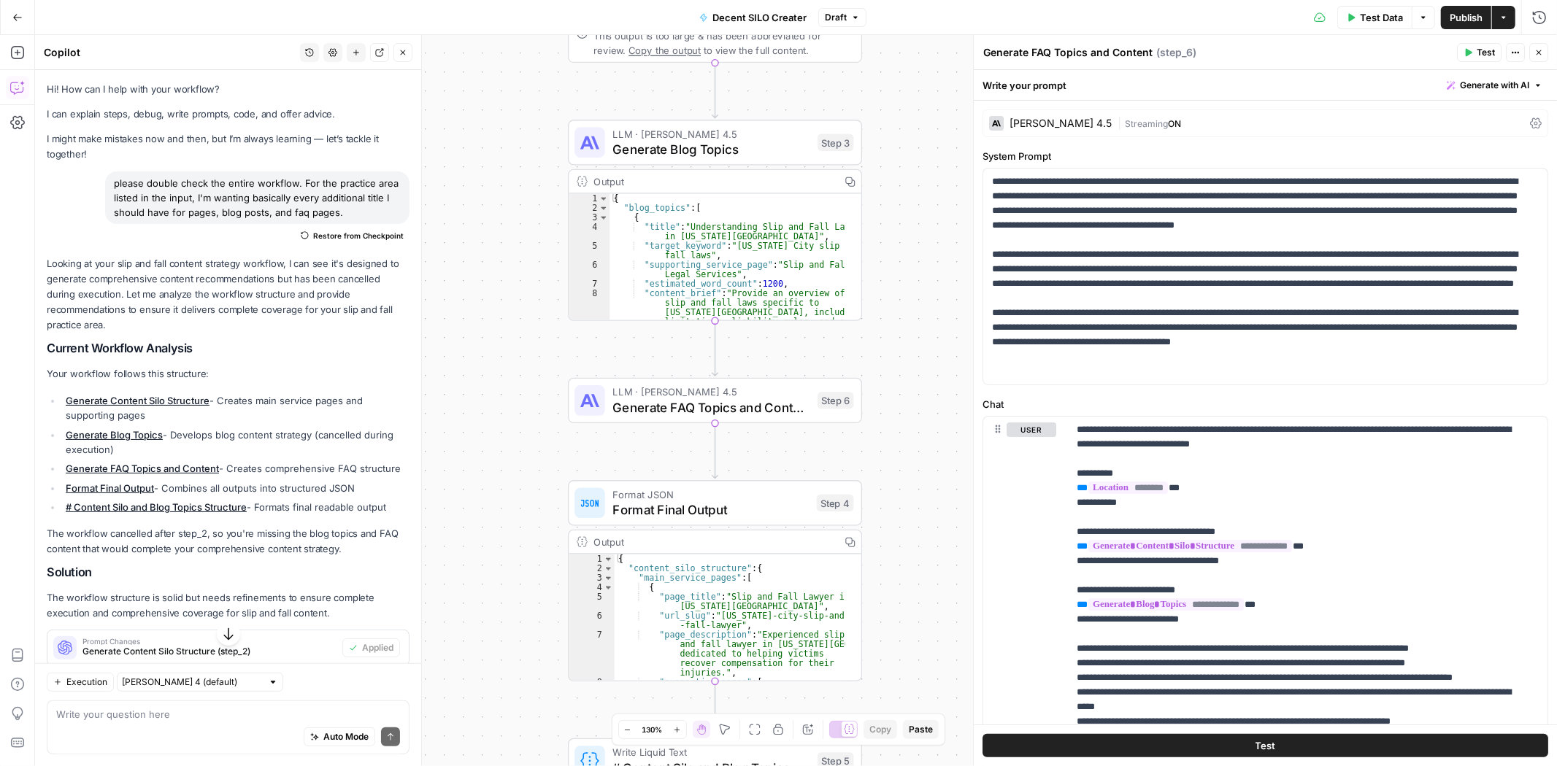
click at [241, 191] on div "please double check the entire workflow. For the practice area listed in the in…" at bounding box center [257, 198] width 304 height 53
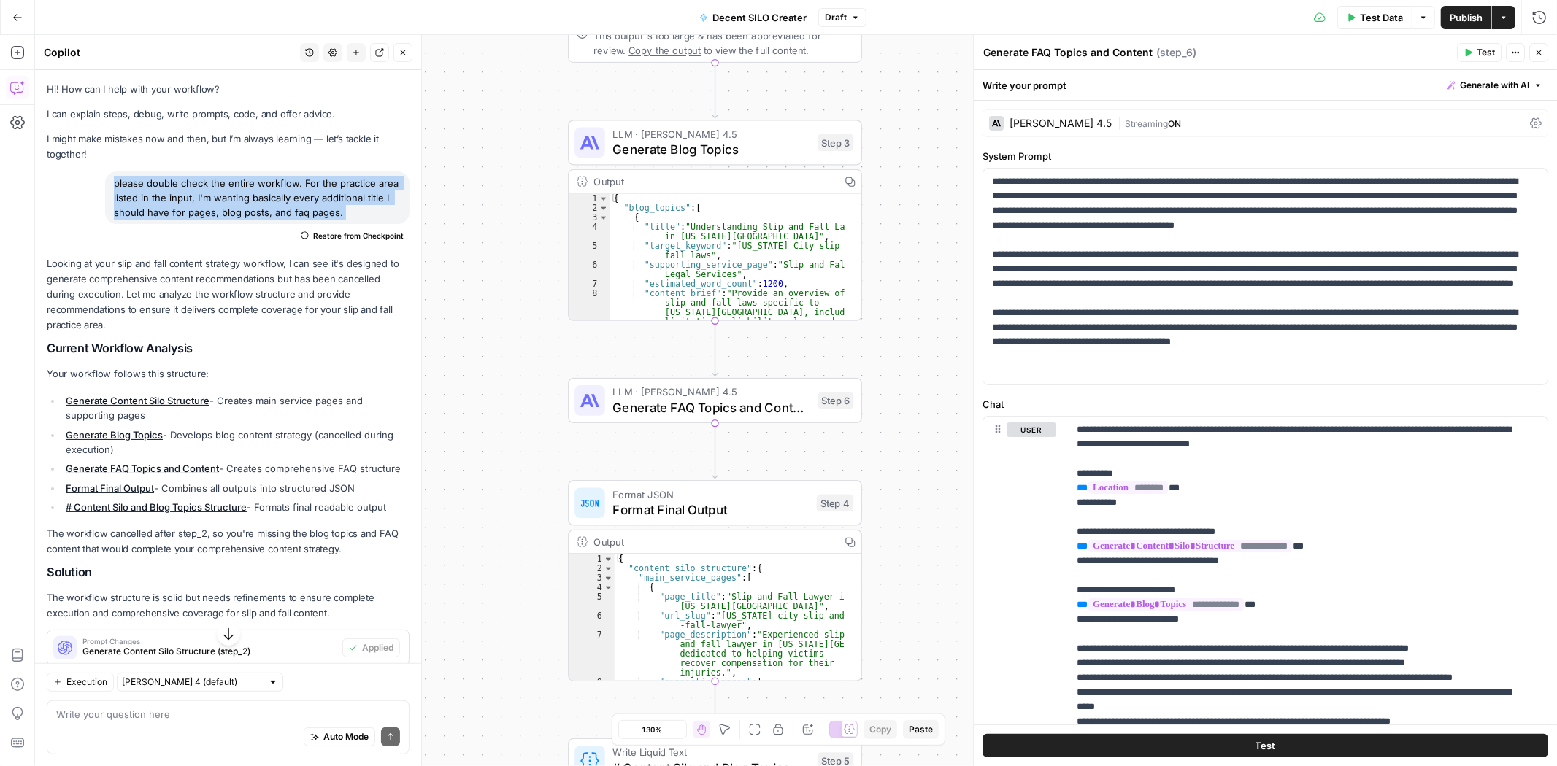
click at [241, 191] on div "please double check the entire workflow. For the practice area listed in the in…" at bounding box center [257, 198] width 304 height 53
copy div "please double check the entire workflow. For the practice area listed in the in…"
click at [405, 53] on icon "button" at bounding box center [403, 52] width 9 height 9
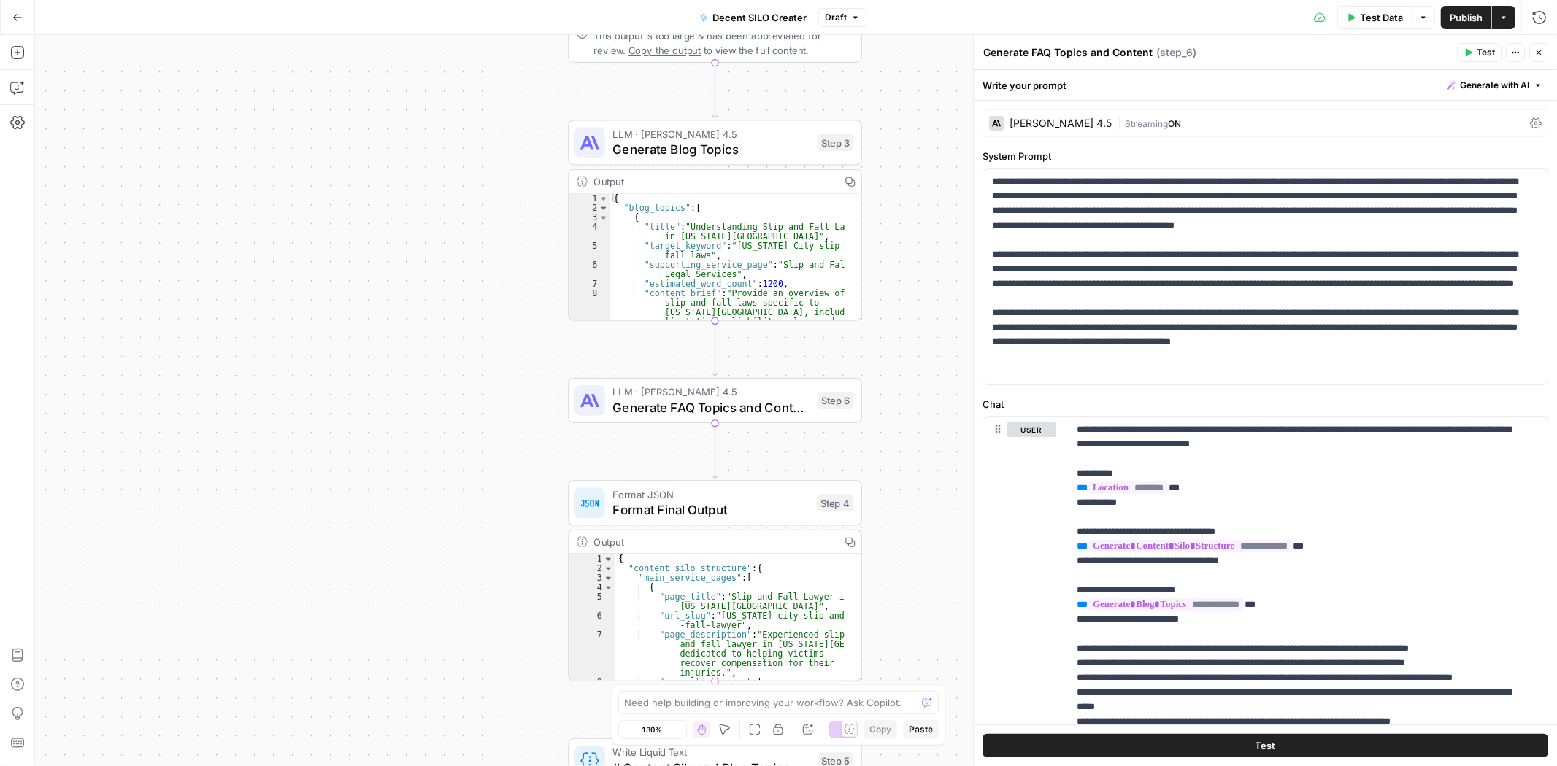
click at [1457, 20] on span "Publish" at bounding box center [1466, 17] width 33 height 15
click at [1369, 17] on span "Test Data" at bounding box center [1381, 17] width 43 height 15
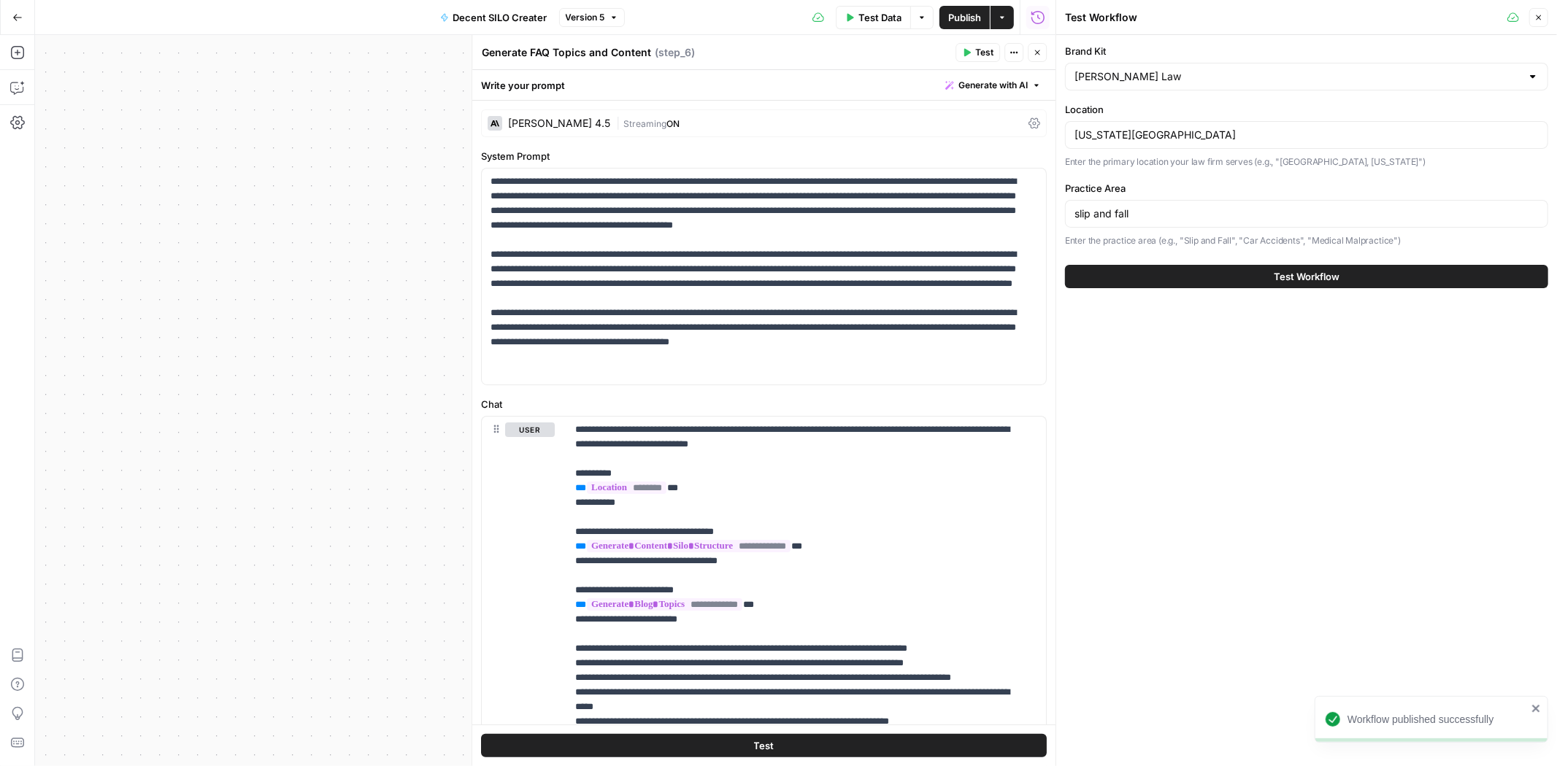
click at [1253, 278] on button "Test Workflow" at bounding box center [1306, 276] width 483 height 23
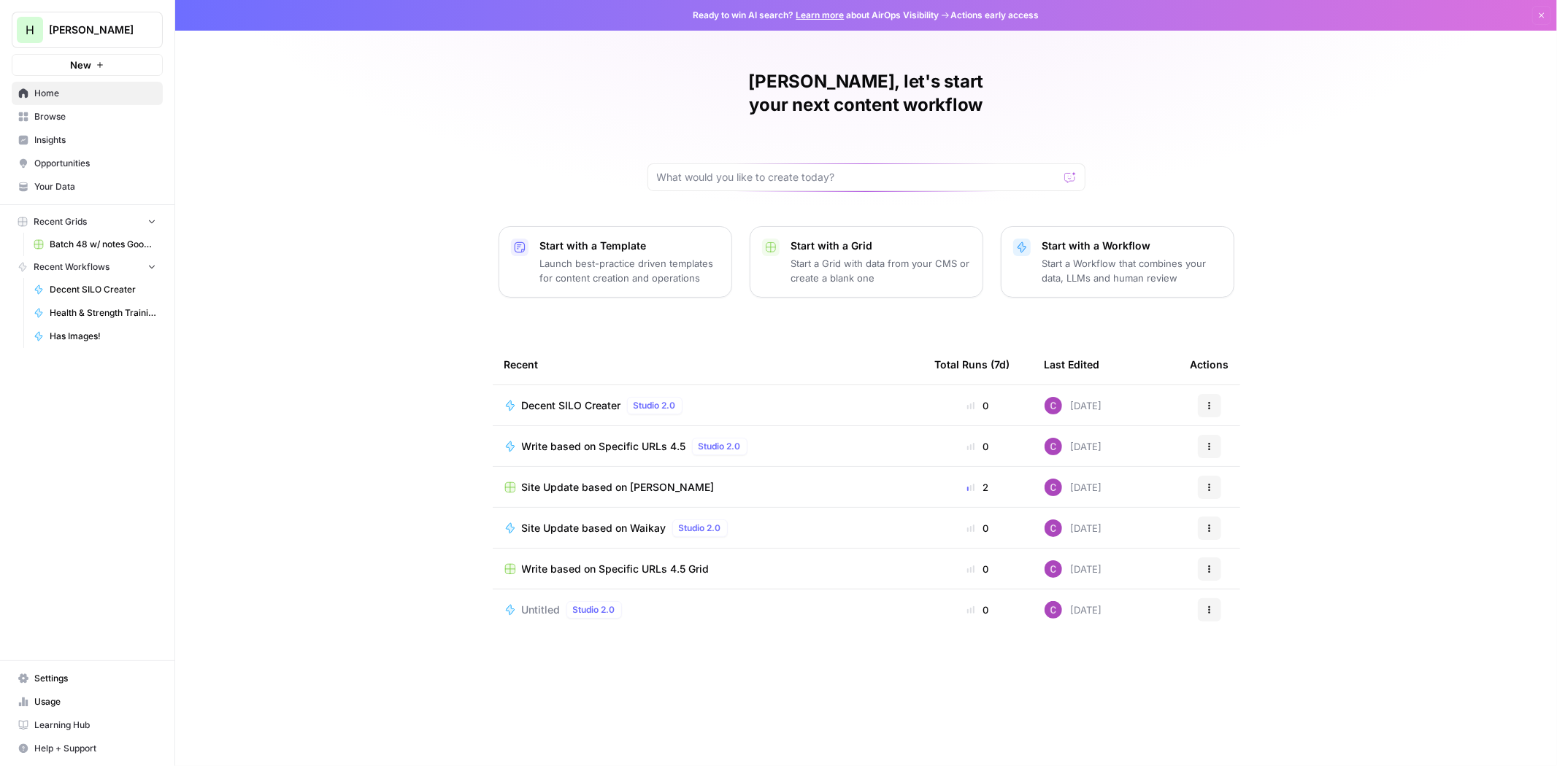
click at [39, 118] on span "Browse" at bounding box center [95, 116] width 122 height 13
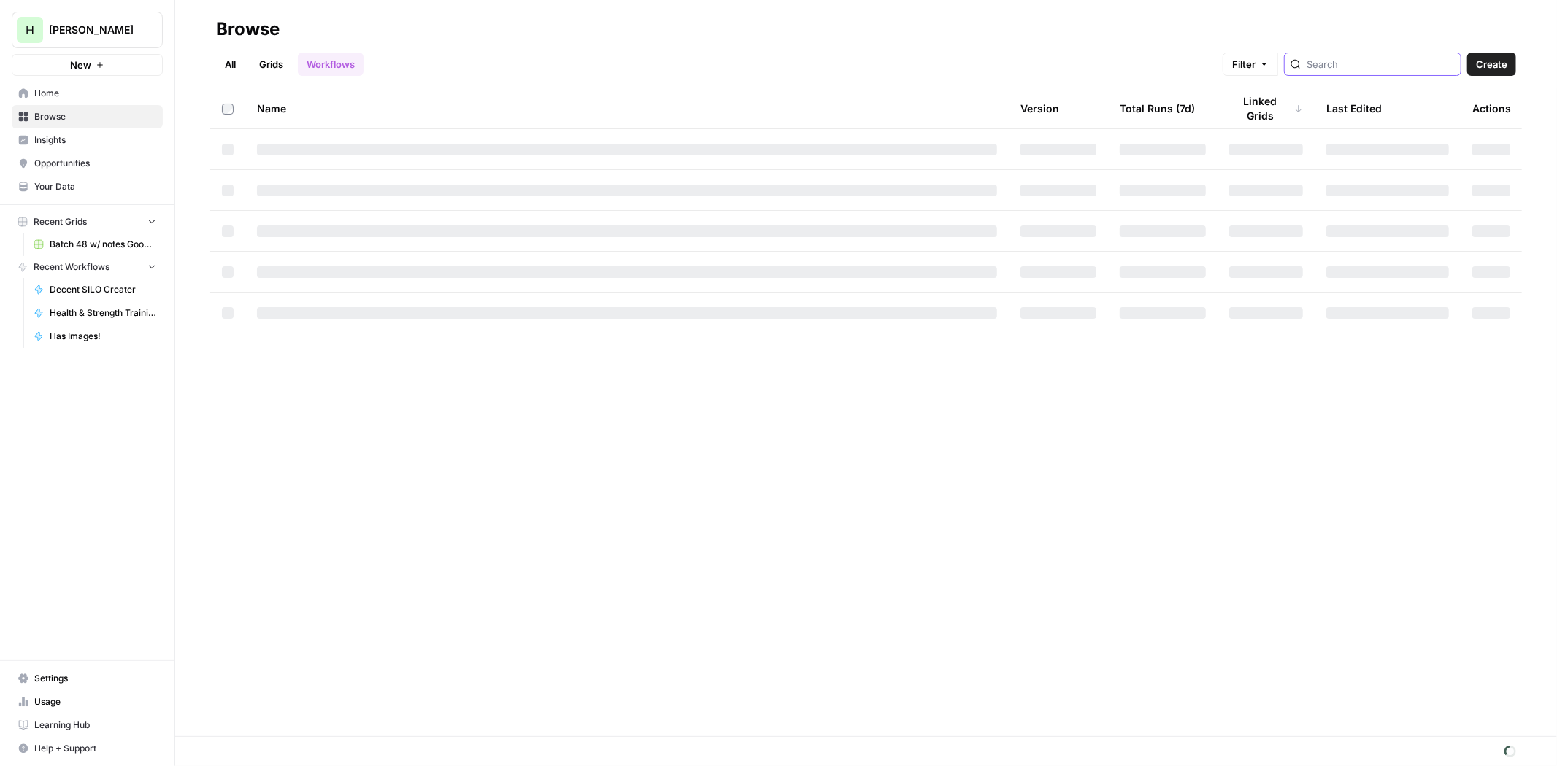
click at [1346, 67] on input "search" at bounding box center [1381, 64] width 148 height 15
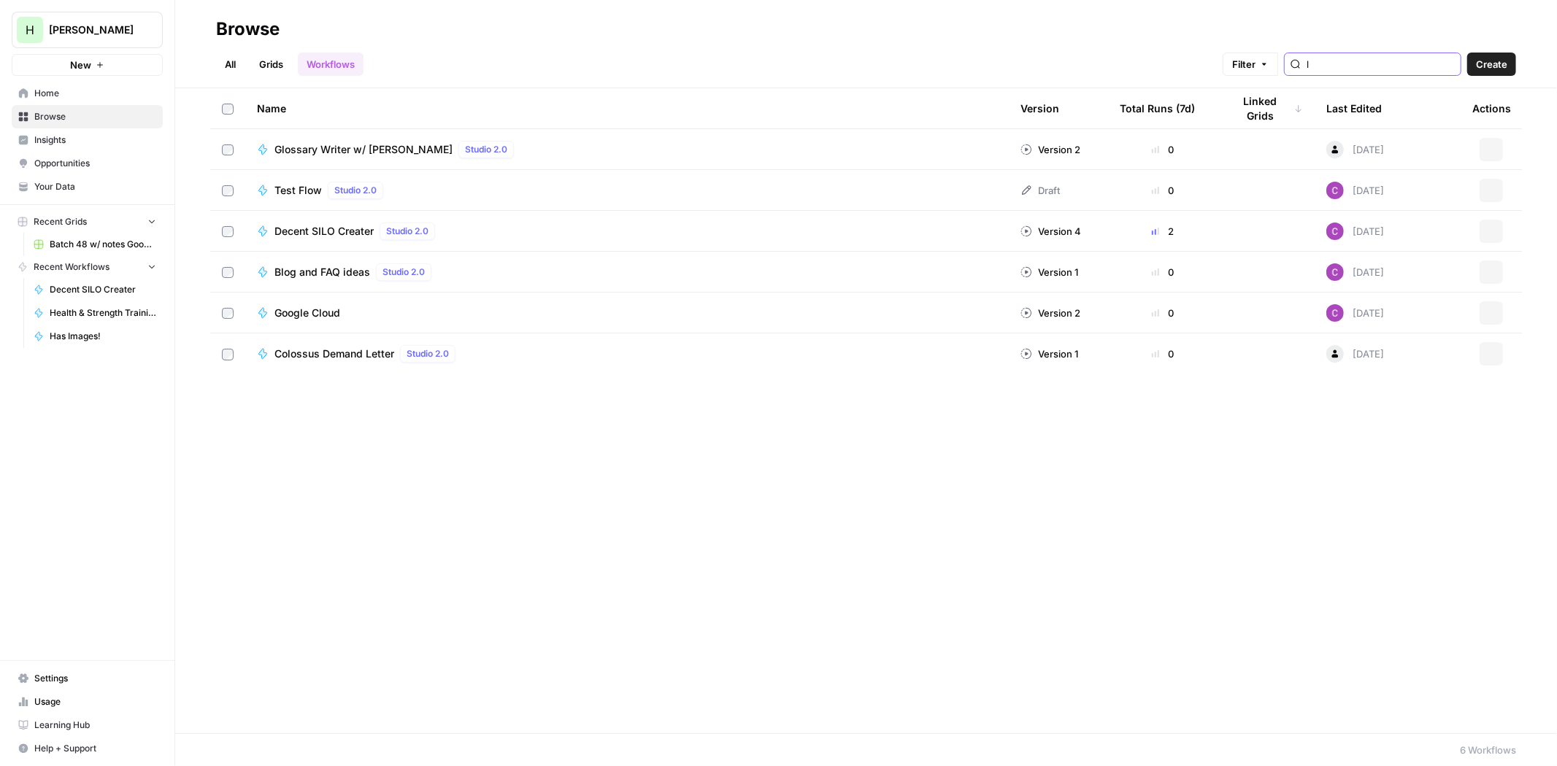
type input "l"
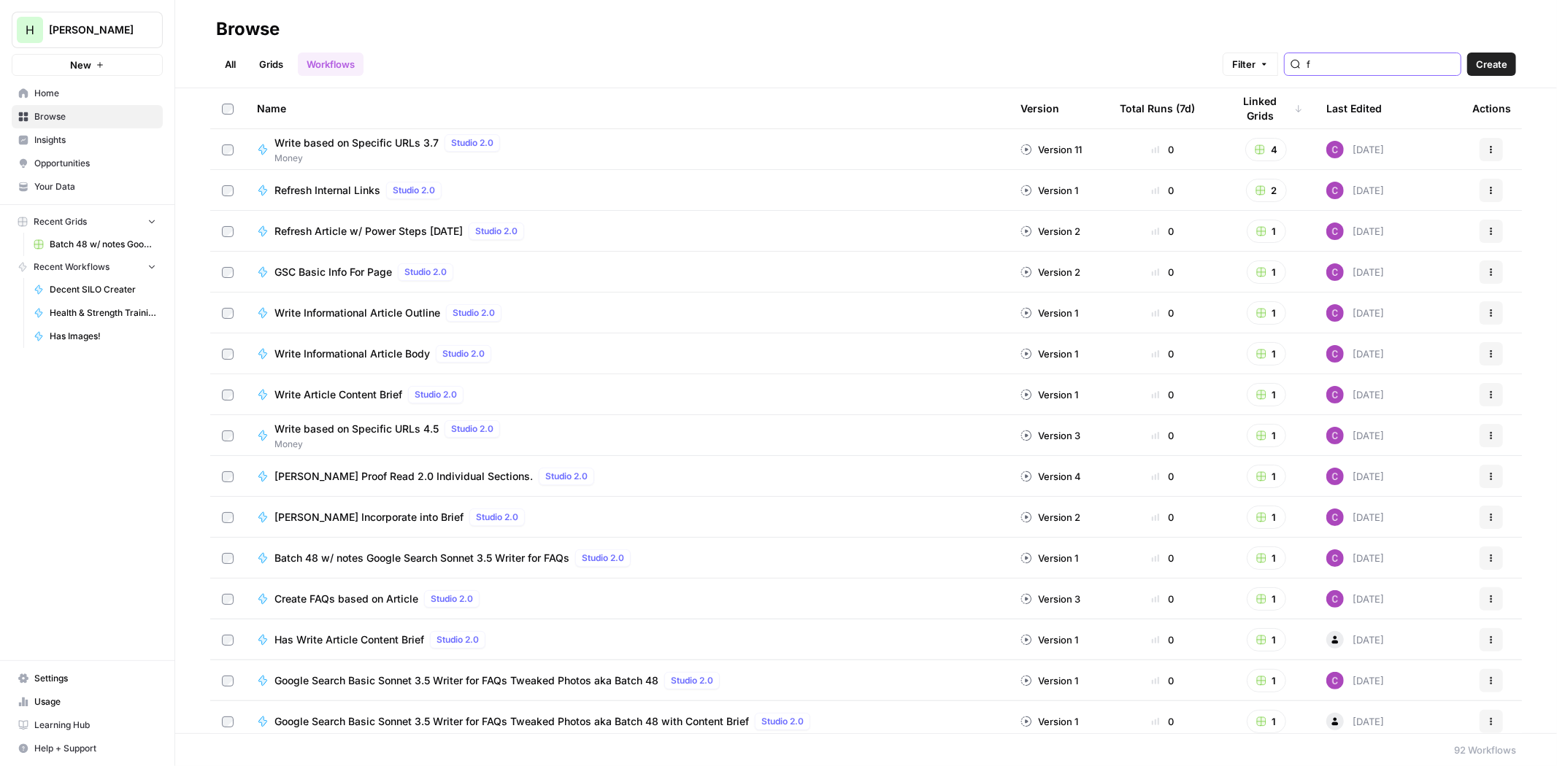
type input "f"
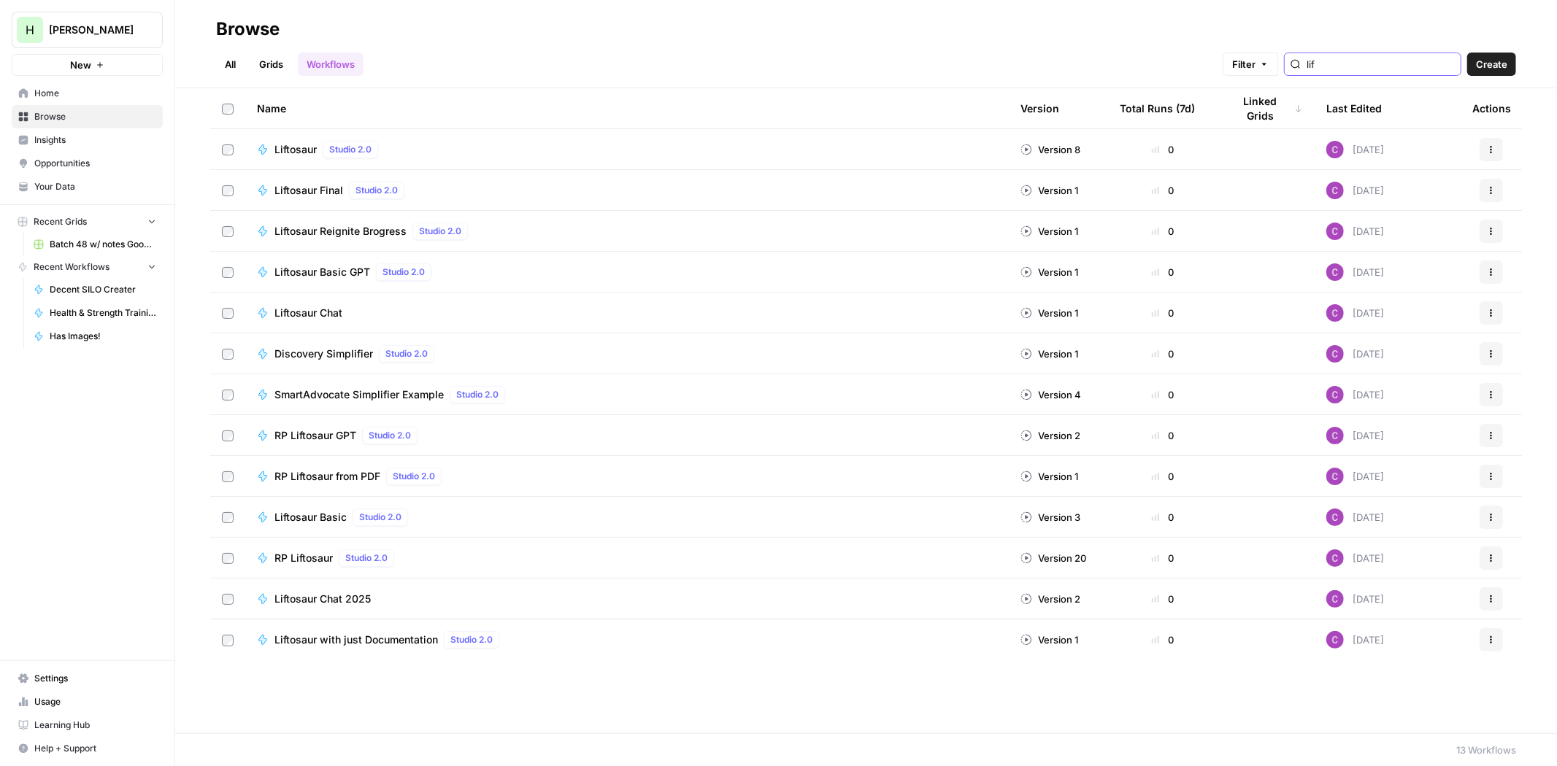
type input "lif"
drag, startPoint x: 337, startPoint y: 227, endPoint x: 321, endPoint y: 241, distance: 20.7
click at [337, 227] on span "Liftosaur Reignite Brogress" at bounding box center [340, 231] width 132 height 15
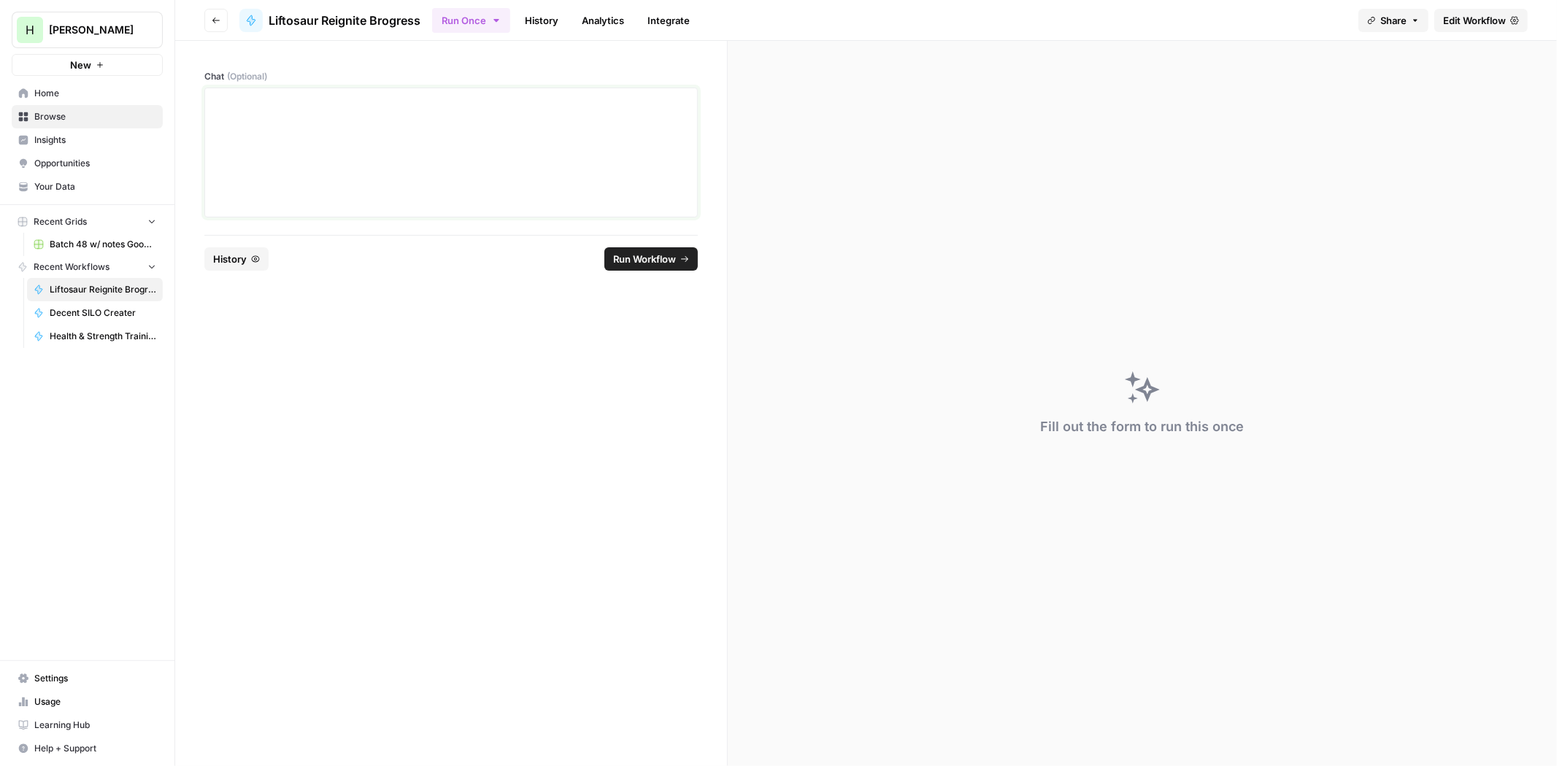
click at [365, 149] on div at bounding box center [451, 152] width 474 height 117
click at [463, 159] on div "**********" at bounding box center [451, 152] width 474 height 117
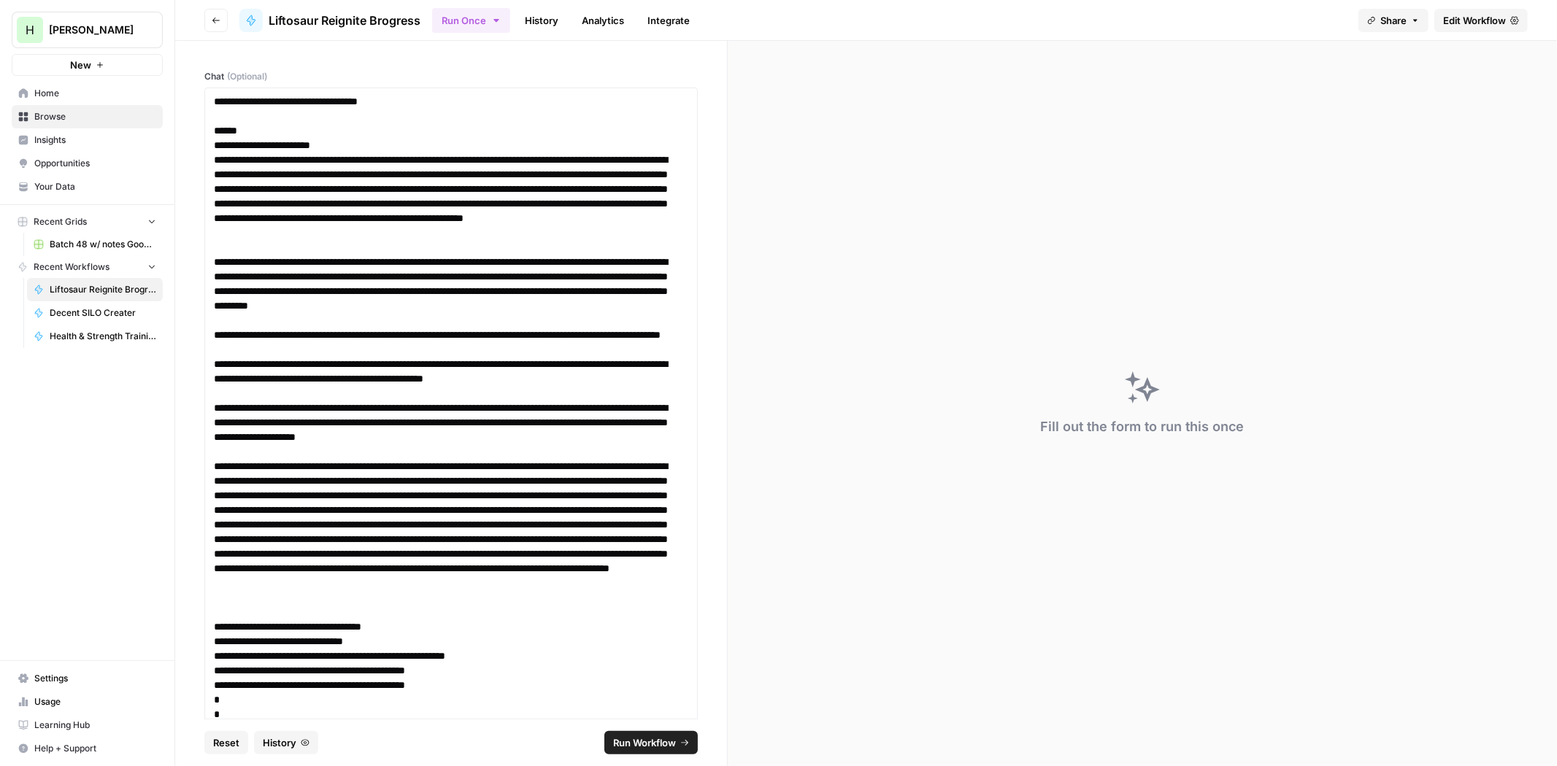
click at [654, 746] on span "Run Workflow" at bounding box center [644, 743] width 63 height 15
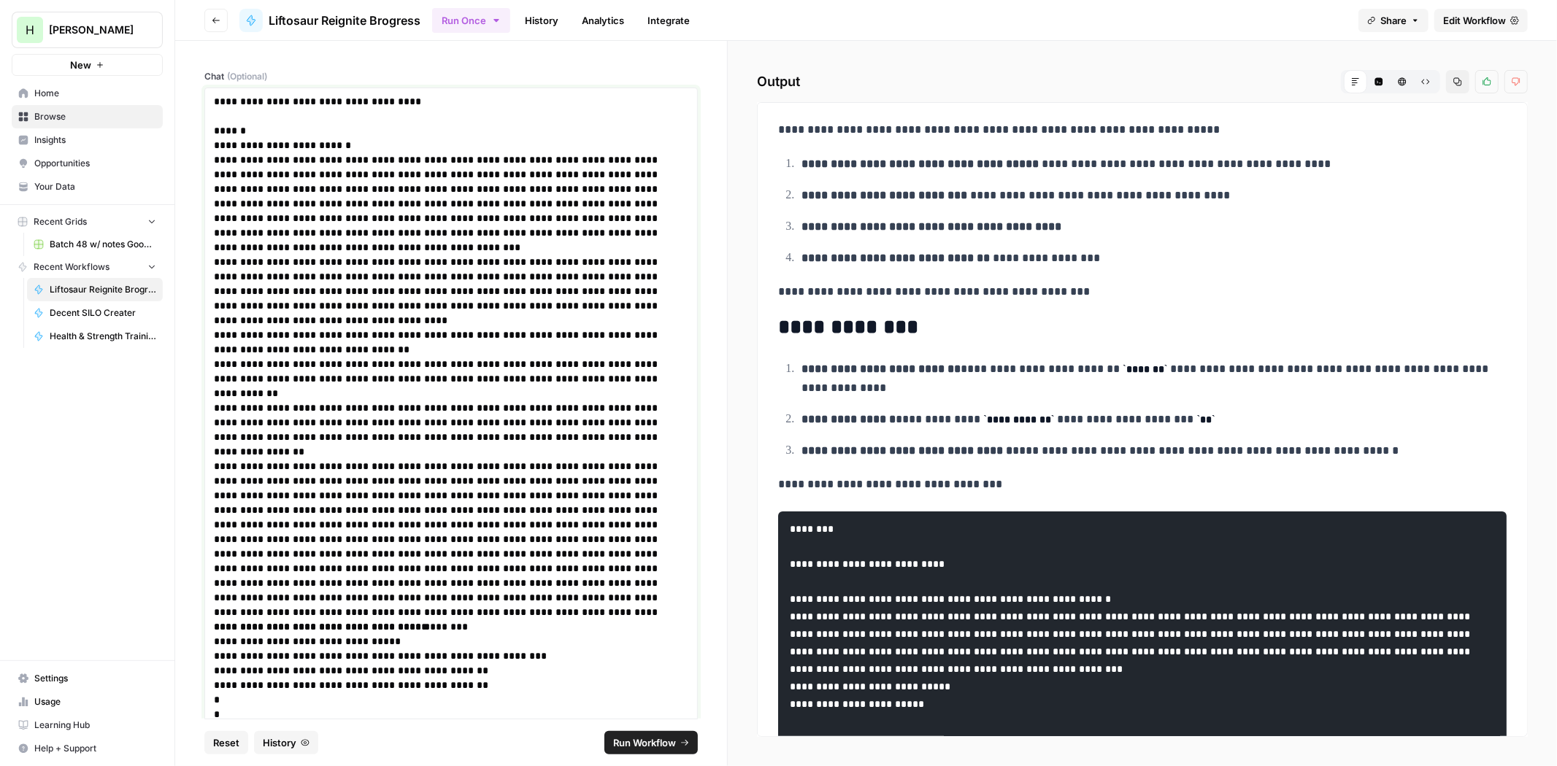
drag, startPoint x: 409, startPoint y: 101, endPoint x: 485, endPoint y: 101, distance: 75.9
click at [409, 101] on p "**********" at bounding box center [445, 108] width 462 height 29
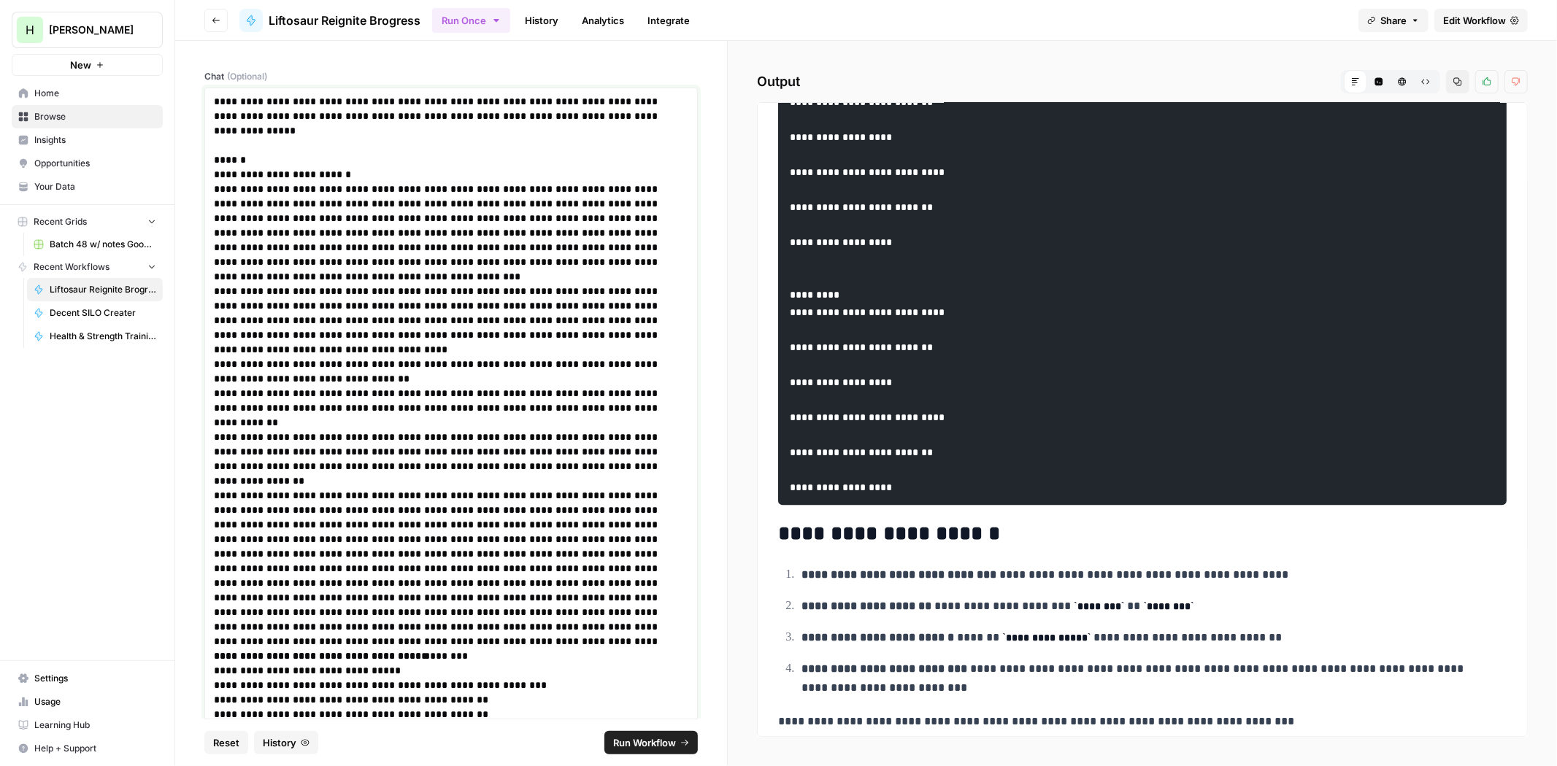
scroll to position [8105, 0]
